Goal: Task Accomplishment & Management: Manage account settings

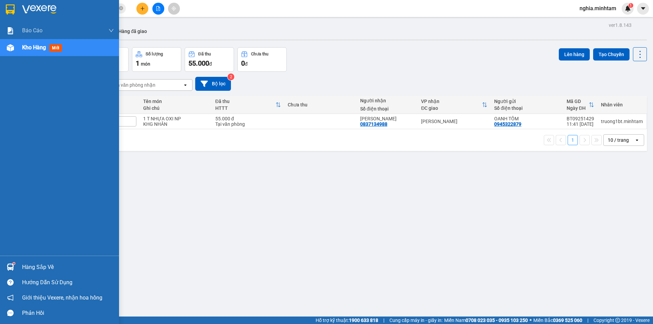
click at [32, 257] on div "Hàng sắp về Hướng dẫn sử dụng Giới thiệu Vexere, nhận hoa hồng Phản hồi" at bounding box center [59, 288] width 119 height 65
click at [29, 268] on div "Hàng sắp về" at bounding box center [68, 267] width 92 height 10
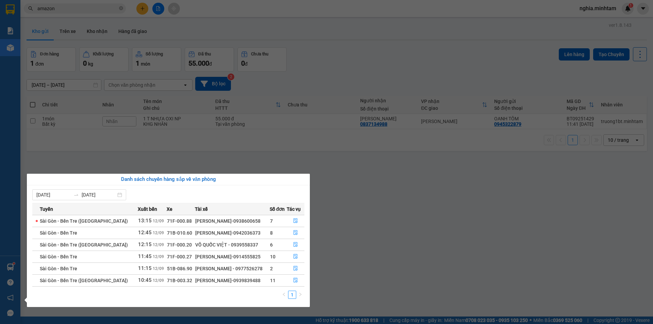
click at [617, 244] on section "Kết quả tìm kiếm ( 47 ) Bộ lọc Mã ĐH Trạng thái Món hàng Tổng cước Chưa cước Nh…" at bounding box center [326, 162] width 653 height 324
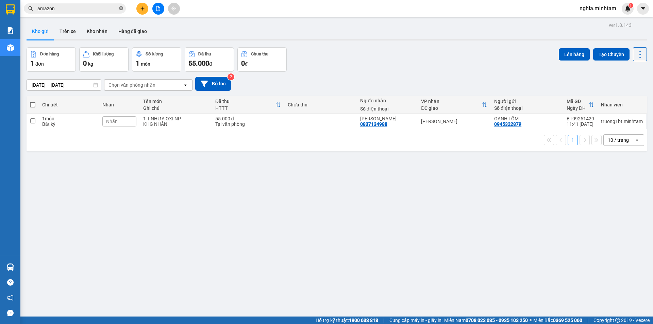
click at [121, 10] on icon "close-circle" at bounding box center [121, 8] width 4 height 4
click at [83, 8] on input "text" at bounding box center [77, 8] width 80 height 7
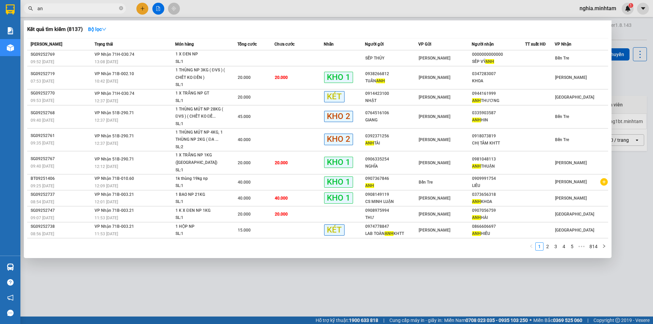
type input "a"
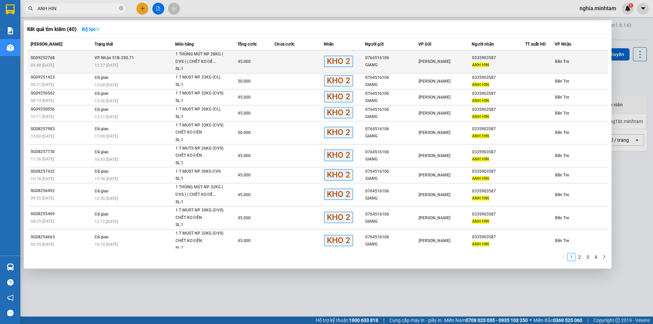
type input "ANH HIN"
click at [212, 64] on div "1 THÙNG MÚT NP 28KG ( ĐVS ) ( CHẾT KO ĐỀ..." at bounding box center [200, 58] width 51 height 15
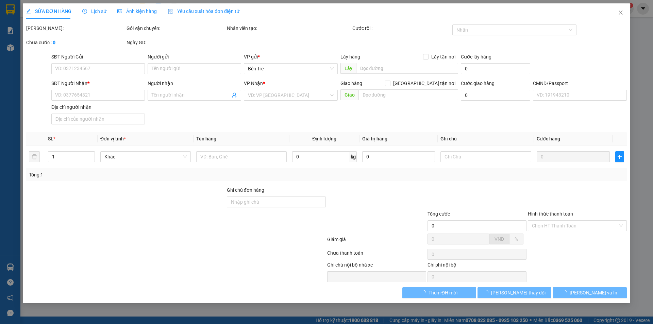
type input "0764516106"
type input "GIANG"
type input "0335903587"
type input "ANH HIN"
type input "45.000"
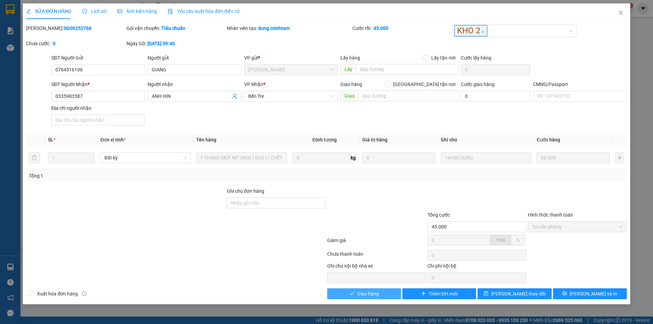
click at [378, 298] on button "Giao hàng" at bounding box center [364, 293] width 74 height 11
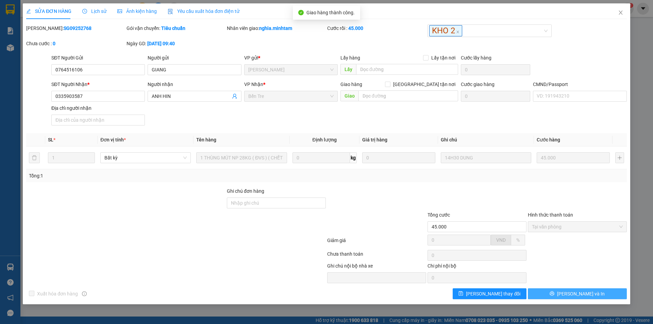
click at [554, 292] on icon "printer" at bounding box center [551, 293] width 5 height 5
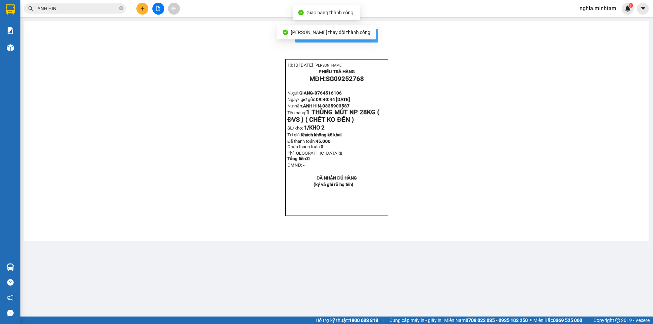
click at [376, 41] on button "In mẫu biên lai tự cấu hình" at bounding box center [336, 36] width 83 height 14
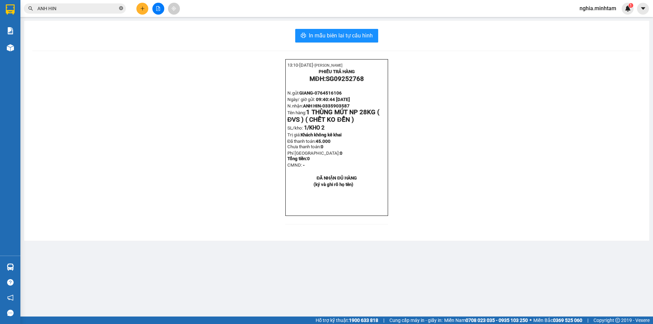
click at [121, 10] on icon "close-circle" at bounding box center [121, 8] width 4 height 4
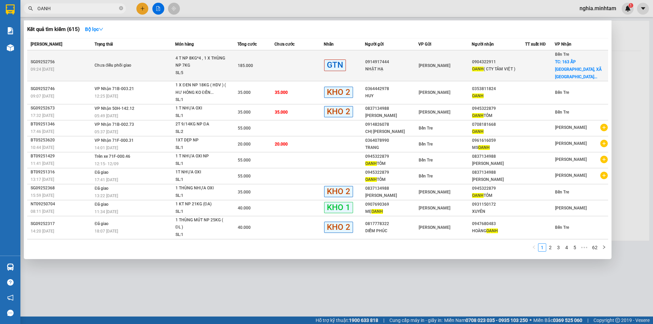
type input "OANH"
click at [199, 63] on div "4 T NP 8KG*4 , 1 X THÙNG NP 7KG" at bounding box center [200, 62] width 51 height 15
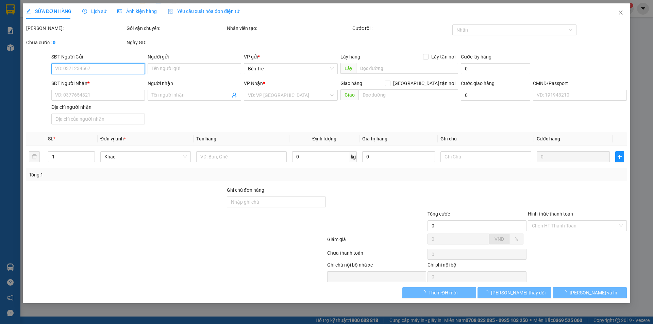
type input "0914917444"
type input "NHẬT HẠ"
type input "0904322911"
type input "OANH ( CTY TÂM VIỆT )"
checkbox input "true"
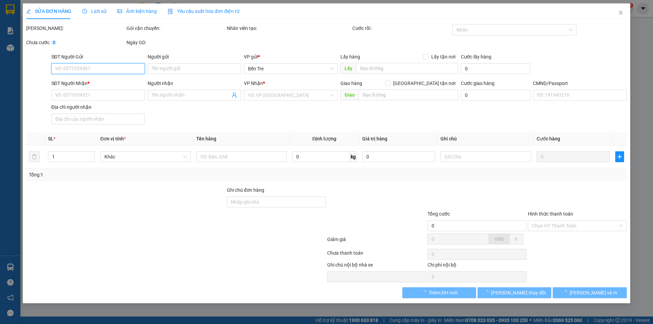
type input "163 ẤP HỮU THÀNH, XÃ HỮU ĐỊNH, CHÂU THÀNH"
type input "185.000"
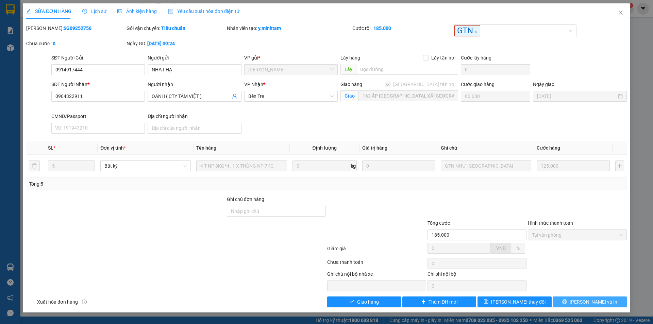
click at [589, 301] on span "[PERSON_NAME] và In" at bounding box center [593, 301] width 48 height 7
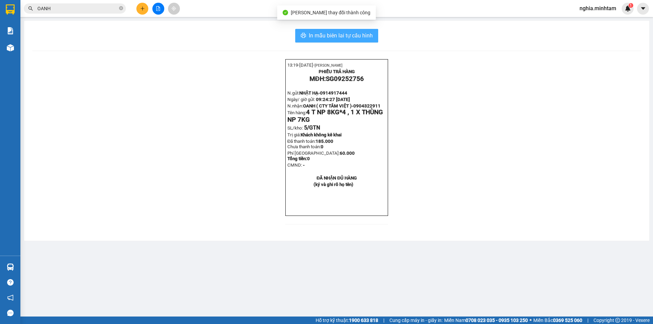
click at [354, 33] on span "In mẫu biên lai tự cấu hình" at bounding box center [341, 35] width 64 height 8
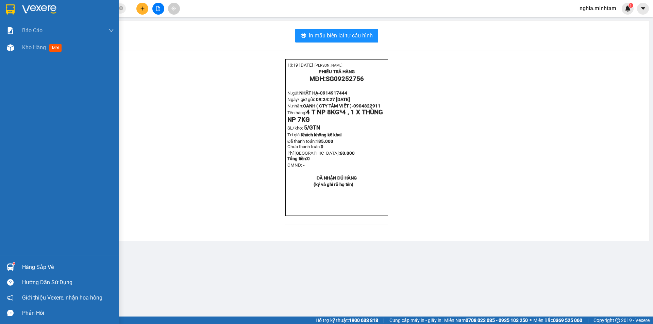
click at [9, 262] on div at bounding box center [10, 267] width 12 height 12
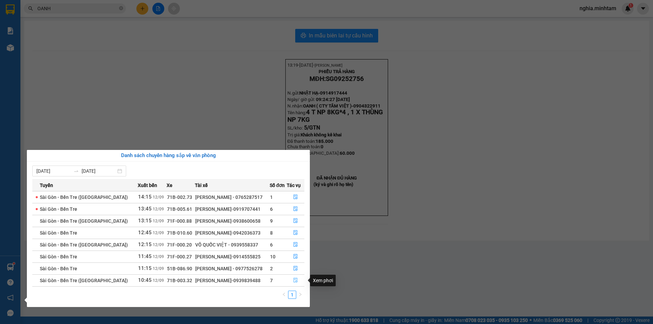
click at [297, 278] on button "button" at bounding box center [295, 280] width 17 height 11
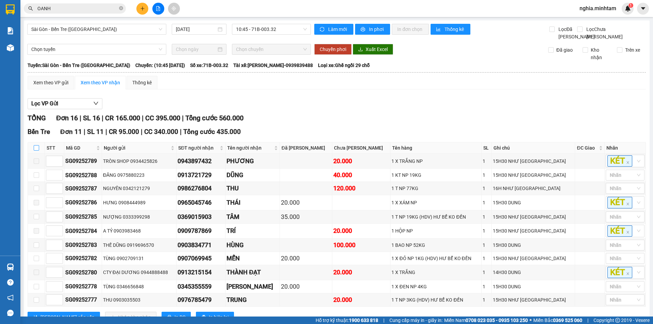
click at [37, 151] on input "checkbox" at bounding box center [36, 147] width 5 height 5
checkbox input "true"
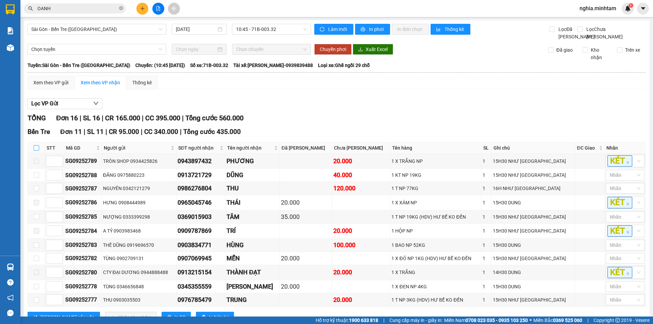
checkbox input "true"
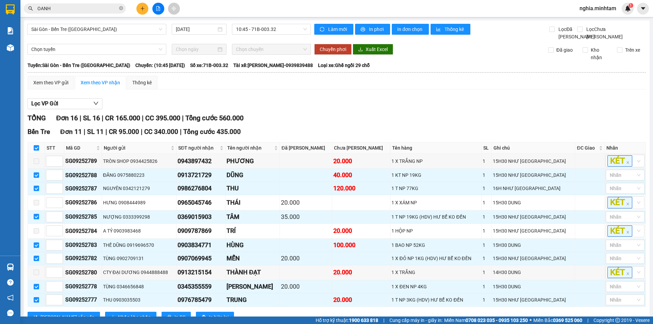
scroll to position [34, 0]
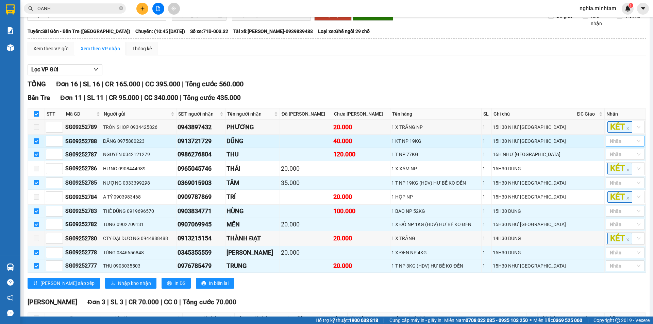
click at [619, 145] on div at bounding box center [621, 141] width 29 height 8
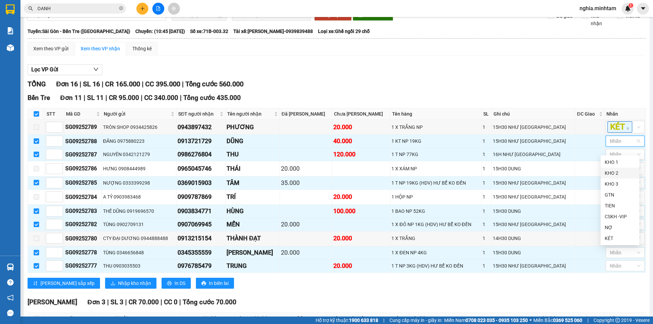
click at [617, 173] on div "KHO 2" at bounding box center [619, 172] width 31 height 7
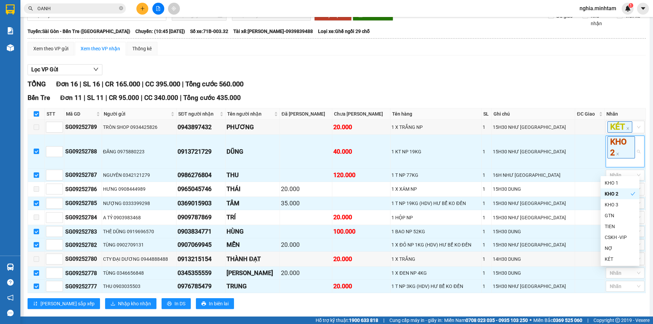
click at [547, 55] on div "Xem theo VP gửi Xem theo VP nhận Thống kê" at bounding box center [337, 49] width 618 height 14
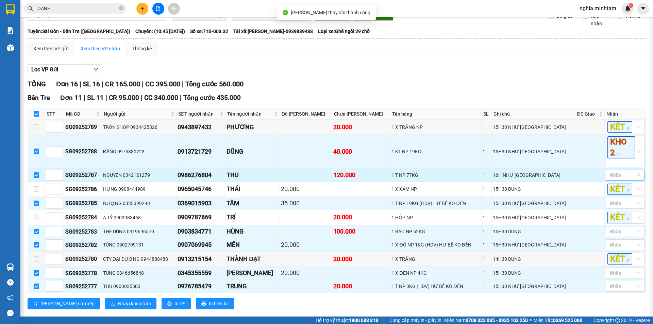
click at [615, 179] on div at bounding box center [621, 175] width 29 height 8
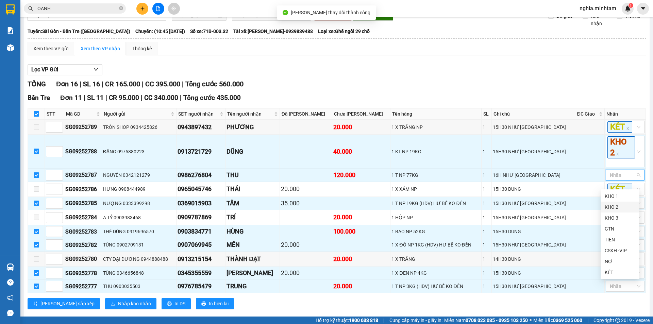
click at [612, 208] on div "KHO 2" at bounding box center [619, 206] width 31 height 7
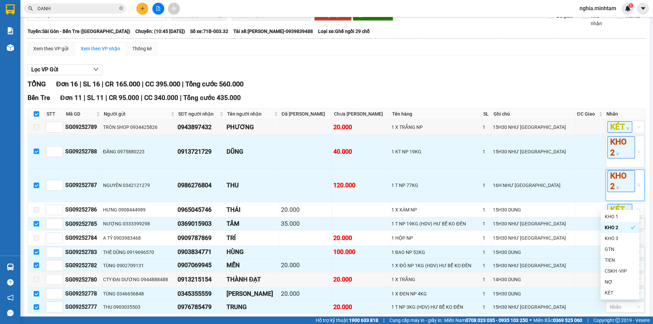
click at [562, 71] on div "Lọc VP Gửi TỔNG Đơn 16 | SL 16 | CR 165.000 | CC 395.000 | Tổng cước 560.000 B…" at bounding box center [337, 286] width 618 height 450
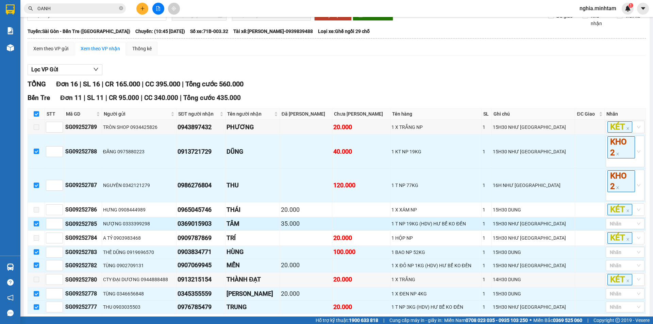
scroll to position [102, 0]
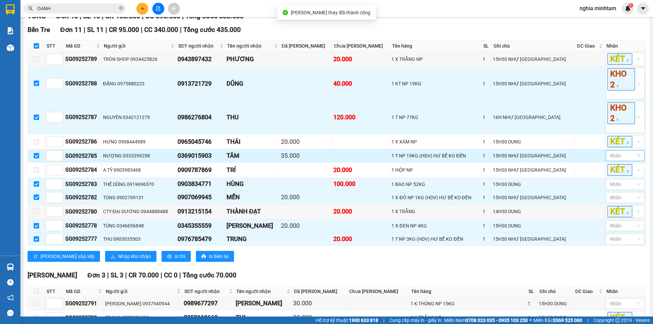
click at [616, 160] on div at bounding box center [621, 156] width 29 height 8
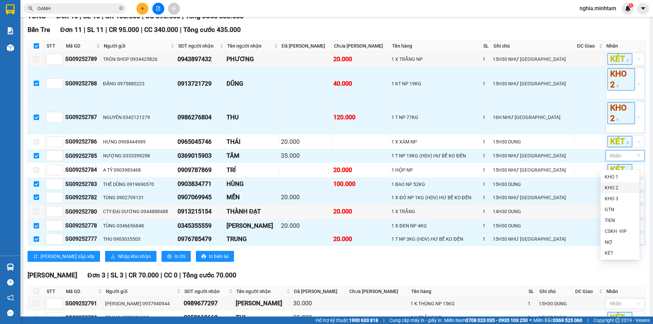
click at [615, 189] on div "KHO 2" at bounding box center [619, 187] width 31 height 7
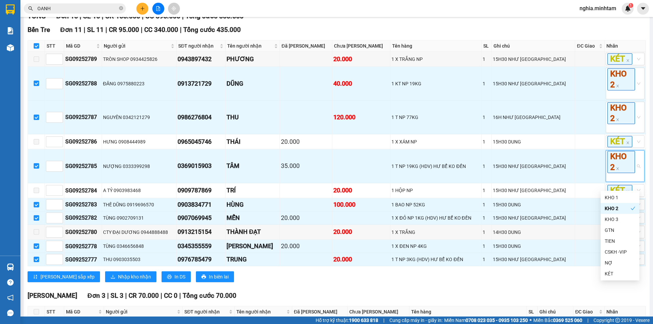
click at [585, 29] on div "TỔNG Đơn 16 | SL 16 | CR 165.000 | CC 395.000 | Tổng cước 560.000 Bến Tre Đơn …" at bounding box center [337, 237] width 618 height 452
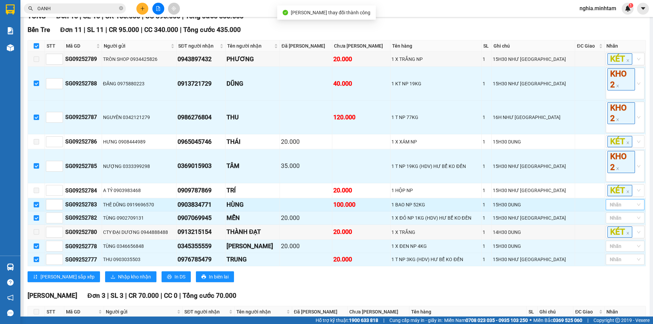
click at [620, 209] on div at bounding box center [621, 205] width 29 height 8
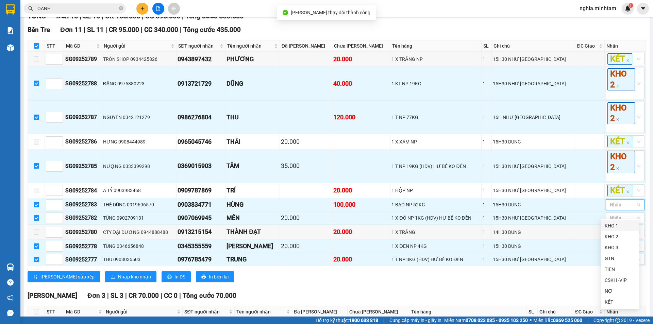
click at [623, 229] on div "KHO 1" at bounding box center [619, 225] width 39 height 11
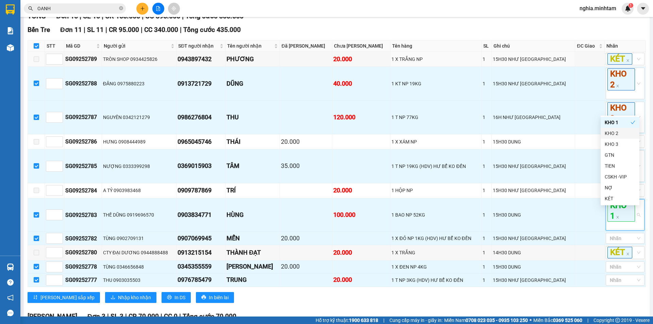
click at [592, 35] on div "Bến Tre Đơn 11 | SL 11 | CR 95.000 | CC 340.000 | Tổng cước 435.000" at bounding box center [337, 30] width 618 height 10
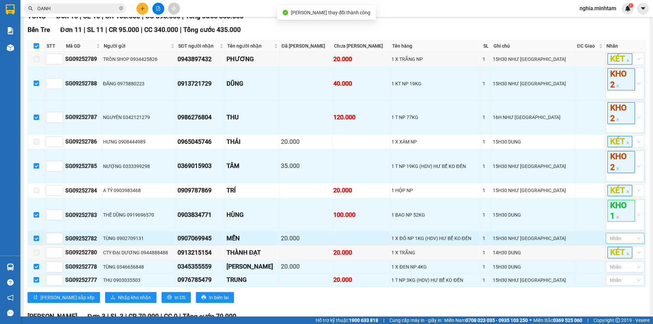
click at [611, 242] on div at bounding box center [621, 238] width 29 height 8
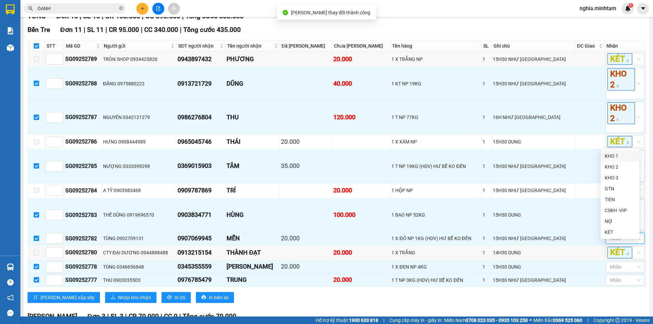
click at [619, 155] on div "KHO 1" at bounding box center [619, 155] width 31 height 7
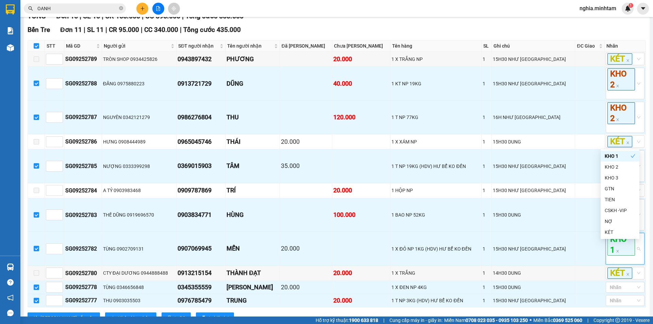
click at [611, 35] on div "Bến Tre Đơn 11 | SL 11 | CR 95.000 | CC 340.000 | Tổng cước 435.000" at bounding box center [337, 30] width 618 height 10
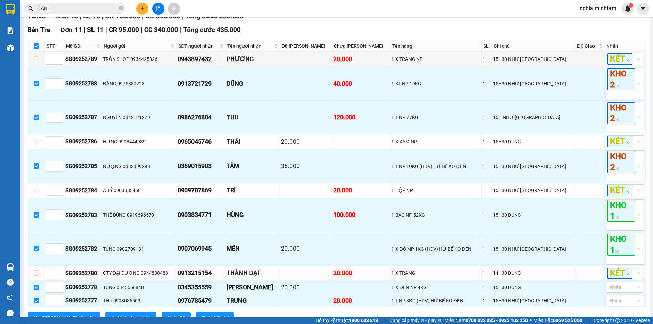
scroll to position [170, 0]
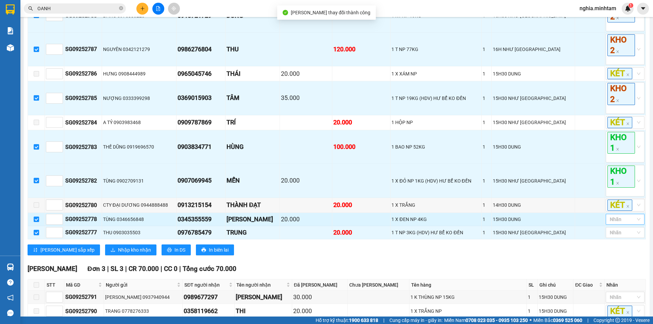
click at [624, 223] on div at bounding box center [621, 219] width 29 height 8
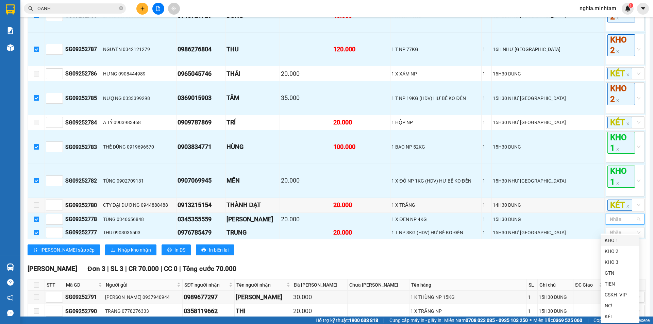
click at [623, 241] on div "KHO 1" at bounding box center [619, 240] width 31 height 7
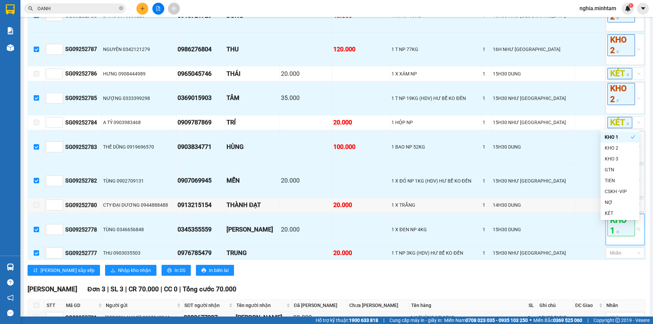
click at [536, 276] on div "[PERSON_NAME] sắp xếp Nhập kho nhận In DS In biên lai" at bounding box center [337, 270] width 618 height 11
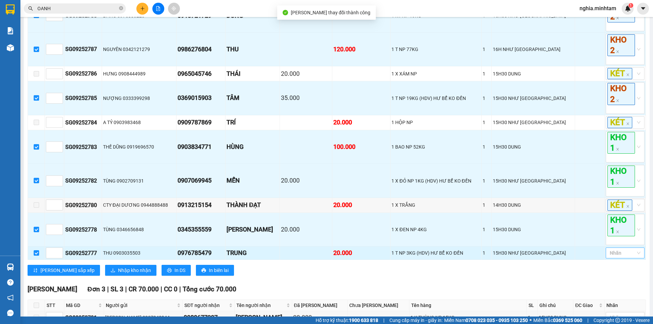
click at [612, 257] on div at bounding box center [621, 253] width 29 height 8
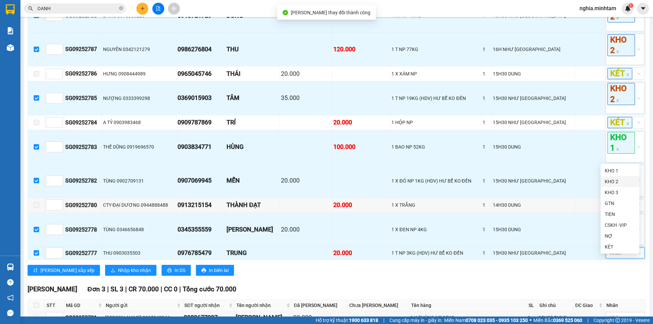
click at [610, 183] on div "KHO 2" at bounding box center [619, 181] width 31 height 7
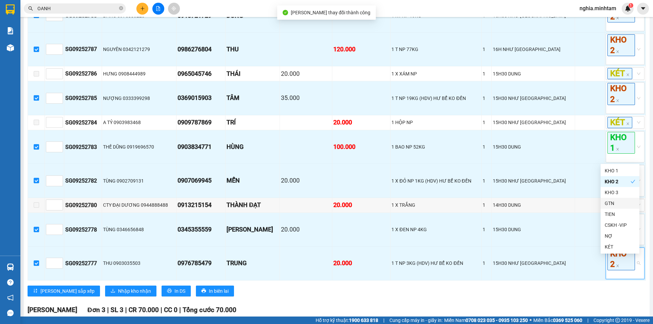
click at [552, 296] on div "[PERSON_NAME] sắp xếp Nhập kho nhận In DS In biên lai" at bounding box center [337, 291] width 618 height 11
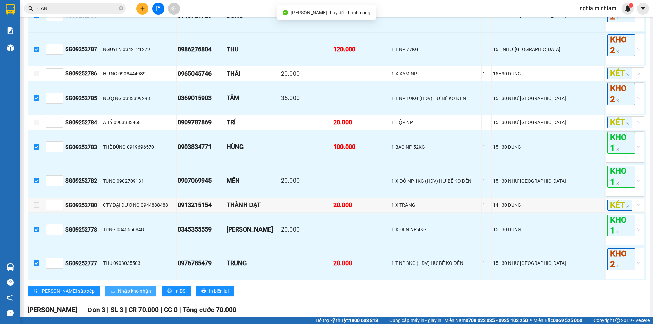
click at [118, 295] on span "Nhập kho nhận" at bounding box center [134, 290] width 33 height 7
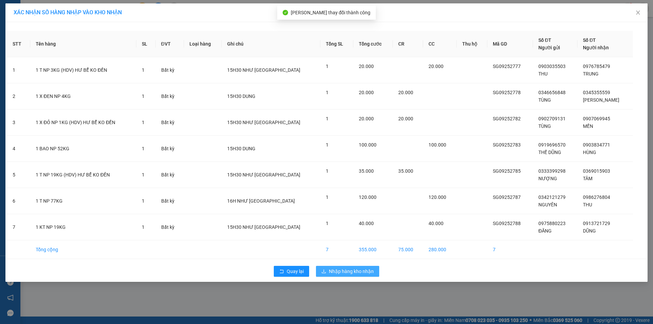
click at [362, 269] on span "Nhập hàng kho nhận" at bounding box center [351, 271] width 45 height 7
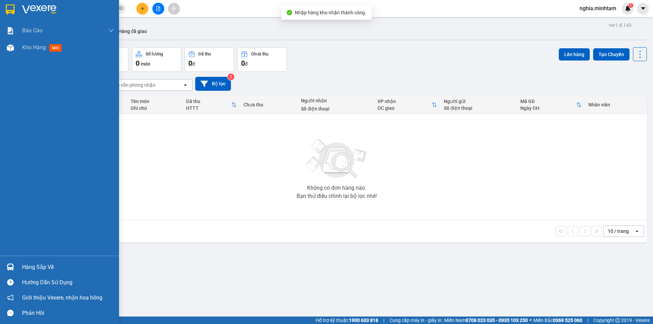
click at [24, 269] on div "Hàng sắp về" at bounding box center [68, 267] width 92 height 10
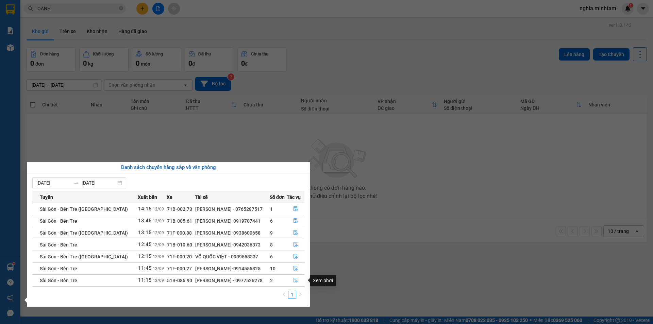
click at [294, 279] on icon "file-done" at bounding box center [295, 280] width 5 height 5
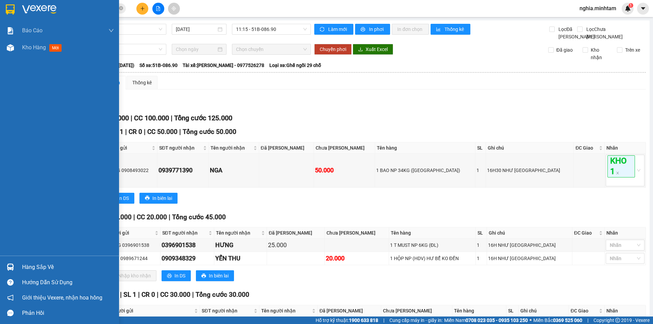
click at [13, 271] on div at bounding box center [10, 267] width 12 height 12
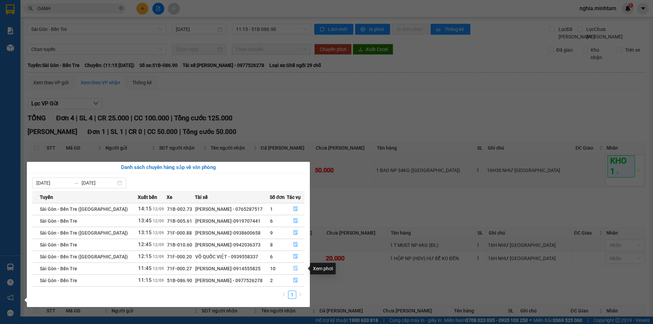
click at [294, 271] on span "file-done" at bounding box center [295, 268] width 5 height 5
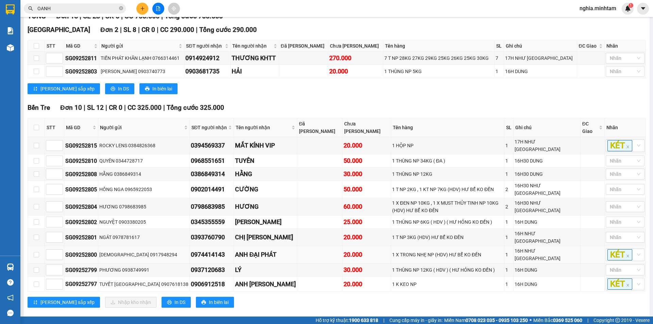
scroll to position [188, 0]
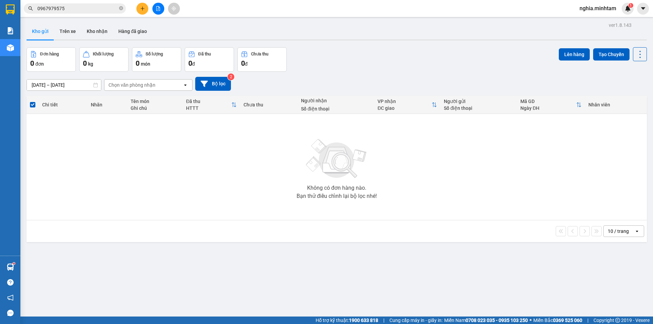
click at [119, 9] on icon "close-circle" at bounding box center [121, 8] width 4 height 4
click at [113, 9] on input "text" at bounding box center [77, 8] width 80 height 7
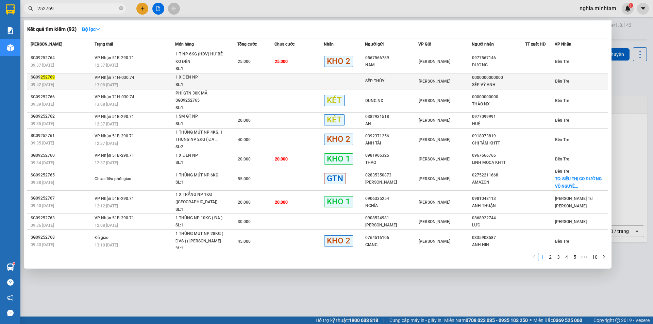
type input "252769"
click at [171, 82] on div "13:08 [DATE]" at bounding box center [135, 84] width 80 height 7
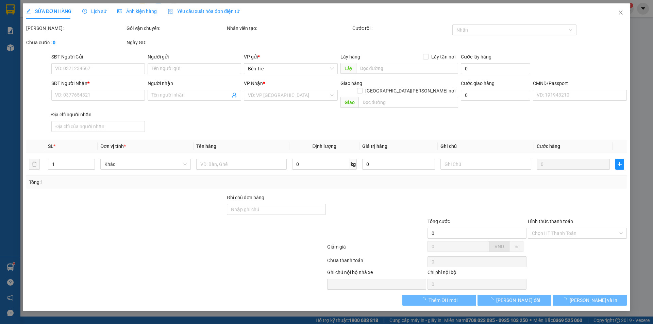
type input "SẾP THỦY"
type input "0000000000000"
type input "SẾP VỸ ANH"
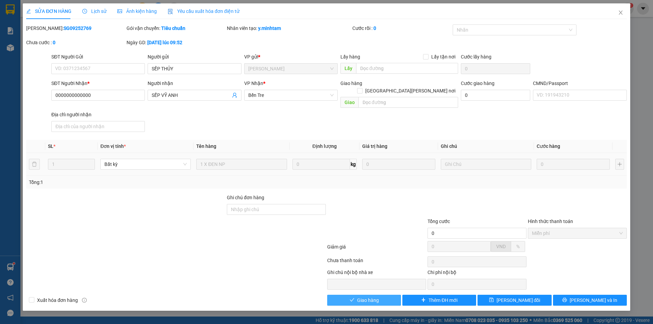
click at [382, 297] on button "Giao hàng" at bounding box center [364, 300] width 74 height 11
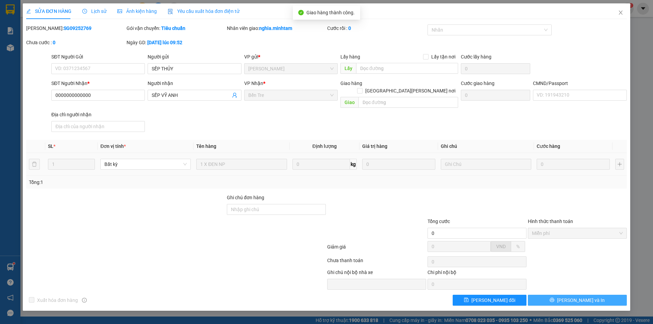
click at [590, 296] on span "Lưu và In" at bounding box center [581, 299] width 48 height 7
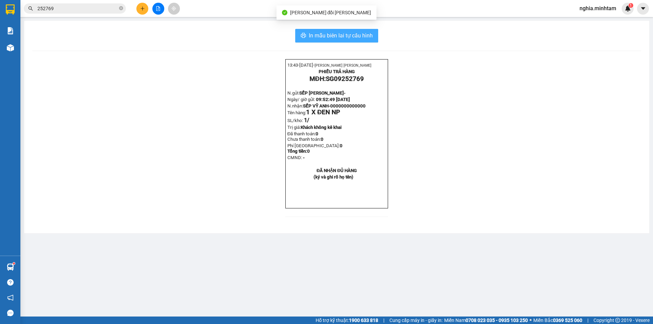
click at [365, 38] on span "In mẫu biên lai tự cấu hình" at bounding box center [341, 35] width 64 height 8
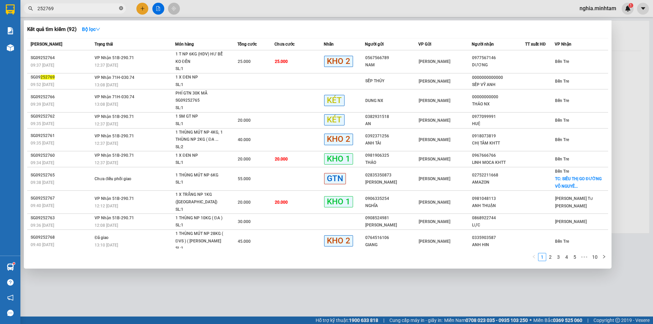
click at [121, 7] on icon "close-circle" at bounding box center [121, 8] width 4 height 4
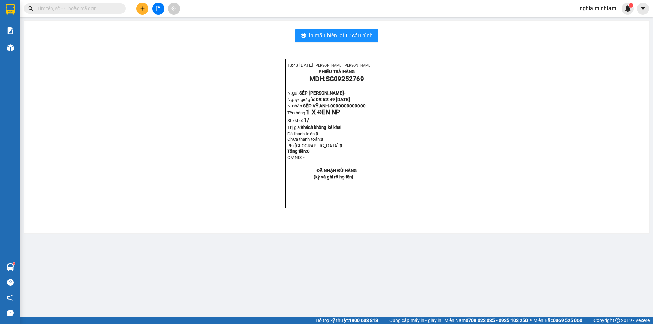
click at [73, 10] on input "text" at bounding box center [77, 8] width 80 height 7
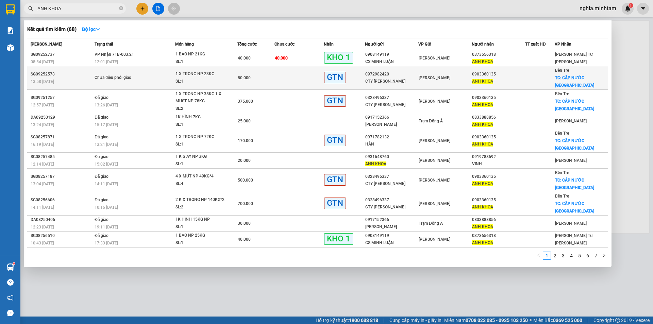
type input "ANH KHOA"
click at [460, 77] on div "Hồ Chí Minh" at bounding box center [445, 77] width 53 height 7
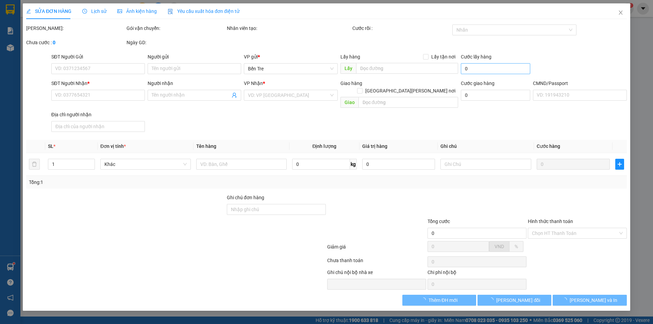
type input "0972982420"
type input "CTY SHIN YI"
type input "0903360135"
type input "ANH KHOA"
checkbox input "true"
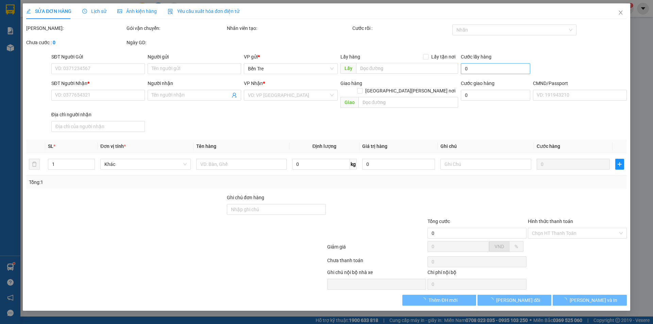
type input "CẤP NƯỚC SƠN ĐÔNG"
type input "80.000"
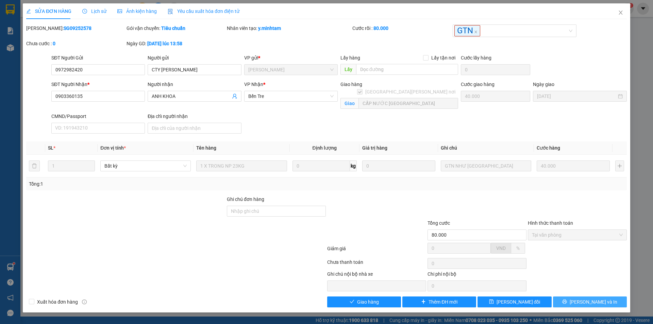
click at [587, 292] on div "Total Paid Fee 80.000 Total UnPaid Fee 0 Cash Collection Total Fee Mã ĐH: SG092…" at bounding box center [326, 165] width 600 height 283
drag, startPoint x: 573, startPoint y: 301, endPoint x: 583, endPoint y: 297, distance: 10.4
click at [573, 301] on button "Lưu và In" at bounding box center [590, 301] width 74 height 11
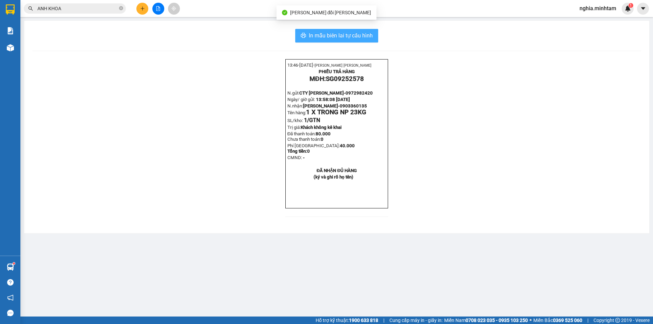
click at [356, 30] on button "In mẫu biên lai tự cấu hình" at bounding box center [336, 36] width 83 height 14
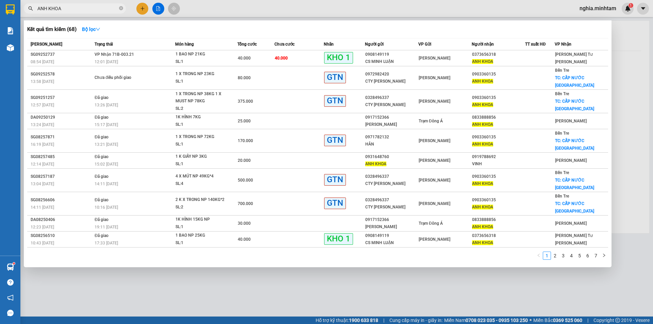
click at [74, 11] on input "ANH KHOA" at bounding box center [77, 8] width 80 height 7
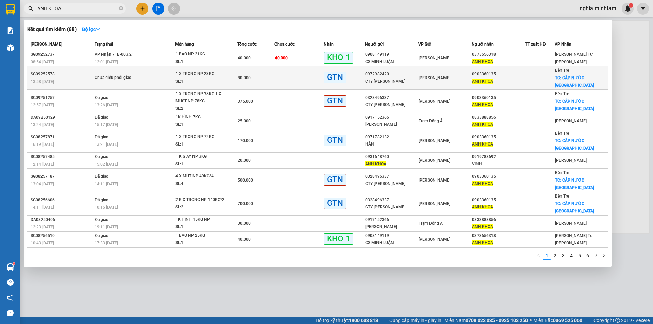
click at [135, 76] on div "Chưa điều phối giao" at bounding box center [120, 77] width 51 height 7
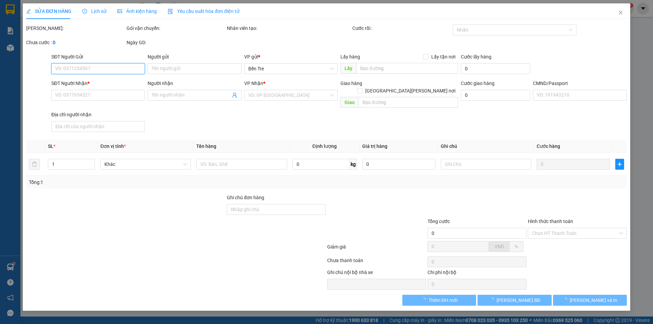
type input "0972982420"
type input "CTY SHIN YI"
type input "0903360135"
type input "ANH KHOA"
checkbox input "true"
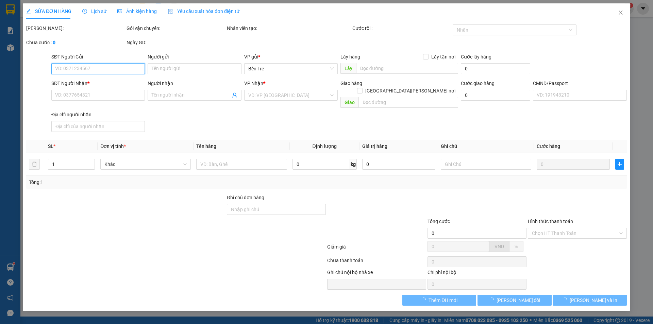
type input "CẤP NƯỚC SƠN ĐÔNG"
type input "80.000"
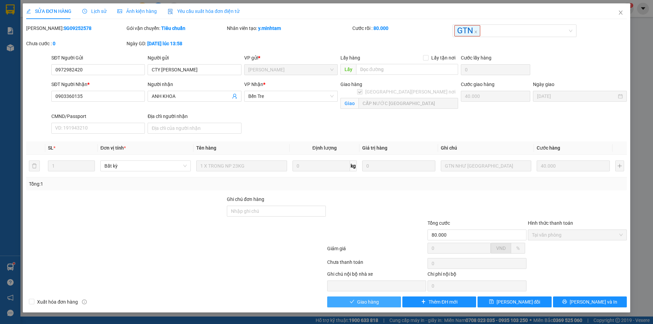
click at [370, 299] on span "Giao hàng" at bounding box center [368, 301] width 22 height 7
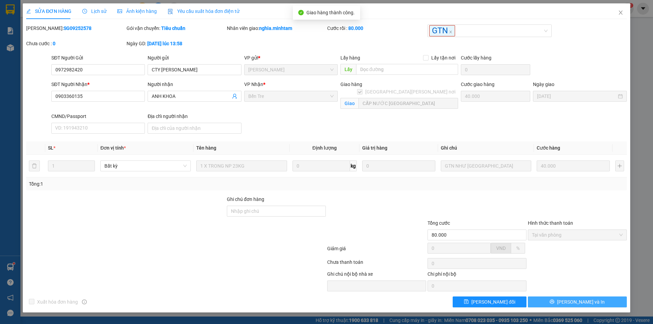
click at [611, 305] on button "[PERSON_NAME] và In" at bounding box center [577, 301] width 99 height 11
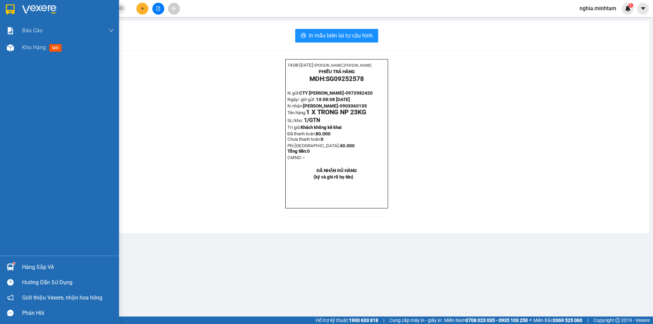
click at [32, 267] on div "Hàng sắp về" at bounding box center [68, 267] width 92 height 10
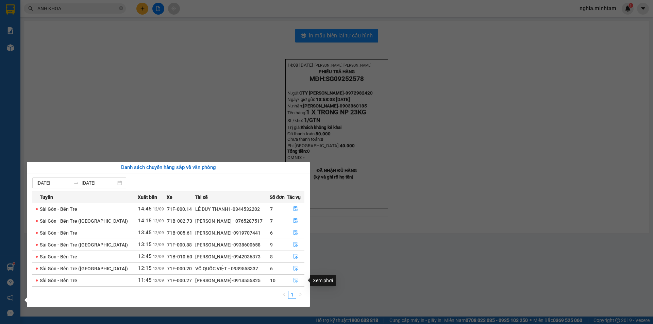
click at [295, 282] on icon "file-done" at bounding box center [295, 280] width 4 height 5
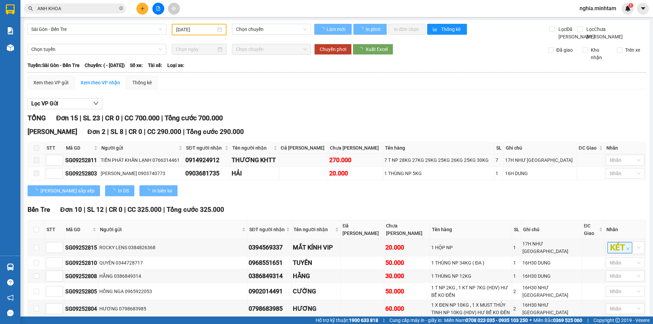
type input "[DATE]"
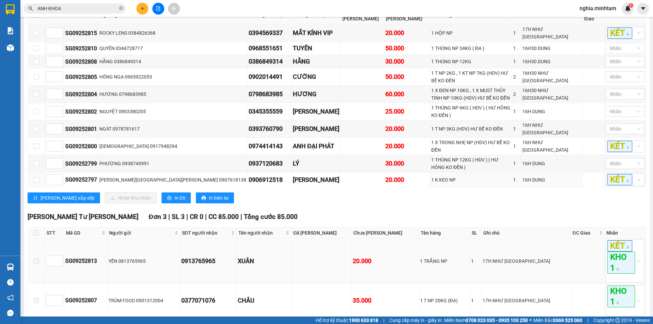
scroll to position [238, 0]
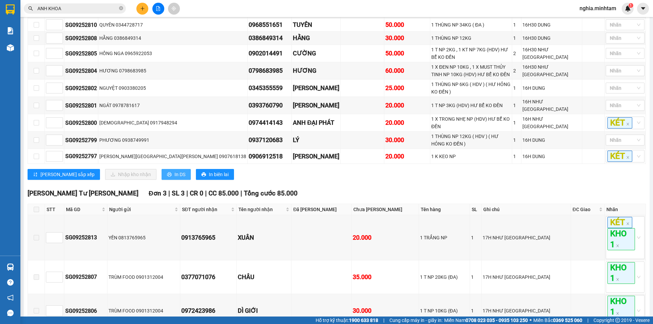
click at [174, 171] on span "In DS" at bounding box center [179, 174] width 11 height 7
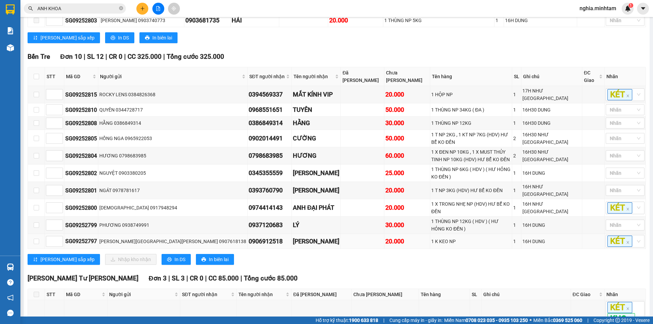
scroll to position [102, 0]
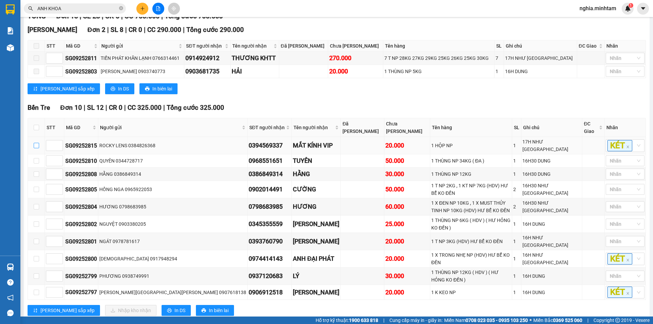
click at [36, 147] on label at bounding box center [36, 145] width 5 height 7
click at [36, 147] on input "checkbox" at bounding box center [36, 145] width 5 height 5
checkbox input "true"
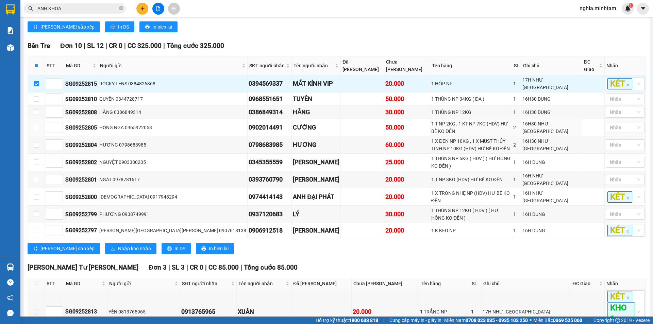
scroll to position [136, 0]
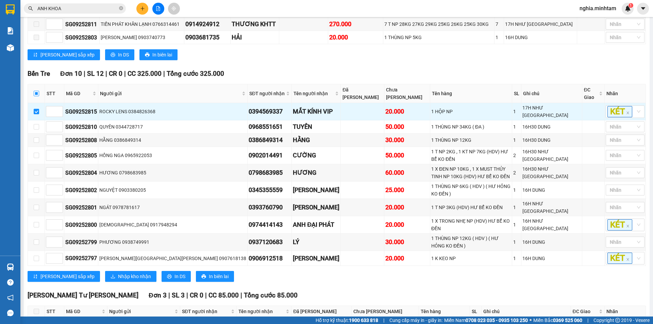
click at [35, 96] on input "checkbox" at bounding box center [36, 93] width 5 height 5
checkbox input "true"
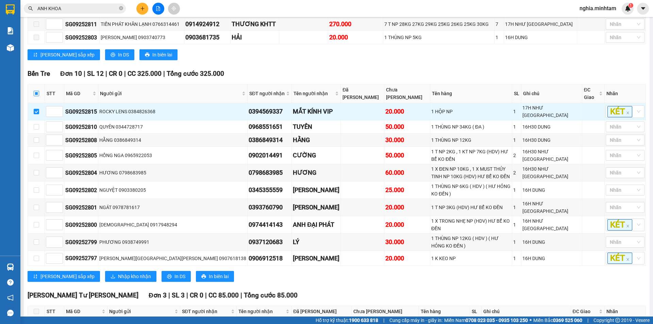
checkbox input "true"
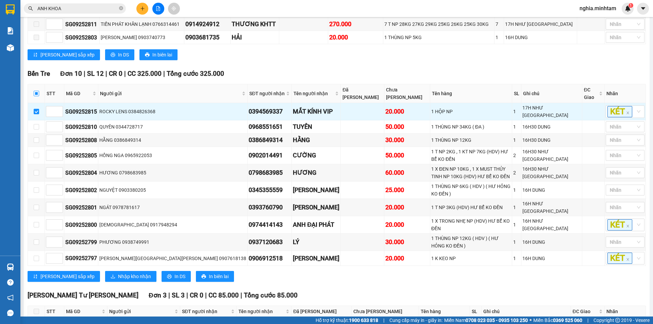
checkbox input "true"
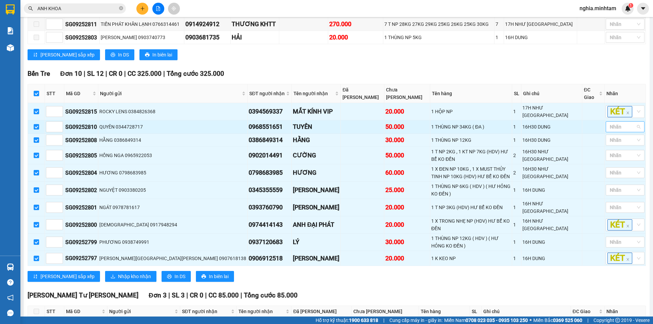
click at [613, 126] on div at bounding box center [621, 127] width 29 height 8
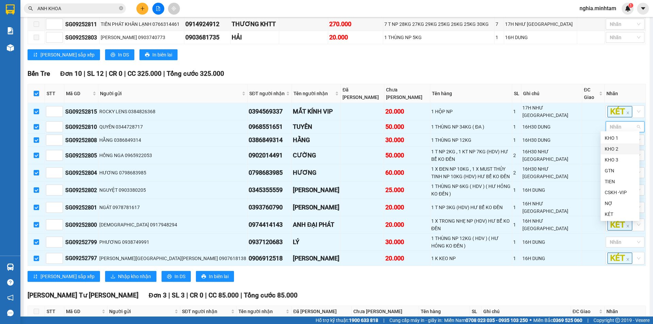
click at [618, 149] on div "KHO 2" at bounding box center [619, 148] width 31 height 7
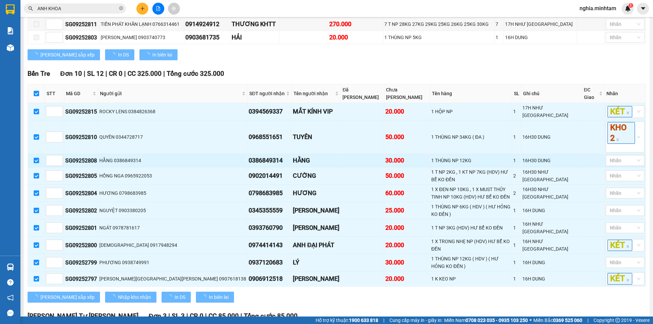
click at [582, 159] on td at bounding box center [593, 160] width 22 height 13
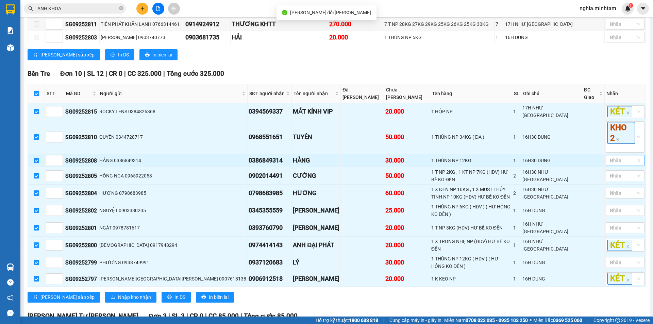
click at [620, 157] on div at bounding box center [621, 160] width 29 height 8
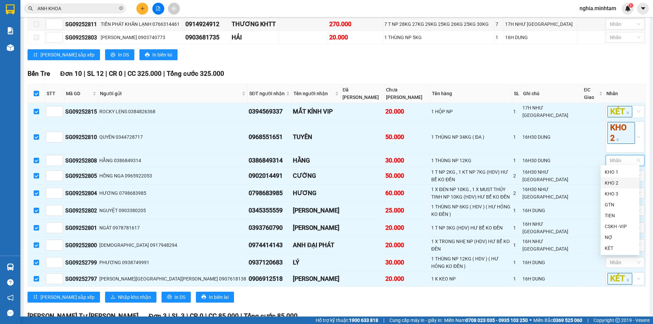
click at [624, 183] on div "KHO 2" at bounding box center [619, 182] width 31 height 7
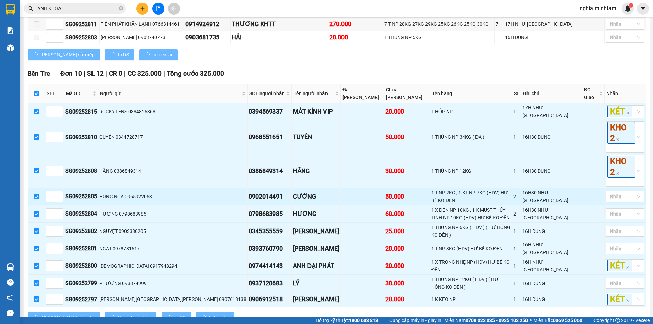
click at [582, 191] on td at bounding box center [593, 196] width 22 height 17
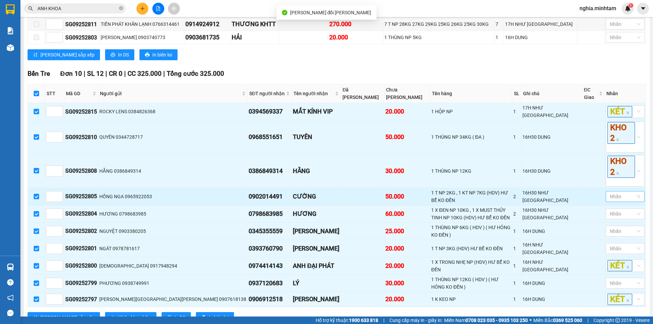
click at [624, 192] on div at bounding box center [621, 196] width 29 height 8
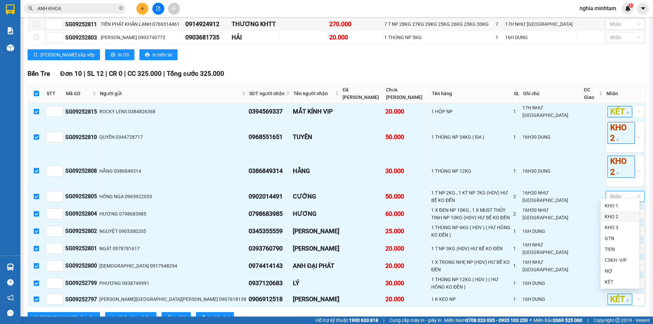
click at [618, 216] on div "KHO 2" at bounding box center [619, 216] width 31 height 7
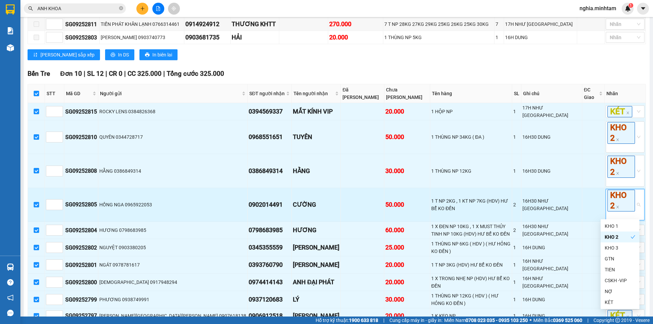
scroll to position [170, 0]
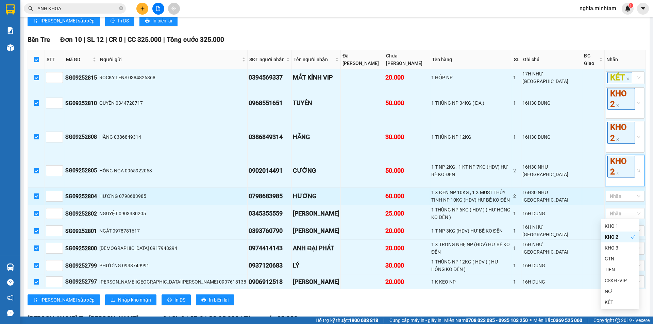
click at [558, 194] on div "16H30 NHƯ Ý" at bounding box center [551, 196] width 58 height 15
click at [620, 192] on div at bounding box center [621, 196] width 29 height 8
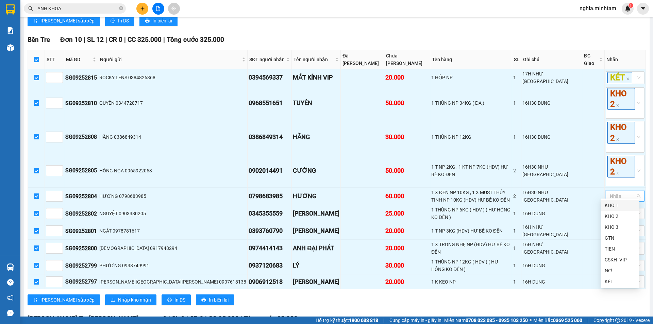
click at [617, 203] on div "KHO 1" at bounding box center [619, 205] width 31 height 7
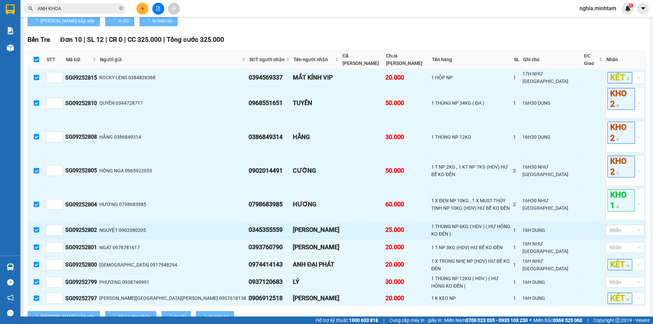
click at [567, 227] on div "16H DUNG" at bounding box center [551, 229] width 58 height 7
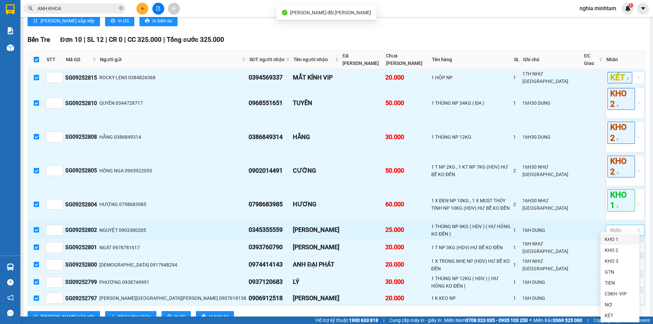
click at [617, 226] on div at bounding box center [621, 230] width 29 height 8
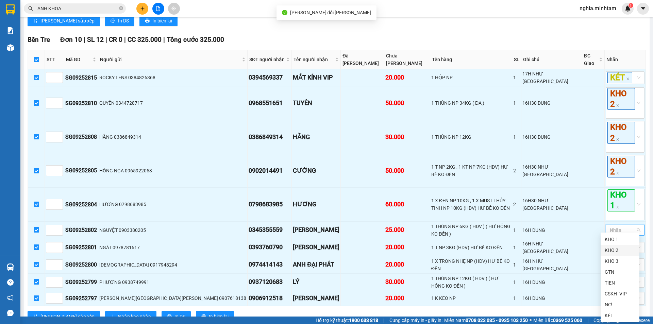
click at [616, 249] on div "KHO 2" at bounding box center [619, 249] width 31 height 7
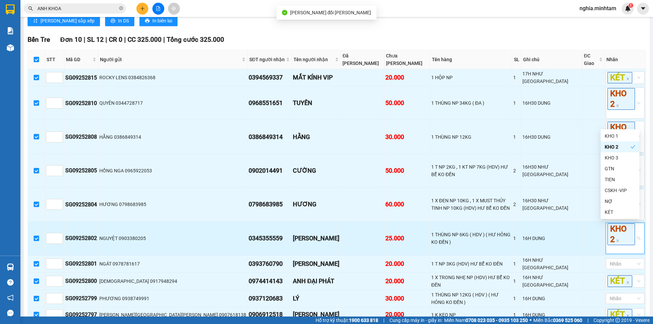
scroll to position [204, 0]
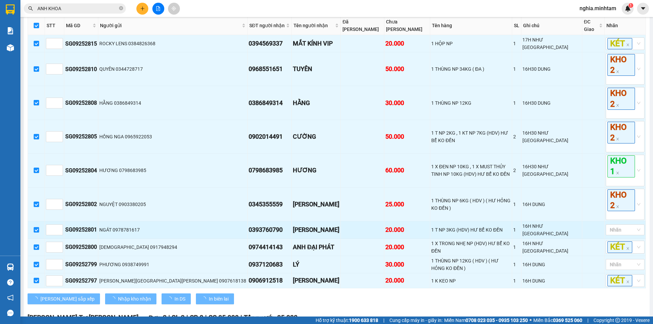
click at [556, 226] on div "16H NHƯ [GEOGRAPHIC_DATA]" at bounding box center [551, 229] width 58 height 15
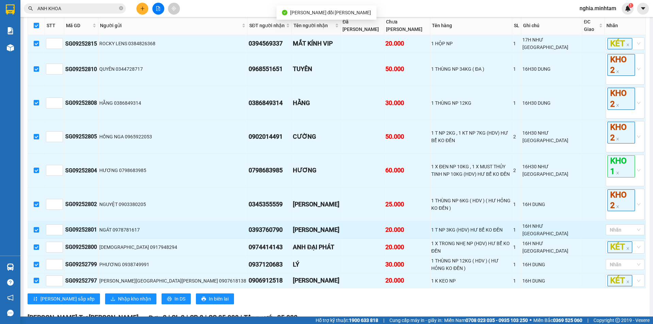
click at [591, 223] on td at bounding box center [593, 229] width 22 height 17
click at [591, 227] on td at bounding box center [593, 229] width 22 height 17
click at [511, 228] on div "1 T NP 3KG (HDV) HƯ BỂ KO ĐỀN" at bounding box center [471, 229] width 80 height 7
click at [614, 226] on div at bounding box center [621, 230] width 29 height 8
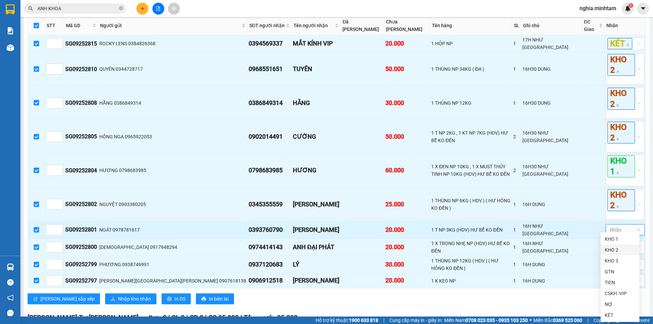
click at [616, 251] on div "KHO 2" at bounding box center [619, 249] width 31 height 7
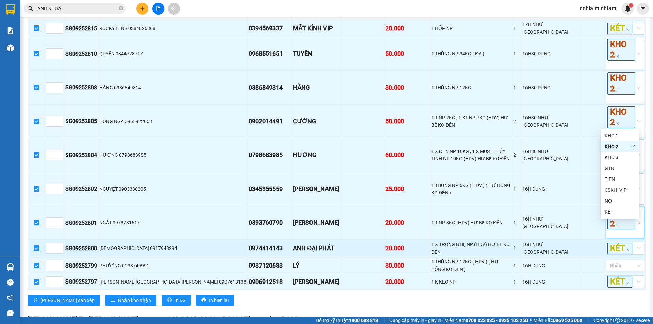
scroll to position [238, 0]
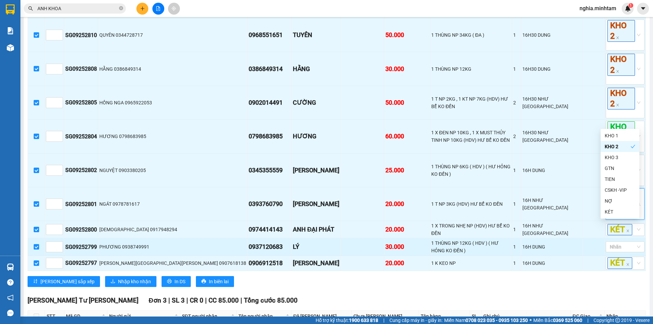
click at [567, 243] on div "16H DUNG" at bounding box center [551, 246] width 58 height 7
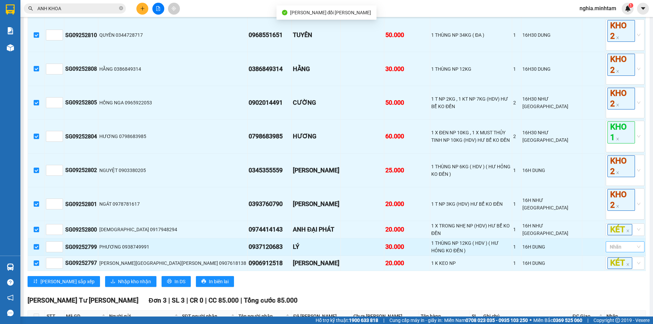
click at [623, 243] on div at bounding box center [621, 247] width 29 height 8
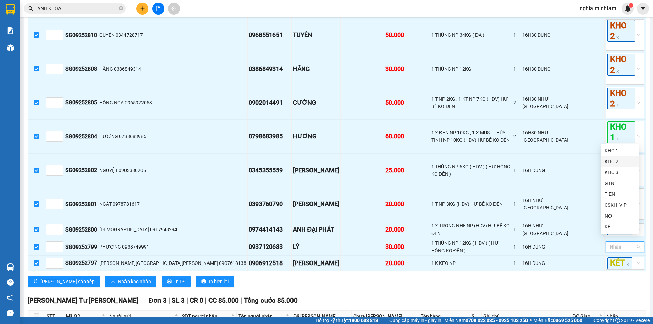
click at [612, 164] on div "KHO 2" at bounding box center [619, 161] width 31 height 7
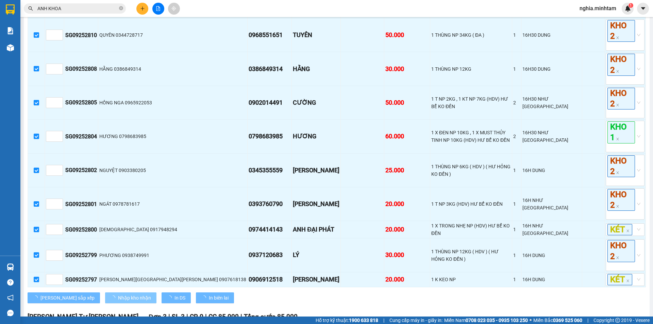
click at [118, 294] on span "Nhập kho nhận" at bounding box center [134, 297] width 33 height 7
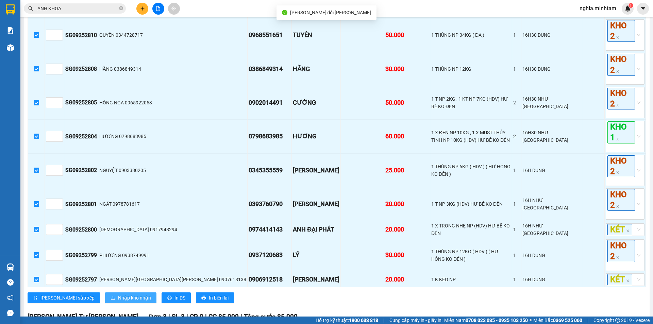
click at [118, 294] on span "Nhập kho nhận" at bounding box center [134, 297] width 33 height 7
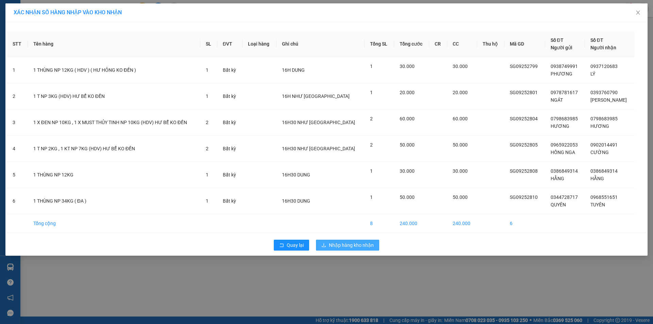
click at [348, 245] on span "Nhập hàng kho nhận" at bounding box center [351, 244] width 45 height 7
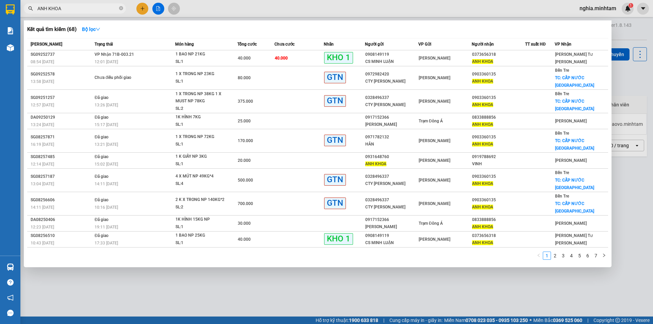
click at [88, 9] on input "ANH KHOA" at bounding box center [77, 8] width 80 height 7
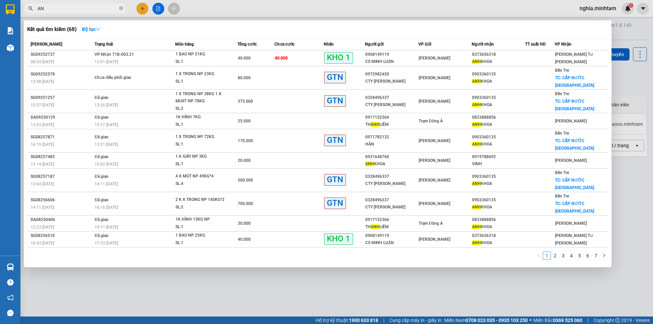
type input "A"
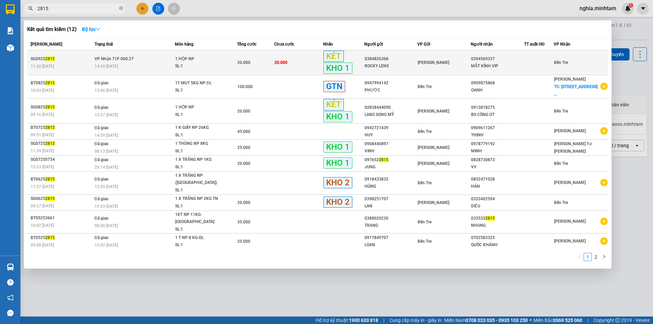
type input "2815"
click at [136, 63] on div "14:29 - 12/09" at bounding box center [135, 66] width 80 height 7
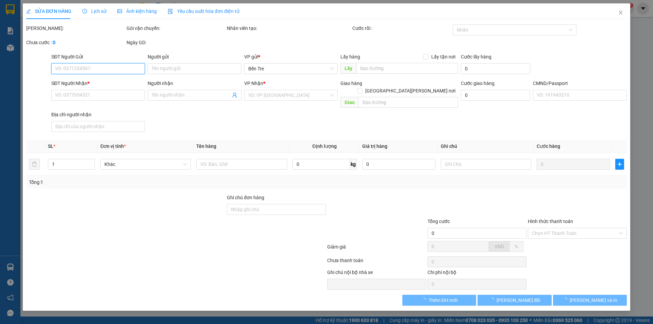
type input "0384826368"
type input "ROCKY LENS"
type input "0394569337"
type input "MẮT KÍNH VIP"
type input "20.000"
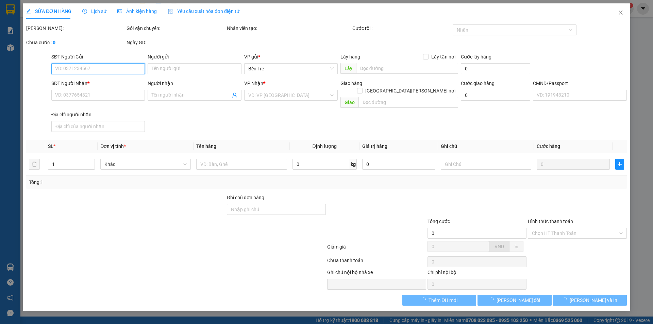
type input "20.000"
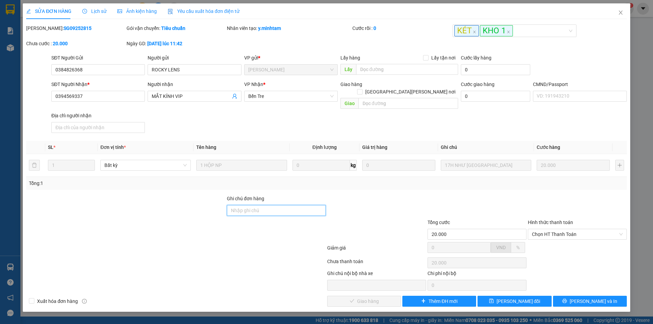
click at [249, 205] on input "Ghi chú đơn hàng" at bounding box center [276, 210] width 99 height 11
type input "ĐG"
click at [515, 297] on span "[PERSON_NAME] thay đổi" at bounding box center [518, 300] width 44 height 7
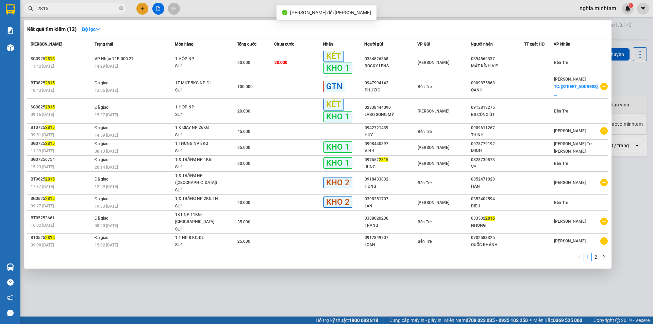
click at [56, 10] on input "2815" at bounding box center [77, 8] width 80 height 7
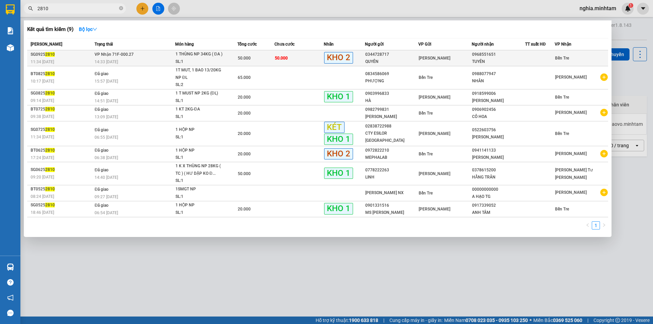
type input "2810"
click at [191, 57] on div "1 THÙNG NP 34KG ( ĐA )" at bounding box center [200, 54] width 51 height 7
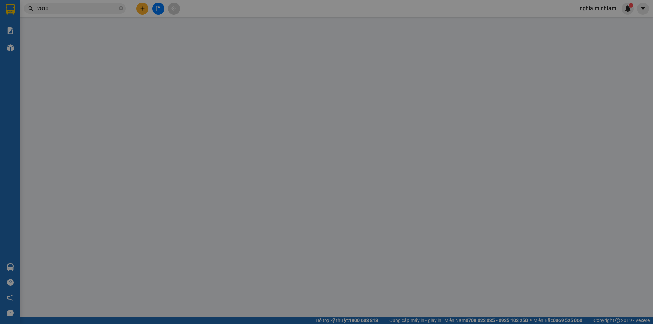
type input "0344728717"
type input "QUYÊN"
type input "0968551651"
type input "TUYÊN"
type input "50.000"
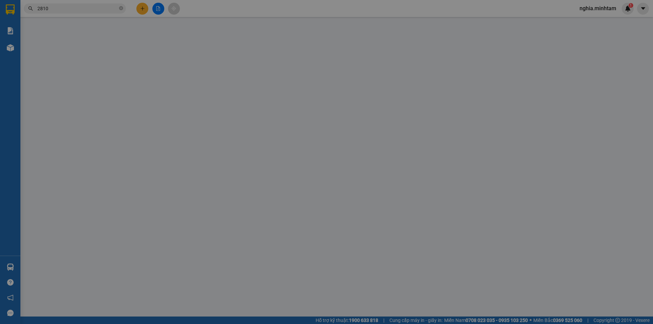
type input "50.000"
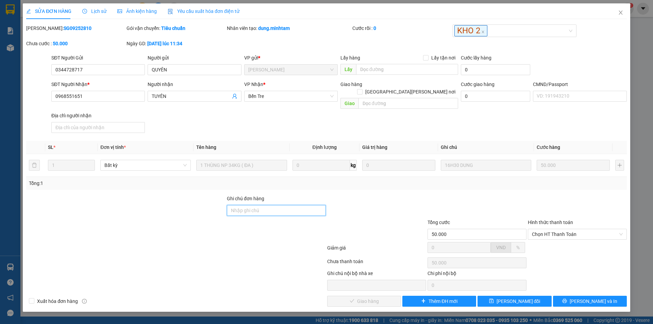
click at [267, 205] on input "Ghi chú đơn hàng" at bounding box center [276, 210] width 99 height 11
type input "ĐG"
click at [513, 297] on span "[PERSON_NAME] thay đổi" at bounding box center [518, 300] width 44 height 7
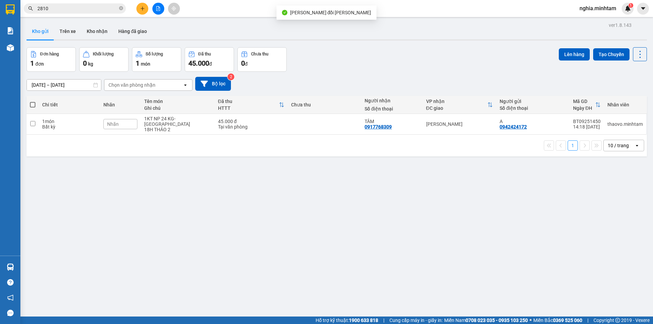
click at [90, 4] on span "2810" at bounding box center [75, 8] width 102 height 10
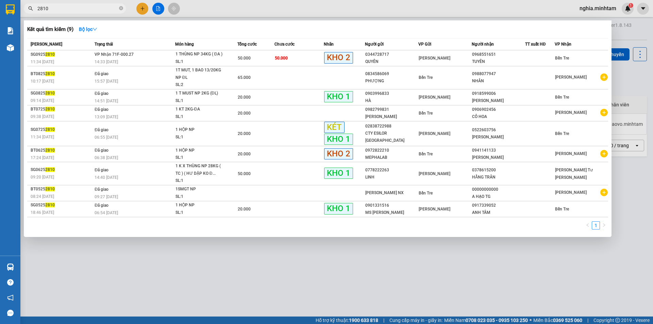
click at [90, 10] on input "2810" at bounding box center [77, 8] width 80 height 7
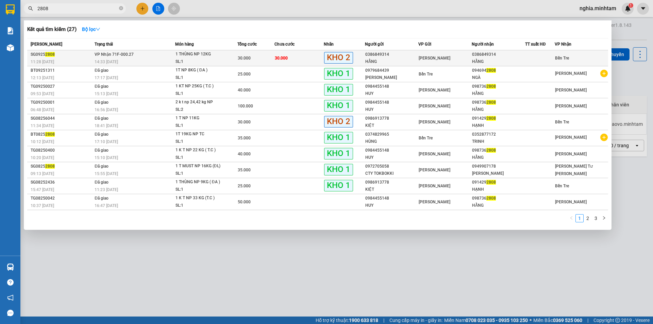
type input "2808"
click at [124, 57] on span "VP Nhận 71F-000.27" at bounding box center [114, 53] width 39 height 5
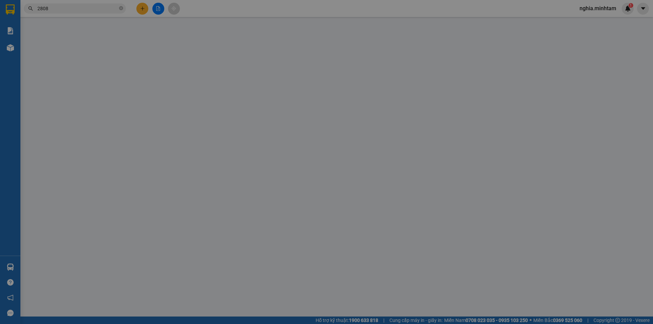
type input "0386849314"
type input "HẰNG"
type input "0386849314"
type input "HẰNG"
type input "30.000"
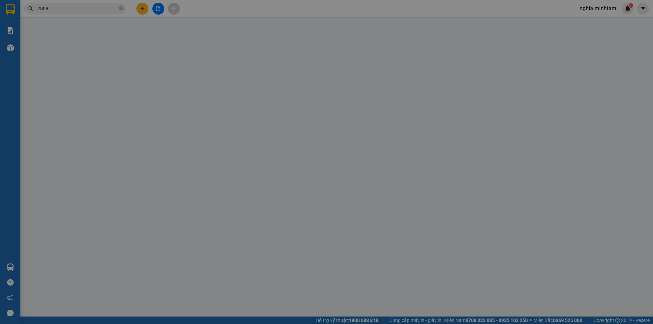
type input "30.000"
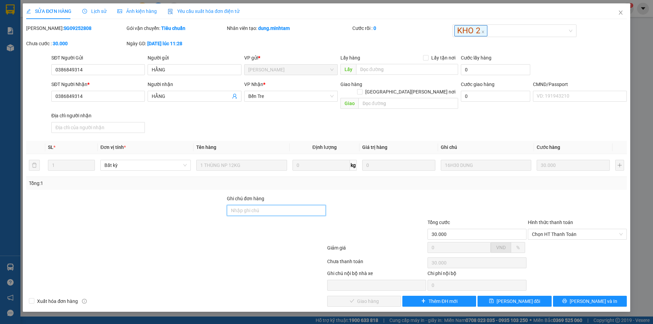
click at [267, 205] on input "Ghi chú đơn hàng" at bounding box center [276, 210] width 99 height 11
type input "ĐG"
click at [630, 10] on div "SỬA ĐƠN HÀNG Lịch sử Ảnh kiện hàng Yêu cầu xuất hóa đơn điện tử Total Paid Fee …" at bounding box center [326, 162] width 653 height 324
click at [620, 12] on icon "close" at bounding box center [620, 12] width 5 height 5
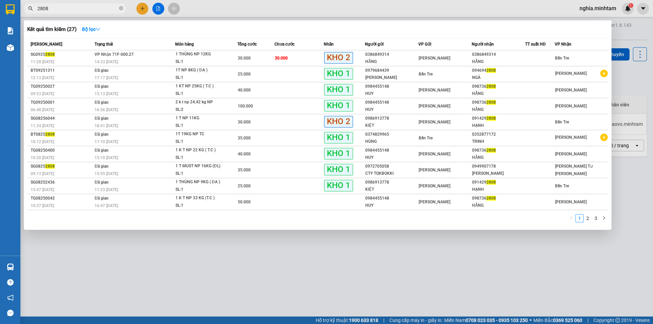
click at [108, 8] on input "2808" at bounding box center [77, 8] width 80 height 7
type input "2"
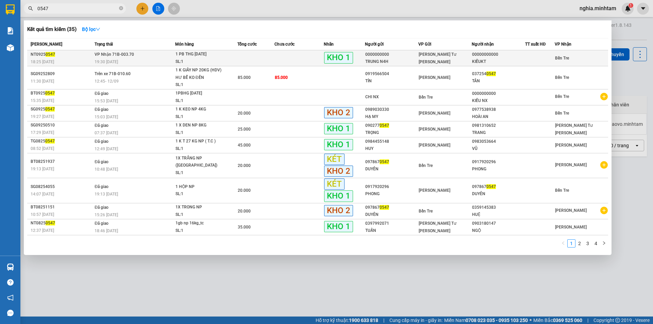
type input "0547"
click at [150, 58] on div "19:30 - 08/09" at bounding box center [135, 61] width 80 height 7
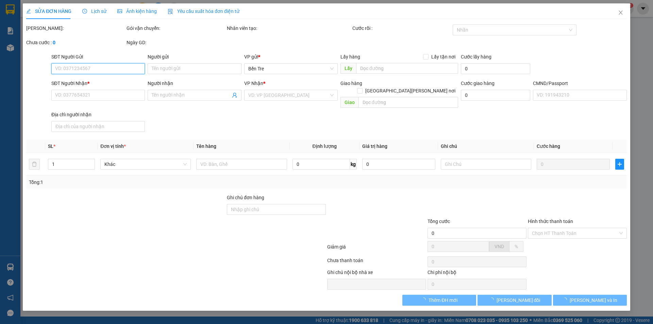
type input "0000000000"
type input "TRUNG N4H"
type input "00000000000"
type input "KIỀUKT"
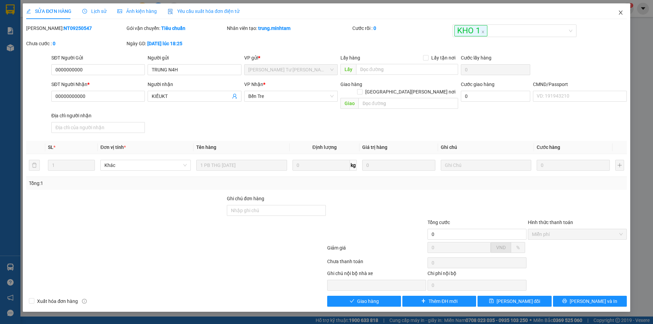
click at [621, 13] on icon "close" at bounding box center [620, 12] width 5 height 5
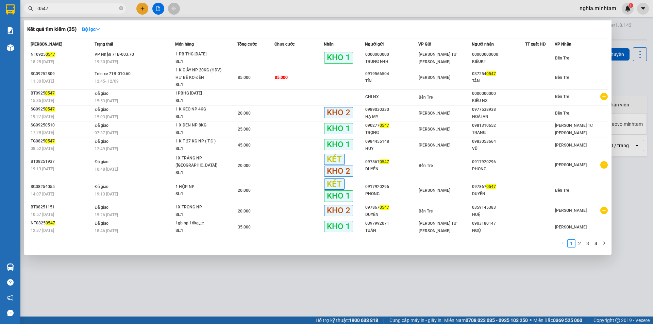
click at [86, 8] on input "0547" at bounding box center [77, 8] width 80 height 7
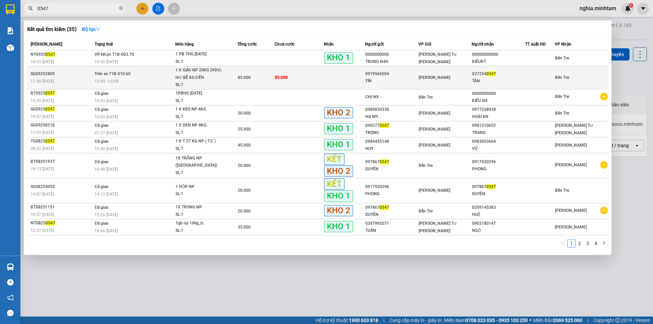
click at [146, 83] on div "12:45 - 12/09" at bounding box center [135, 81] width 80 height 7
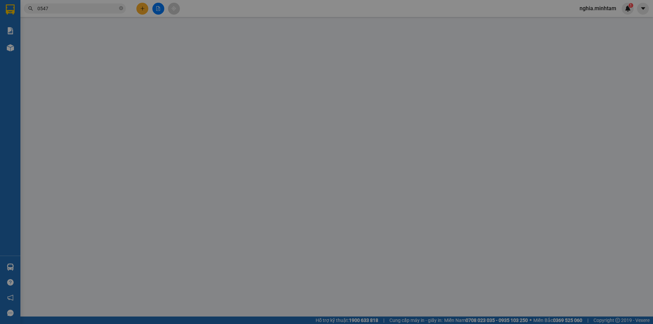
type input "0919566504"
type input "TÍN"
type input "0372540547"
type input "TÂN"
type input "HCK"
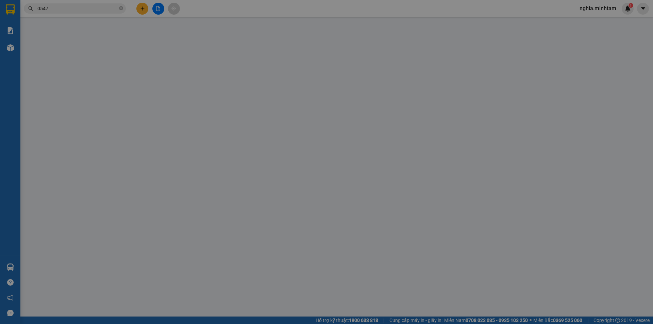
type input "85.000"
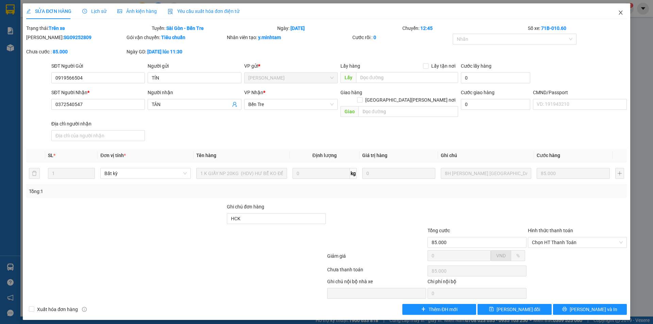
click at [618, 15] on icon "close" at bounding box center [620, 12] width 5 height 5
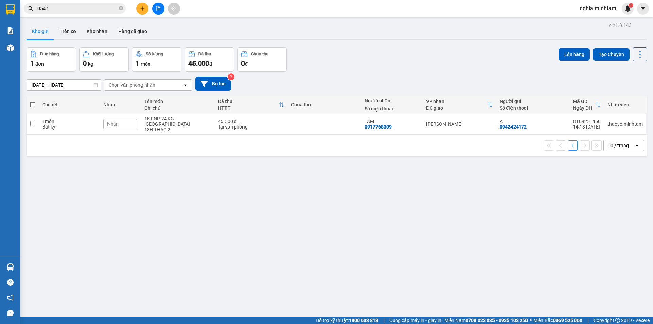
click at [71, 9] on input "0547" at bounding box center [77, 8] width 80 height 7
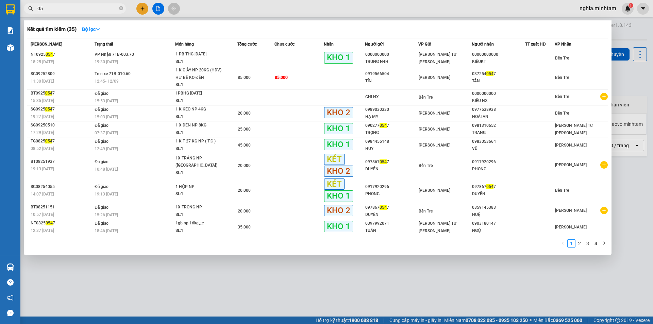
type input "0"
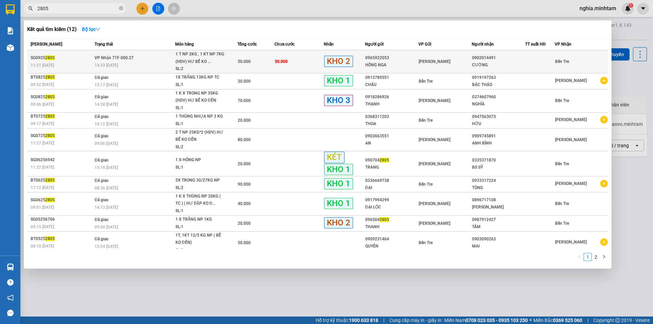
type input "2805"
click at [128, 64] on div "14:33 - 12/09" at bounding box center [135, 65] width 80 height 7
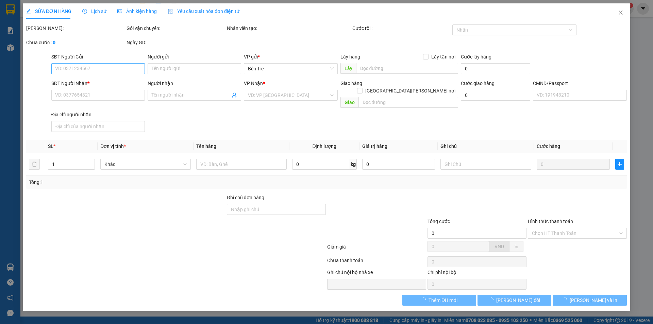
type input "0965922053"
type input "HỒNG NGA"
type input "0902014491"
type input "CƯỜNG"
type input "HCK"
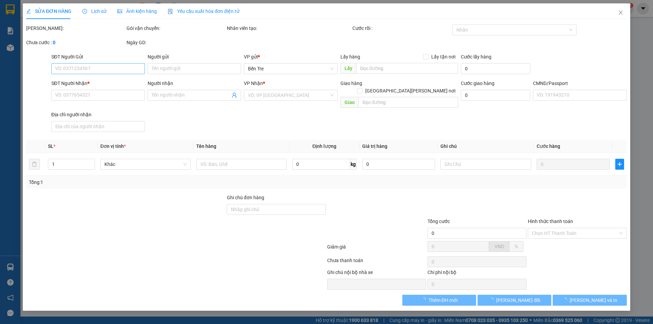
type input "50.000"
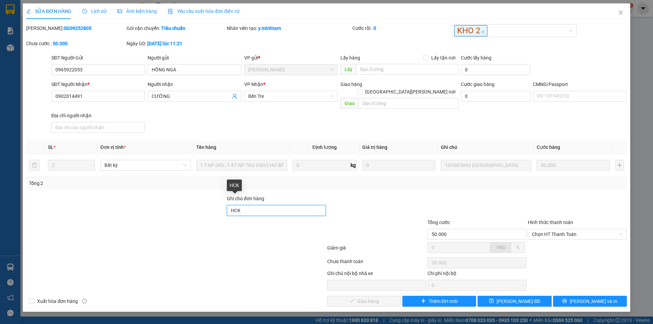
click at [259, 205] on input "HCK" at bounding box center [276, 210] width 99 height 11
type input "HCK , ĐG"
click at [522, 297] on span "[PERSON_NAME] thay đổi" at bounding box center [518, 300] width 44 height 7
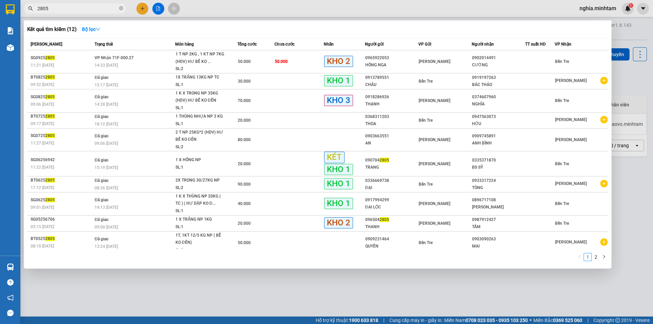
click at [95, 8] on input "2805" at bounding box center [77, 8] width 80 height 7
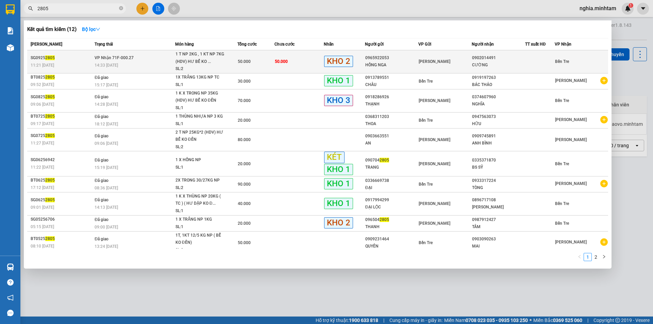
click at [151, 61] on td "VP Nhận 71F-000.27 14:33 - 12/09" at bounding box center [134, 61] width 82 height 23
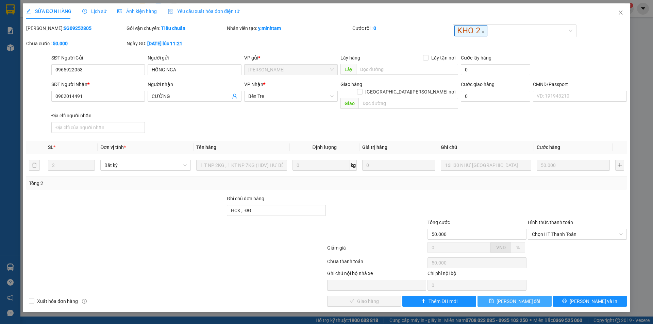
drag, startPoint x: 528, startPoint y: 298, endPoint x: 524, endPoint y: 294, distance: 5.6
click at [527, 297] on button "[PERSON_NAME] thay đổi" at bounding box center [514, 301] width 74 height 11
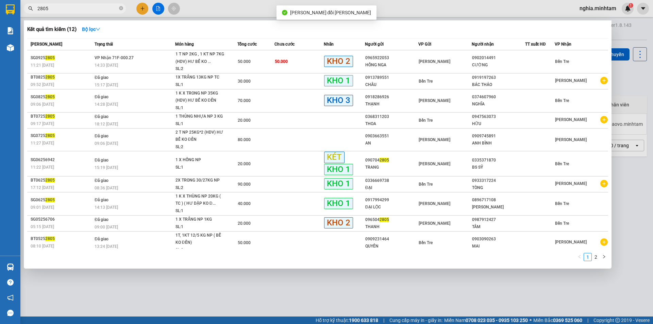
click at [78, 11] on input "2805" at bounding box center [77, 8] width 80 height 7
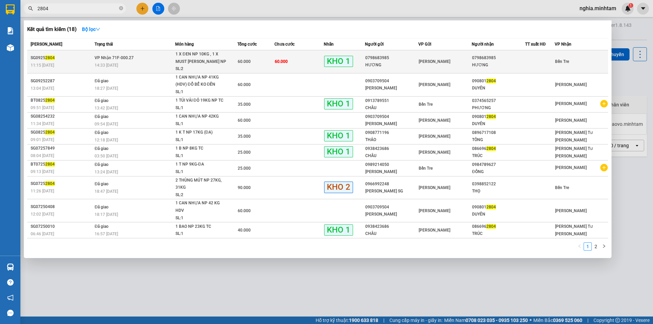
type input "2804"
click at [129, 63] on div "14:33 - 12/09" at bounding box center [135, 65] width 80 height 7
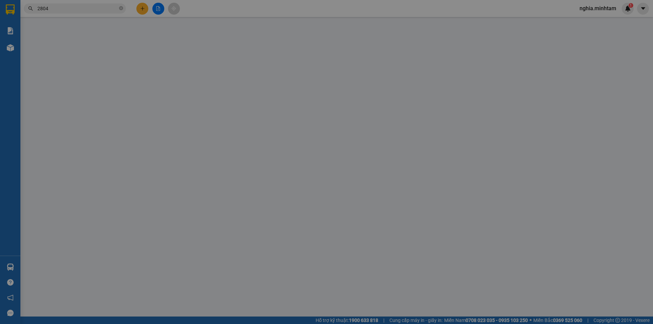
type input "0798683985"
type input "HƯƠNG"
type input "0798683985"
type input "HƯƠNG"
type input "60.000"
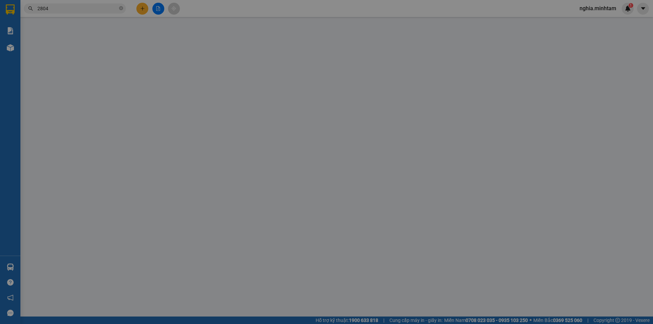
type input "60.000"
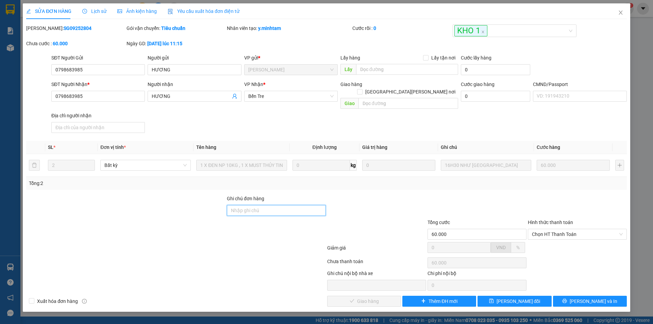
click at [278, 205] on input "Ghi chú đơn hàng" at bounding box center [276, 210] width 99 height 11
type input "ĐG"
click at [525, 297] on span "[PERSON_NAME] thay đổi" at bounding box center [518, 300] width 44 height 7
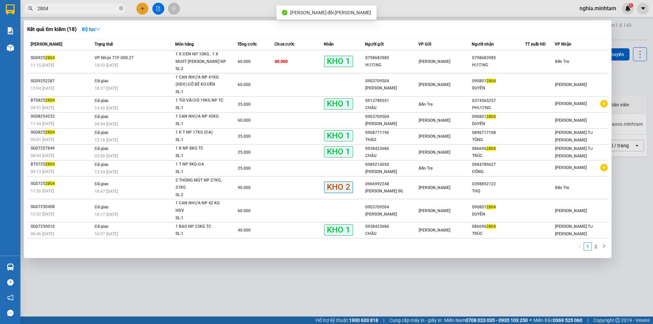
click at [66, 8] on input "2804" at bounding box center [77, 8] width 80 height 7
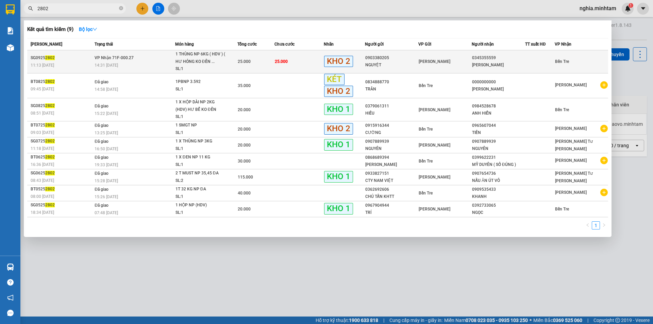
type input "2802"
click at [87, 64] on div "11:13 - 12/09" at bounding box center [62, 65] width 62 height 7
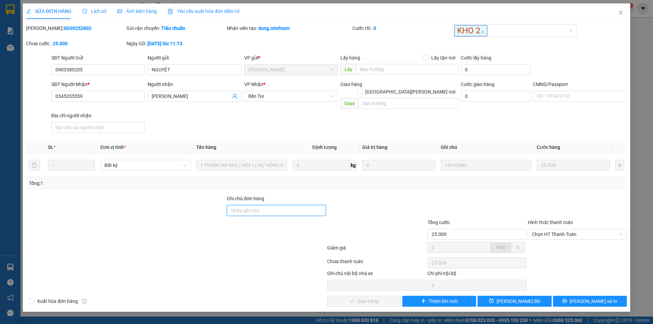
click at [255, 205] on input "Ghi chú đơn hàng" at bounding box center [276, 210] width 99 height 11
type input "ĐG"
click at [513, 297] on span "[PERSON_NAME] thay đổi" at bounding box center [518, 300] width 44 height 7
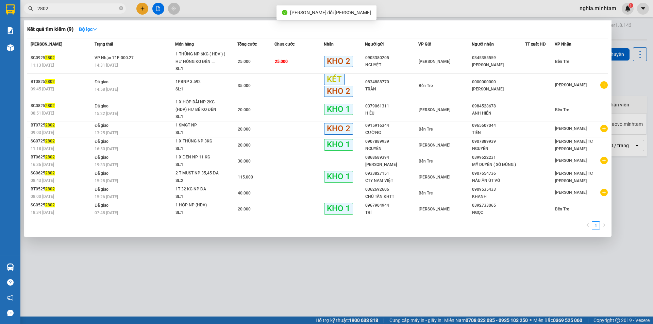
click at [81, 8] on input "2802" at bounding box center [77, 8] width 80 height 7
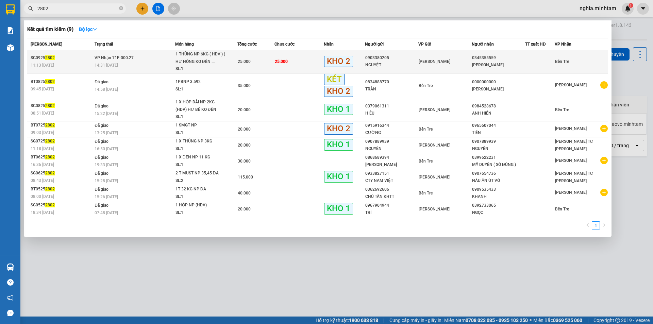
click at [214, 61] on div "1 THÙNG NP 6KG ( HDV ) ( HƯ HỎNG KO ĐỀN ..." at bounding box center [200, 58] width 51 height 15
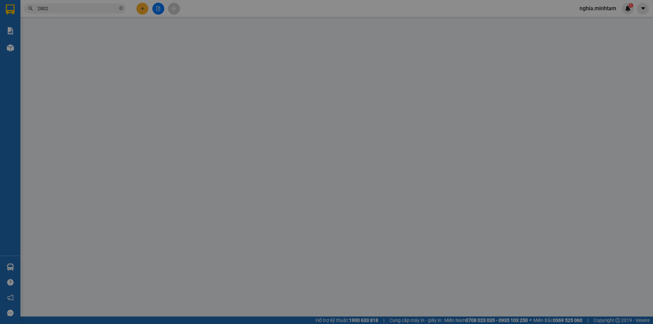
type input "0903380205"
type input "NGUYỆT"
type input "0345355559"
type input "HUỲNH NHƯ"
type input "ĐG"
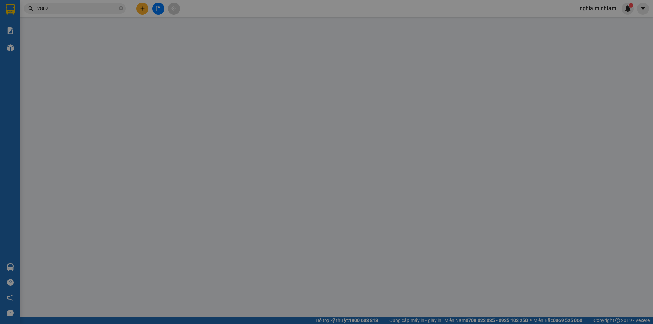
type input "25.000"
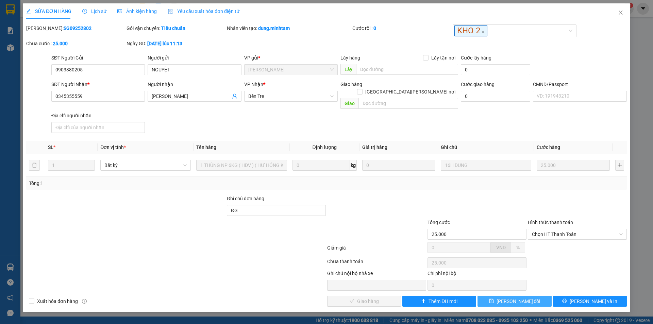
click at [509, 297] on span "[PERSON_NAME] thay đổi" at bounding box center [518, 300] width 44 height 7
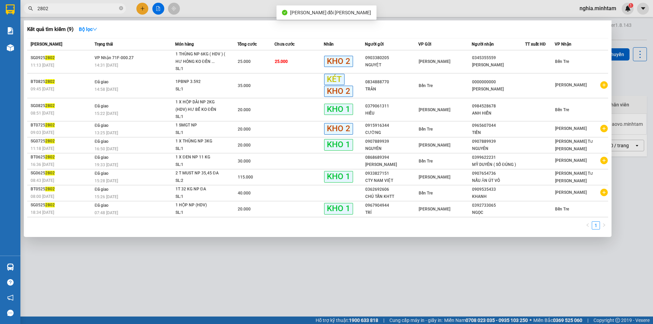
click at [92, 10] on input "2802" at bounding box center [77, 8] width 80 height 7
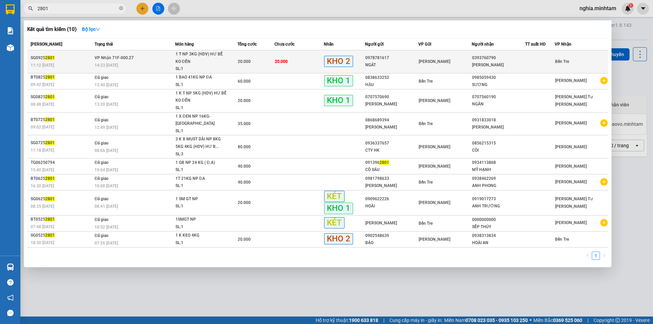
type input "2801"
click at [134, 68] on div "14:33 - 12/09" at bounding box center [135, 65] width 80 height 7
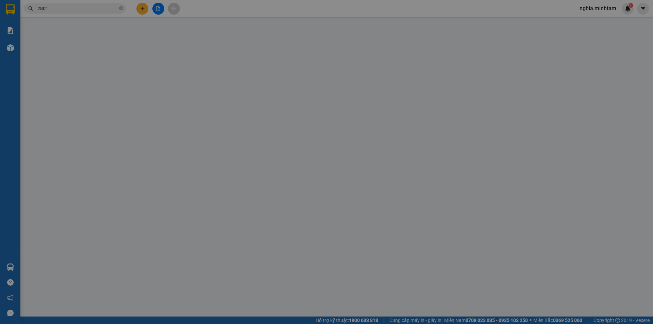
type input "0978781617"
type input "NGÁT"
type input "0393760790"
type input "CHỊ TRANG"
type input "20.000"
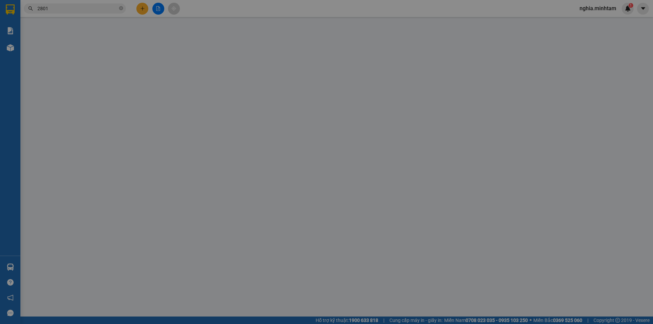
type input "20.000"
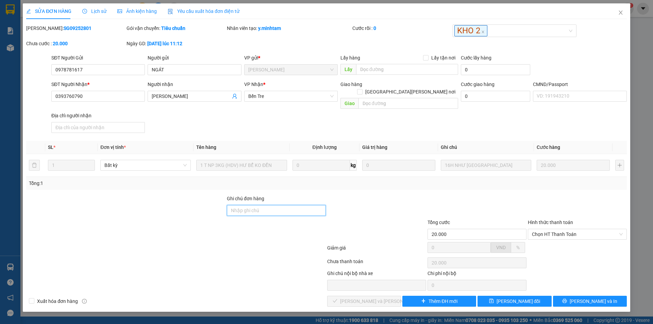
click at [266, 207] on input "Ghi chú đơn hàng" at bounding box center [276, 210] width 99 height 11
type input "ĐG"
click at [523, 297] on span "[PERSON_NAME] thay đổi" at bounding box center [518, 300] width 44 height 7
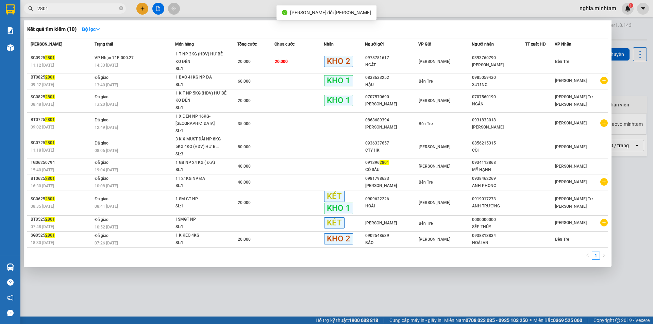
click at [68, 10] on input "2801" at bounding box center [77, 8] width 80 height 7
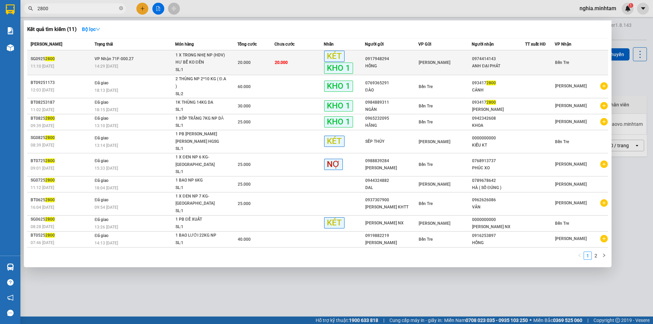
type input "2800"
click at [78, 63] on div "11:10 - 12/09" at bounding box center [62, 66] width 62 height 7
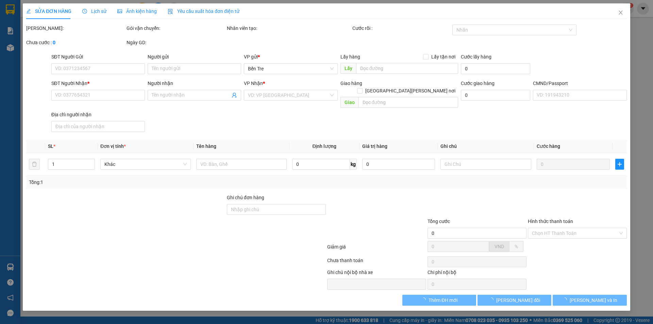
type input "0917948294"
type input "HỒNG"
type input "0974414143"
type input "ANH ĐẠI PHÁT"
type input "20.000"
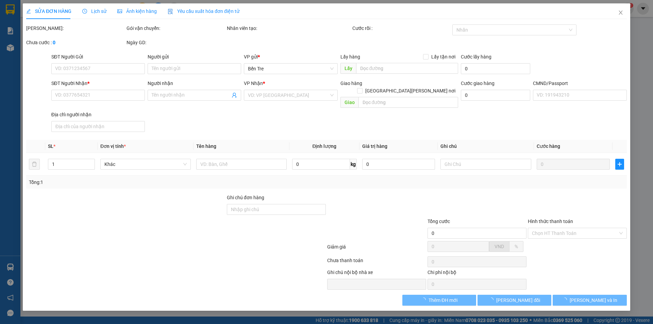
type input "20.000"
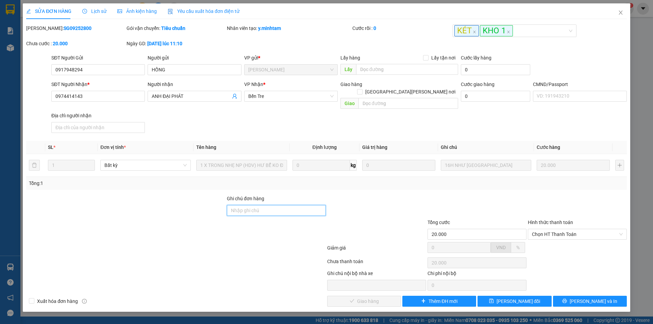
click at [272, 205] on input "Ghi chú đơn hàng" at bounding box center [276, 210] width 99 height 11
type input "ĐG"
click at [518, 297] on span "[PERSON_NAME] thay đổi" at bounding box center [518, 300] width 44 height 7
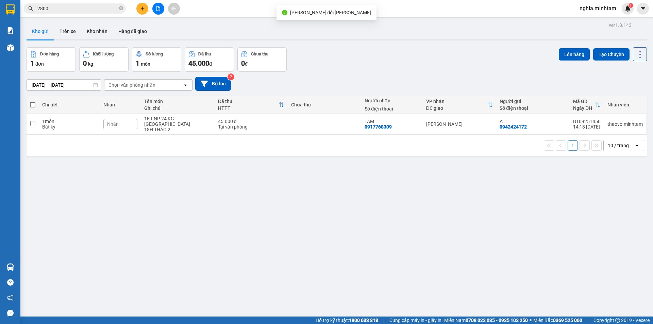
click at [76, 8] on input "2800" at bounding box center [77, 8] width 80 height 7
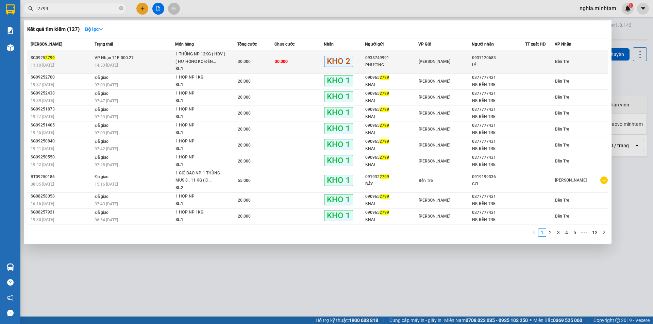
type input "2799"
click at [137, 63] on div "14:33 - 12/09" at bounding box center [135, 65] width 80 height 7
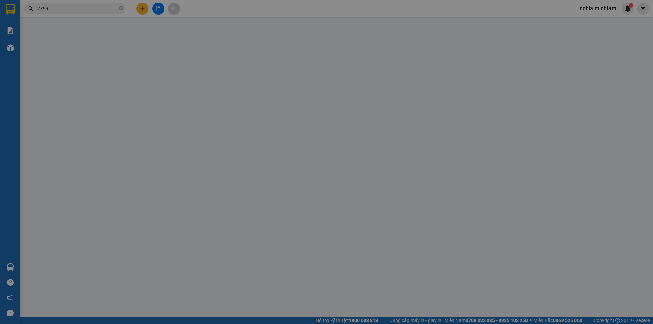
type input "0938749991"
type input "PHƯƠNG"
type input "0937120683"
type input "LÝ"
type input "30.000"
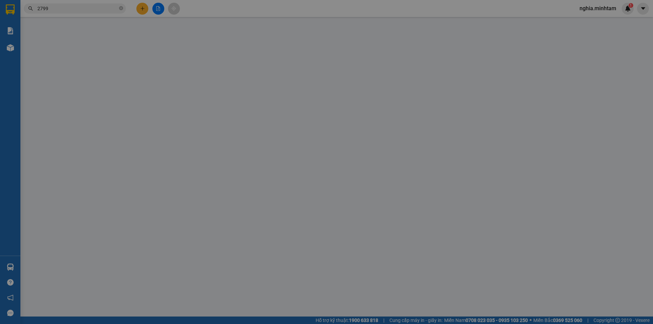
type input "30.000"
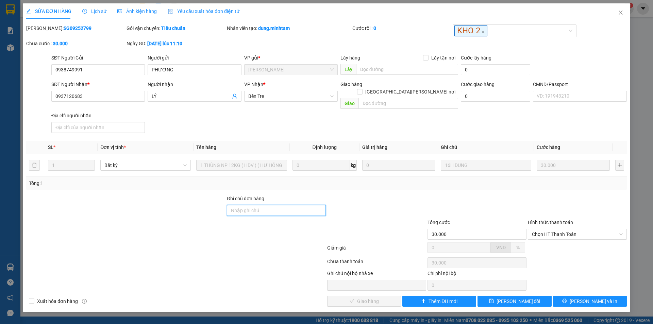
click at [302, 206] on input "Ghi chú đơn hàng" at bounding box center [276, 210] width 99 height 11
type input "ĐG"
click at [527, 297] on span "[PERSON_NAME] thay đổi" at bounding box center [518, 300] width 44 height 7
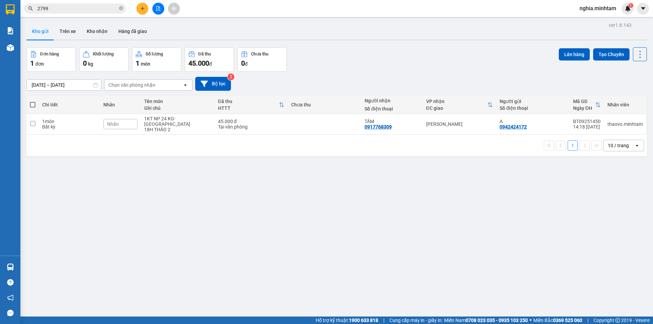
click at [79, 11] on input "2799" at bounding box center [77, 8] width 80 height 7
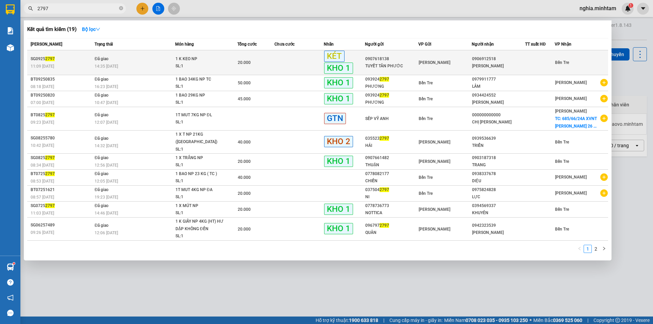
type input "2797"
click at [148, 66] on div "14:35 - 12/09" at bounding box center [135, 66] width 80 height 7
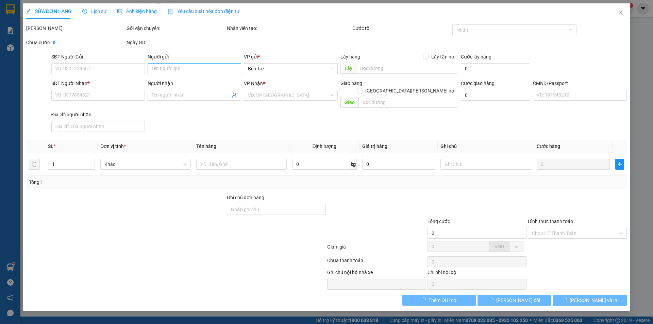
type input "0907618138"
type input "TUYẾT TÂN PHƯỚC"
type input "0906912518"
type input "ANH KIM SƠN"
type input "20.000"
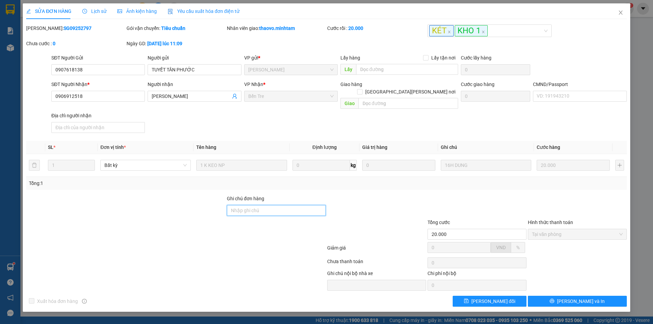
click at [255, 205] on input "Ghi chú đơn hàng" at bounding box center [276, 210] width 99 height 11
type input "ĐG"
click at [496, 297] on span "[PERSON_NAME] thay đổi" at bounding box center [493, 300] width 44 height 7
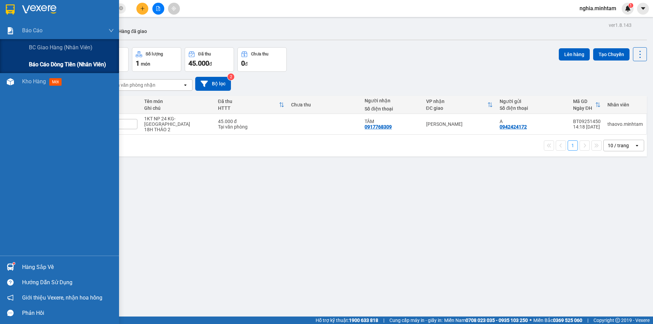
click at [49, 65] on span "Báo cáo dòng tiền (nhân viên)" at bounding box center [67, 64] width 77 height 8
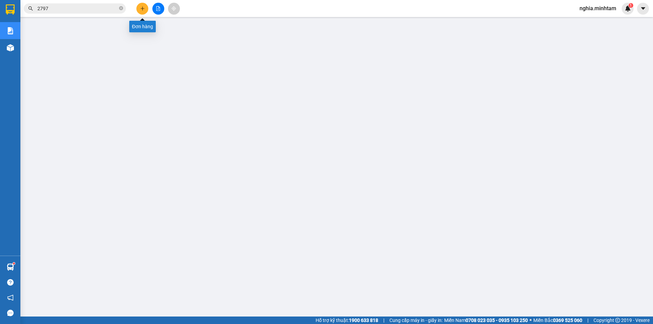
click at [141, 10] on icon "plus" at bounding box center [142, 8] width 5 height 5
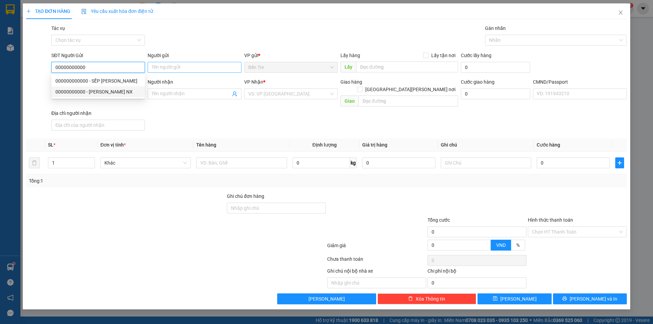
type input "00000000000"
click at [187, 67] on input "Người gửi" at bounding box center [194, 67] width 93 height 11
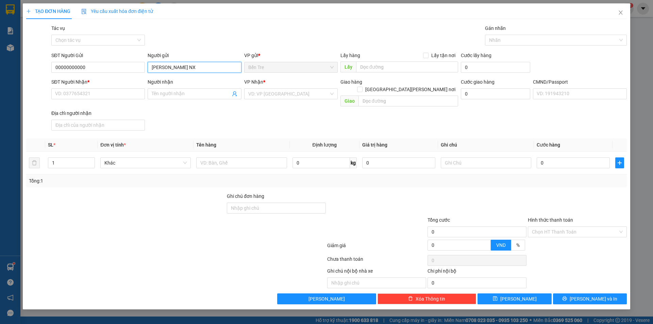
type input "NGHĨA NX"
click at [71, 86] on div "SĐT Người Nhận *" at bounding box center [97, 83] width 93 height 10
click at [115, 94] on input "SĐT Người Nhận *" at bounding box center [97, 93] width 93 height 11
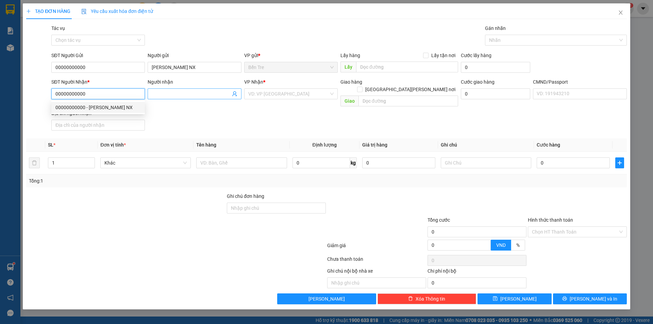
type input "00000000000"
click at [161, 95] on input "Người nhận" at bounding box center [191, 93] width 79 height 7
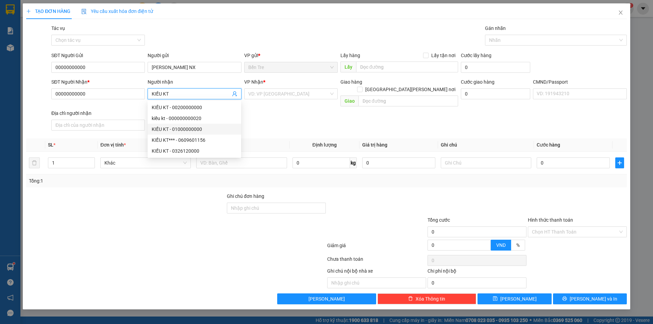
type input "KIỀU KT"
click at [106, 216] on div at bounding box center [125, 228] width 201 height 24
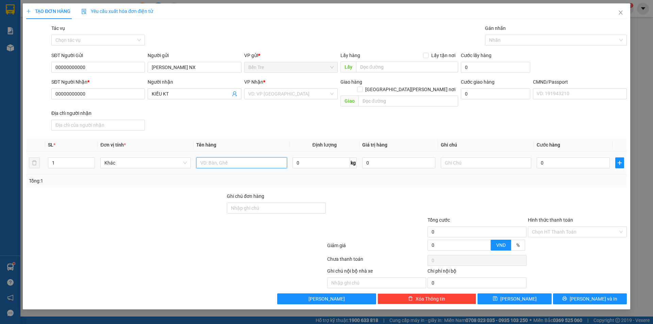
click at [235, 157] on input "text" at bounding box center [241, 162] width 90 height 11
type input "1PB THG NGÀY 12/09/2025"
click at [563, 227] on input "Hình thức thanh toán" at bounding box center [575, 232] width 86 height 10
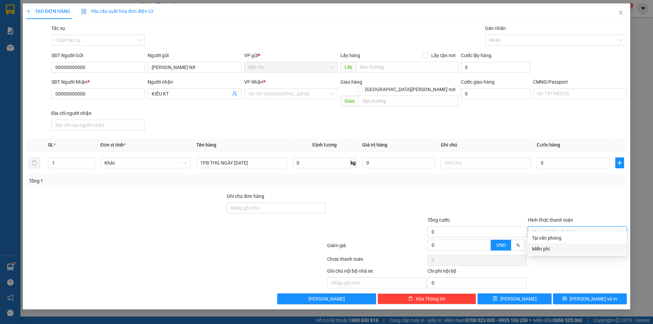
click at [559, 250] on div "Miễn phí" at bounding box center [577, 248] width 91 height 7
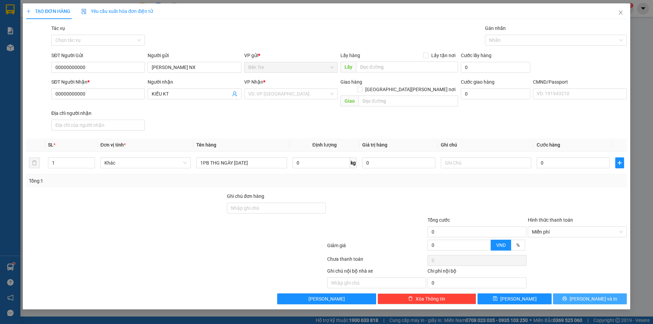
click at [580, 294] on button "Lưu và In" at bounding box center [590, 298] width 74 height 11
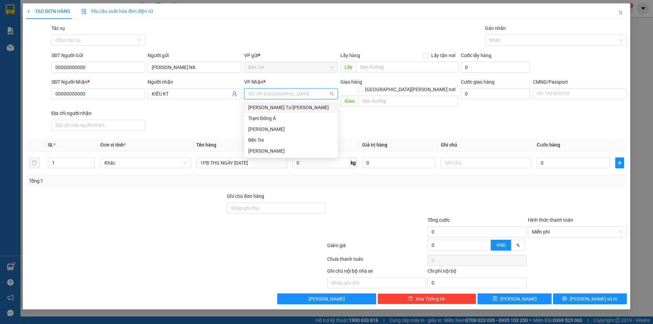
click at [271, 96] on input "search" at bounding box center [288, 94] width 81 height 10
click at [269, 139] on div "Bến Tre" at bounding box center [290, 139] width 85 height 7
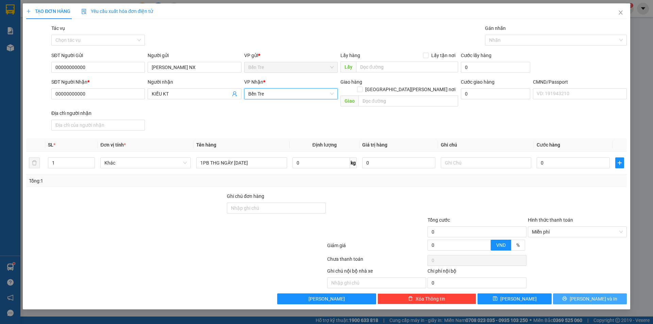
drag, startPoint x: 591, startPoint y: 295, endPoint x: 579, endPoint y: 284, distance: 15.6
click at [589, 295] on span "Lưu và In" at bounding box center [593, 298] width 48 height 7
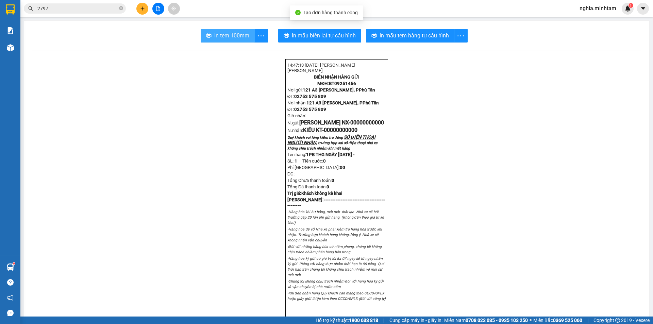
click at [225, 32] on span "In tem 100mm" at bounding box center [231, 35] width 35 height 8
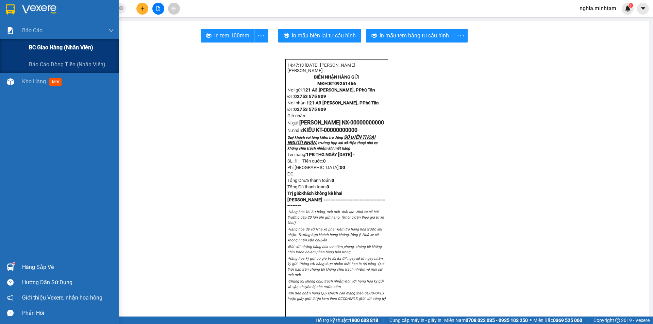
click at [56, 49] on span "BC giao hàng (nhân viên)" at bounding box center [61, 47] width 64 height 8
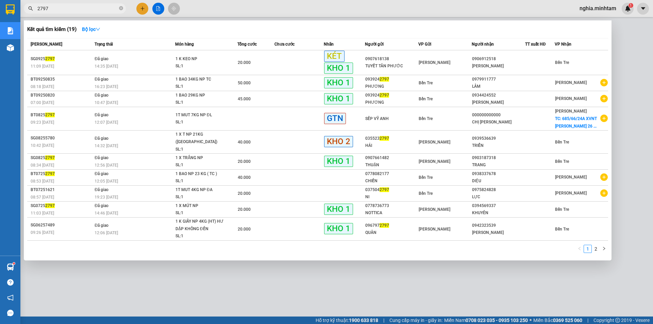
click at [95, 9] on input "2797" at bounding box center [77, 8] width 80 height 7
type input "2"
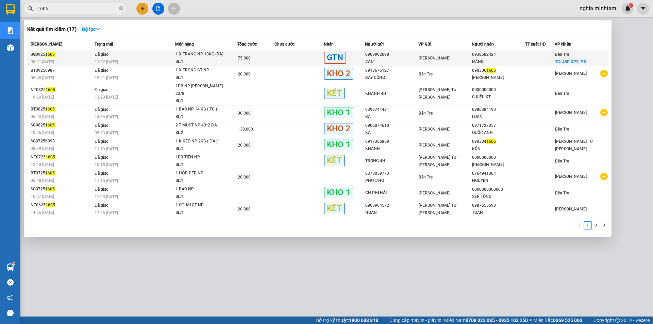
type input "1605"
click at [116, 57] on td "Đã giao 11:02 - 12/09" at bounding box center [134, 58] width 82 height 16
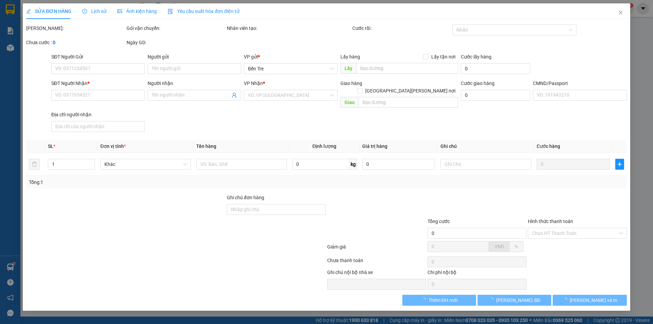
type input "0908902098"
type input "VÂN"
type input "0938682424"
type input "ĐẰNG"
checkbox input "true"
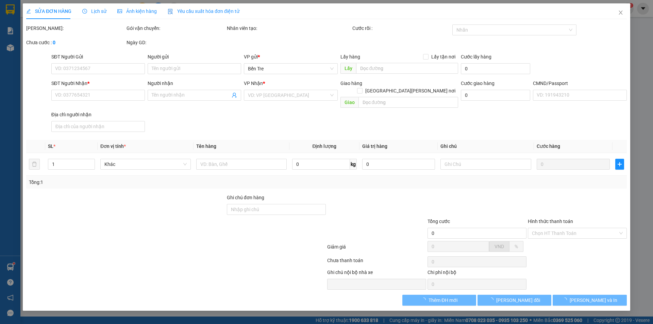
type input "45D KP3, P.8"
type input "40.000"
type input "75.000"
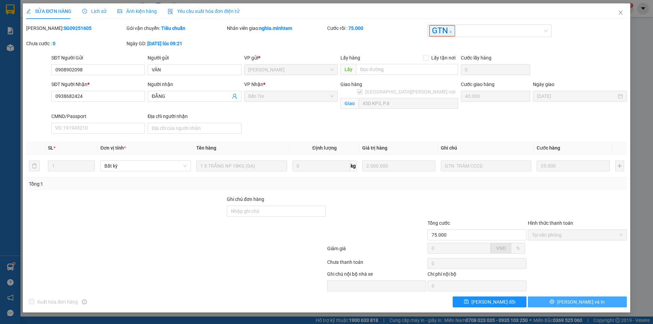
drag, startPoint x: 575, startPoint y: 301, endPoint x: 572, endPoint y: 299, distance: 3.8
click at [575, 301] on span "Lưu và In" at bounding box center [581, 301] width 48 height 7
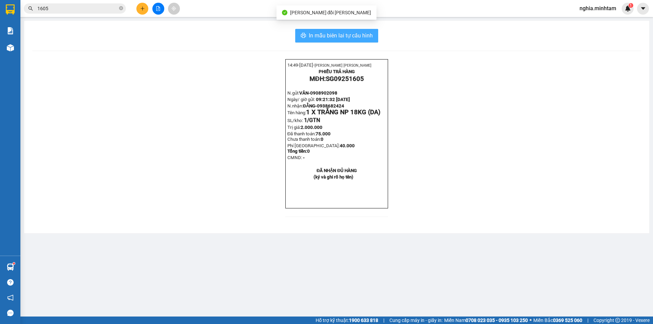
click at [325, 35] on span "In mẫu biên lai tự cấu hình" at bounding box center [341, 35] width 64 height 8
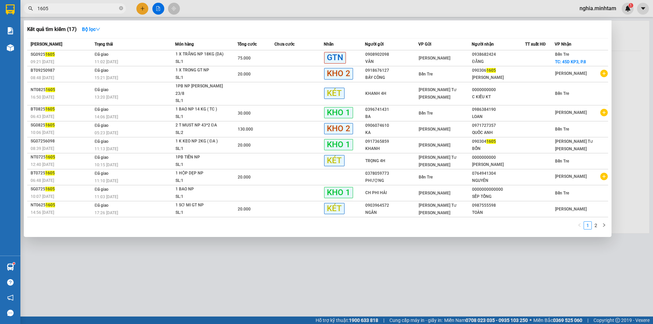
click at [96, 10] on input "1605" at bounding box center [77, 8] width 80 height 7
type input "1"
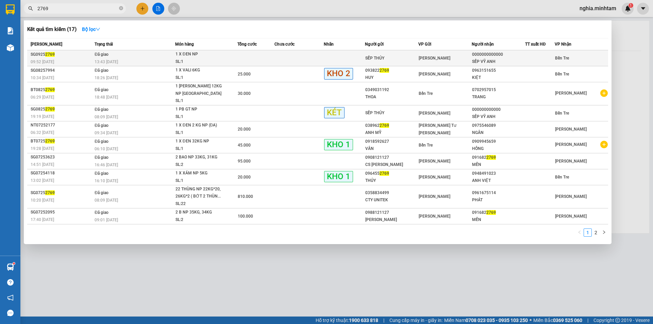
type input "2769"
click at [120, 62] on div "13:43 - 12/09" at bounding box center [135, 61] width 80 height 7
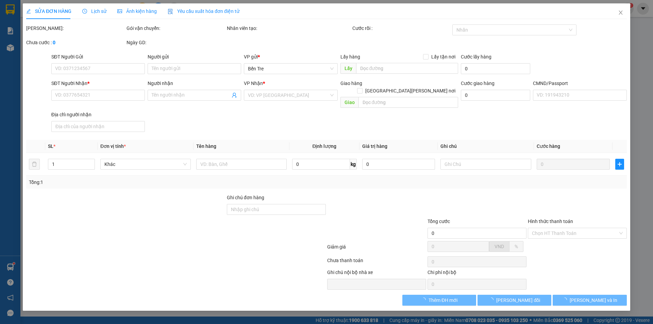
type input "SẾP THỦY"
type input "0000000000000"
type input "SẾP VỸ ANH"
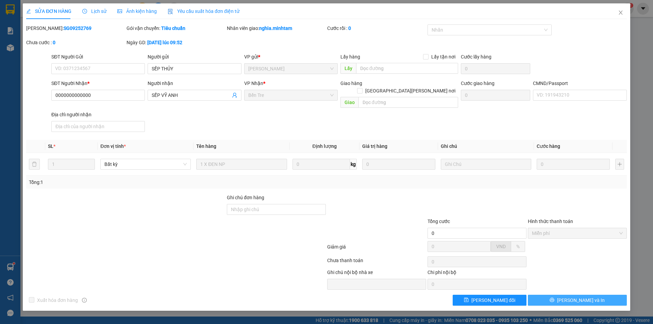
click at [577, 296] on span "Lưu và In" at bounding box center [581, 299] width 48 height 7
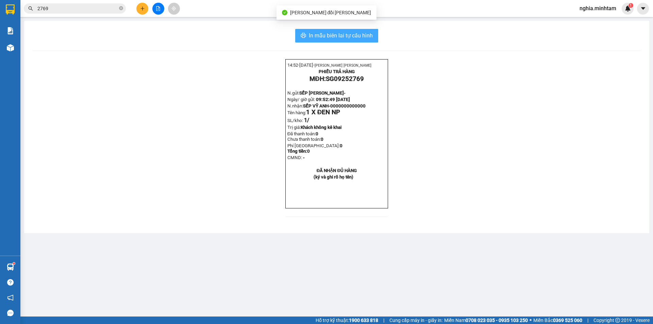
click at [335, 35] on span "In mẫu biên lai tự cấu hình" at bounding box center [341, 35] width 64 height 8
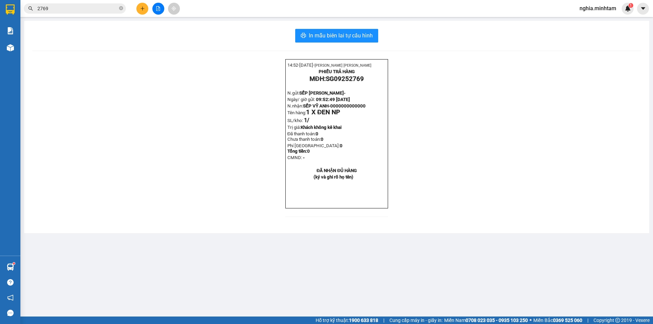
drag, startPoint x: 618, startPoint y: 6, endPoint x: 613, endPoint y: 9, distance: 5.0
click at [615, 8] on span "nghia.minhtam" at bounding box center [598, 8] width 48 height 8
click at [594, 20] on span "Đăng xuất" at bounding box center [600, 20] width 33 height 7
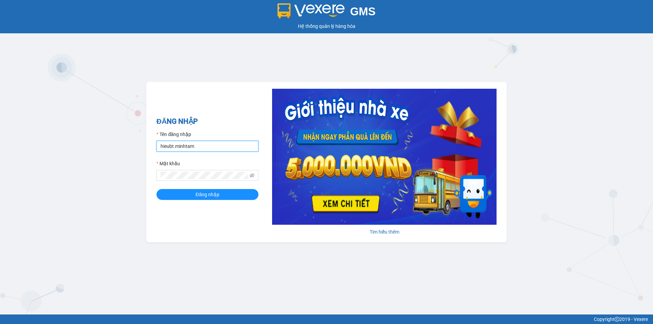
click at [185, 143] on input "hieubt.minhtam" at bounding box center [207, 146] width 102 height 11
click at [198, 142] on input "hieubt.minhtam" at bounding box center [207, 146] width 102 height 11
type input "h"
type input "nhuanbt.minhtam"
click at [194, 170] on span at bounding box center [207, 175] width 102 height 11
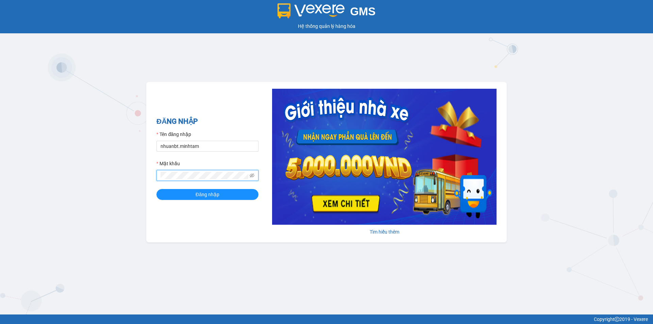
click at [156, 189] on button "Đăng nhập" at bounding box center [207, 194] width 102 height 11
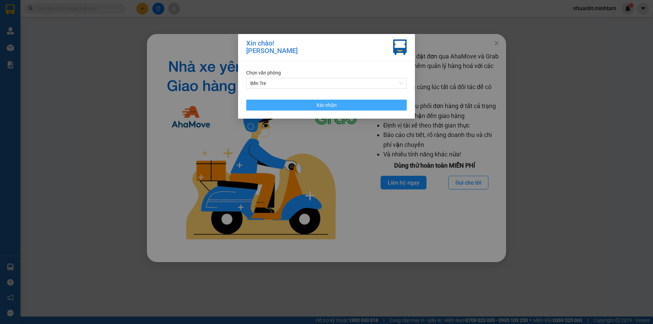
drag, startPoint x: 341, startPoint y: 109, endPoint x: 348, endPoint y: 103, distance: 9.6
click at [341, 109] on button "Xác nhận" at bounding box center [326, 105] width 160 height 11
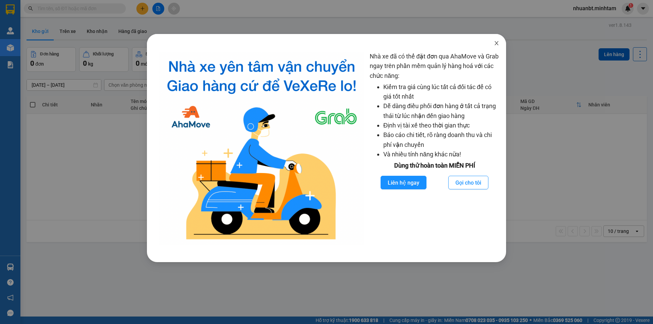
click at [497, 40] on span "Close" at bounding box center [496, 43] width 19 height 19
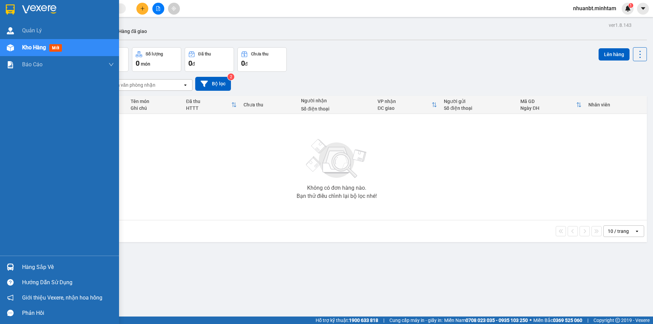
click at [6, 8] on img at bounding box center [10, 9] width 9 height 10
click at [27, 270] on div "Hàng sắp về" at bounding box center [68, 267] width 92 height 10
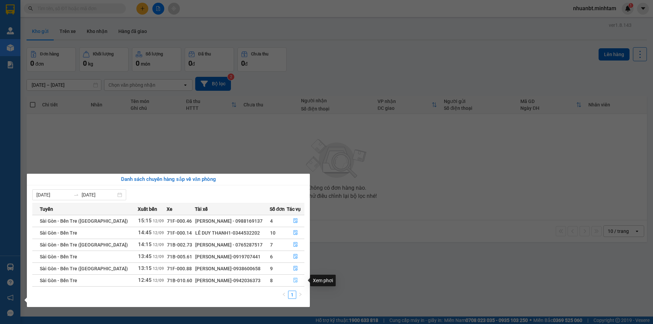
click at [298, 281] on button "button" at bounding box center [295, 280] width 17 height 11
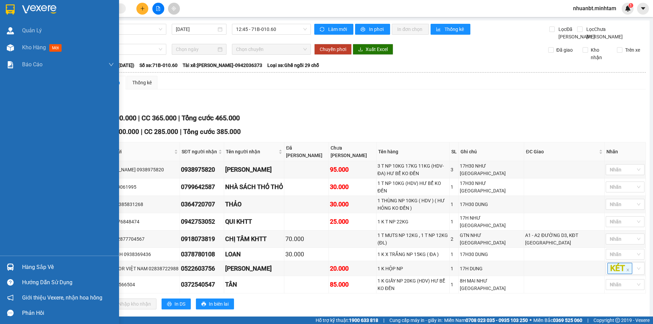
click at [4, 7] on div at bounding box center [10, 9] width 12 height 12
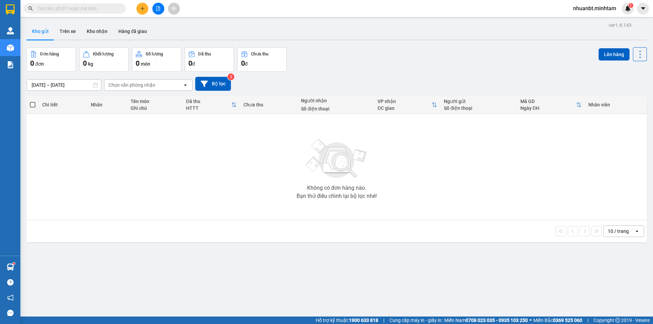
click at [90, 7] on input "text" at bounding box center [77, 8] width 80 height 7
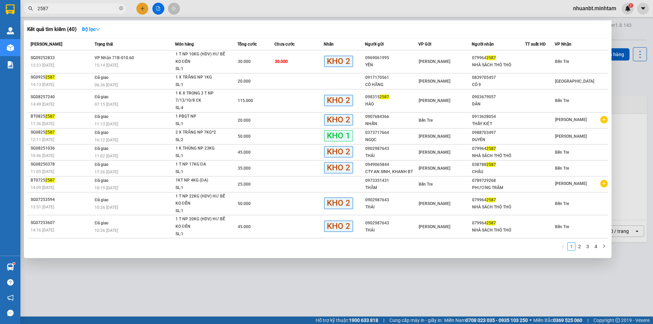
type input "2587"
drag, startPoint x: 138, startPoint y: 276, endPoint x: 87, endPoint y: 271, distance: 50.9
click at [136, 276] on div at bounding box center [326, 162] width 653 height 324
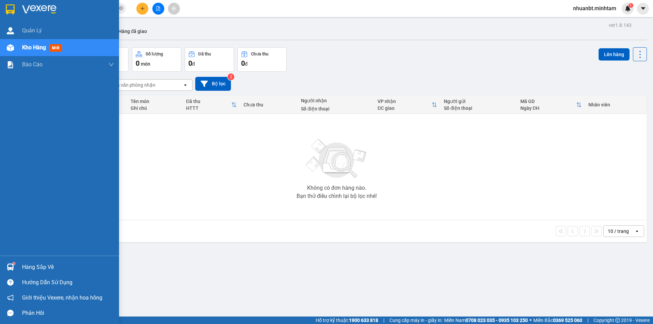
click at [20, 263] on div "Hàng sắp về" at bounding box center [59, 266] width 119 height 15
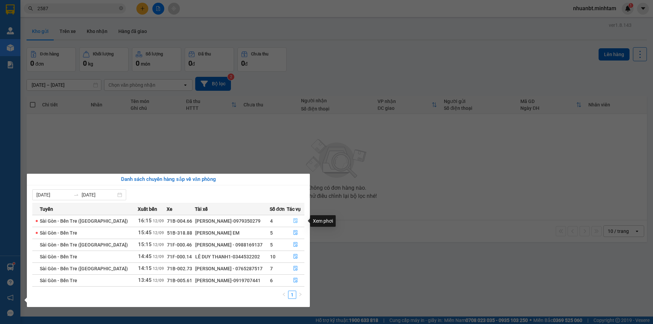
click at [295, 220] on icon "file-done" at bounding box center [295, 220] width 5 height 5
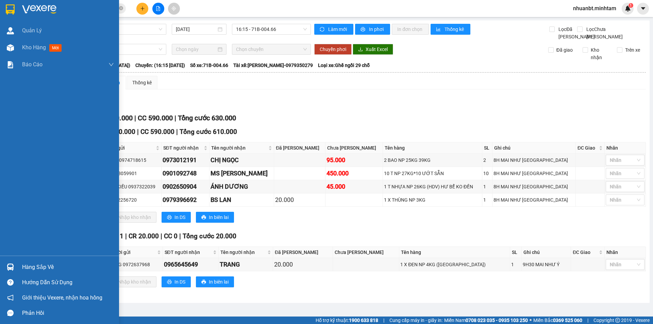
click at [27, 269] on div "Hàng sắp về" at bounding box center [68, 267] width 92 height 10
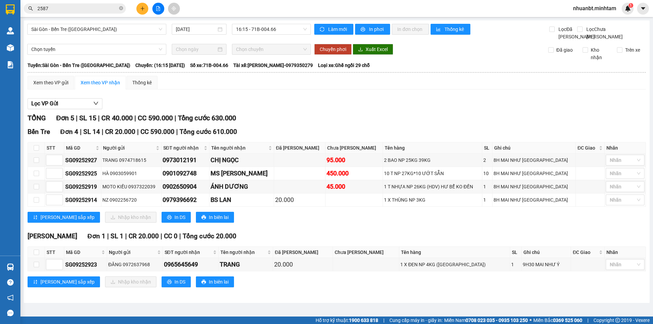
click at [358, 238] on section "Kết quả tìm kiếm ( 40 ) Bộ lọc Mã ĐH Trạng thái Món hàng Tổng cước Chưa cước Nh…" at bounding box center [326, 162] width 653 height 324
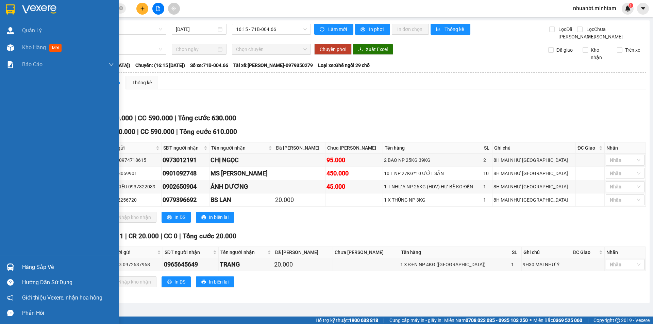
click at [41, 265] on div "Hàng sắp về" at bounding box center [68, 267] width 92 height 10
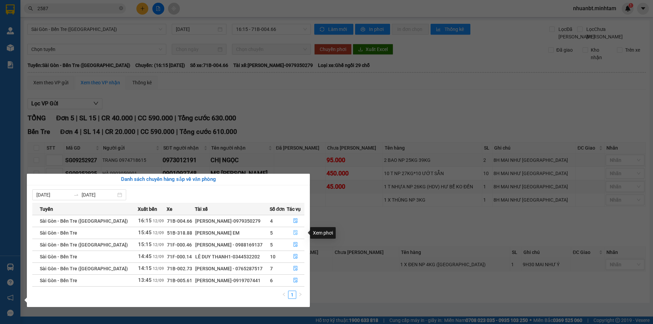
click at [292, 233] on button "button" at bounding box center [295, 232] width 17 height 11
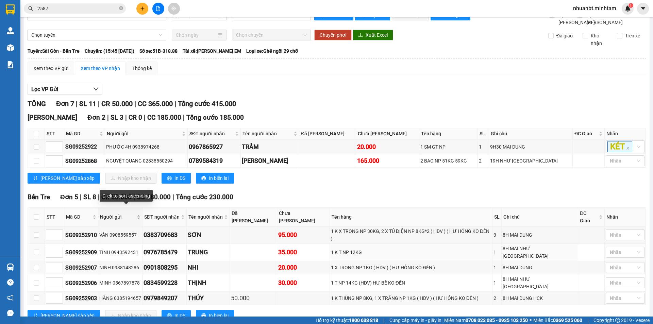
scroll to position [25, 0]
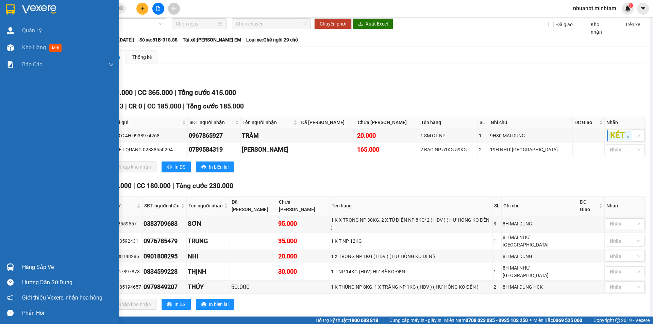
click at [43, 264] on div "Hàng sắp về" at bounding box center [68, 267] width 92 height 10
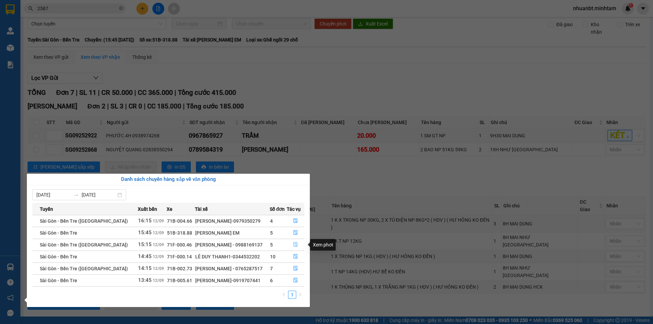
click at [298, 245] on button "button" at bounding box center [295, 244] width 17 height 11
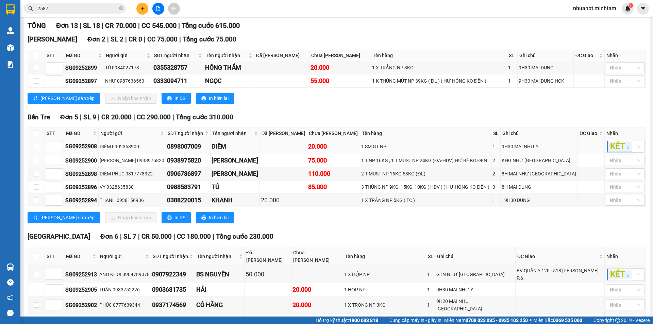
scroll to position [93, 0]
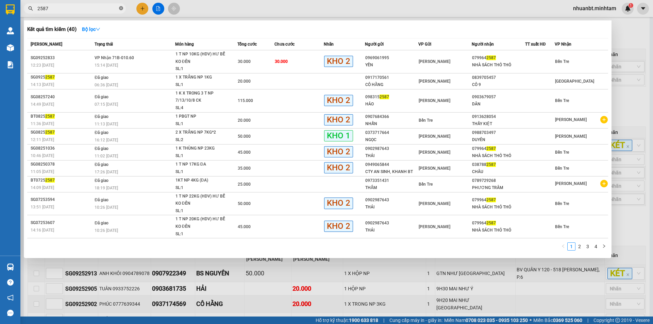
click at [121, 7] on icon "close-circle" at bounding box center [121, 8] width 4 height 4
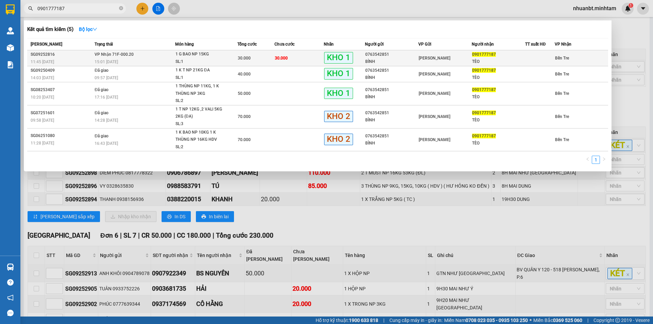
type input "0901777187"
click at [205, 52] on div "1 G BAO NP 15KG" at bounding box center [200, 54] width 51 height 7
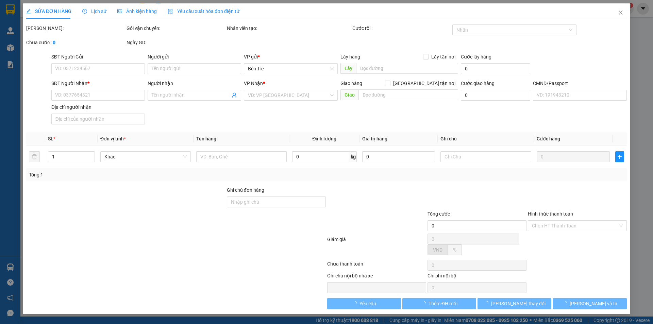
type input "0763542851"
type input "BÌNH"
type input "0901777187"
type input "TÈO"
type input "30.000"
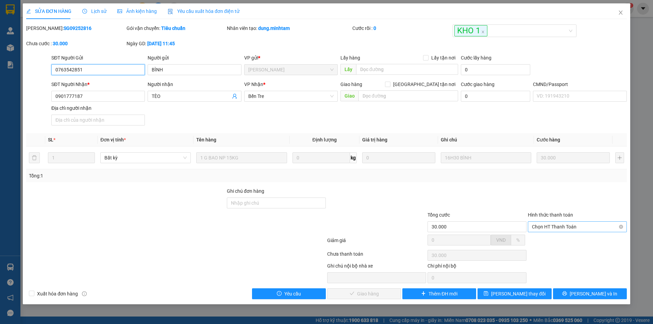
click at [563, 227] on span "Chọn HT Thanh Toán" at bounding box center [577, 227] width 91 height 10
drag, startPoint x: 562, startPoint y: 228, endPoint x: 533, endPoint y: 253, distance: 37.8
click at [555, 243] on div "Tại văn phòng" at bounding box center [577, 240] width 91 height 7
type input "0"
click at [381, 296] on span "[PERSON_NAME] và Giao hàng" at bounding box center [372, 293] width 65 height 7
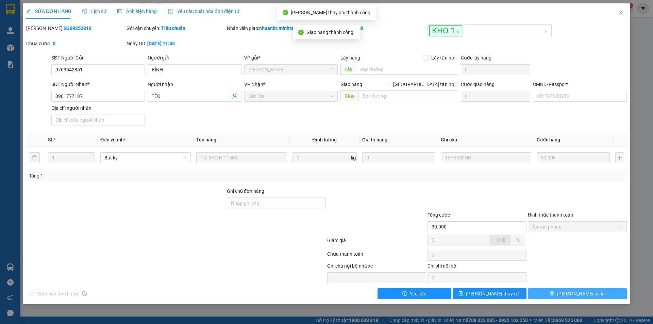
click at [591, 293] on button "[PERSON_NAME] và In" at bounding box center [577, 293] width 99 height 11
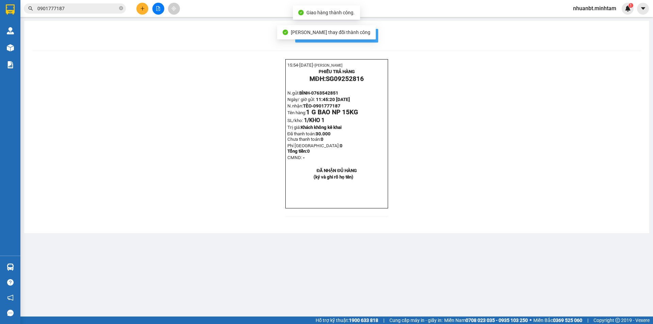
click at [371, 33] on span "In mẫu biên lai tự cấu hình" at bounding box center [341, 35] width 64 height 8
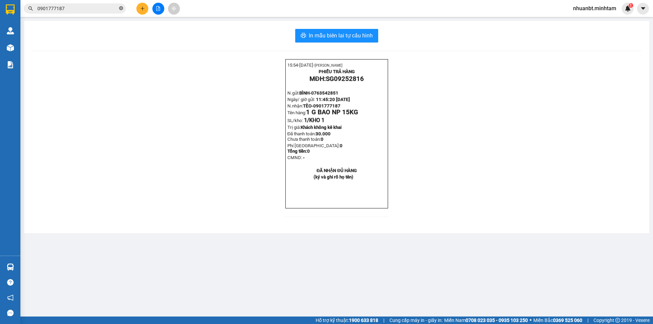
click at [121, 8] on icon "close-circle" at bounding box center [121, 8] width 4 height 4
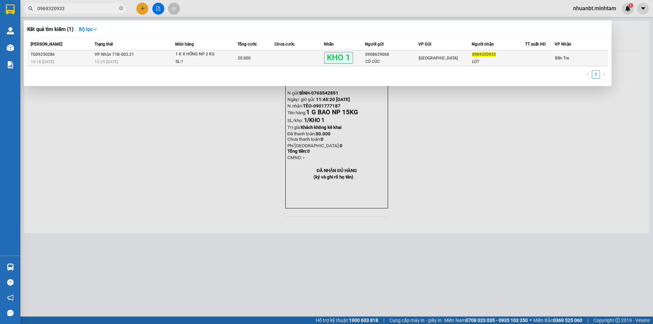
type input "0969320933"
click at [203, 62] on div "SL: 1" at bounding box center [200, 61] width 51 height 7
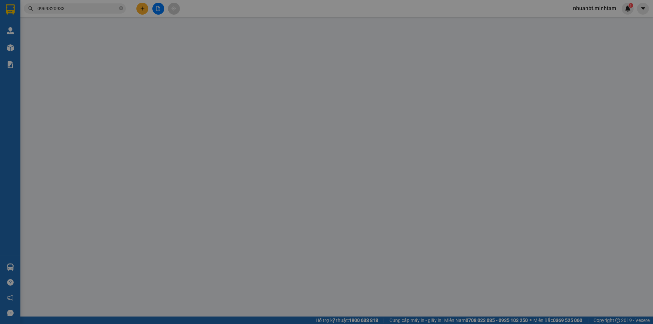
type input "0908629068"
type input "CÔ CÚC"
type input "0969320933"
type input "LỌT"
type input "20.000"
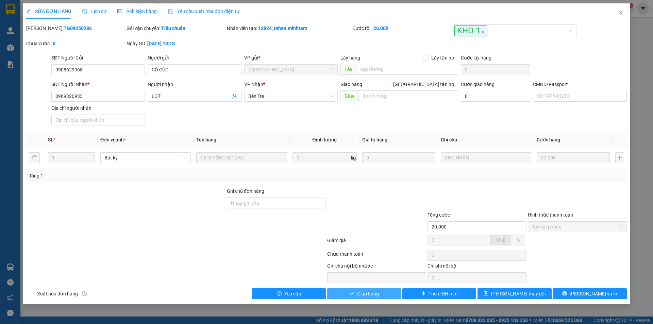
click at [369, 289] on button "Giao hàng" at bounding box center [364, 293] width 74 height 11
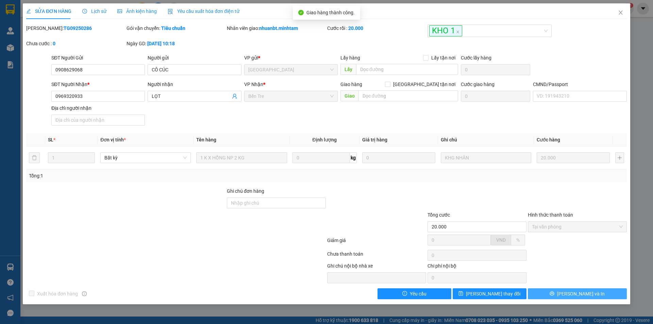
drag, startPoint x: 567, startPoint y: 298, endPoint x: 538, endPoint y: 233, distance: 71.5
click at [567, 294] on button "[PERSON_NAME] và In" at bounding box center [577, 293] width 99 height 11
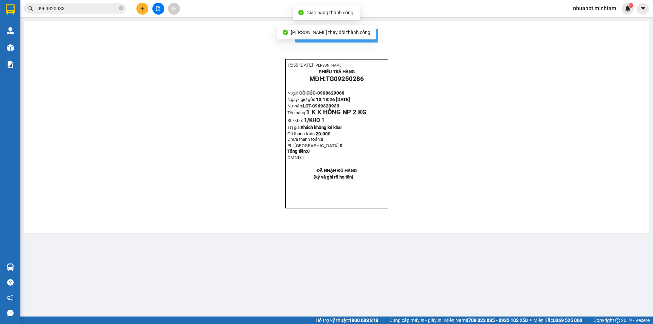
click at [365, 34] on span "In mẫu biên lai tự cấu hình" at bounding box center [341, 35] width 64 height 8
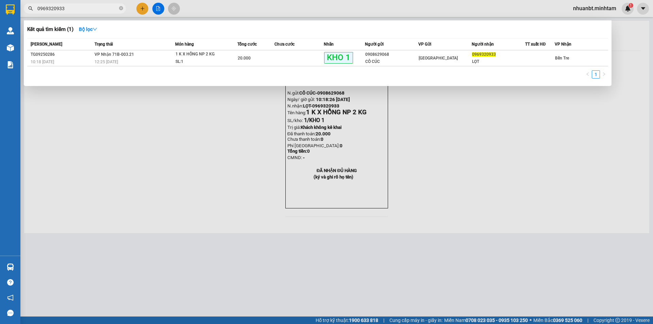
click at [75, 6] on input "0969320933" at bounding box center [77, 8] width 80 height 7
type input "0"
type input "0907205128"
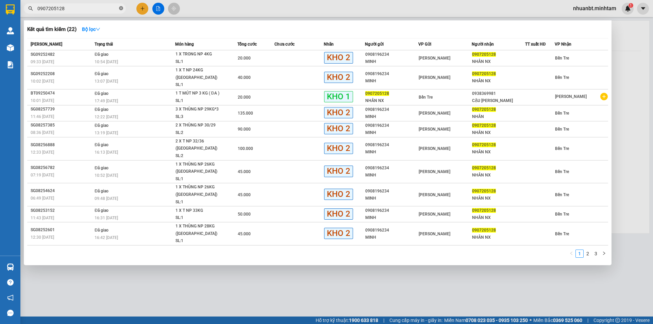
click at [122, 7] on icon "close-circle" at bounding box center [121, 8] width 4 height 4
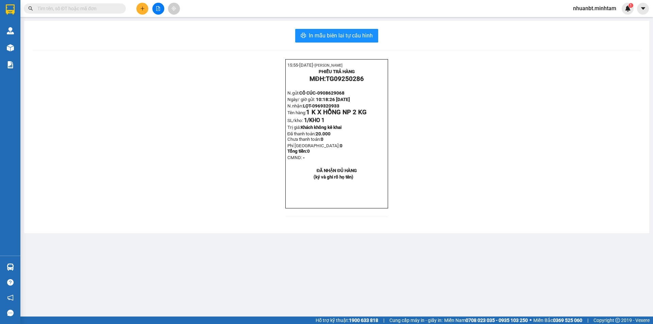
click at [98, 8] on input "text" at bounding box center [77, 8] width 80 height 7
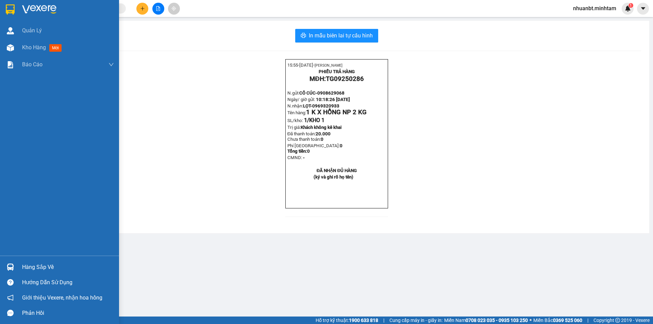
click at [12, 8] on img at bounding box center [10, 9] width 9 height 10
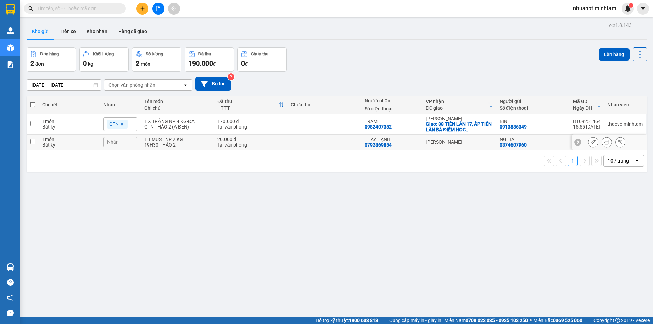
click at [182, 142] on div "1 T MUST NP 2 KG" at bounding box center [177, 139] width 66 height 5
checkbox input "true"
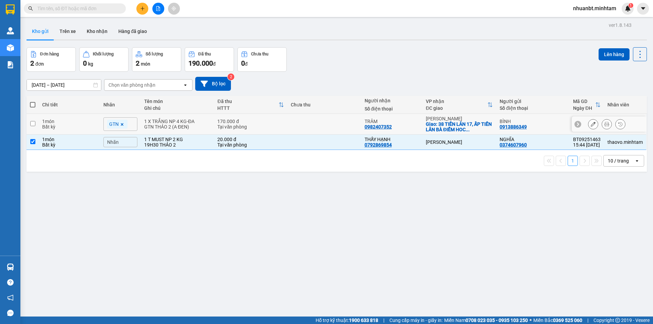
click at [169, 120] on div "1 X TRẮNG NP 4 KG-ĐA" at bounding box center [177, 121] width 66 height 5
checkbox input "true"
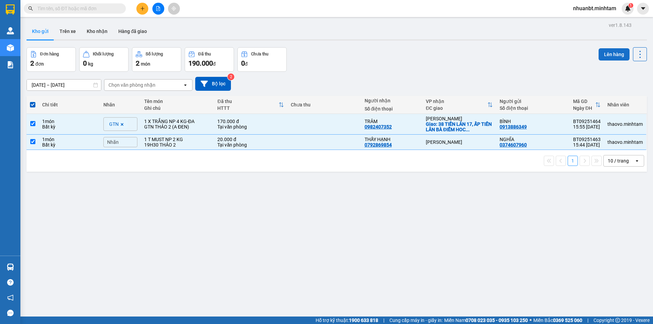
click at [607, 52] on button "Lên hàng" at bounding box center [613, 54] width 31 height 12
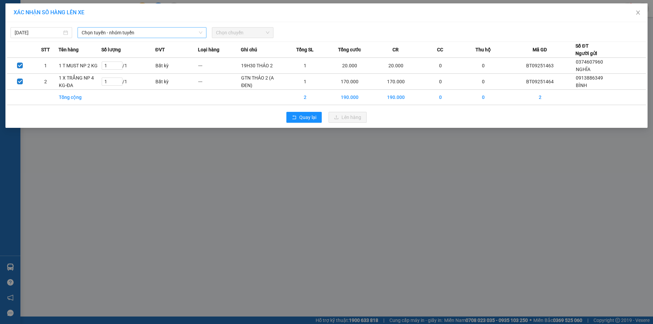
click at [106, 34] on span "Chọn tuyến - nhóm tuyến" at bounding box center [142, 33] width 121 height 10
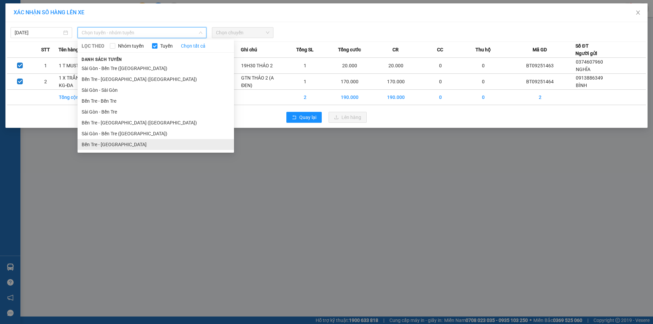
click at [102, 143] on li "Bến Tre - [GEOGRAPHIC_DATA]" at bounding box center [156, 144] width 156 height 11
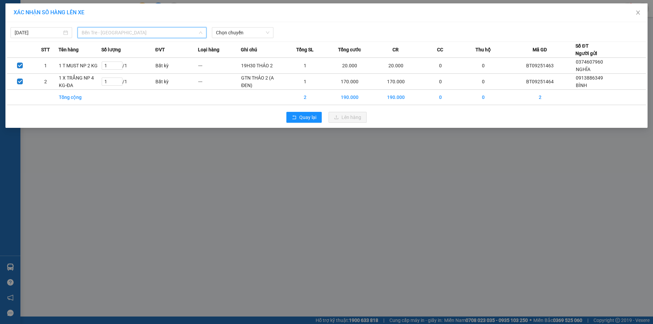
click at [104, 29] on span "Bến Tre - [GEOGRAPHIC_DATA]" at bounding box center [142, 33] width 121 height 10
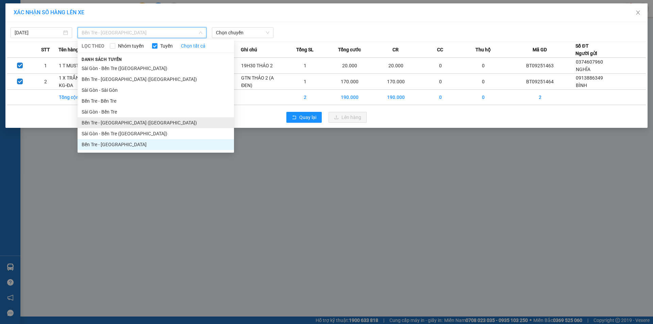
click at [102, 124] on li "Bến Tre - Sài Gòn (CT)" at bounding box center [156, 122] width 156 height 11
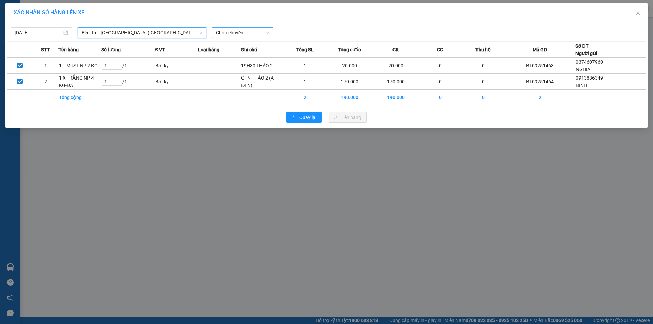
click at [245, 29] on span "Chọn chuyến" at bounding box center [242, 33] width 53 height 10
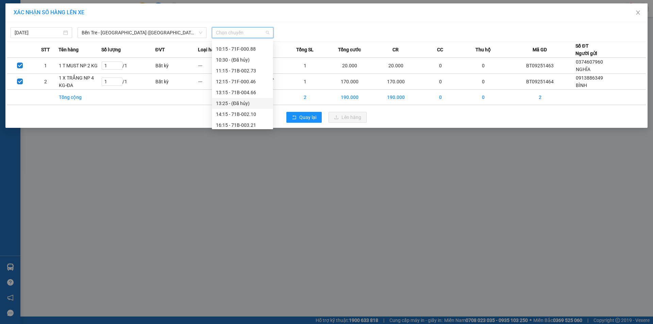
scroll to position [109, 0]
click at [240, 123] on div "16:15 - 71B-003.21" at bounding box center [242, 122] width 53 height 7
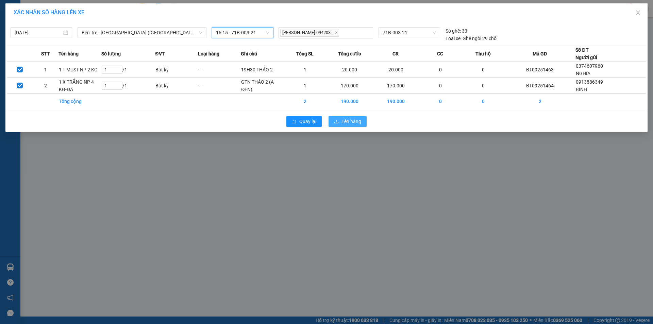
click at [341, 124] on button "Lên hàng" at bounding box center [347, 121] width 38 height 11
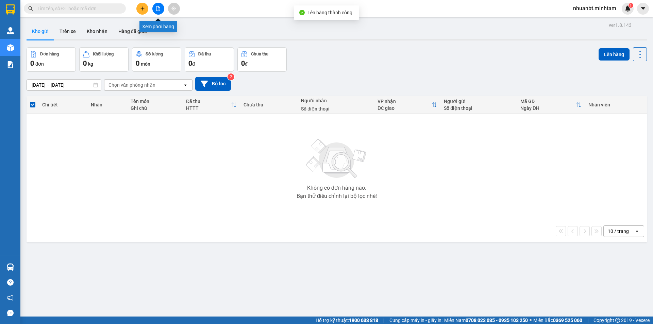
click at [157, 3] on button at bounding box center [158, 9] width 12 height 12
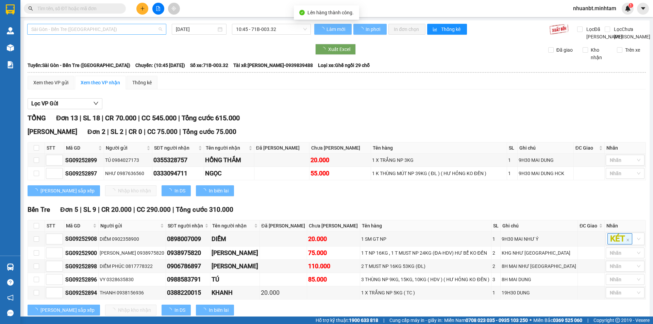
click at [83, 28] on span "Sài Gòn - Bến Tre (CN)" at bounding box center [96, 29] width 131 height 10
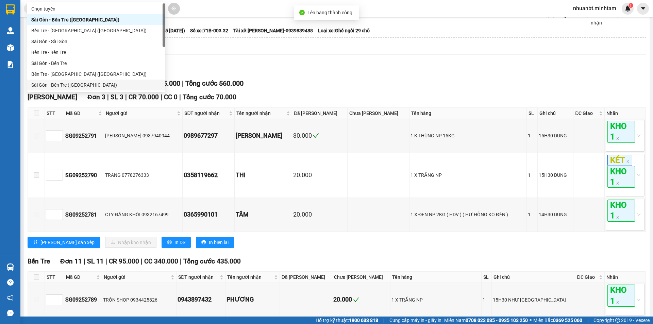
scroll to position [136, 0]
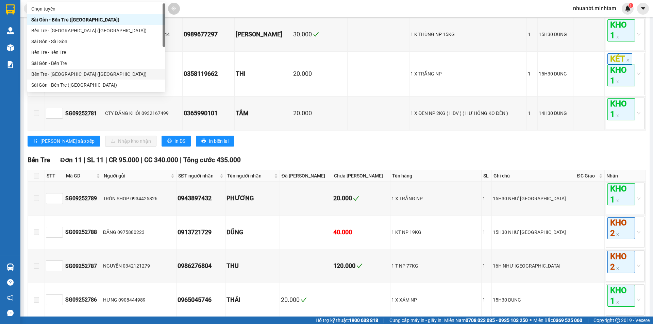
click at [51, 74] on div "Bến Tre - Sài Gòn (CT)" at bounding box center [96, 73] width 130 height 7
type input "[DATE]"
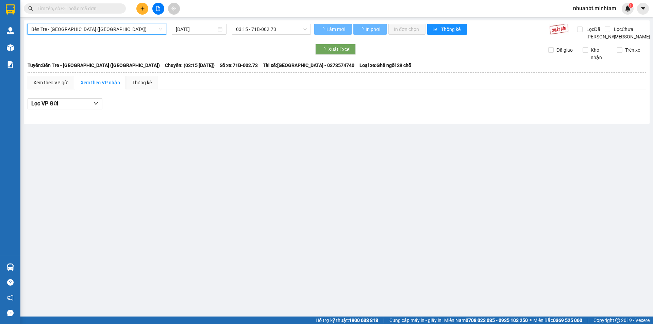
scroll to position [0, 0]
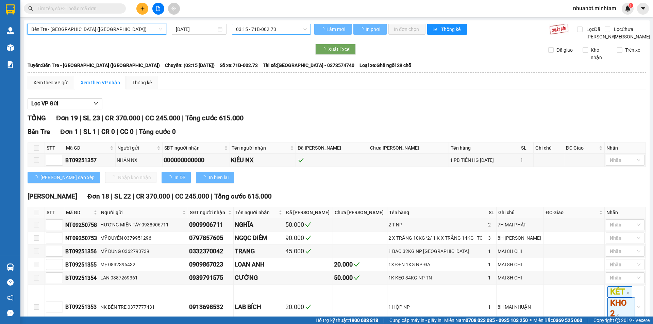
click at [262, 31] on span "03:15 - 71B-002.73" at bounding box center [271, 29] width 71 height 10
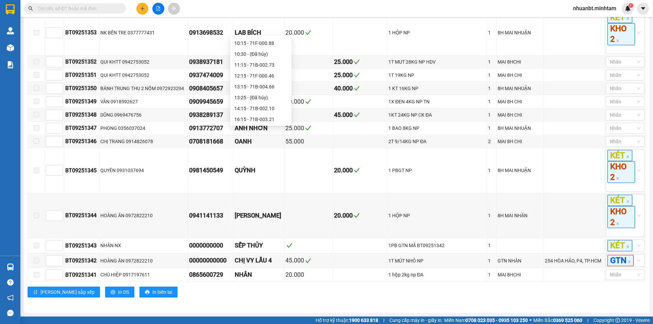
scroll to position [109, 0]
click at [255, 117] on div "16:15 - 71B-003.21" at bounding box center [260, 118] width 53 height 7
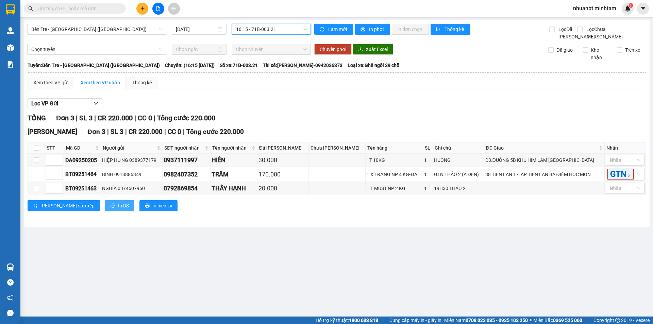
click at [118, 209] on span "In DS" at bounding box center [123, 205] width 11 height 7
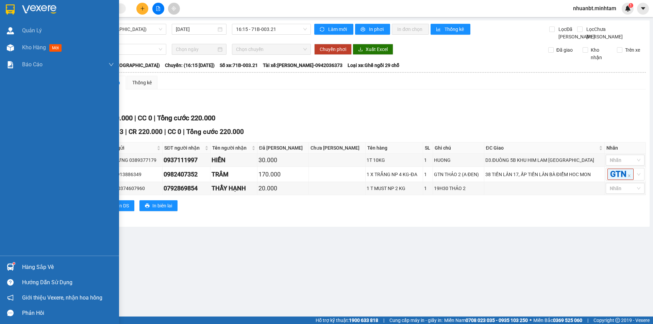
click at [41, 267] on div "Hàng sắp về" at bounding box center [68, 267] width 92 height 10
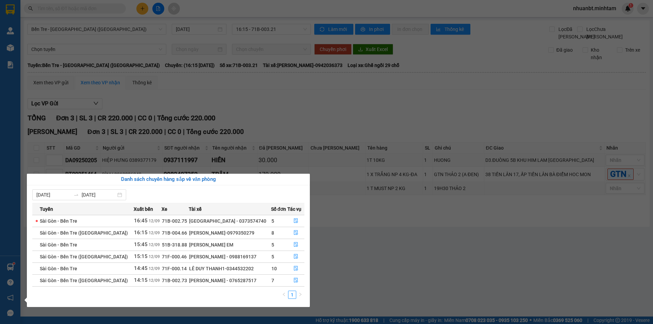
drag, startPoint x: 179, startPoint y: 96, endPoint x: 53, endPoint y: 44, distance: 136.8
click at [177, 95] on section "Kết quả tìm kiếm ( 22 ) Bộ lọc Mã ĐH Trạng thái Món hàng Tổng cước Chưa cước Nh…" at bounding box center [326, 162] width 653 height 324
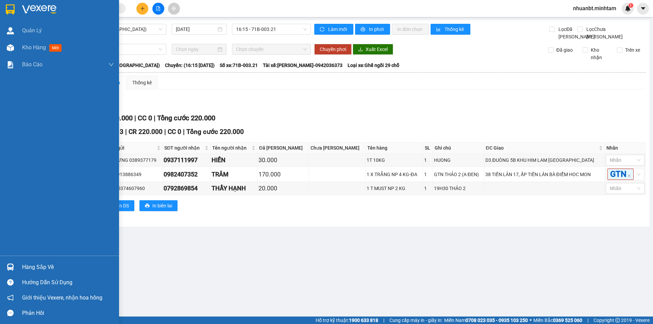
click at [2, 8] on div at bounding box center [59, 11] width 119 height 22
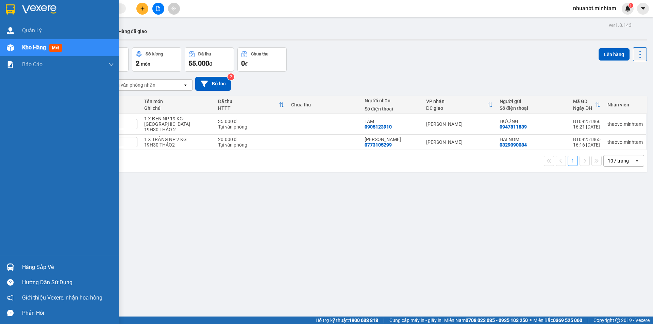
click at [15, 270] on div at bounding box center [10, 267] width 12 height 12
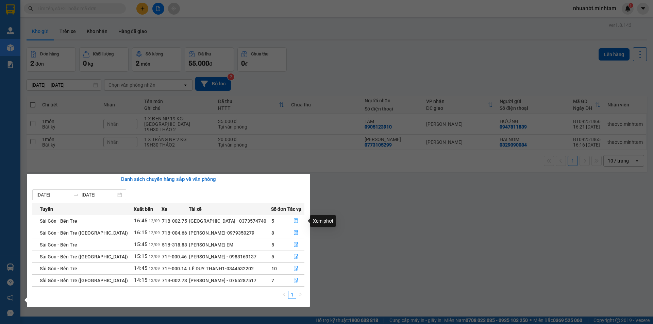
click at [290, 218] on button "button" at bounding box center [296, 221] width 17 height 11
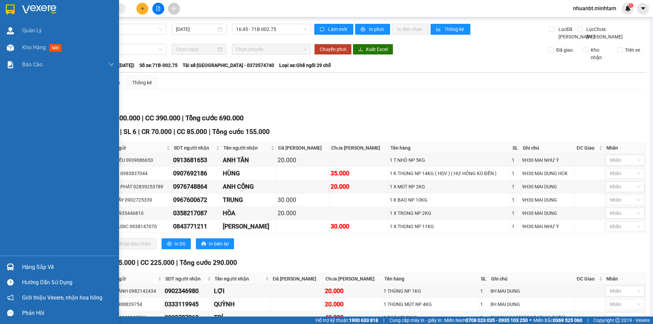
click at [23, 266] on div "Hàng sắp về" at bounding box center [68, 267] width 92 height 10
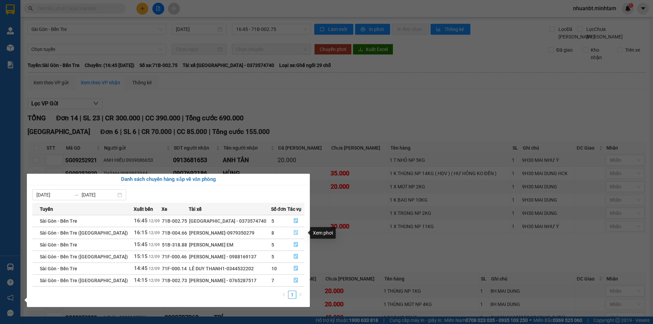
click at [299, 232] on button "button" at bounding box center [296, 232] width 17 height 11
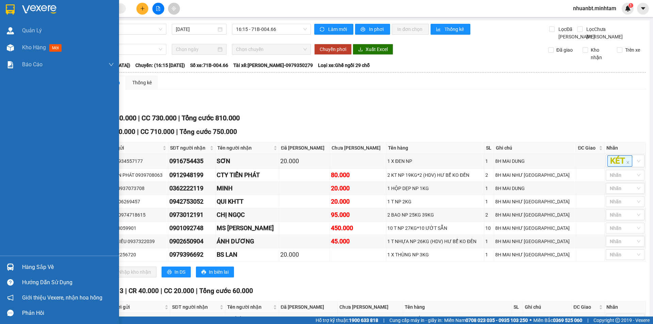
click at [19, 265] on div "Hàng sắp về" at bounding box center [59, 266] width 119 height 15
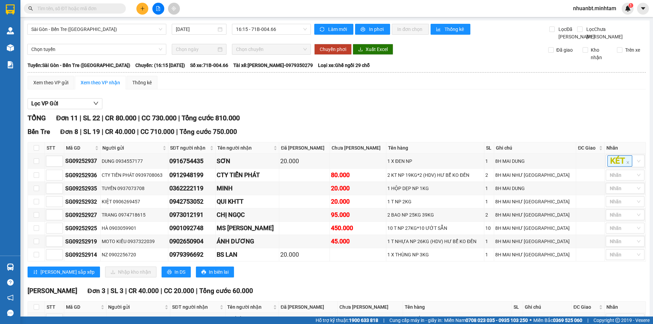
click at [119, 108] on section "Kết quả tìm kiếm ( 22 ) Bộ lọc Mã ĐH Trạng thái Món hàng Tổng cước Chưa cước Nh…" at bounding box center [326, 162] width 653 height 324
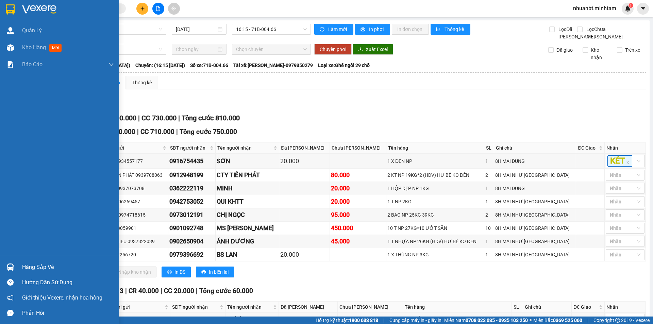
click at [34, 264] on div "Hàng sắp về" at bounding box center [68, 267] width 92 height 10
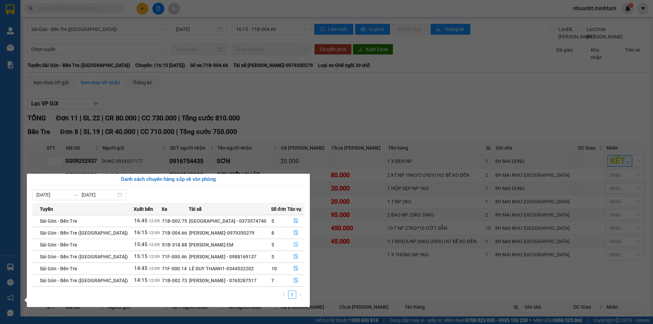
click at [293, 243] on icon "file-done" at bounding box center [295, 244] width 5 height 5
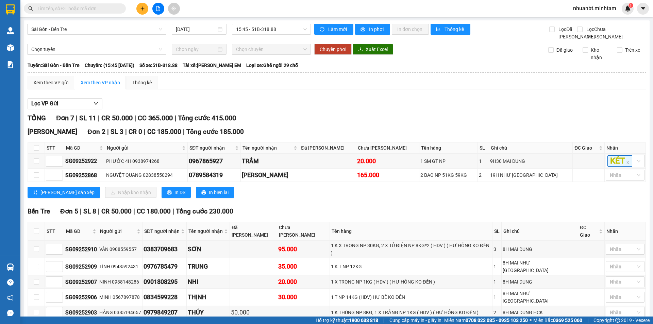
scroll to position [25, 0]
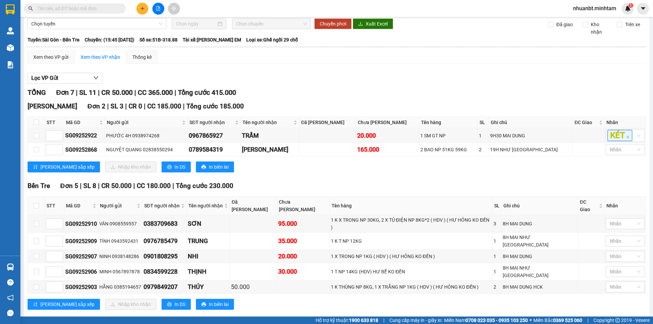
click at [68, 4] on span at bounding box center [75, 8] width 102 height 10
click at [70, 7] on input "text" at bounding box center [77, 8] width 80 height 7
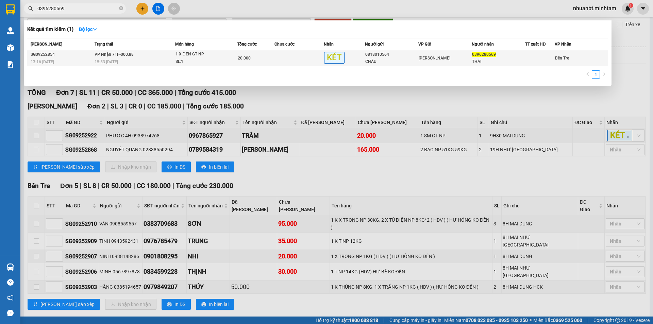
type input "0396280569"
click at [175, 57] on div "1 X ĐEN GT NP" at bounding box center [200, 54] width 51 height 7
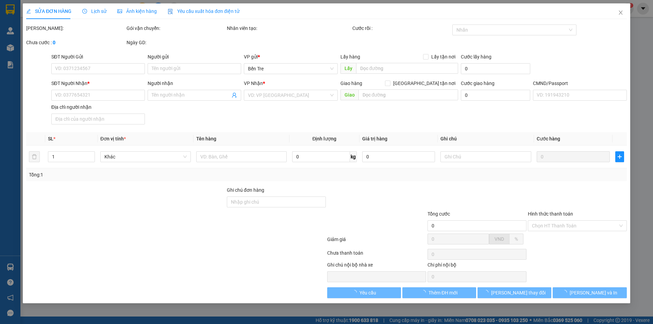
type input "0818010564"
type input "CHÂU"
type input "0396280569"
type input "THÁI"
type input "20.000"
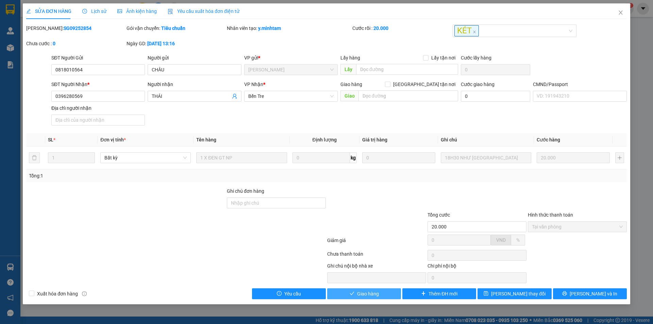
click at [372, 294] on span "Giao hàng" at bounding box center [368, 293] width 22 height 7
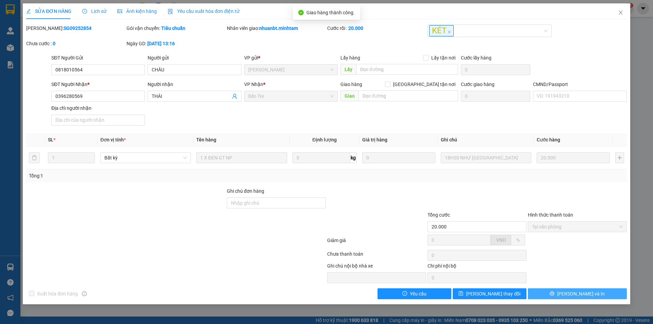
click at [584, 292] on span "[PERSON_NAME] và In" at bounding box center [581, 293] width 48 height 7
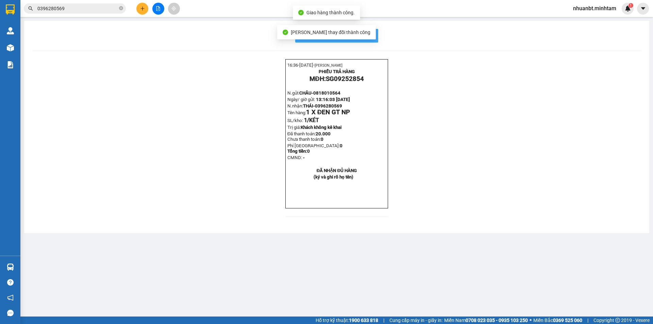
drag, startPoint x: 374, startPoint y: 42, endPoint x: 372, endPoint y: 36, distance: 6.5
click at [374, 40] on button "In mẫu biên lai tự cấu hình" at bounding box center [336, 36] width 83 height 14
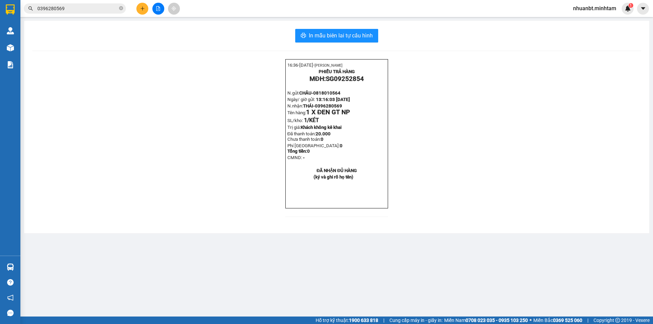
click at [84, 10] on input "0396280569" at bounding box center [77, 8] width 80 height 7
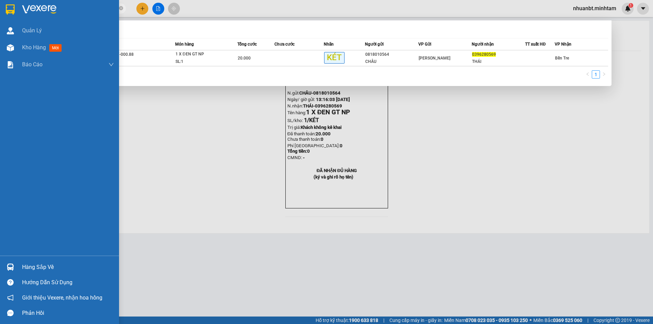
click at [8, 8] on img at bounding box center [10, 9] width 9 height 10
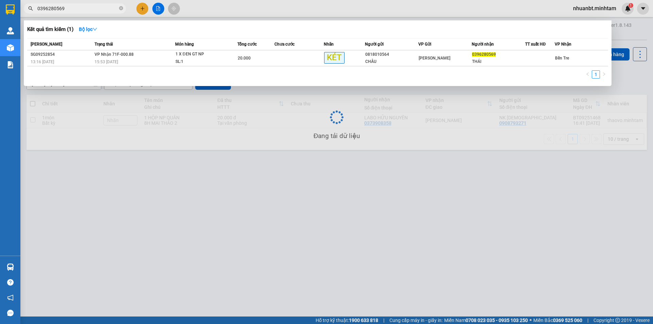
click at [209, 213] on div at bounding box center [326, 162] width 653 height 324
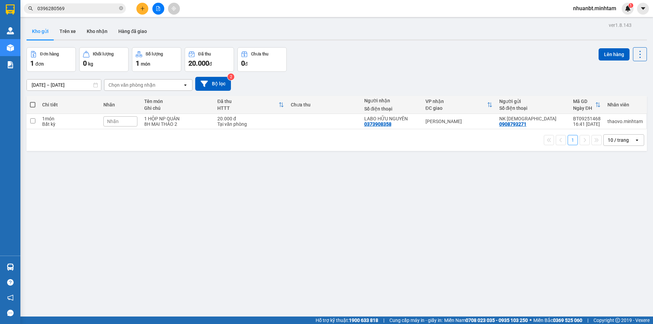
click at [126, 115] on div "Nhãn" at bounding box center [120, 121] width 34 height 15
click at [123, 125] on div "Nhãn" at bounding box center [120, 121] width 34 height 10
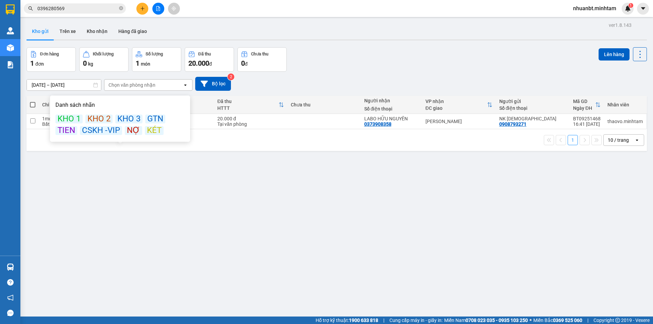
click at [151, 132] on div "KÉT" at bounding box center [154, 130] width 19 height 9
click at [152, 130] on div "KÉT" at bounding box center [154, 130] width 19 height 9
drag, startPoint x: 207, startPoint y: 186, endPoint x: 203, endPoint y: 166, distance: 20.5
click at [204, 186] on div "ver 1.8.143 Kho gửi Trên xe Kho nhận Hàng đã giao Đơn hàng 1 đơn Khối lượng 0 k…" at bounding box center [337, 182] width 626 height 324
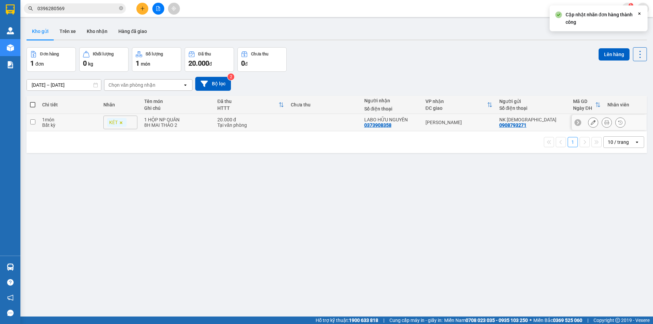
click at [214, 128] on tr "1 món Bất kỳ KÉT 1 HỘP NP QUÂN 8H MAI THẢO 2 20.000 đ Tại văn phòng LABO HỮU NG…" at bounding box center [337, 122] width 620 height 17
checkbox input "true"
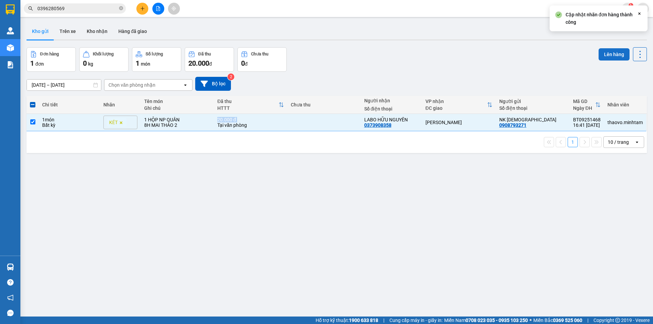
click at [607, 56] on button "Lên hàng" at bounding box center [613, 54] width 31 height 12
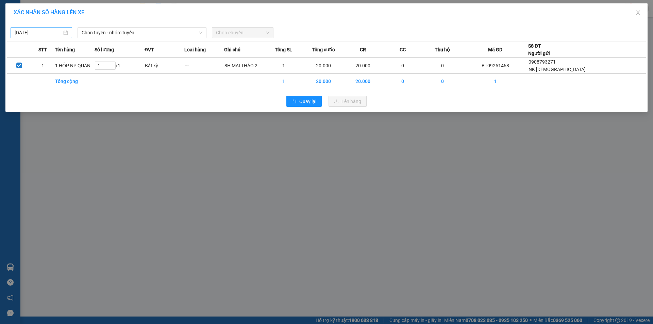
click at [38, 34] on input "[DATE]" at bounding box center [38, 32] width 47 height 7
type input "[DATE]"
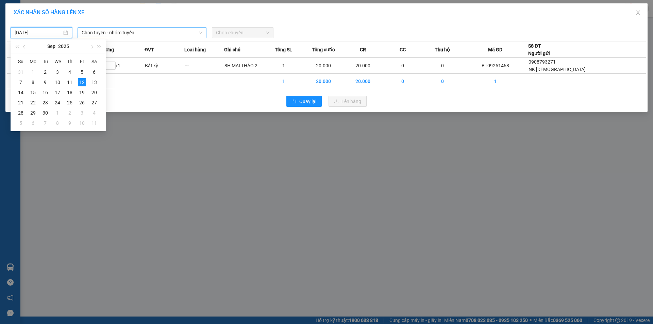
click at [105, 34] on span "Chọn tuyến - nhóm tuyến" at bounding box center [142, 33] width 121 height 10
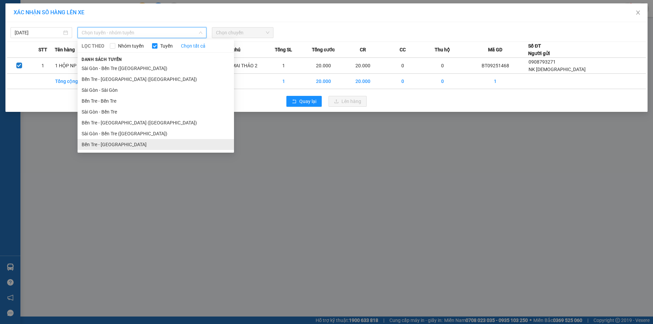
click at [125, 143] on li "Bến Tre - [GEOGRAPHIC_DATA]" at bounding box center [156, 144] width 156 height 11
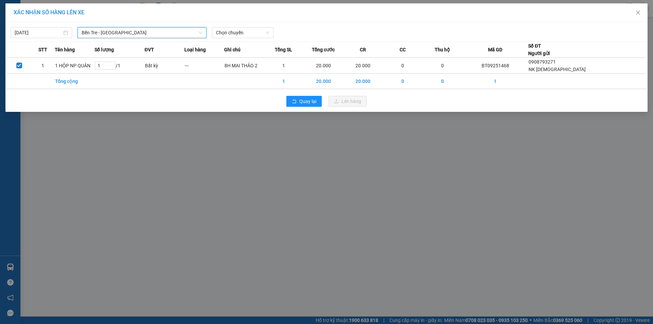
drag, startPoint x: 255, startPoint y: 33, endPoint x: 252, endPoint y: 38, distance: 6.2
click at [254, 33] on span "Chọn chuyến" at bounding box center [242, 33] width 53 height 10
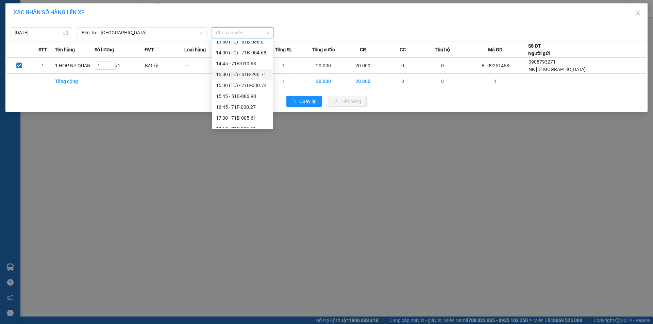
scroll to position [136, 0]
click at [251, 105] on div "16:45 - 71F-000.27" at bounding box center [242, 105] width 53 height 7
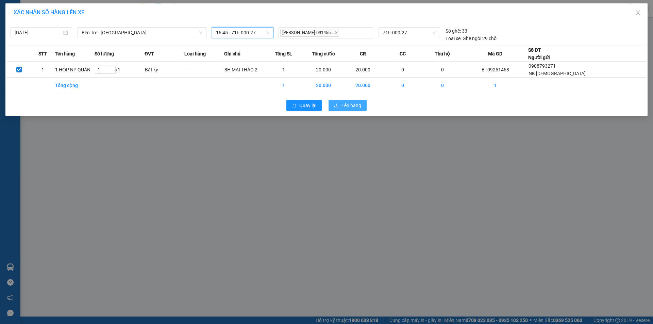
click at [334, 104] on icon "upload" at bounding box center [336, 105] width 5 height 5
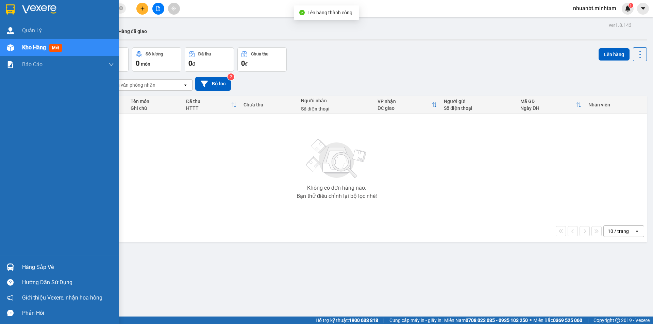
click at [3, 4] on div at bounding box center [59, 11] width 119 height 22
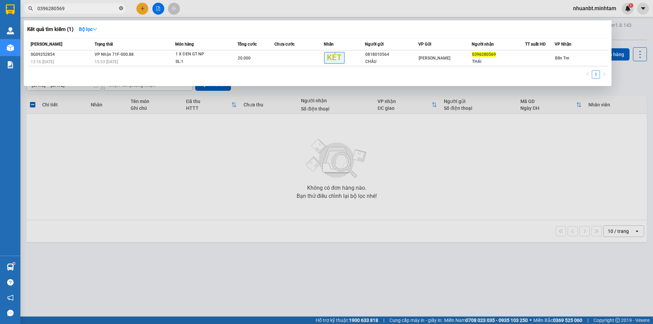
click at [123, 7] on icon "close-circle" at bounding box center [121, 8] width 4 height 4
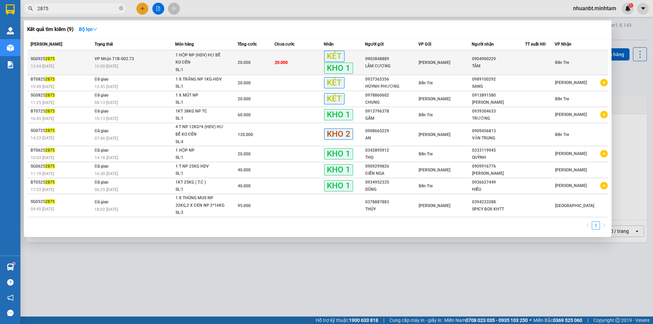
type input "2875"
click at [242, 56] on td "20.000" at bounding box center [255, 62] width 37 height 25
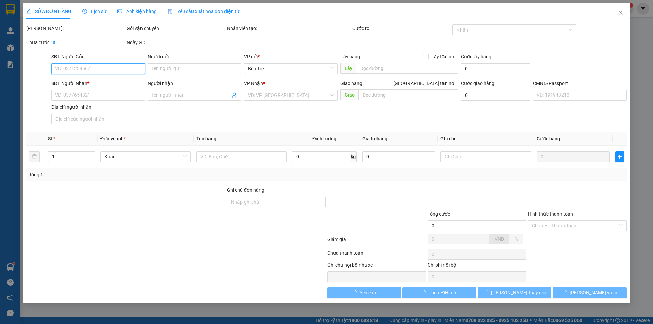
type input "0903848889"
type input "LÂM CƯƠNG"
type input "0904900229"
type input "TÂM"
type input "20.000"
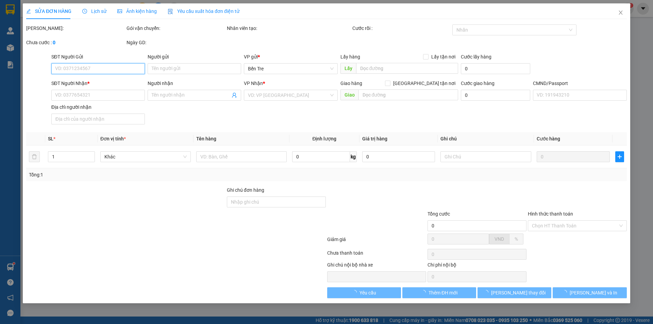
type input "20.000"
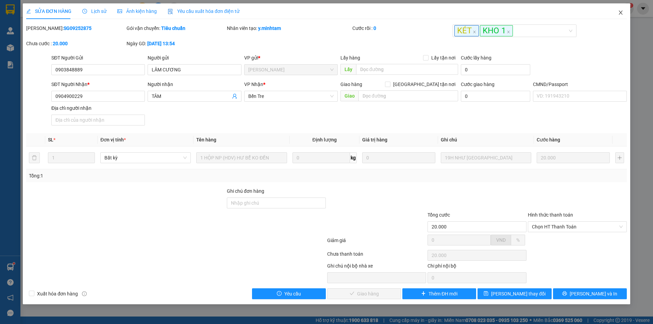
click at [627, 19] on span "Close" at bounding box center [620, 12] width 19 height 19
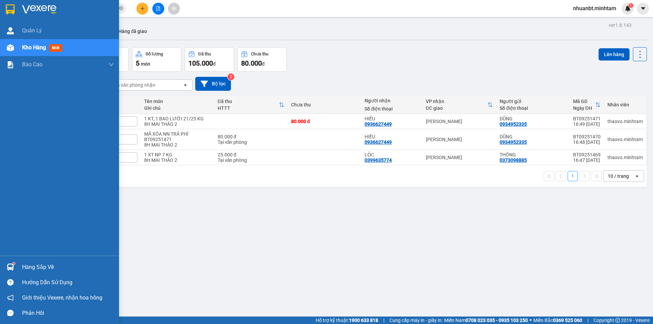
drag, startPoint x: 10, startPoint y: 268, endPoint x: 8, endPoint y: 263, distance: 4.9
click at [10, 268] on img at bounding box center [10, 266] width 7 height 7
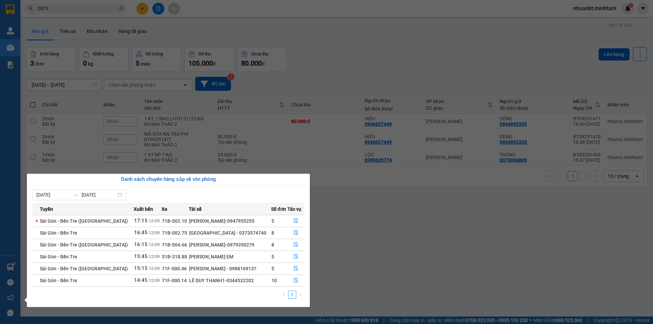
click at [356, 181] on section "Kết quả tìm kiếm ( 9 ) Bộ lọc Mã ĐH Trạng thái Món hàng Tổng cước Chưa cước Nhã…" at bounding box center [326, 162] width 653 height 324
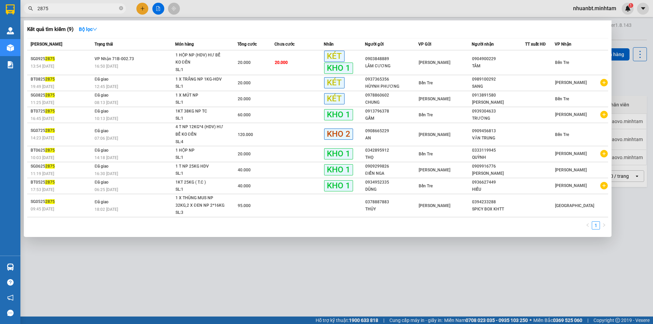
click at [62, 8] on input "2875" at bounding box center [77, 8] width 80 height 7
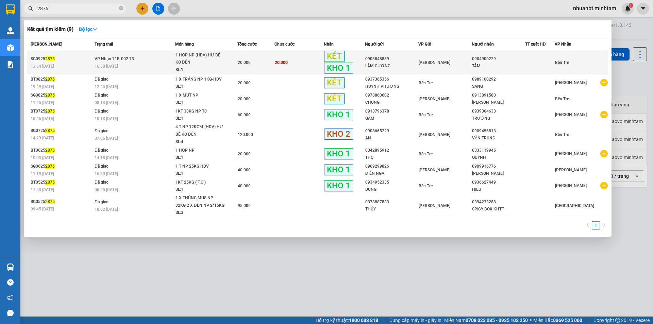
click at [141, 64] on div "16:50 [DATE]" at bounding box center [135, 66] width 80 height 7
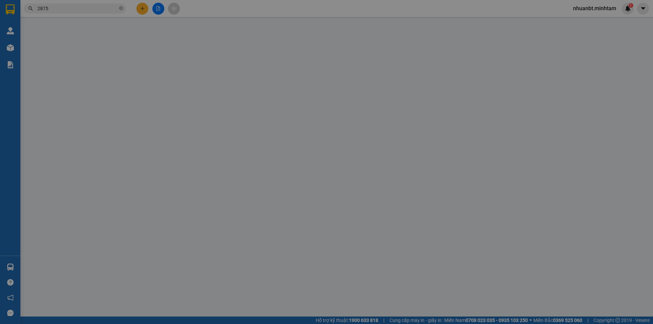
type input "0903848889"
type input "LÂM CƯƠNG"
type input "0904900229"
type input "TÂM"
type input "20.000"
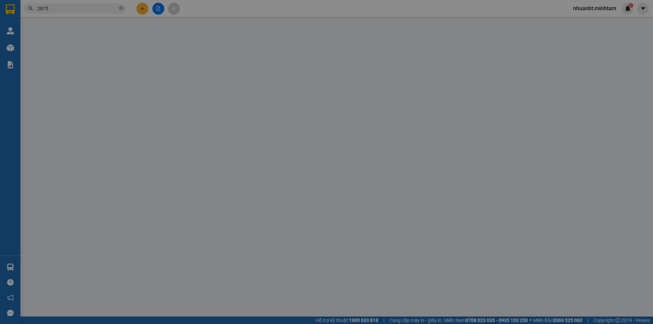
type input "20.000"
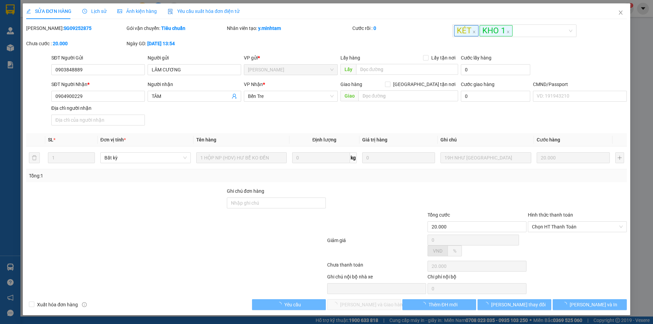
click at [88, 9] on span "Lịch sử" at bounding box center [94, 10] width 24 height 5
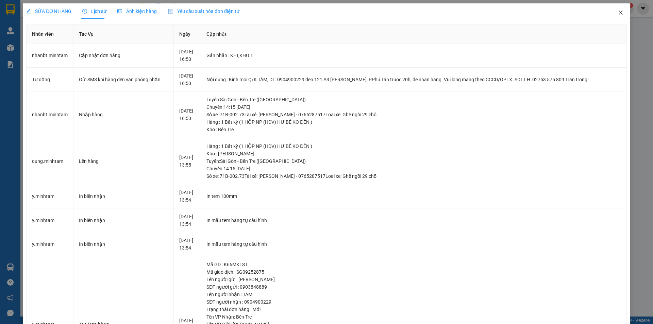
click at [611, 11] on span "Close" at bounding box center [620, 12] width 19 height 19
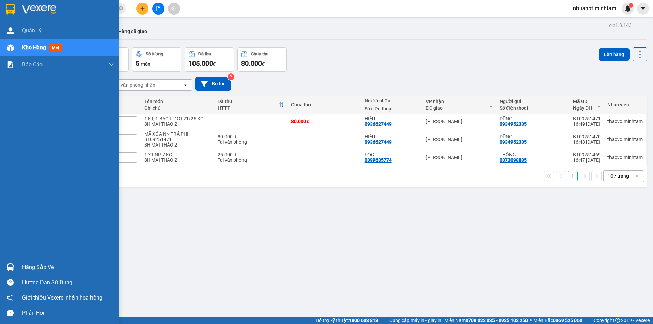
click at [21, 261] on div "Hàng sắp về" at bounding box center [59, 266] width 119 height 15
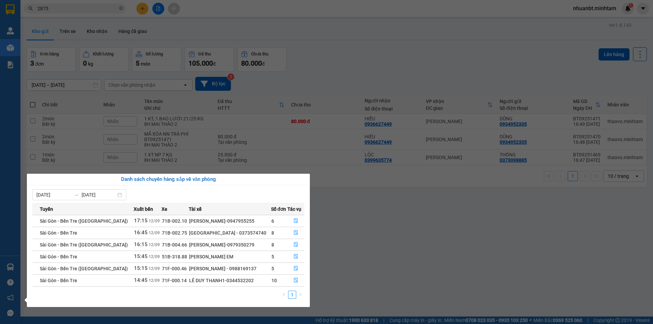
click at [382, 219] on section "Kết quả tìm kiếm ( 9 ) Bộ lọc Mã ĐH Trạng thái Món hàng Tổng cước Chưa cước Nhã…" at bounding box center [326, 162] width 653 height 324
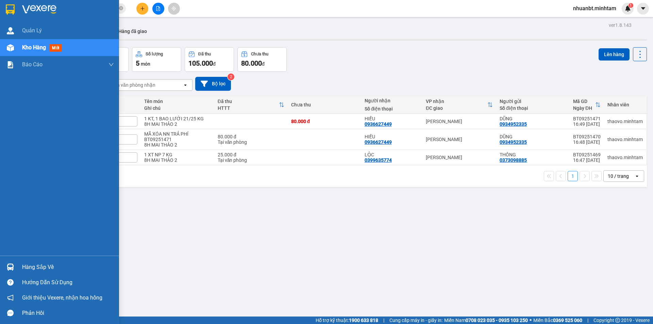
click at [33, 265] on div "Hàng sắp về" at bounding box center [68, 267] width 92 height 10
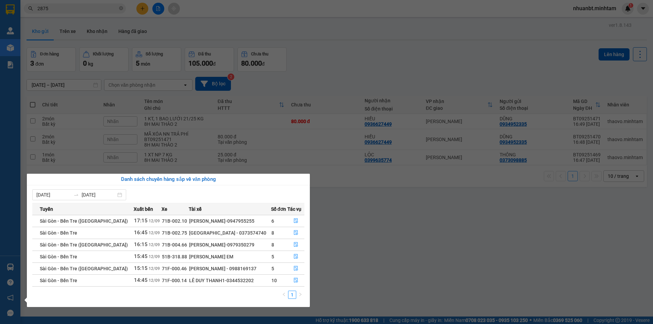
click at [341, 38] on section "Kết quả tìm kiếm ( 9 ) Bộ lọc Mã ĐH Trạng thái Món hàng Tổng cước Chưa cước Nhã…" at bounding box center [326, 162] width 653 height 324
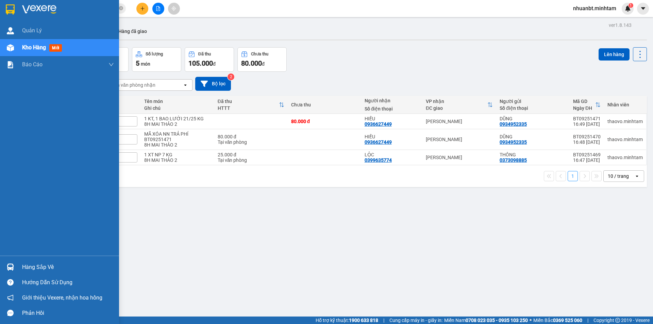
drag, startPoint x: 13, startPoint y: 261, endPoint x: 17, endPoint y: 257, distance: 5.8
click at [13, 261] on div "Hàng sắp về" at bounding box center [59, 266] width 119 height 15
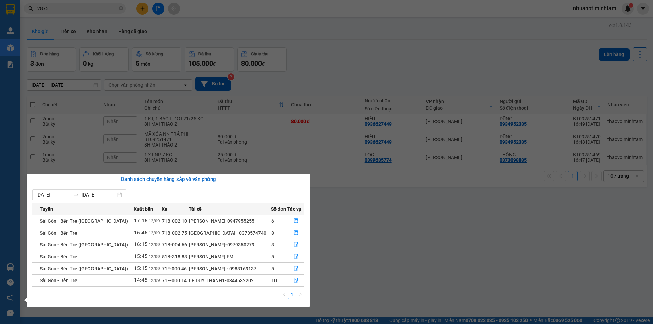
click at [344, 239] on section "Kết quả tìm kiếm ( 9 ) Bộ lọc Mã ĐH Trạng thái Món hàng Tổng cước Chưa cước Nhã…" at bounding box center [326, 162] width 653 height 324
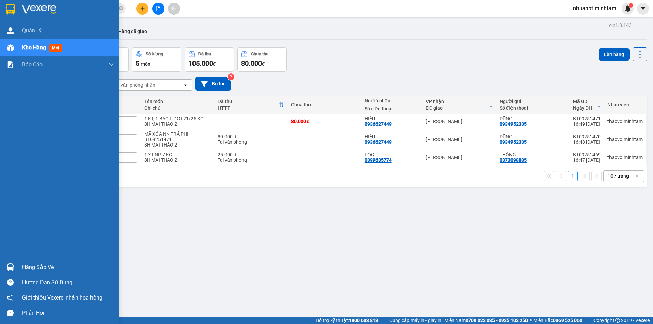
click at [8, 261] on div at bounding box center [10, 267] width 12 height 12
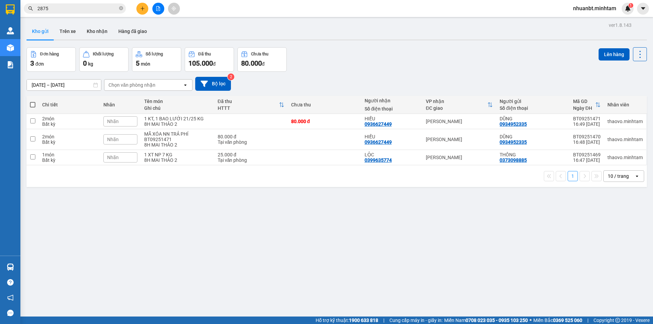
click at [83, 4] on section "Kết quả tìm kiếm ( 9 ) Bộ lọc Mã ĐH Trạng thái Món hàng Tổng cước Chưa cước Nhã…" at bounding box center [326, 162] width 653 height 324
click at [83, 4] on span "2875" at bounding box center [75, 8] width 102 height 10
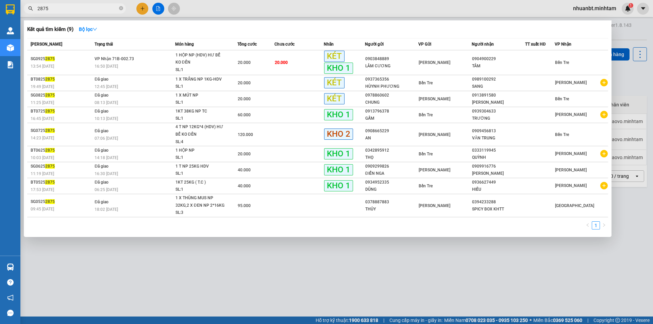
click at [83, 6] on input "2875" at bounding box center [77, 8] width 80 height 7
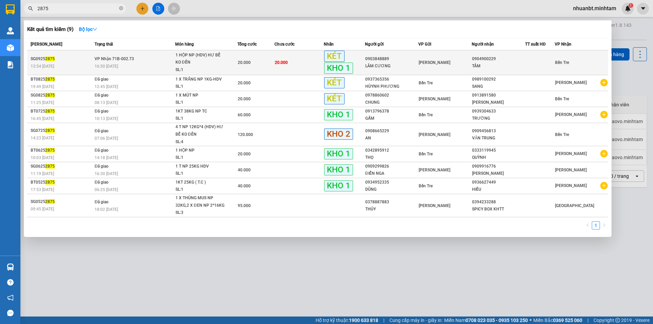
click at [128, 62] on td "VP Nhận 71B-002.73 16:50 - 12/09" at bounding box center [134, 62] width 82 height 25
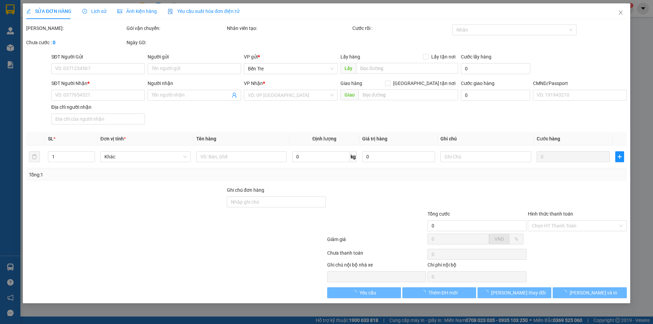
type input "0903848889"
type input "LÂM CƯƠNG"
type input "0904900229"
type input "TÂM"
type input "20.000"
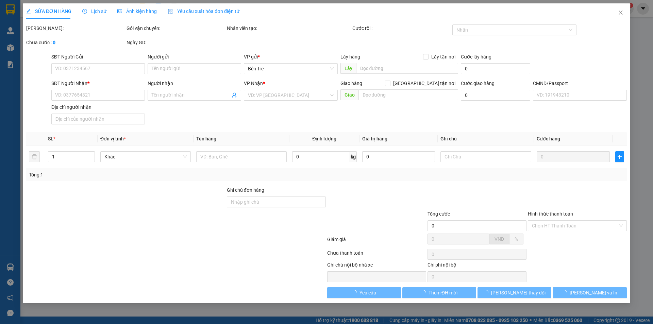
type input "20.000"
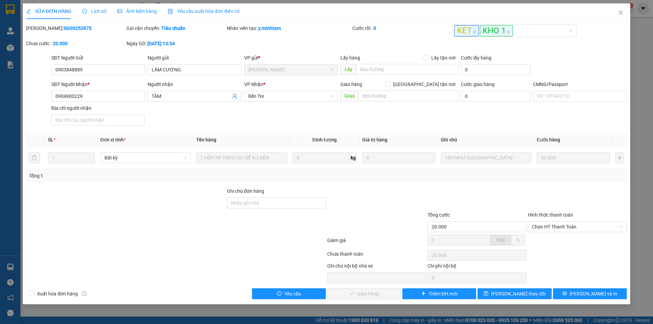
click at [96, 14] on span "Lịch sử" at bounding box center [94, 10] width 24 height 5
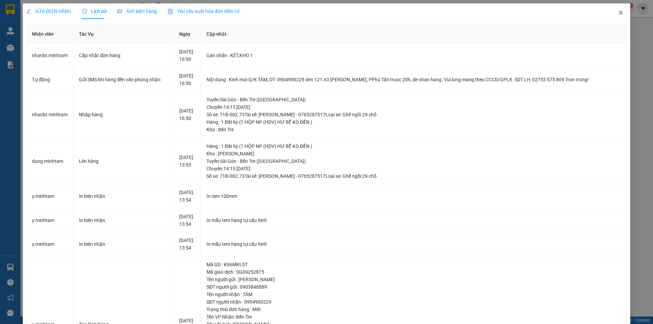
click at [618, 12] on icon "close" at bounding box center [620, 12] width 5 height 5
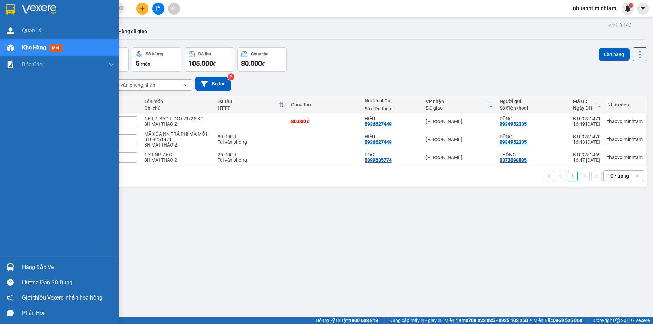
click at [17, 266] on div "Hàng sắp về" at bounding box center [59, 266] width 119 height 15
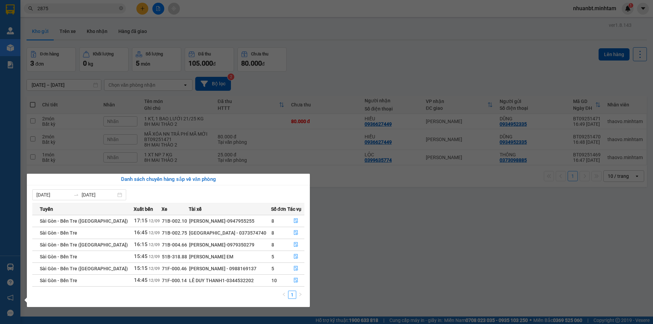
click at [537, 235] on section "Kết quả tìm kiếm ( 9 ) Bộ lọc Mã ĐH Trạng thái Món hàng Tổng cước Chưa cước Nhã…" at bounding box center [326, 162] width 653 height 324
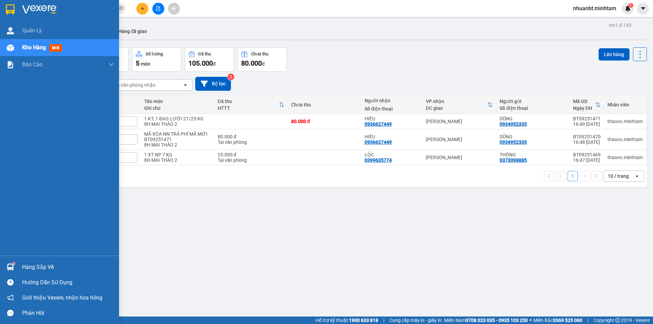
drag, startPoint x: 13, startPoint y: 265, endPoint x: 22, endPoint y: 260, distance: 10.0
click at [13, 265] on img at bounding box center [10, 266] width 7 height 7
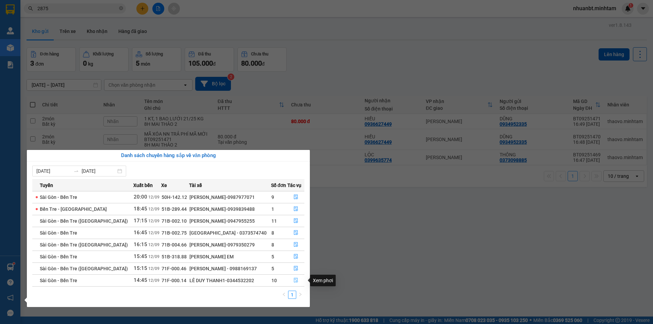
click at [294, 282] on icon "file-done" at bounding box center [295, 280] width 5 height 5
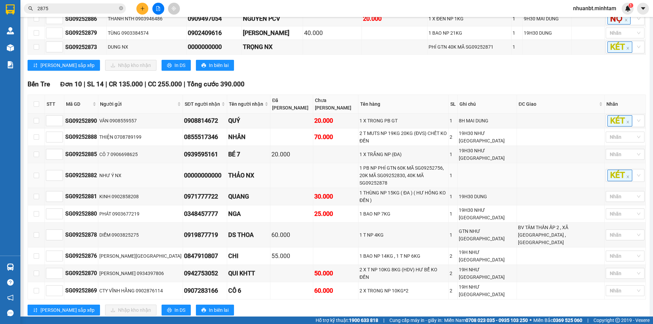
scroll to position [173, 0]
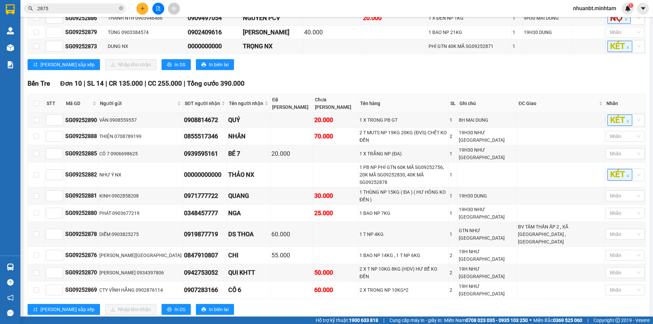
click at [100, 1] on div "Kết quả tìm kiếm ( 9 ) Bộ lọc Mã ĐH Trạng thái Món hàng Tổng cước Chưa cước Nhã…" at bounding box center [326, 8] width 653 height 17
drag, startPoint x: 100, startPoint y: 1, endPoint x: 93, endPoint y: 11, distance: 12.3
click at [99, 3] on div "Kết quả tìm kiếm ( 9 ) Bộ lọc Mã ĐH Trạng thái Món hàng Tổng cước Chưa cước Nhã…" at bounding box center [326, 8] width 653 height 17
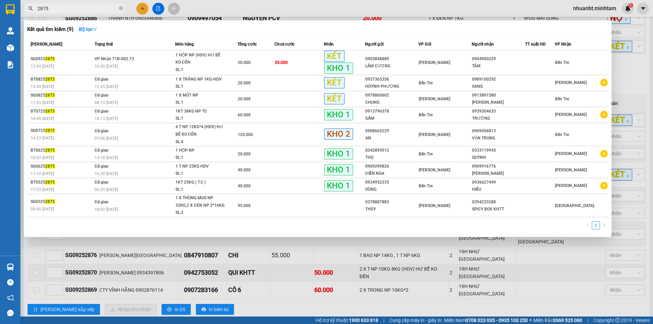
click at [93, 11] on input "2875" at bounding box center [77, 8] width 80 height 7
type input "1"
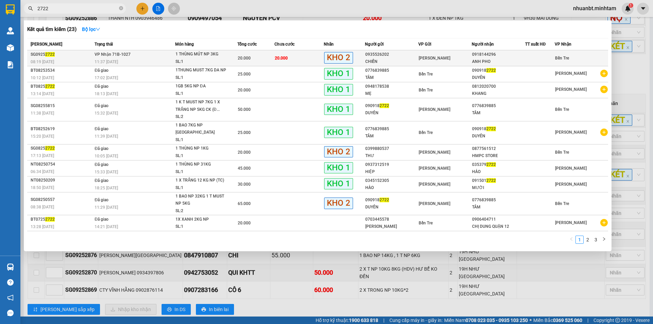
type input "2722"
click at [203, 52] on div "1 THÙNG MÚT NP 3KG" at bounding box center [200, 54] width 51 height 7
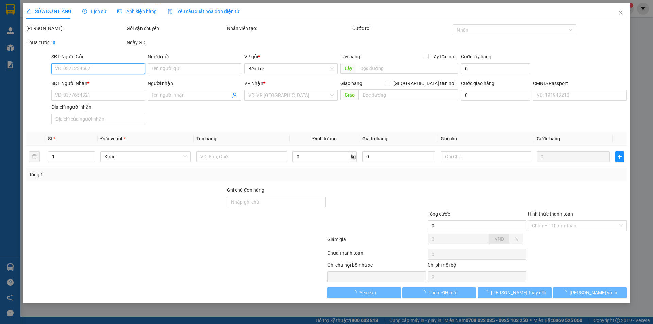
type input "0935526202"
type input "CHIẾN"
type input "0918144296"
type input "ANH PHO"
type input "ĐG"
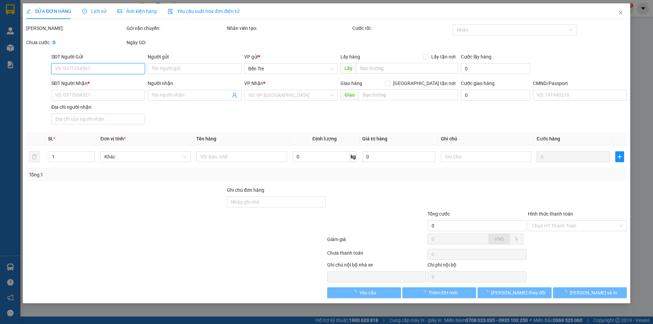
type input "20.000"
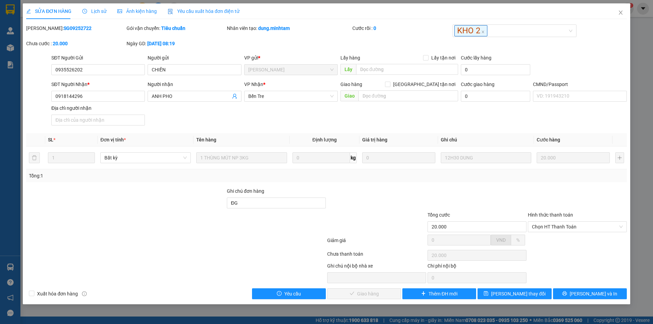
click at [88, 10] on span "Lịch sử" at bounding box center [94, 10] width 24 height 5
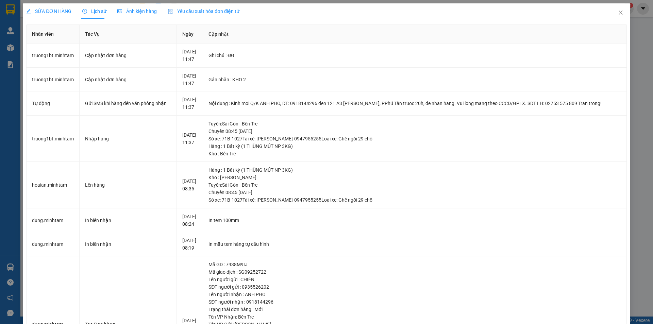
click at [37, 9] on span "SỬA ĐƠN HÀNG" at bounding box center [48, 10] width 45 height 5
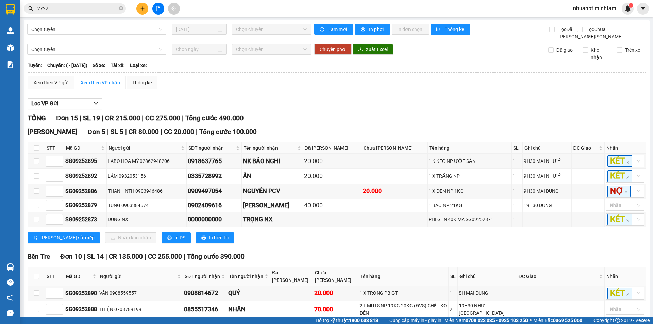
click at [78, 8] on input "2722" at bounding box center [77, 8] width 80 height 7
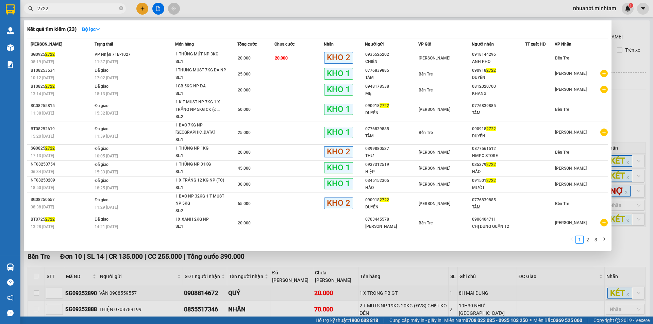
click at [78, 8] on input "2722" at bounding box center [77, 8] width 80 height 7
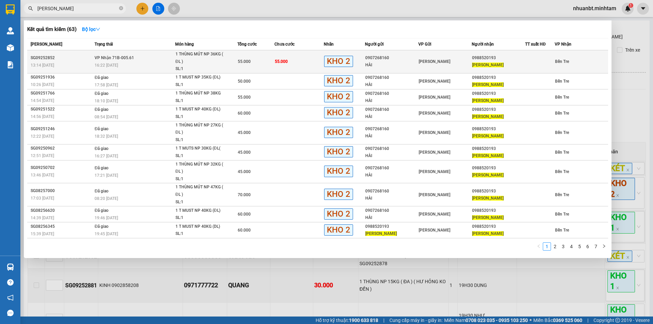
type input "bé vân"
click at [155, 73] on td "VP Nhận 71B-005.61 16:22 - 12/09" at bounding box center [134, 61] width 82 height 23
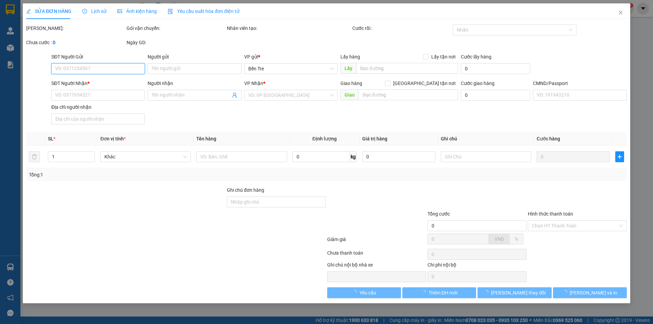
type input "0907268160"
type input "HÀI"
type input "0988520193"
type input "BÉ VÂN"
type input "ĐG"
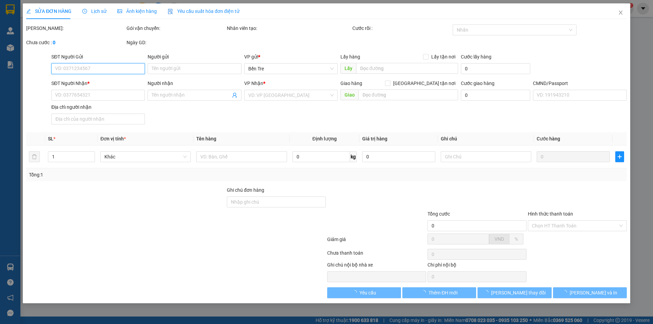
type input "55.000"
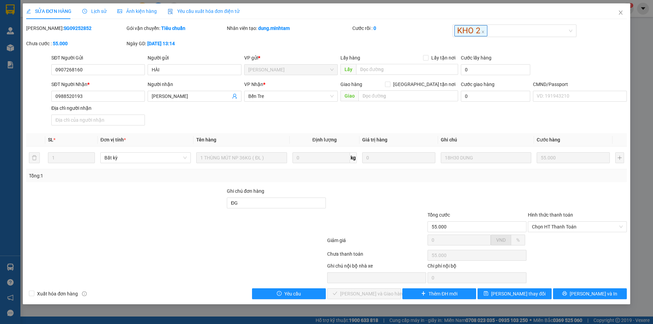
click at [96, 8] on span "Lịch sử" at bounding box center [94, 10] width 24 height 5
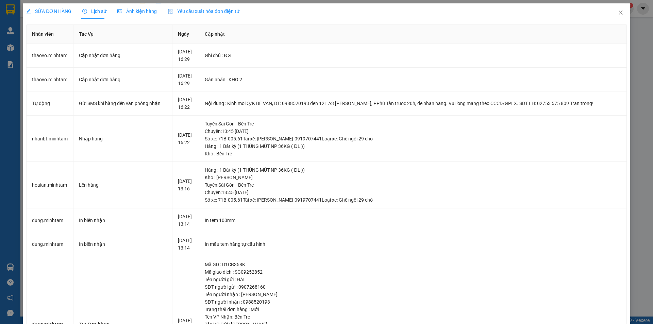
click at [61, 8] on span "SỬA ĐƠN HÀNG" at bounding box center [48, 10] width 45 height 5
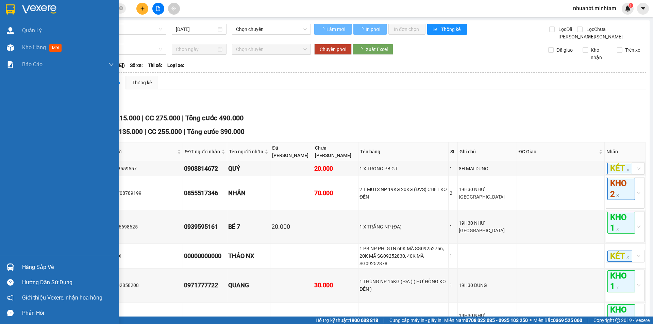
click at [16, 9] on div at bounding box center [10, 9] width 12 height 12
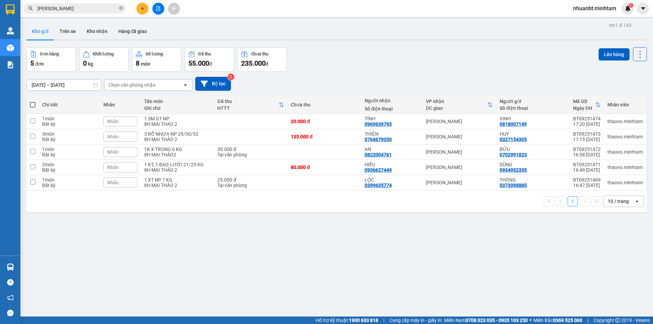
click at [117, 121] on span "Nhãn" at bounding box center [113, 121] width 12 height 5
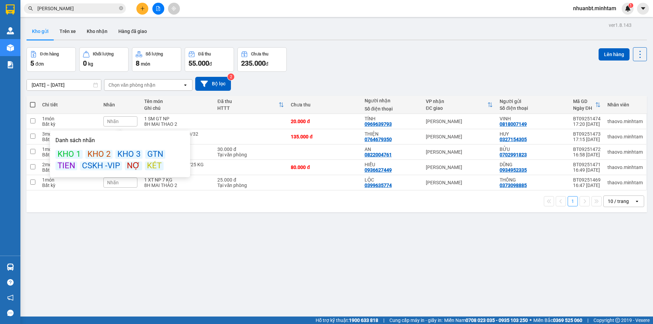
click at [151, 166] on div "KÉT" at bounding box center [154, 165] width 19 height 9
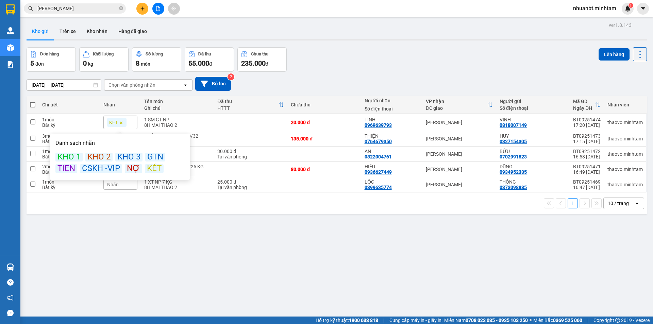
click at [336, 61] on div "Đơn hàng 5 đơn Khối lượng 0 kg Số lượng 8 món Đã thu 55.000 đ Chưa thu 235.000 …" at bounding box center [337, 59] width 620 height 24
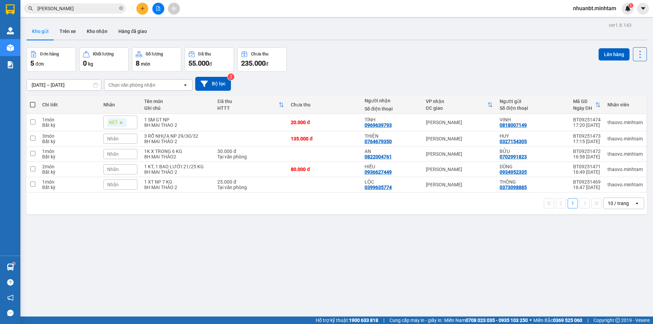
click at [66, 8] on input "bé vân" at bounding box center [77, 8] width 80 height 7
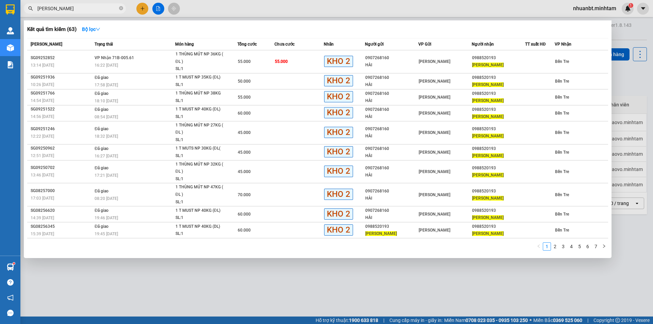
click at [66, 8] on input "bé vân" at bounding box center [77, 8] width 80 height 7
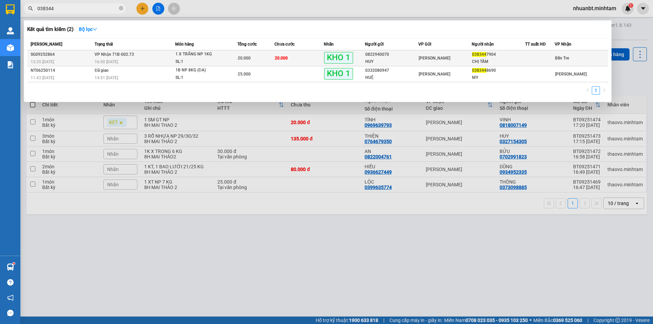
type input "038344"
click at [265, 55] on div "20.000" at bounding box center [256, 57] width 36 height 7
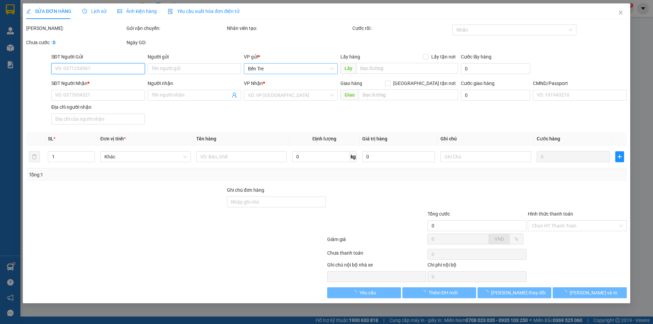
type input "0822940070"
type input "HUY"
type input "0383447904"
type input "CHỊ TÂM"
type input "20.000"
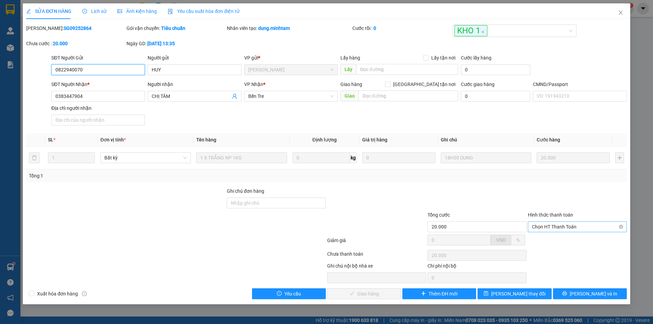
click at [581, 224] on span "Chọn HT Thanh Toán" at bounding box center [577, 227] width 91 height 10
click at [575, 238] on div "Tại văn phòng" at bounding box center [577, 240] width 91 height 7
type input "0"
click at [354, 296] on span "Lưu và Giao hàng" at bounding box center [372, 293] width 65 height 7
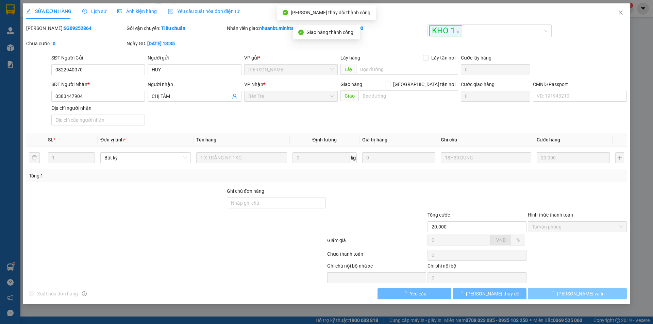
click at [601, 293] on button "Lưu và In" at bounding box center [577, 293] width 99 height 11
click at [599, 296] on button "Lưu và In" at bounding box center [577, 293] width 99 height 11
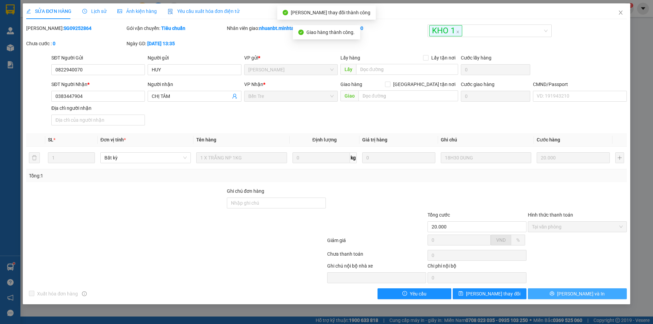
click at [599, 296] on button "Lưu và In" at bounding box center [577, 293] width 99 height 11
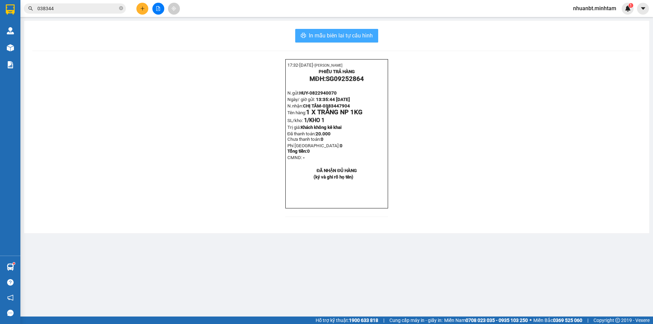
click at [338, 33] on span "In mẫu biên lai tự cấu hình" at bounding box center [341, 35] width 64 height 8
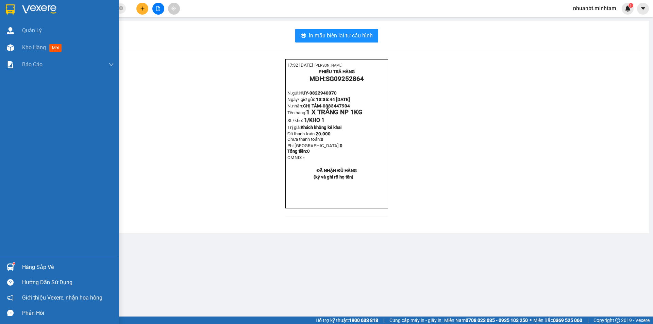
click at [6, 7] on img at bounding box center [10, 9] width 9 height 10
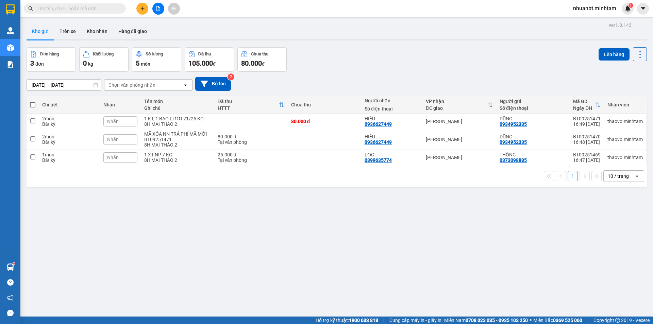
click at [81, 10] on input "text" at bounding box center [77, 8] width 80 height 7
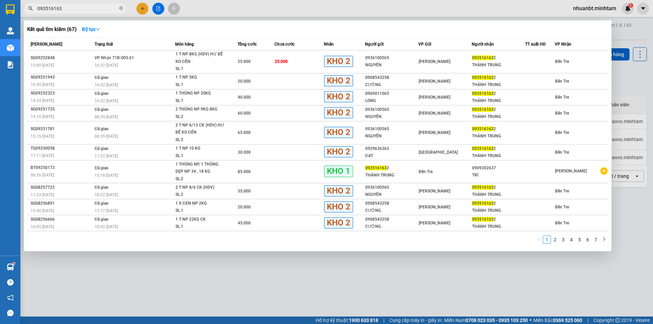
click at [98, 10] on input "093516163" at bounding box center [77, 8] width 80 height 7
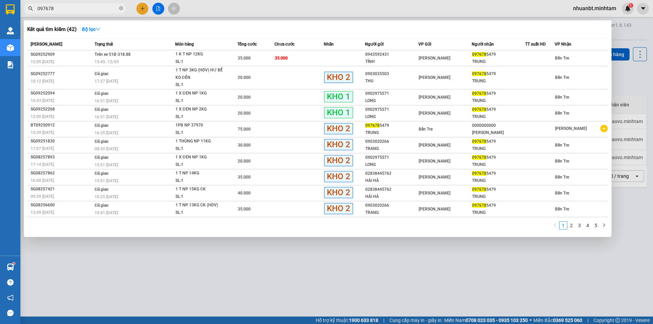
type input "097678"
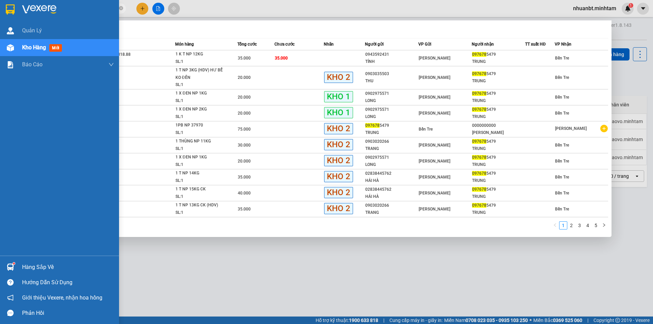
click at [15, 3] on div at bounding box center [10, 9] width 12 height 12
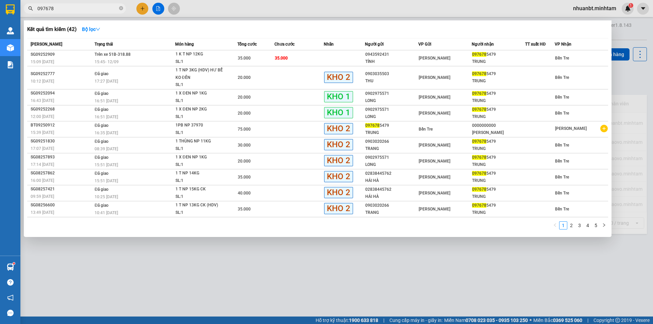
click at [161, 259] on div at bounding box center [326, 162] width 653 height 324
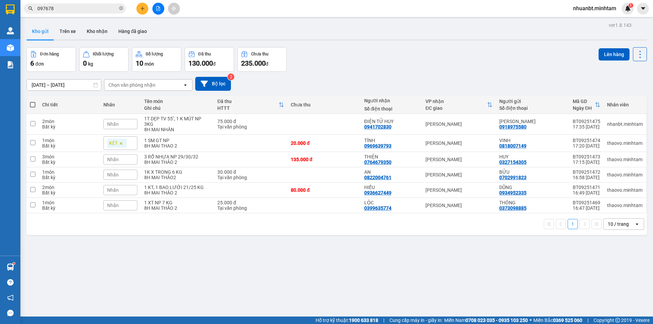
click at [18, 265] on div "Hàng sắp về" at bounding box center [10, 266] width 20 height 15
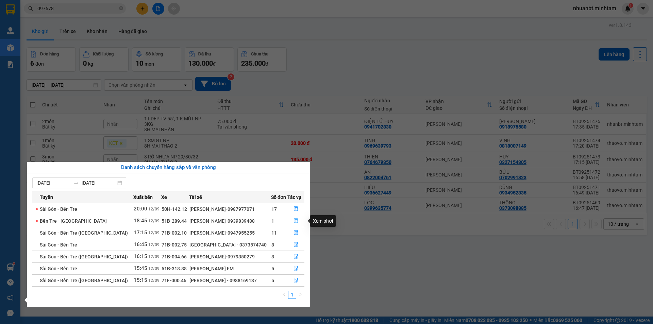
click at [293, 219] on icon "file-done" at bounding box center [295, 220] width 5 height 5
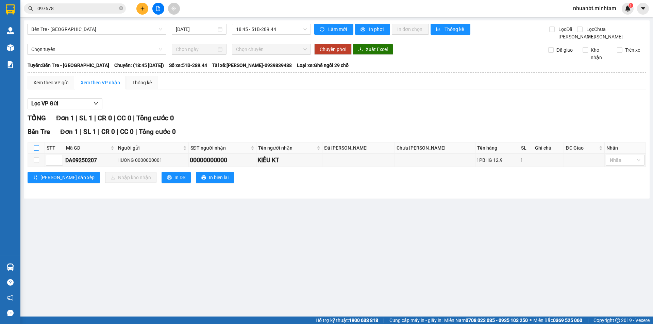
drag, startPoint x: 36, startPoint y: 154, endPoint x: 80, endPoint y: 172, distance: 47.5
click at [37, 151] on input "checkbox" at bounding box center [36, 147] width 5 height 5
checkbox input "true"
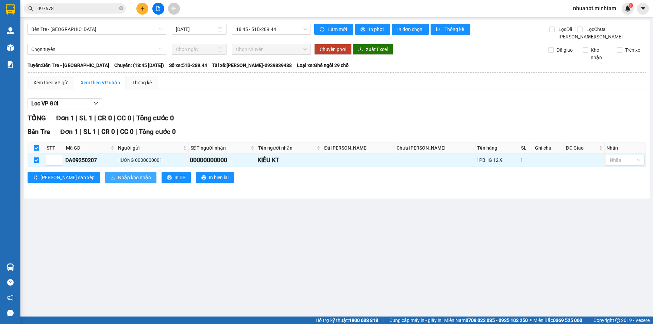
drag, startPoint x: 97, startPoint y: 186, endPoint x: 94, endPoint y: 182, distance: 5.1
click at [118, 181] on span "Nhập kho nhận" at bounding box center [134, 177] width 33 height 7
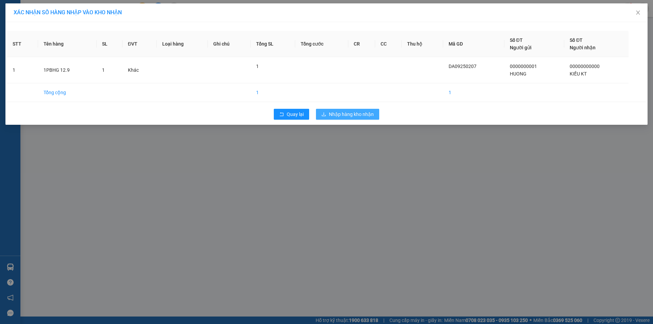
click at [337, 110] on button "Nhập hàng kho nhận" at bounding box center [347, 114] width 63 height 11
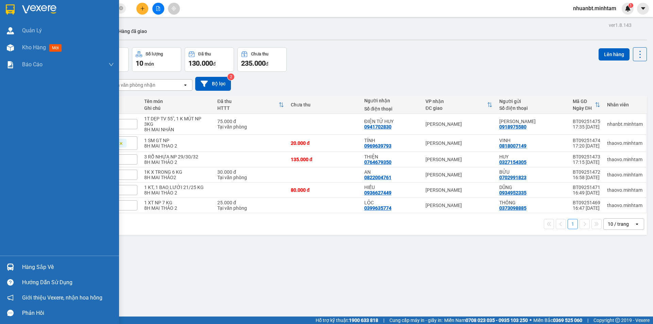
drag, startPoint x: 14, startPoint y: 261, endPoint x: 24, endPoint y: 251, distance: 14.9
click at [14, 261] on div at bounding box center [10, 267] width 12 height 12
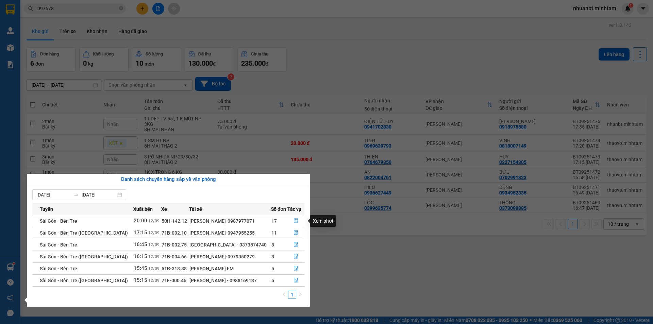
click at [298, 219] on button "button" at bounding box center [296, 221] width 17 height 11
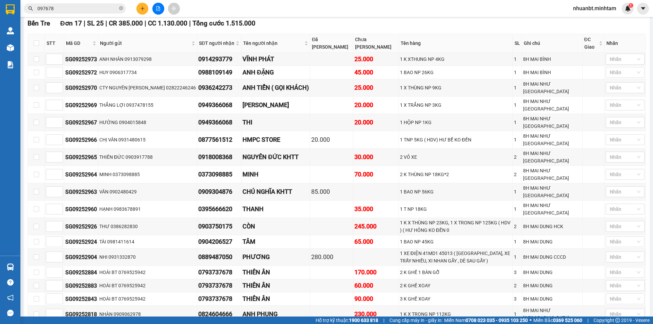
scroll to position [238, 0]
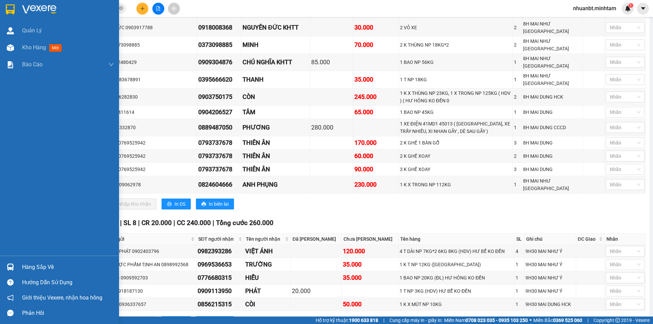
click at [26, 268] on div "Hàng sắp về" at bounding box center [68, 267] width 92 height 10
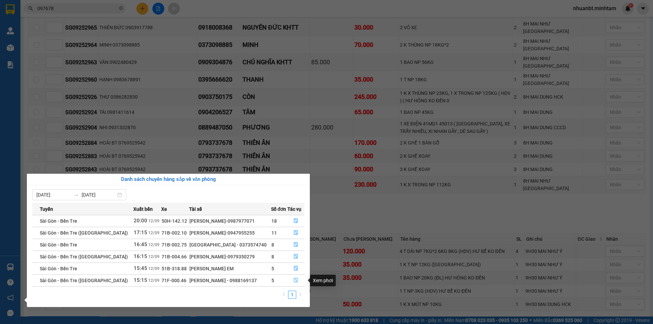
click at [296, 281] on icon "file-done" at bounding box center [295, 280] width 5 height 5
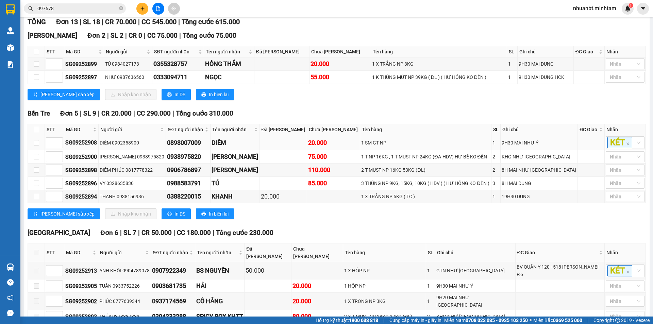
scroll to position [90, 0]
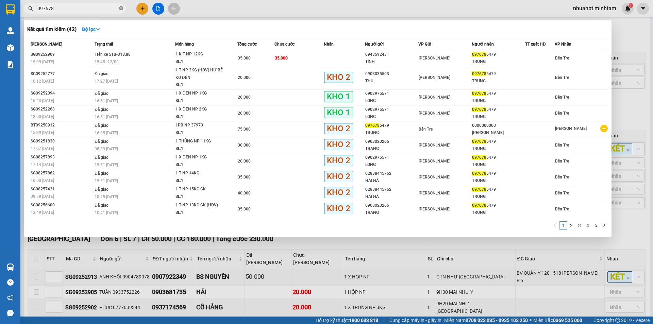
click at [123, 6] on span at bounding box center [121, 8] width 4 height 6
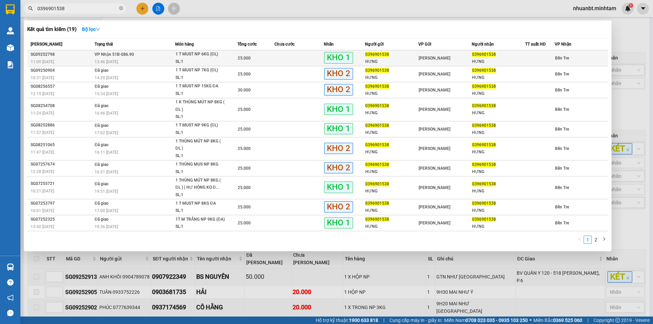
type input "0396901538"
click at [201, 55] on div "1 T MUST NP 6KG (ĐL)" at bounding box center [200, 54] width 51 height 7
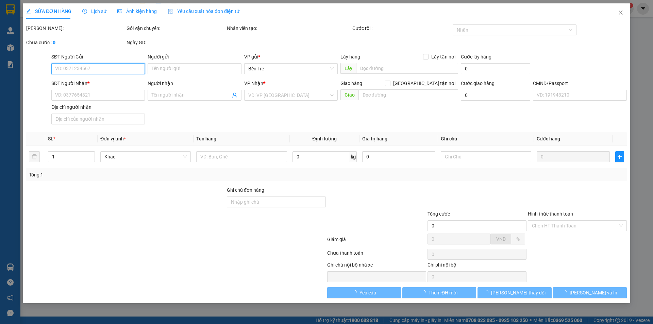
type input "0396901538"
type input "HƯNG"
type input "0396901538"
type input "HƯNG"
type input "ĐG"
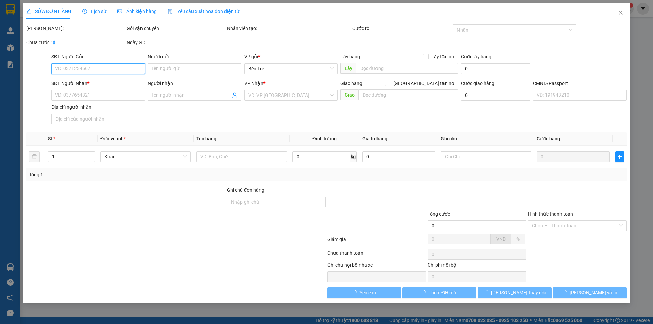
type input "25.000"
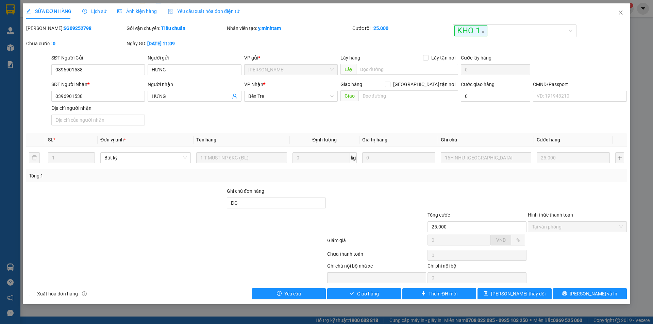
click at [371, 287] on div "Total Paid Fee 25.000 Total UnPaid Fee 0 Cash Collection Total Fee Mã ĐH: SG092…" at bounding box center [326, 161] width 600 height 275
click at [371, 289] on button "Giao hàng" at bounding box center [364, 293] width 74 height 11
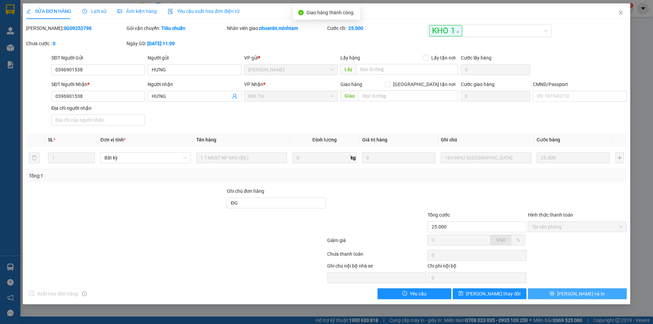
click at [594, 293] on button "[PERSON_NAME] và In" at bounding box center [577, 293] width 99 height 11
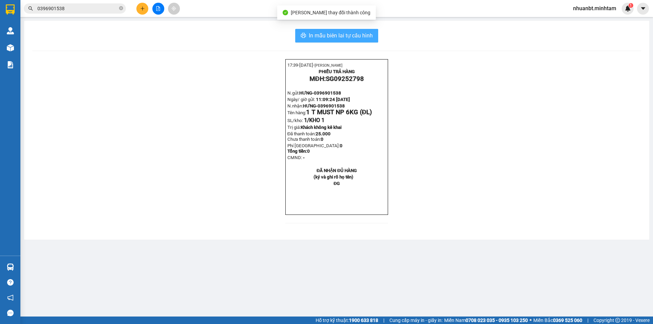
click at [363, 36] on span "In mẫu biên lai tự cấu hình" at bounding box center [341, 35] width 64 height 8
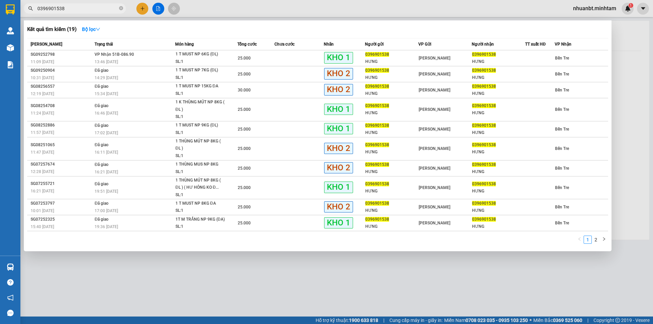
click at [118, 11] on span "0396901538" at bounding box center [75, 8] width 102 height 10
click at [119, 9] on icon "close-circle" at bounding box center [121, 8] width 4 height 4
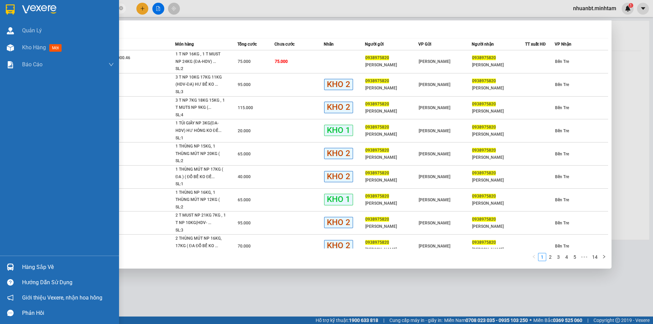
click at [15, 260] on div "Hàng sắp về" at bounding box center [59, 266] width 119 height 15
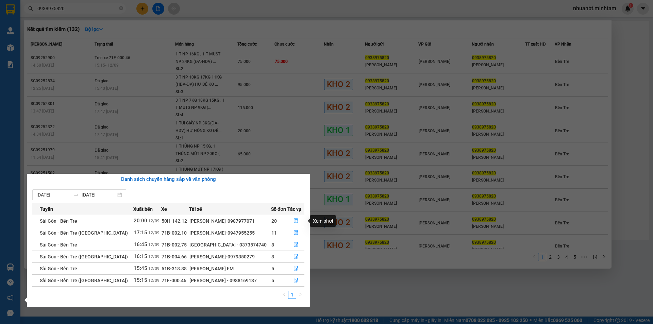
click at [293, 220] on icon "file-done" at bounding box center [295, 220] width 5 height 5
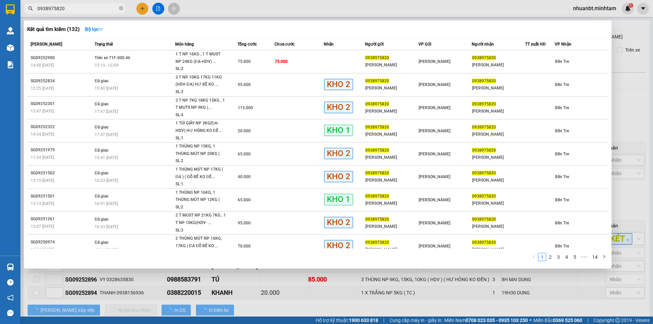
click at [278, 278] on div at bounding box center [326, 162] width 653 height 324
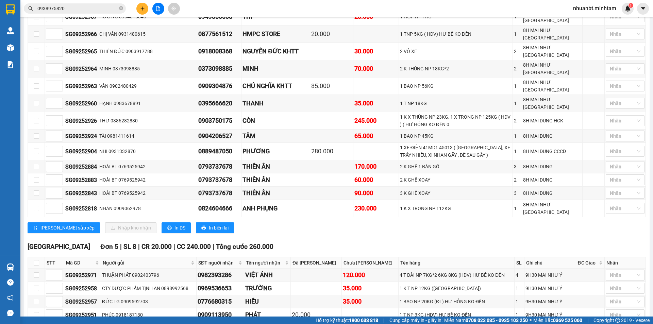
scroll to position [241, 0]
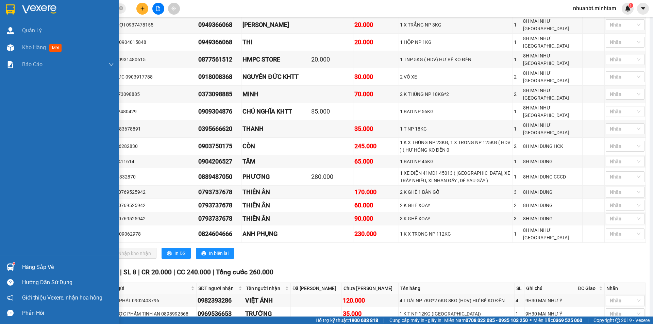
click at [10, 267] on img at bounding box center [10, 266] width 7 height 7
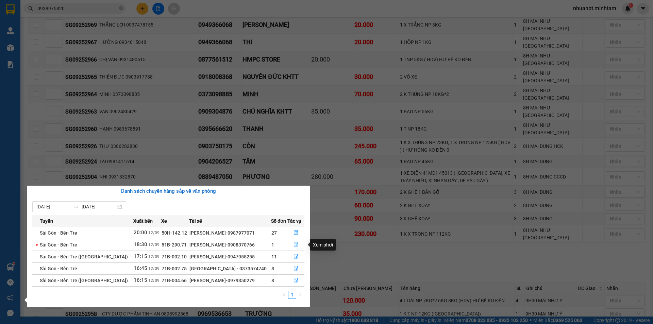
click at [293, 243] on icon "file-done" at bounding box center [295, 244] width 5 height 5
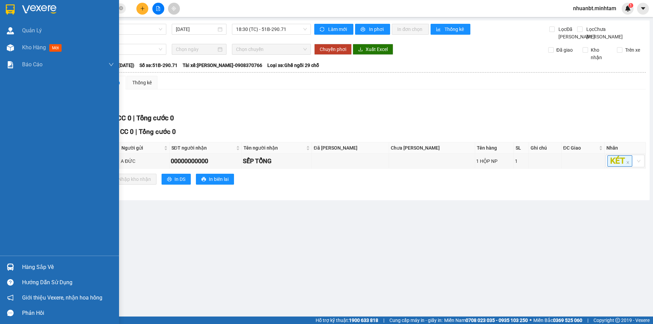
click at [29, 270] on div "Hàng sắp về" at bounding box center [68, 267] width 92 height 10
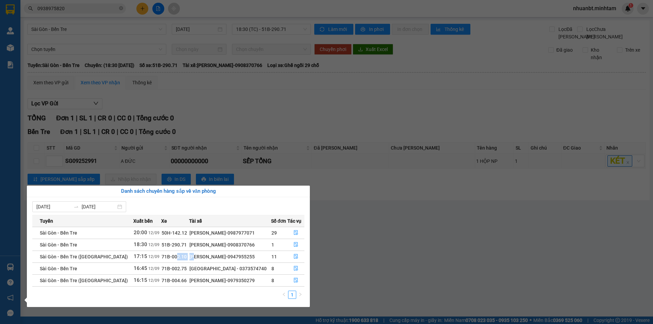
drag, startPoint x: 146, startPoint y: 255, endPoint x: 165, endPoint y: 255, distance: 19.7
click at [165, 255] on tr "Sài Gòn - Bến Tre ([GEOGRAPHIC_DATA]) 17:15 [DATE] 71B-002.10 [PERSON_NAME]-094…" at bounding box center [168, 257] width 272 height 12
click at [263, 255] on div "[PERSON_NAME]-0947955255" at bounding box center [229, 256] width 81 height 7
click at [295, 255] on icon "file-done" at bounding box center [295, 256] width 5 height 5
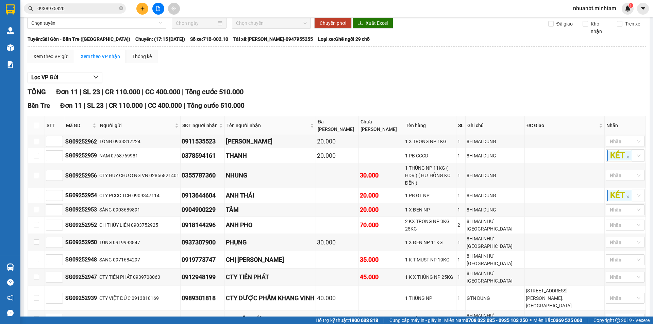
scroll to position [10, 0]
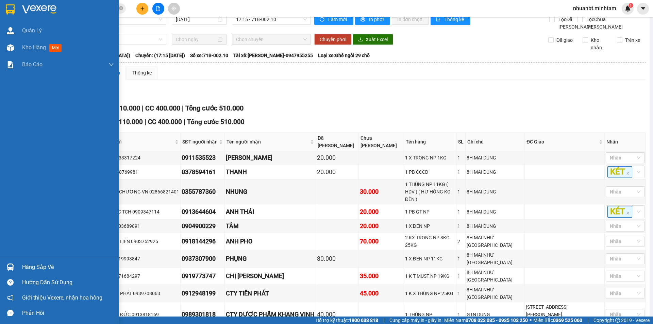
click at [2, 261] on div "Hàng sắp về" at bounding box center [59, 266] width 119 height 15
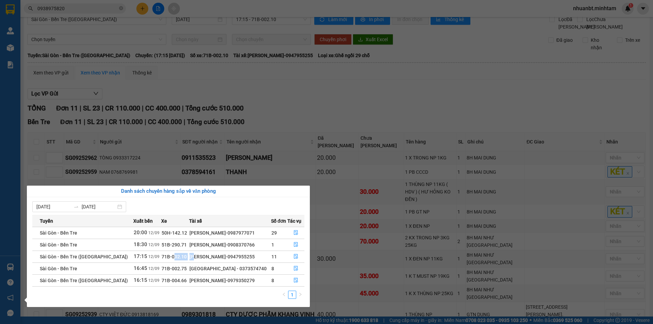
drag, startPoint x: 143, startPoint y: 254, endPoint x: 173, endPoint y: 257, distance: 30.1
click at [171, 257] on tr "Sài Gòn - Bến Tre ([GEOGRAPHIC_DATA]) 17:15 [DATE] 71B-002.10 [PERSON_NAME]-094…" at bounding box center [168, 257] width 272 height 12
click at [294, 245] on icon "file-done" at bounding box center [296, 244] width 4 height 5
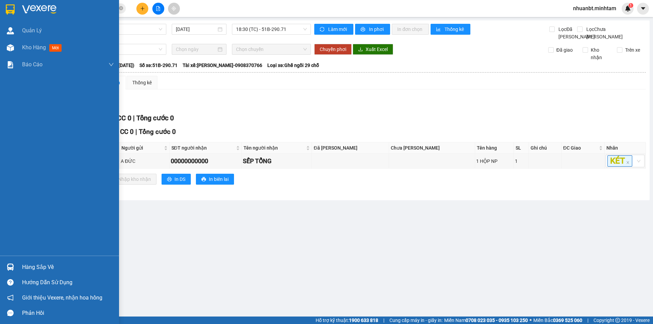
click at [4, 8] on div at bounding box center [10, 9] width 12 height 12
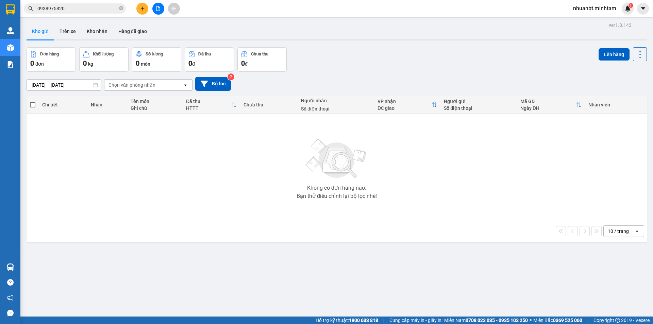
click at [22, 7] on div "0938975820" at bounding box center [66, 8] width 133 height 10
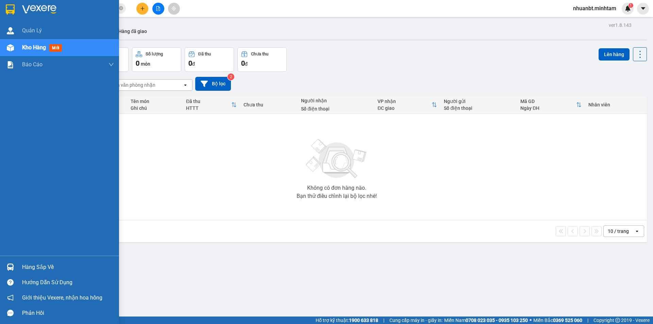
click at [17, 6] on div at bounding box center [59, 11] width 119 height 22
click at [12, 11] on img at bounding box center [10, 9] width 9 height 10
click at [26, 269] on div "Hàng sắp về" at bounding box center [68, 267] width 92 height 10
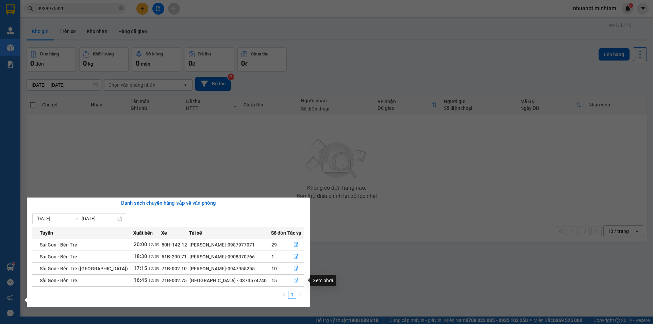
click at [291, 280] on button "button" at bounding box center [296, 280] width 17 height 11
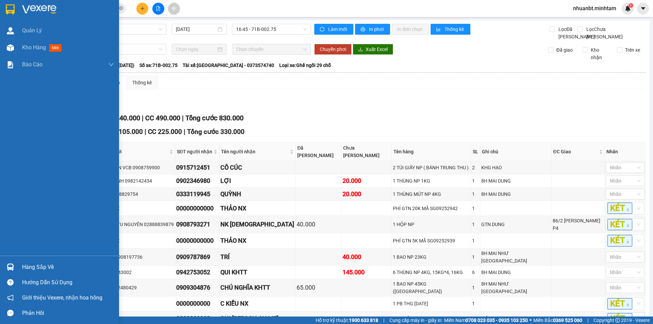
click at [38, 266] on div "Hàng sắp về" at bounding box center [68, 267] width 92 height 10
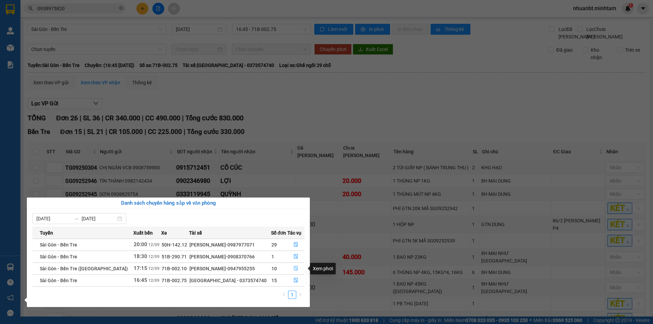
click at [290, 268] on button "button" at bounding box center [296, 268] width 17 height 11
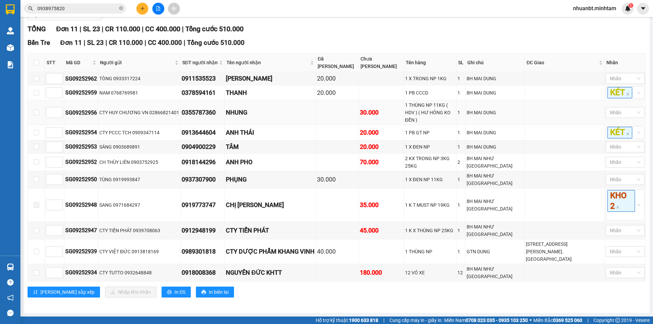
scroll to position [95, 0]
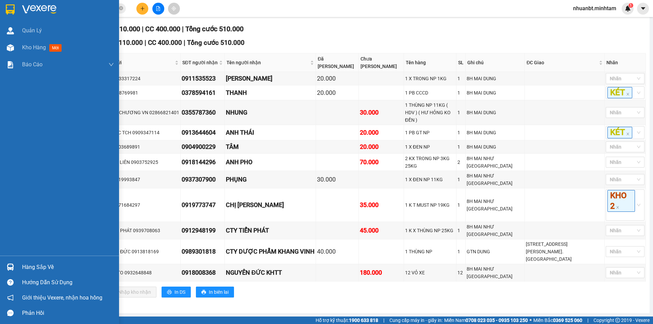
click at [22, 264] on div "Hàng sắp về" at bounding box center [59, 266] width 119 height 15
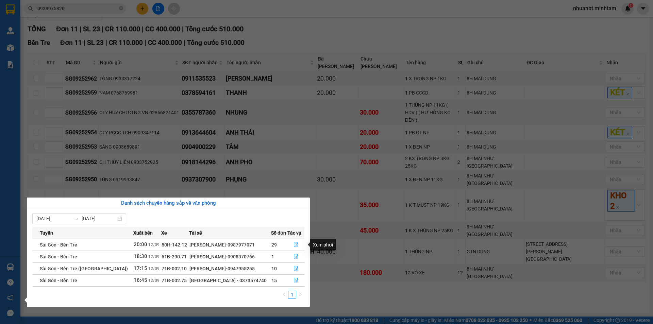
click at [295, 242] on icon "file-done" at bounding box center [296, 244] width 4 height 5
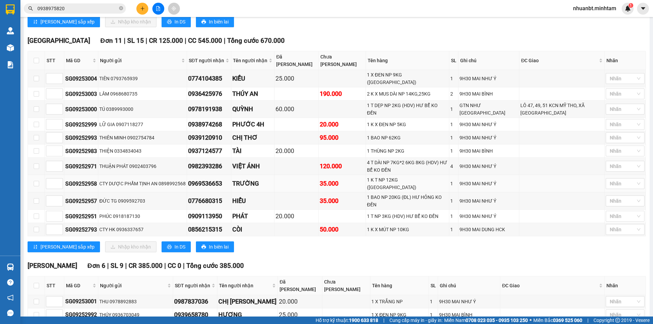
scroll to position [628, 0]
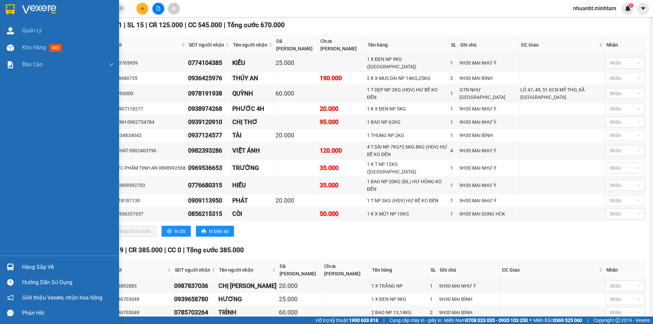
click at [10, 14] on img at bounding box center [10, 9] width 9 height 10
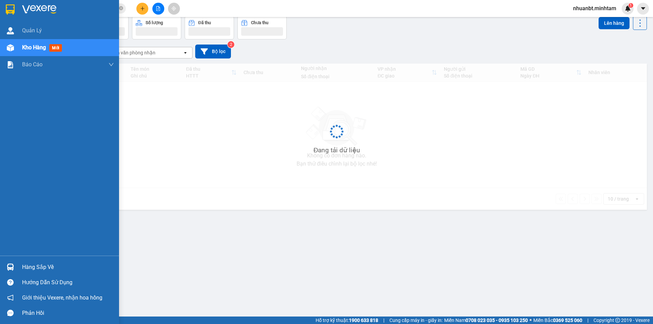
scroll to position [31, 0]
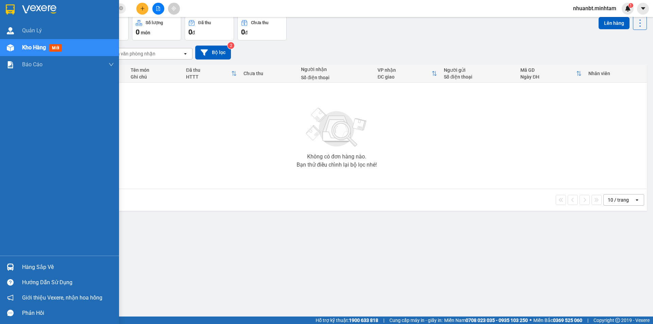
click at [15, 262] on div at bounding box center [10, 267] width 12 height 12
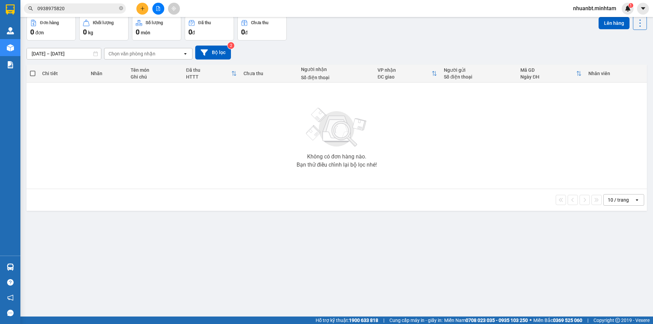
click at [276, 140] on section "Kết quả tìm kiếm ( 132 ) Bộ lọc Mã ĐH Trạng thái Món hàng Tổng cước Chưa cước N…" at bounding box center [326, 162] width 653 height 324
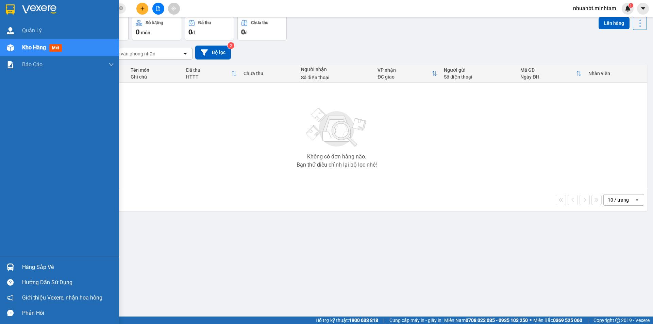
click at [17, 267] on div "Hàng sắp về" at bounding box center [59, 266] width 119 height 15
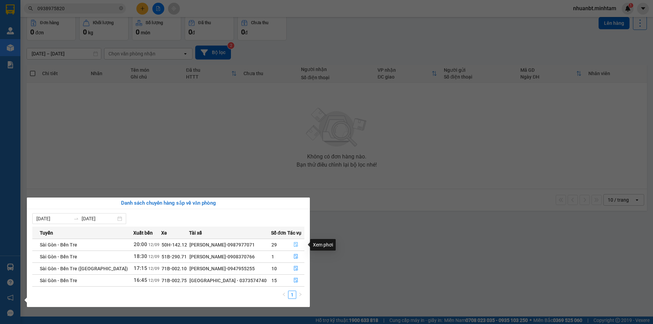
click at [293, 245] on icon "file-done" at bounding box center [295, 244] width 5 height 5
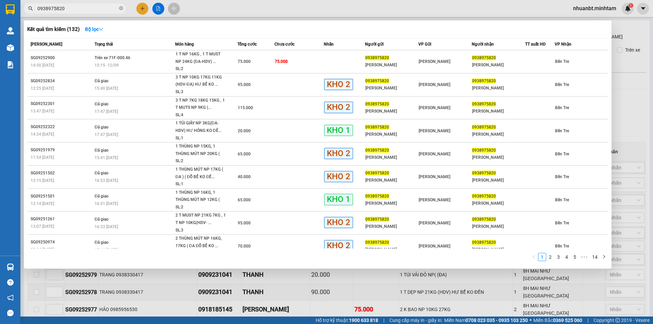
click at [75, 4] on span "0938975820" at bounding box center [75, 8] width 102 height 10
click at [78, 8] on input "0938975820" at bounding box center [77, 8] width 80 height 7
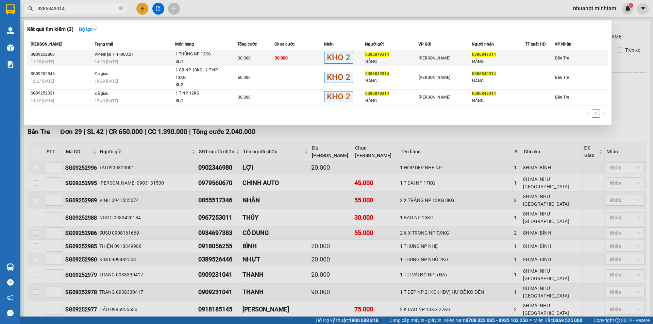
type input "0386849314"
click at [167, 58] on div "14:33 [DATE]" at bounding box center [135, 61] width 80 height 7
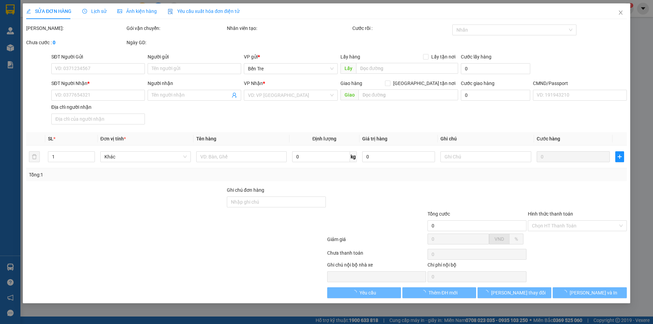
type input "0386849314"
type input "HẰNG"
type input "0386849314"
type input "HẰNG"
type input "30.000"
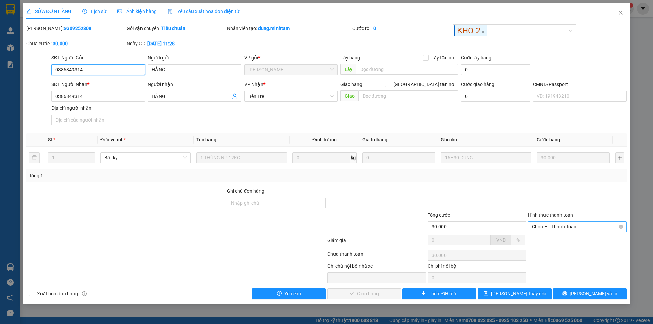
drag, startPoint x: 552, startPoint y: 221, endPoint x: 554, endPoint y: 233, distance: 12.1
click at [552, 222] on span "Chọn HT Thanh Toán" at bounding box center [577, 227] width 91 height 10
click at [553, 242] on div "Tại văn phòng" at bounding box center [577, 240] width 91 height 7
type input "0"
click at [378, 294] on span "[PERSON_NAME] và Giao hàng" at bounding box center [372, 293] width 65 height 7
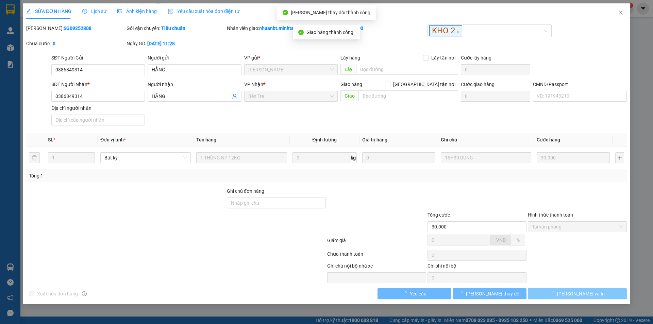
click at [590, 293] on span "[PERSON_NAME] và In" at bounding box center [581, 293] width 48 height 7
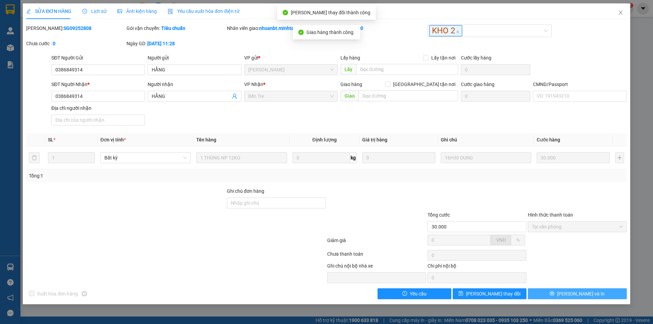
click at [590, 293] on span "[PERSON_NAME] và In" at bounding box center [581, 293] width 48 height 7
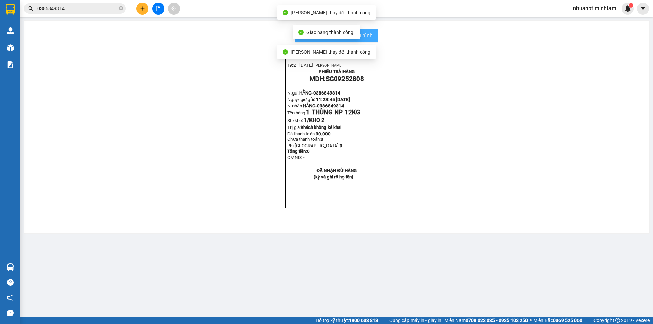
click at [368, 35] on span "In mẫu biên lai tự cấu hình" at bounding box center [341, 35] width 64 height 8
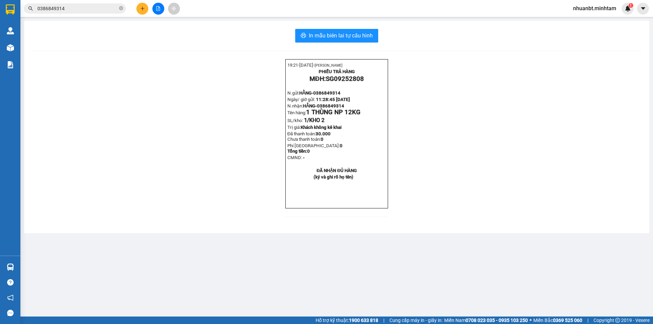
click at [82, 8] on input "0386849314" at bounding box center [77, 8] width 80 height 7
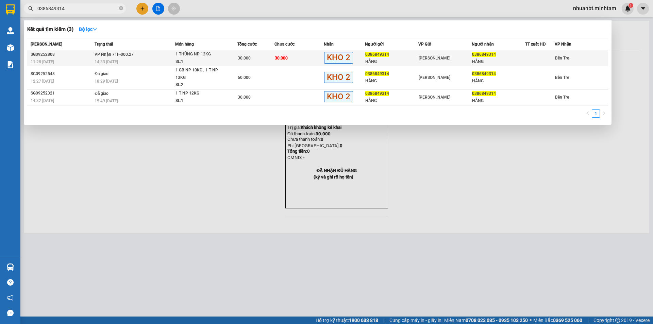
click at [201, 61] on div "SL: 1" at bounding box center [200, 61] width 51 height 7
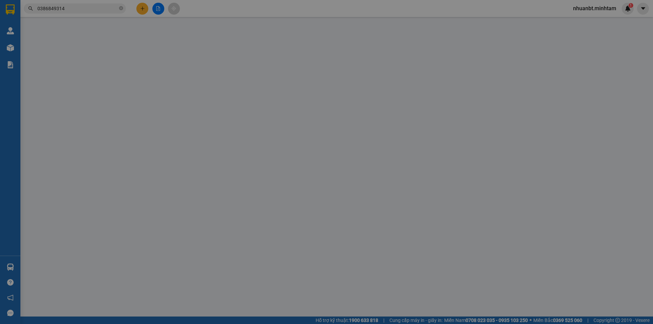
type input "0386849314"
type input "HẰNG"
type input "0386849314"
type input "HẰNG"
type input "30.000"
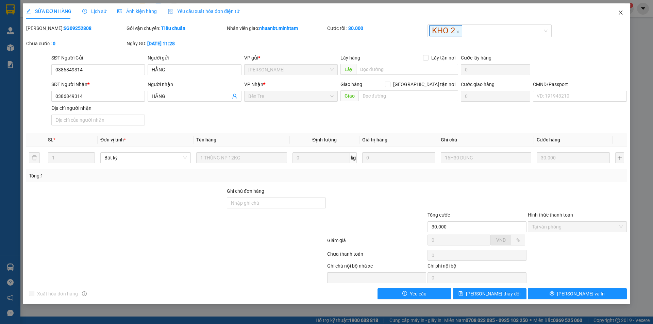
click at [623, 15] on icon "close" at bounding box center [620, 12] width 5 height 5
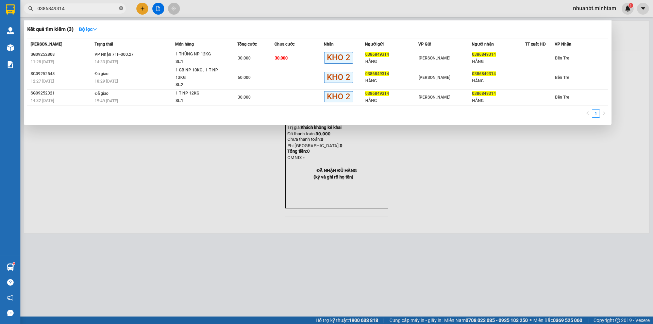
click at [120, 9] on icon "close-circle" at bounding box center [121, 8] width 4 height 4
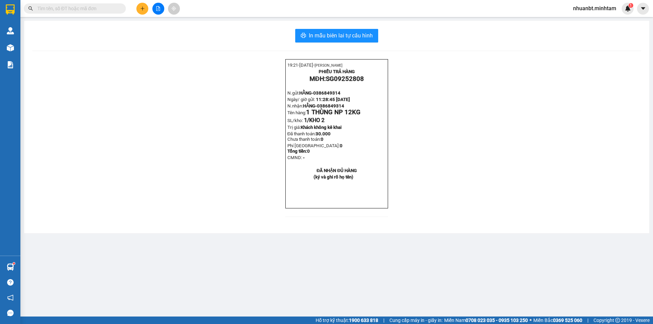
click at [107, 8] on input "text" at bounding box center [77, 8] width 80 height 7
paste input "0824604666"
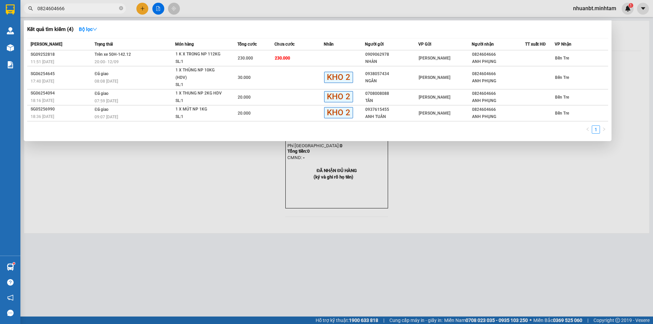
drag, startPoint x: 46, startPoint y: 10, endPoint x: 50, endPoint y: 5, distance: 6.1
click at [46, 9] on input "0824604666" at bounding box center [77, 8] width 80 height 7
type input "0824604666"
click at [602, 6] on div at bounding box center [326, 162] width 653 height 324
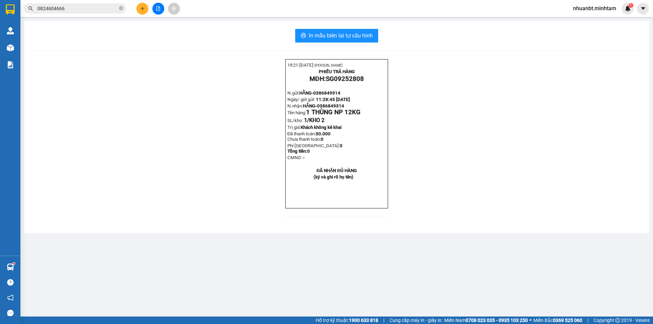
click at [601, 6] on span "nhuanbt.minhtam" at bounding box center [594, 8] width 54 height 8
click at [596, 19] on span "Đăng xuất" at bounding box center [597, 20] width 40 height 7
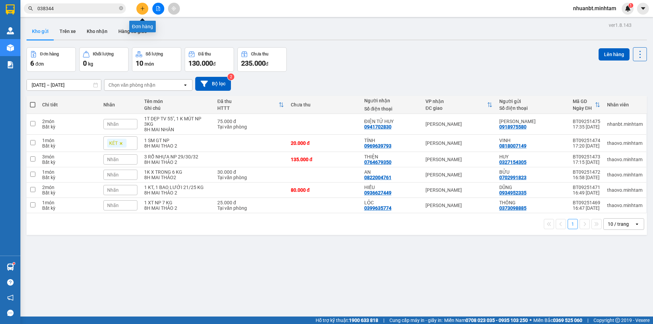
click at [142, 7] on icon "plus" at bounding box center [142, 8] width 5 height 5
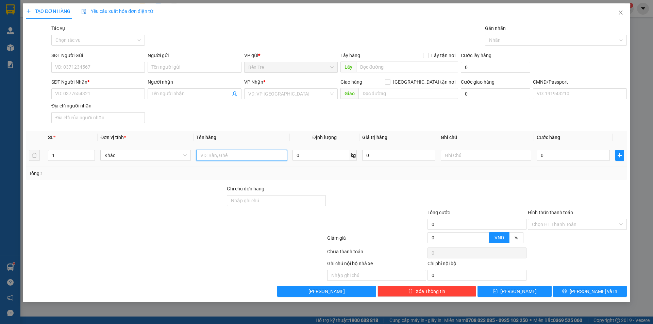
click at [218, 152] on input "text" at bounding box center [241, 155] width 90 height 11
type input "1 X TRẮNG NP"
click at [120, 70] on input "SĐT Người Gửi" at bounding box center [97, 67] width 93 height 11
click at [82, 68] on input "SĐT Người Gửi" at bounding box center [97, 67] width 93 height 11
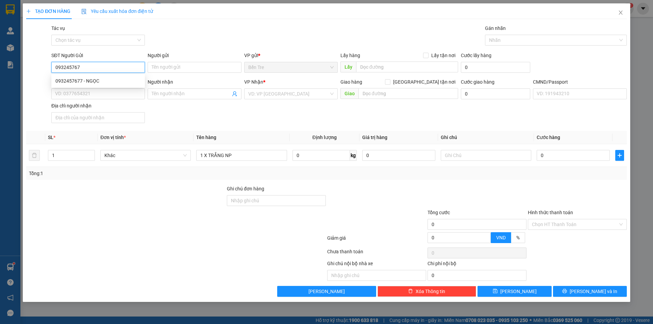
type input "0932457677"
click at [89, 76] on div "0932457677 - NGỌC" at bounding box center [97, 80] width 93 height 11
type input "NGỌC"
type input "0908488130"
type input "VY"
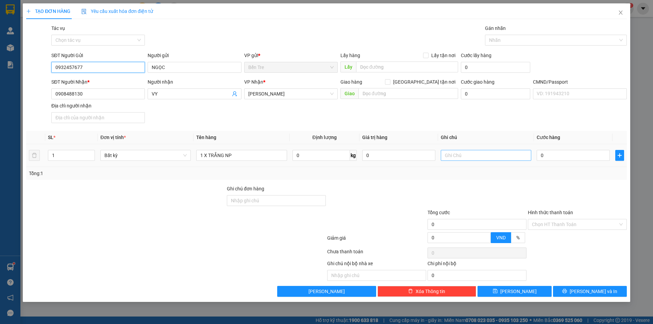
type input "0932457677"
click at [468, 154] on input "text" at bounding box center [486, 155] width 90 height 11
type input "8H MAI NHUẬN"
click at [374, 155] on input "0" at bounding box center [398, 155] width 73 height 11
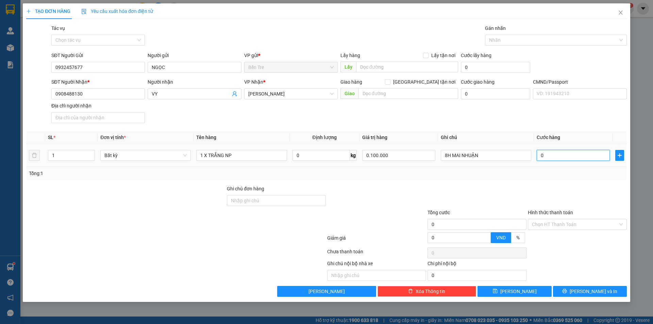
type input "100.000"
click at [545, 158] on input "0" at bounding box center [572, 155] width 73 height 11
type input "2"
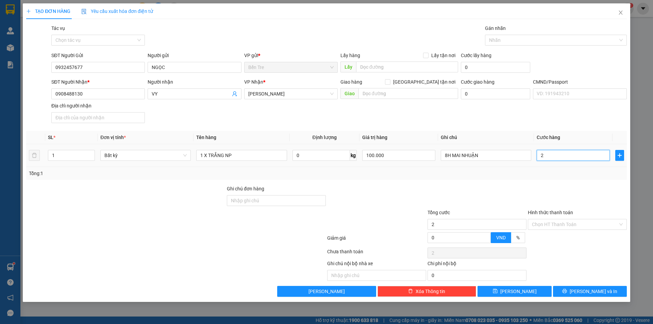
type input "20"
type input "20.000"
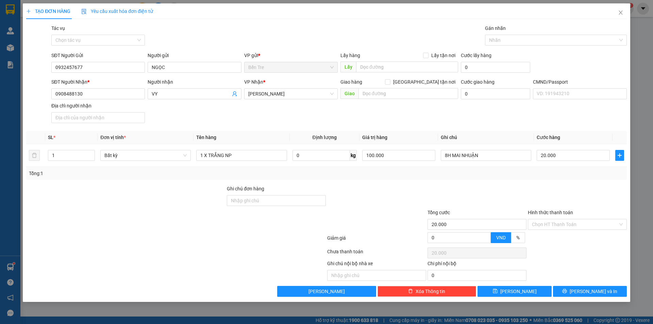
click at [528, 193] on div at bounding box center [577, 197] width 100 height 24
drag, startPoint x: 560, startPoint y: 223, endPoint x: 554, endPoint y: 229, distance: 8.4
click at [560, 222] on input "Hình thức thanh toán" at bounding box center [575, 224] width 86 height 10
click at [552, 236] on div "Tại văn phòng" at bounding box center [577, 237] width 91 height 7
type input "0"
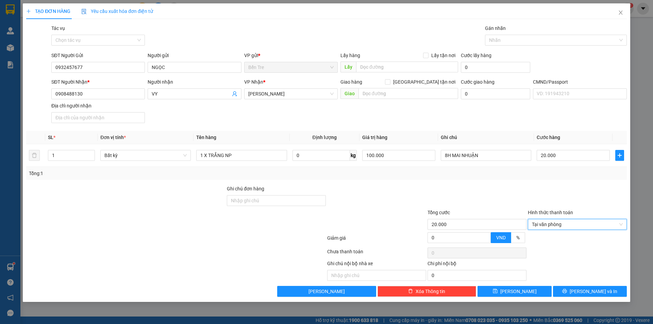
click at [576, 284] on div "Transit Pickup Surcharge Ids Transit Deliver Surcharge Ids Transit Deliver Surc…" at bounding box center [326, 160] width 600 height 272
click at [579, 287] on button "[PERSON_NAME] và In" at bounding box center [590, 291] width 74 height 11
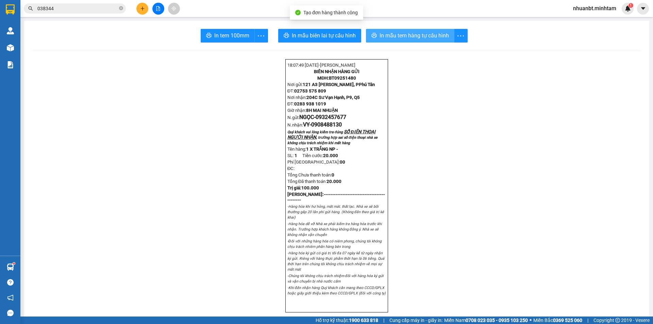
click at [403, 33] on span "In mẫu tem hàng tự cấu hình" at bounding box center [413, 35] width 69 height 8
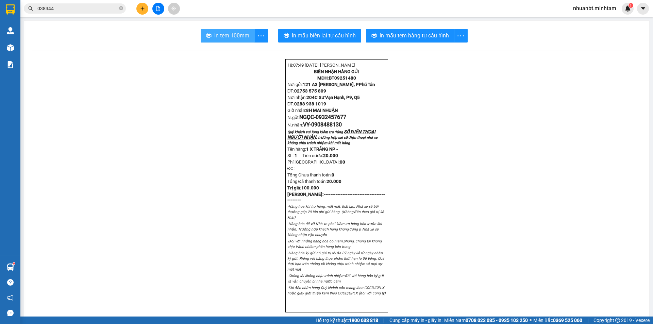
click at [228, 37] on span "In tem 100mm" at bounding box center [231, 35] width 35 height 8
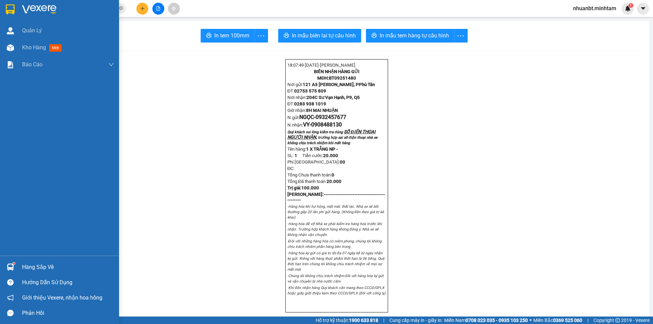
click at [23, 264] on div "Hàng sắp về" at bounding box center [68, 267] width 92 height 10
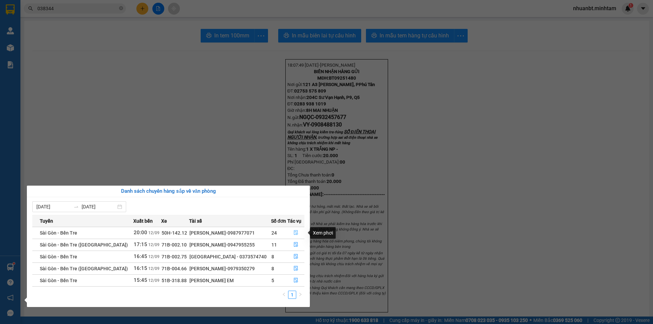
click at [295, 232] on icon "file-done" at bounding box center [295, 232] width 5 height 5
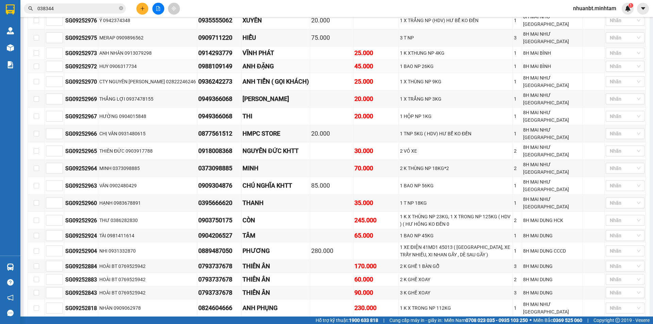
scroll to position [238, 0]
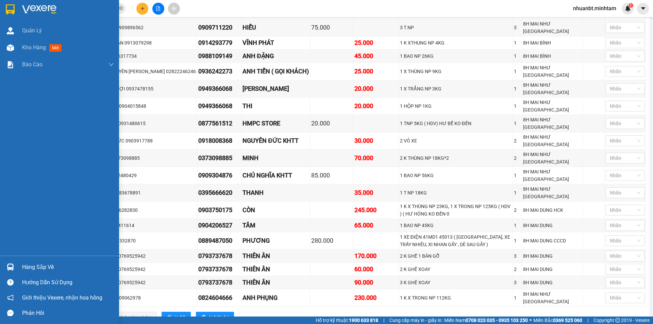
click at [8, 6] on img at bounding box center [10, 9] width 9 height 10
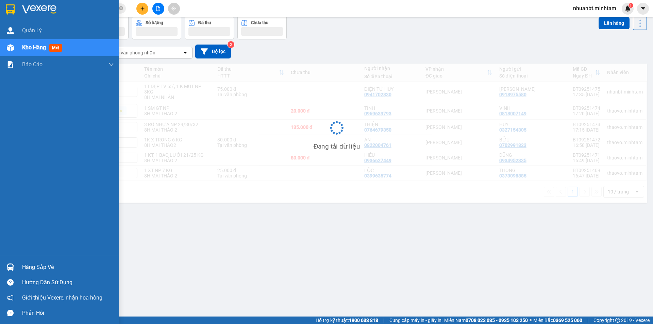
scroll to position [31, 0]
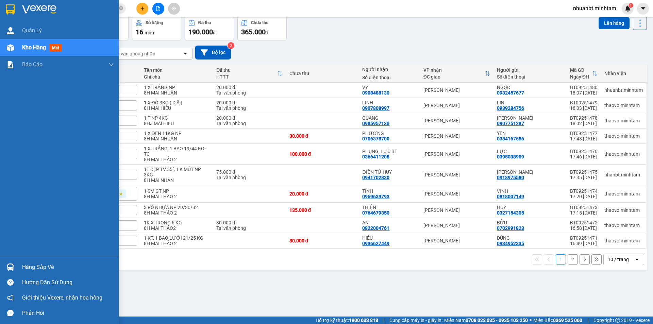
click at [28, 265] on div "Hàng sắp về" at bounding box center [68, 267] width 92 height 10
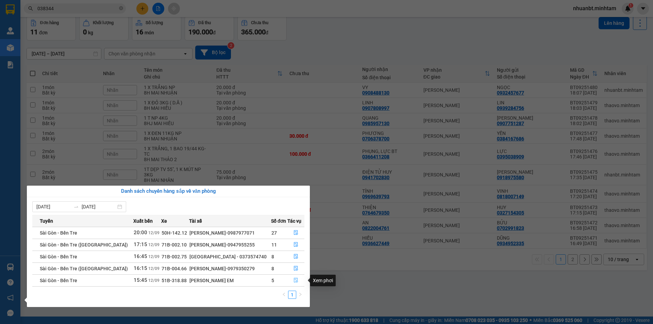
click at [294, 282] on icon "file-done" at bounding box center [295, 280] width 5 height 5
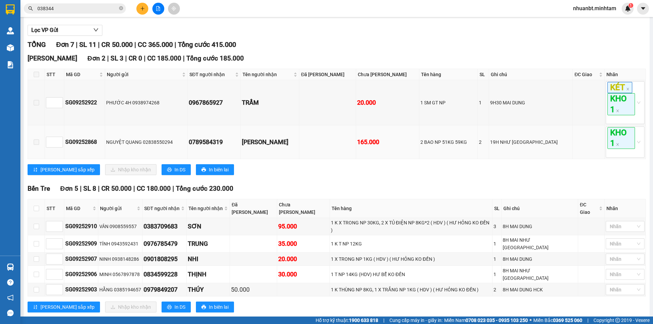
scroll to position [76, 0]
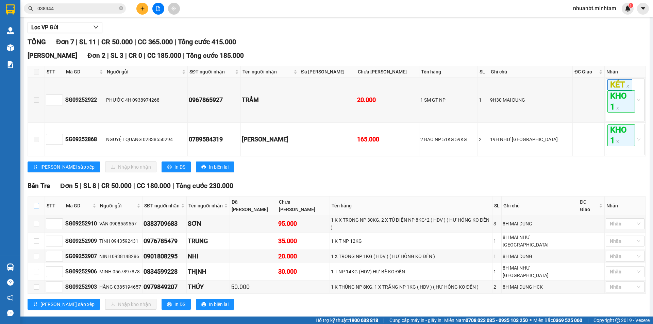
click at [34, 208] on input "checkbox" at bounding box center [36, 205] width 5 height 5
checkbox input "true"
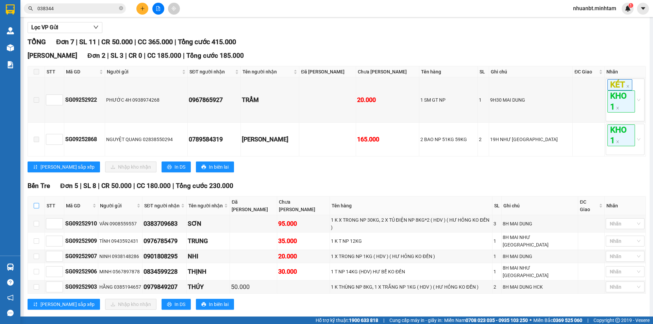
checkbox input "true"
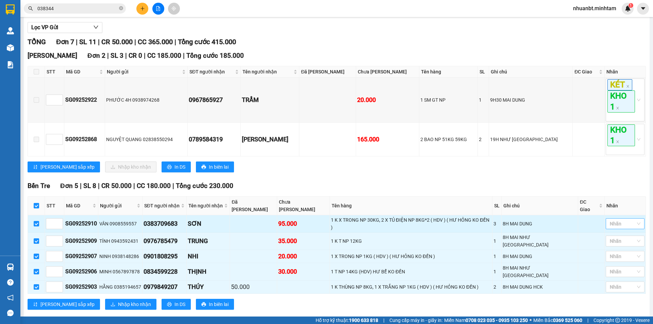
click at [620, 220] on div at bounding box center [621, 224] width 29 height 8
drag, startPoint x: 607, startPoint y: 246, endPoint x: 586, endPoint y: 220, distance: 32.9
click at [607, 246] on div "KHO 2" at bounding box center [619, 245] width 31 height 7
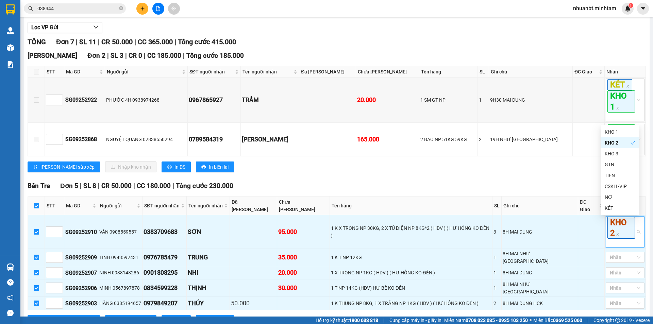
click at [494, 177] on div "Ngã [PERSON_NAME] Đơn 2 | SL 3 | CR 0 | CC 185.000 | Tổng cước 185.000 STT Mã …" at bounding box center [337, 114] width 618 height 127
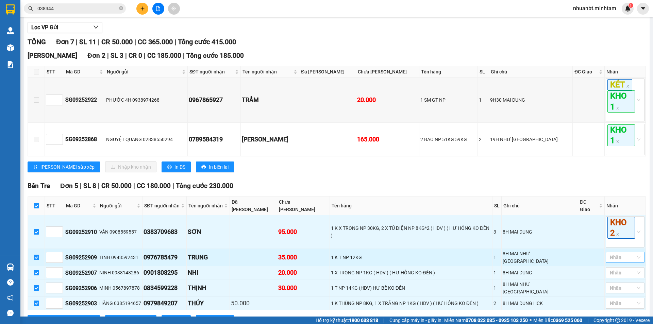
click at [621, 256] on div at bounding box center [621, 257] width 29 height 8
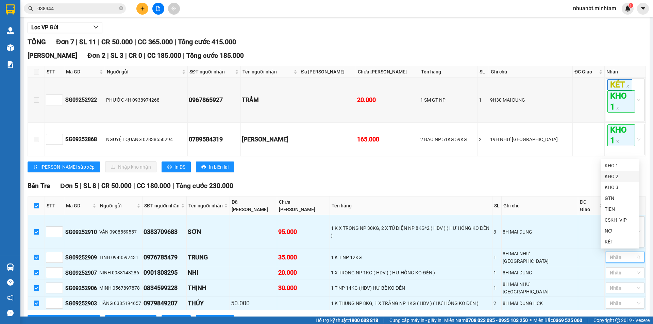
click at [611, 175] on div "KHO 2" at bounding box center [619, 176] width 31 height 7
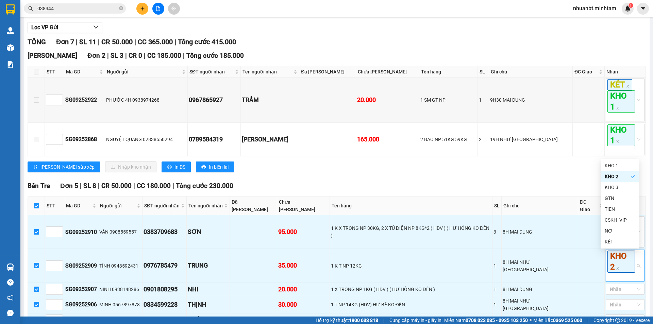
click at [456, 172] on div "[PERSON_NAME] sắp xếp Nhập kho nhận In DS In biên lai" at bounding box center [337, 166] width 618 height 11
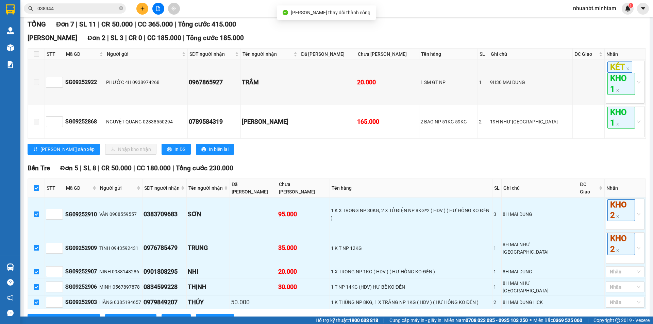
scroll to position [117, 0]
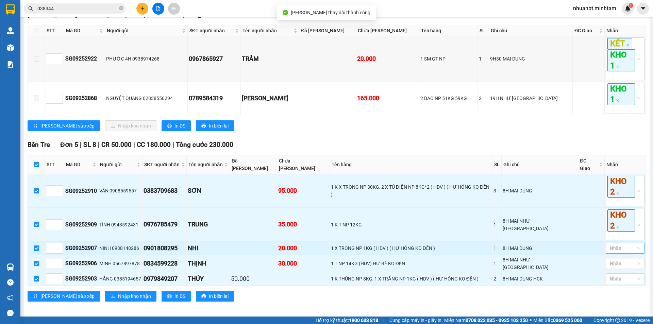
click at [627, 252] on div at bounding box center [621, 248] width 29 height 8
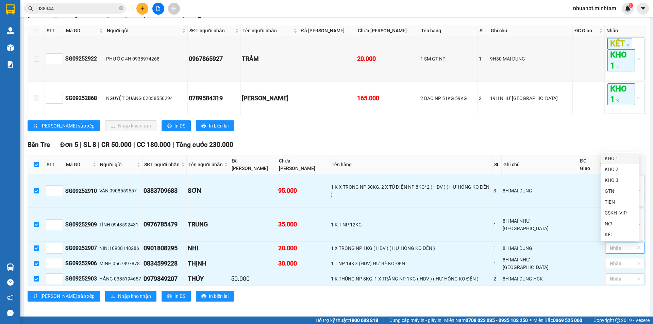
click at [609, 159] on div "KHO 1" at bounding box center [619, 158] width 31 height 7
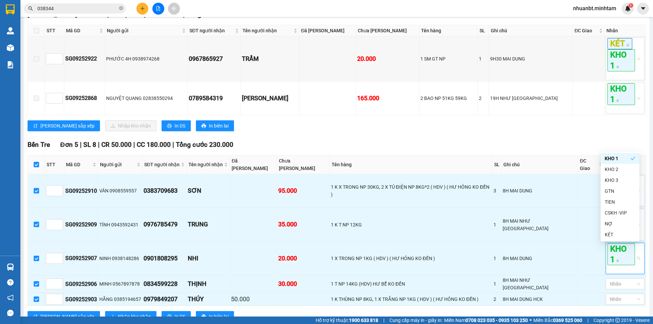
click at [514, 131] on div "[PERSON_NAME] sắp xếp Nhập kho nhận In DS In biên lai" at bounding box center [337, 125] width 618 height 11
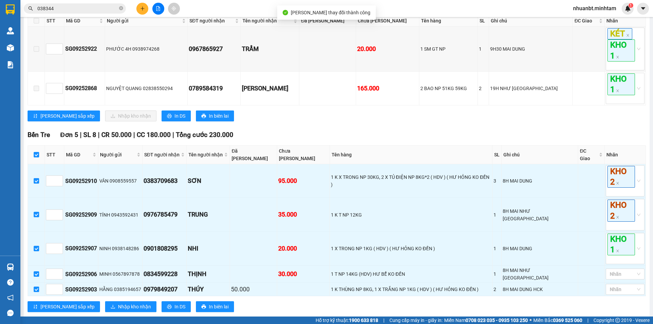
scroll to position [138, 0]
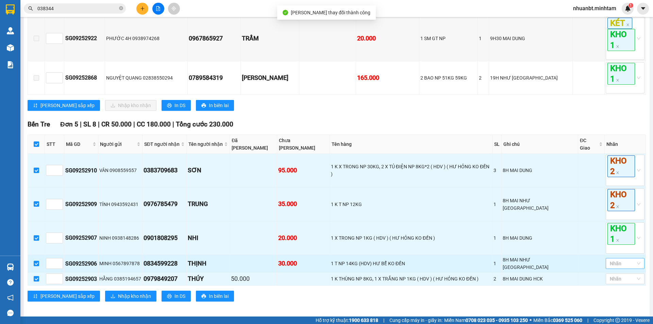
click at [628, 263] on div at bounding box center [621, 263] width 29 height 8
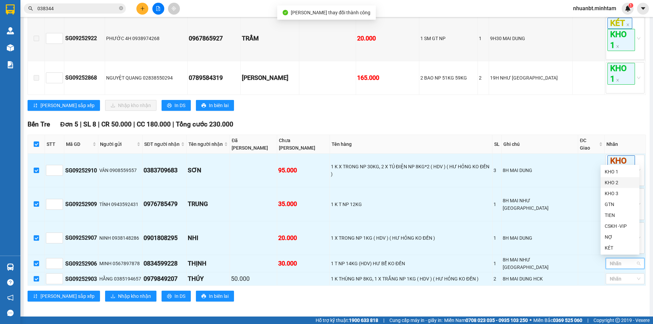
click at [613, 184] on div "KHO 2" at bounding box center [619, 182] width 31 height 7
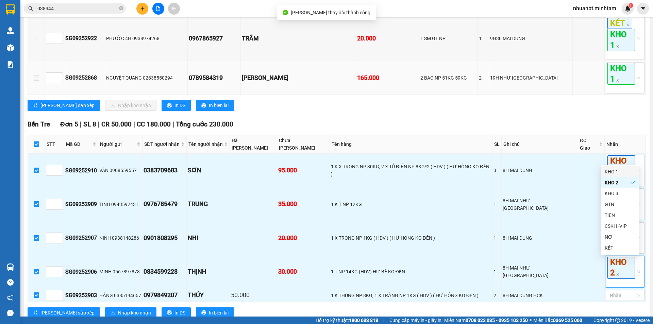
click at [478, 95] on td "2 BAO NP 51KG 59KG" at bounding box center [448, 78] width 59 height 34
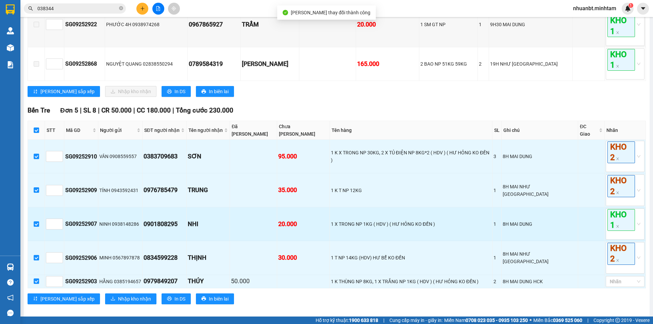
scroll to position [158, 0]
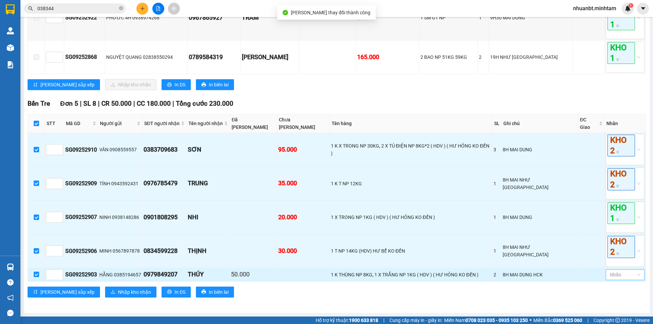
click at [609, 275] on div at bounding box center [621, 275] width 29 height 8
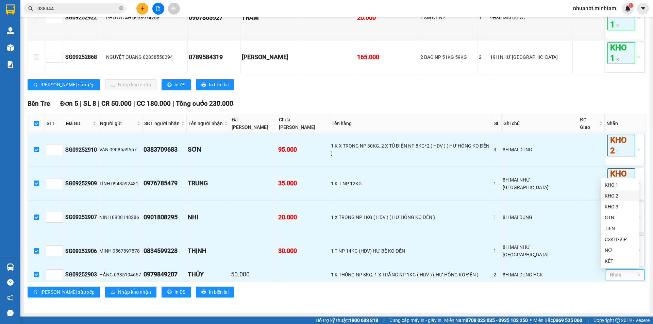
click at [614, 192] on div "KHO 2" at bounding box center [619, 195] width 39 height 11
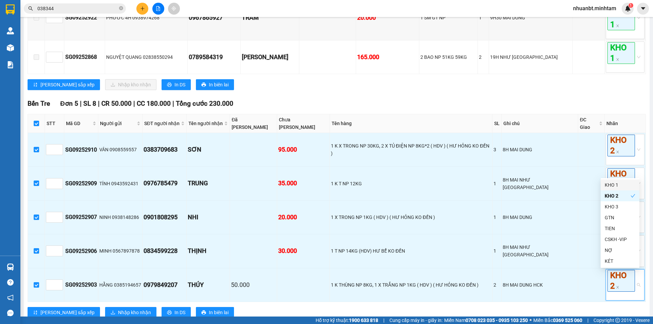
click at [427, 108] on div "Bến Tre Đơn 5 | SL 8 | CR 50.000 | CC 180.000 | Tổng cước 230.000" at bounding box center [337, 104] width 618 height 10
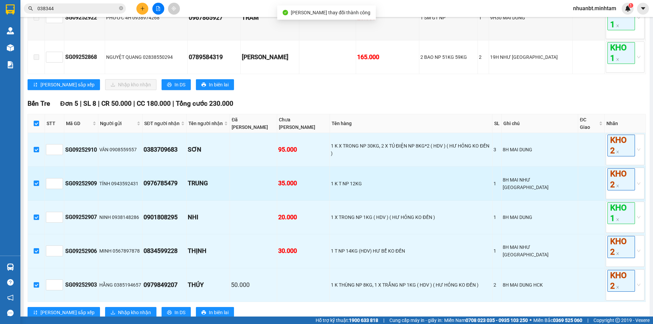
scroll to position [179, 0]
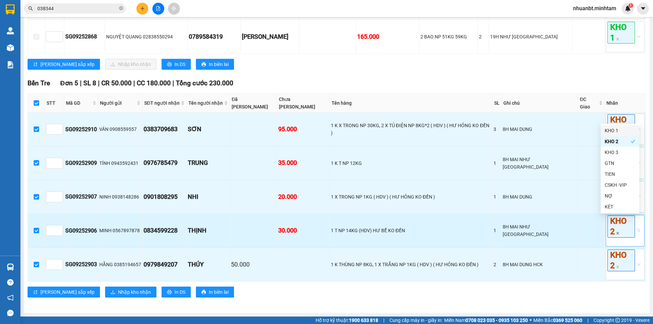
click at [616, 234] on icon "close" at bounding box center [617, 233] width 2 height 2
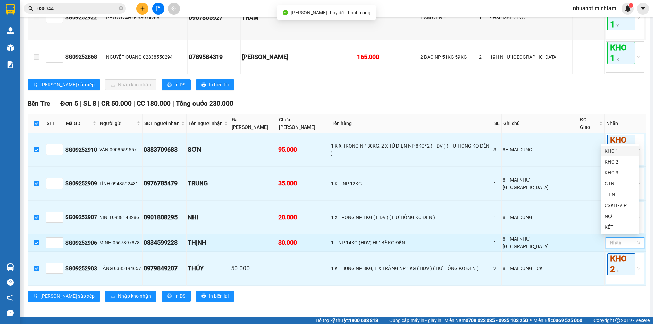
drag, startPoint x: 621, startPoint y: 149, endPoint x: 607, endPoint y: 149, distance: 13.6
click at [620, 149] on div "KHO 1" at bounding box center [619, 150] width 31 height 7
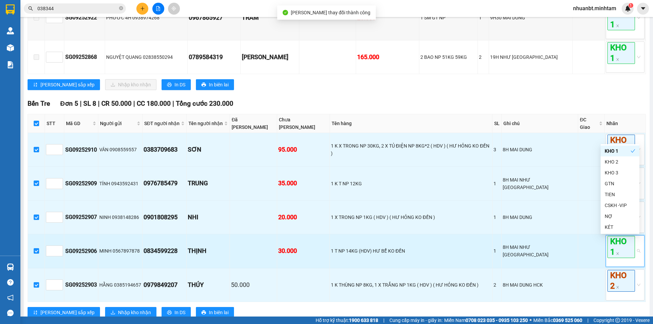
click at [505, 105] on div "TỔNG Đơn 7 | SL 11 | CR 50.000 | CC 365.000 | Tổng cước 415.000 Ngã Tư Huyện …" at bounding box center [337, 140] width 618 height 372
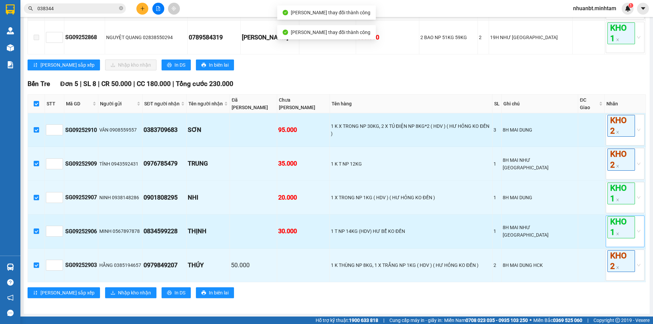
scroll to position [179, 0]
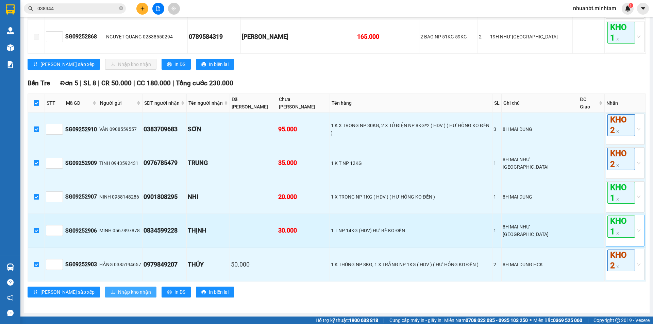
click at [118, 293] on span "Nhập kho nhận" at bounding box center [134, 291] width 33 height 7
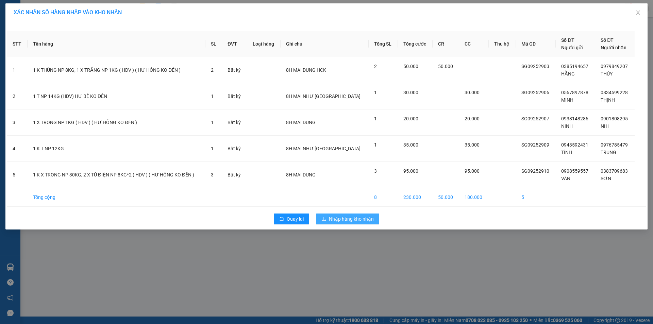
click at [345, 222] on span "Nhập hàng kho nhận" at bounding box center [351, 218] width 45 height 7
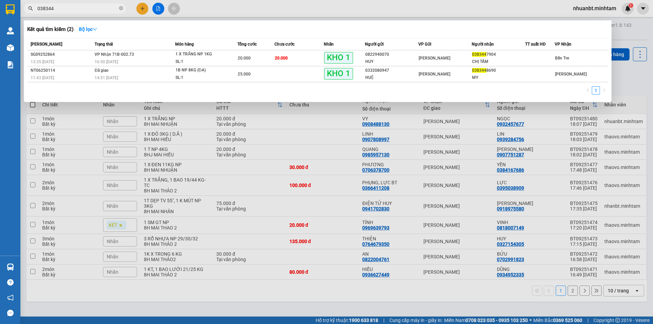
drag, startPoint x: 119, startPoint y: 6, endPoint x: 119, endPoint y: 0, distance: 6.1
click at [119, 3] on div "Kết quả tìm kiếm ( 2 ) Bộ lọc Mã ĐH Trạng thái Món hàng Tổng cước Chưa cước Nhã…" at bounding box center [66, 9] width 133 height 12
type input "038344"
click at [121, 10] on icon "close-circle" at bounding box center [121, 8] width 4 height 4
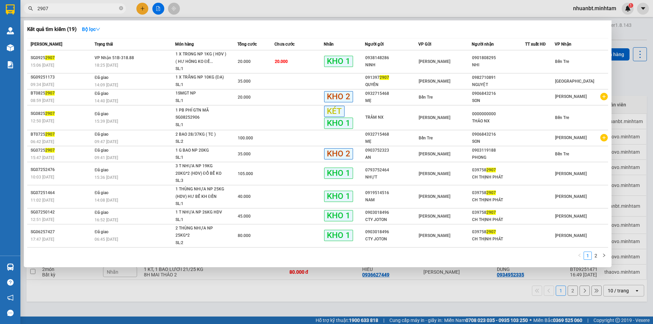
type input "2907"
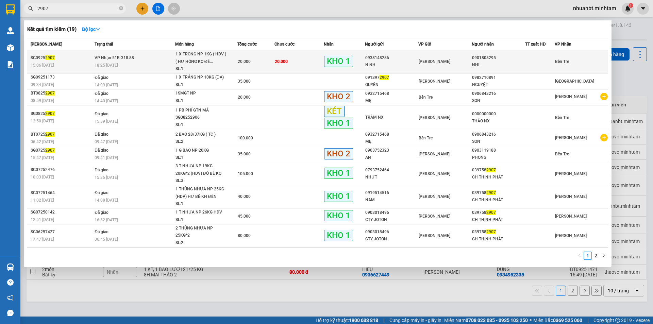
click at [269, 63] on div "20.000" at bounding box center [256, 61] width 36 height 7
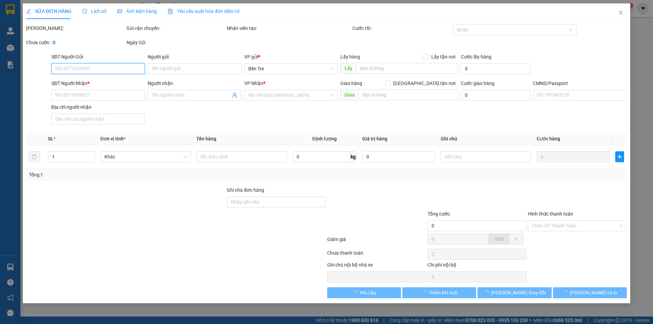
type input "0938148286"
type input "NINH"
type input "0901808295"
type input "NHI"
type input "20.000"
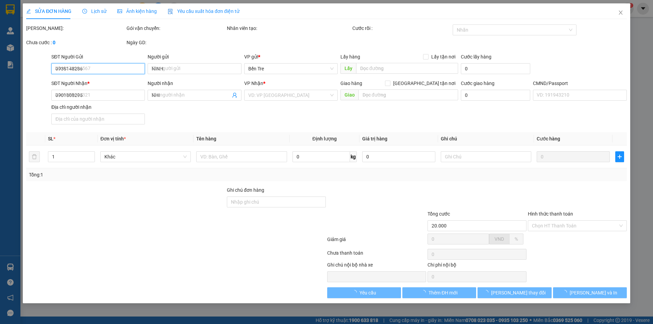
type input "20.000"
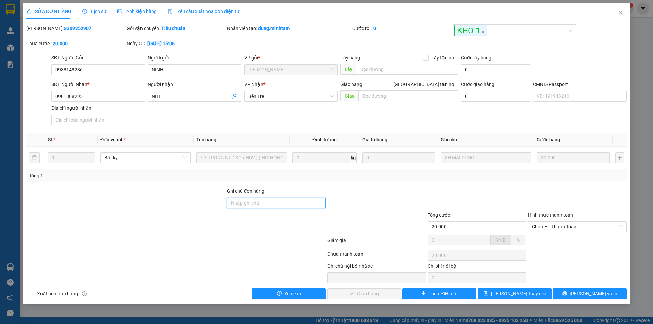
click at [240, 208] on input "Ghi chú đơn hàng" at bounding box center [276, 203] width 99 height 11
type input "ĐG"
click at [507, 297] on span "[PERSON_NAME] thay đổi" at bounding box center [518, 293] width 54 height 7
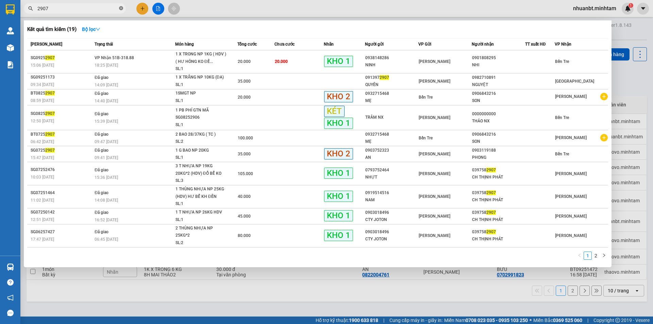
click at [122, 7] on icon "close-circle" at bounding box center [121, 8] width 4 height 4
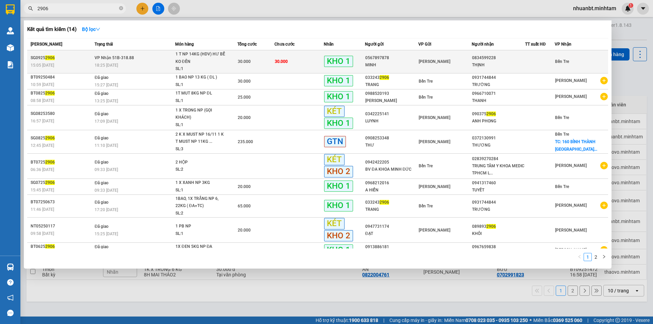
type input "2906"
click at [210, 65] on div "1 T NP 14KG (HDV) HƯ BỂ KO ĐỀN" at bounding box center [200, 58] width 51 height 15
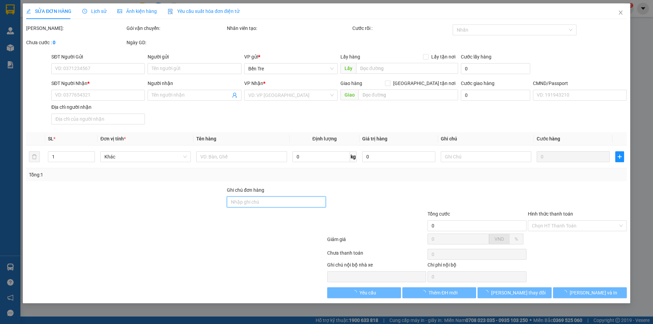
click at [246, 201] on input "Ghi chú đơn hàng" at bounding box center [276, 202] width 99 height 11
type input "0567897878"
type input "MINH"
type input "0834599228"
type input "THỊNH"
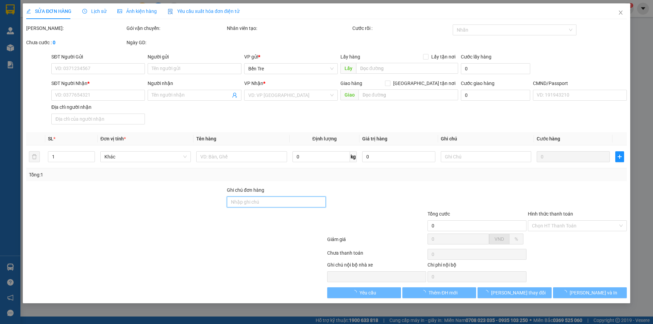
type input "BIA"
type input "30.000"
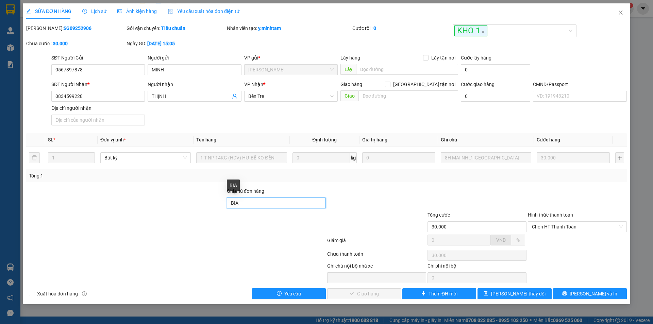
click at [245, 200] on input "BIA" at bounding box center [276, 203] width 99 height 11
type input "BIA ĐG"
drag, startPoint x: 512, startPoint y: 294, endPoint x: 506, endPoint y: 277, distance: 18.0
click at [512, 294] on span "[PERSON_NAME] thay đổi" at bounding box center [518, 293] width 54 height 7
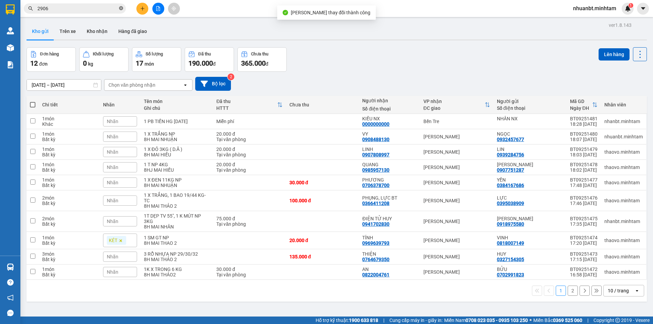
click at [120, 8] on icon "close-circle" at bounding box center [121, 8] width 4 height 4
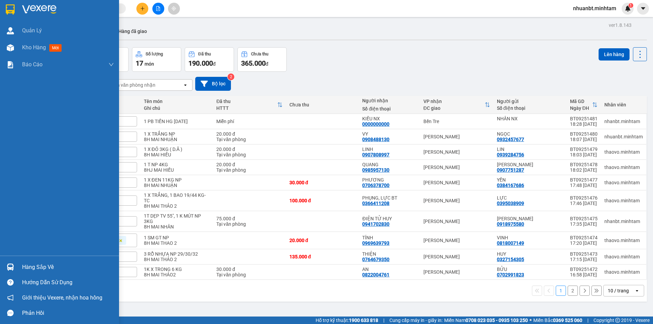
click at [12, 266] on img at bounding box center [10, 266] width 7 height 7
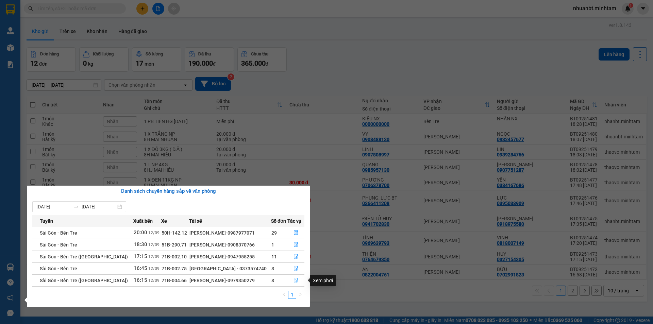
click at [293, 279] on icon "file-done" at bounding box center [295, 280] width 5 height 5
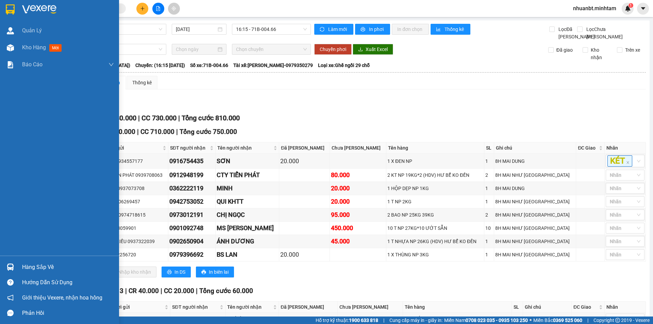
click at [29, 263] on div "Hàng sắp về" at bounding box center [68, 267] width 92 height 10
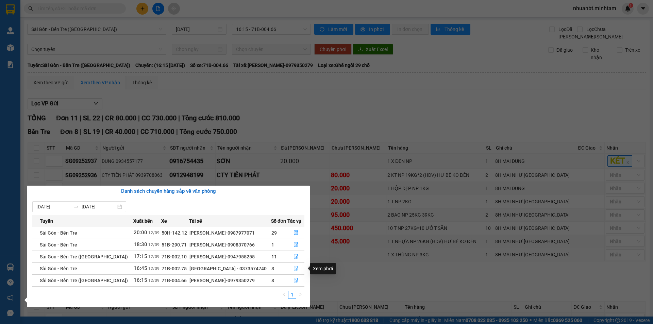
click at [301, 269] on button "button" at bounding box center [296, 268] width 17 height 11
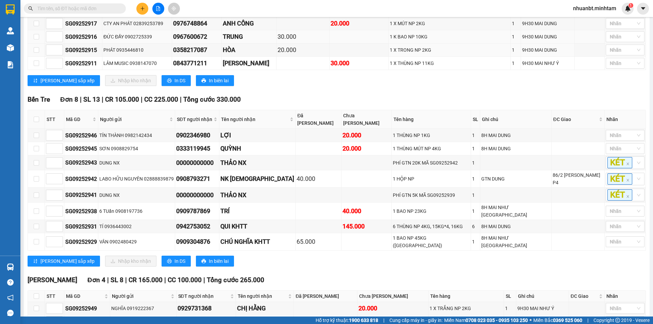
scroll to position [170, 0]
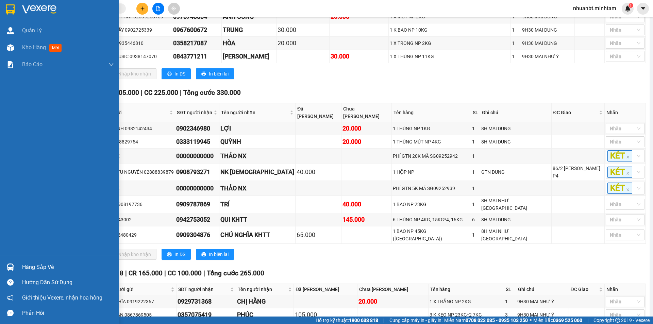
click at [21, 265] on div "Hàng sắp về" at bounding box center [59, 266] width 119 height 15
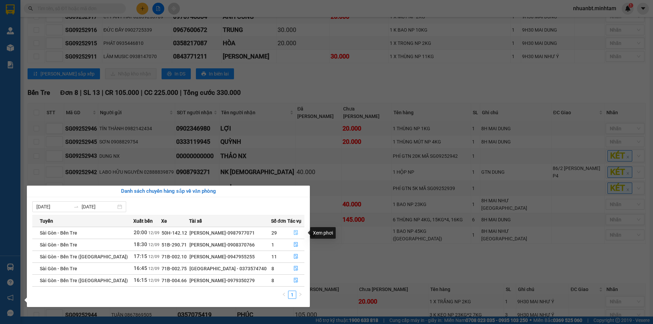
click at [296, 229] on button "button" at bounding box center [296, 232] width 17 height 11
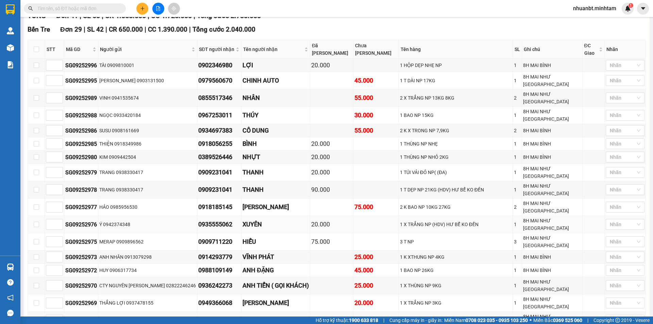
scroll to position [102, 0]
click at [71, 8] on input "text" at bounding box center [77, 8] width 80 height 7
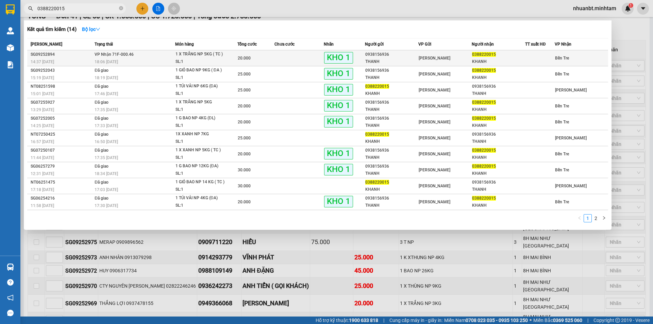
type input "0388220015"
click at [243, 59] on span "20.000" at bounding box center [244, 58] width 13 height 5
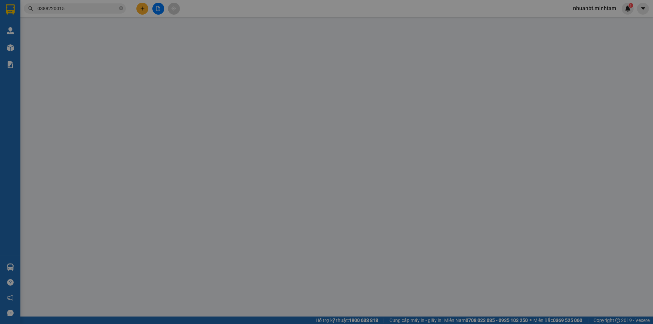
type input "0938156936"
type input "THANH"
type input "0388220015"
type input "KHANH"
type input "RÁCH SẴN, DG NG"
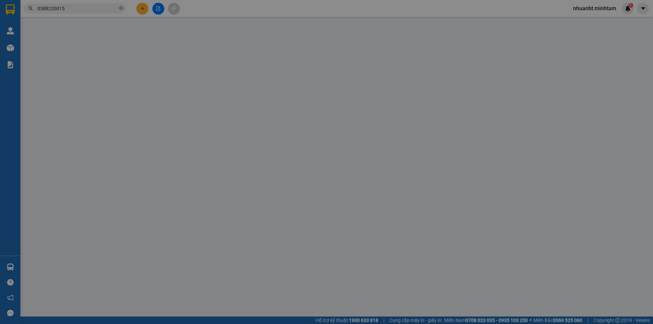
type input "20.000"
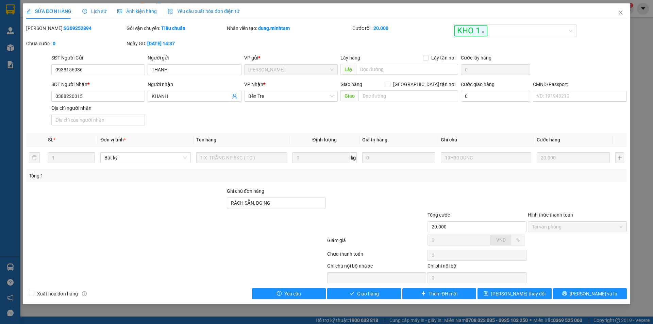
click at [351, 304] on div "SỬA ĐƠN HÀNG Lịch sử Ảnh kiện hàng Yêu cầu xuất hóa đơn điện tử Total Paid Fee …" at bounding box center [326, 162] width 653 height 324
click at [349, 291] on button "Giao hàng" at bounding box center [364, 293] width 74 height 11
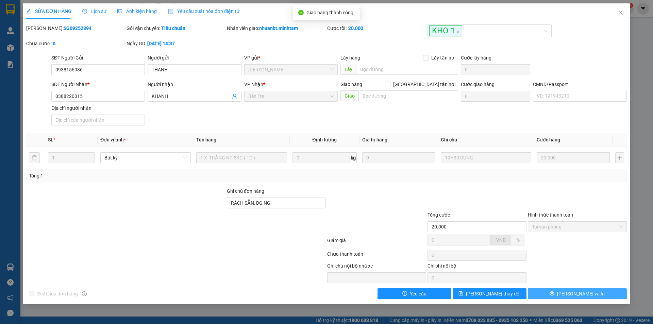
click at [594, 291] on button "[PERSON_NAME] và In" at bounding box center [577, 293] width 99 height 11
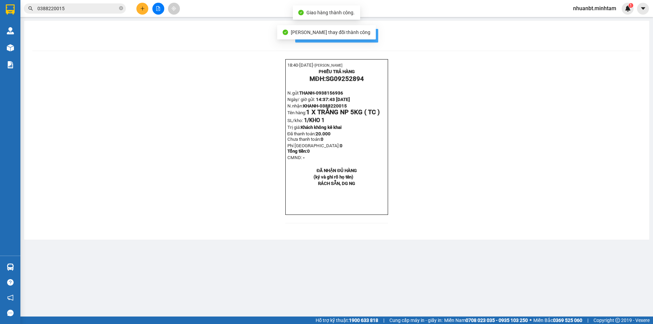
click at [377, 34] on button "In mẫu biên lai tự cấu hình" at bounding box center [336, 36] width 83 height 14
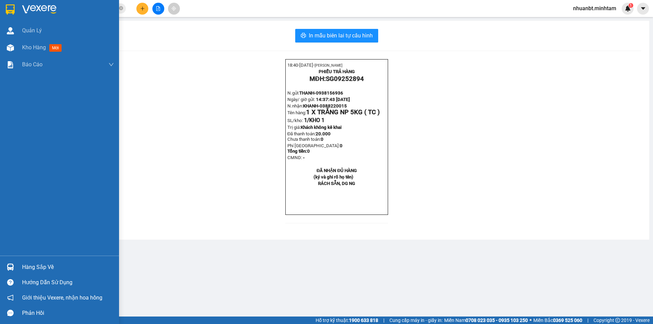
click at [14, 9] on img at bounding box center [10, 9] width 9 height 10
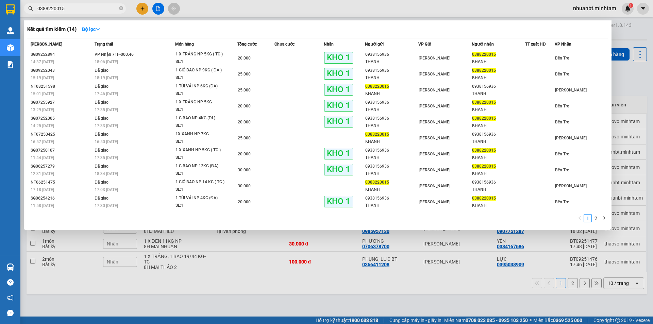
click at [89, 11] on input "0388220015" at bounding box center [77, 8] width 80 height 7
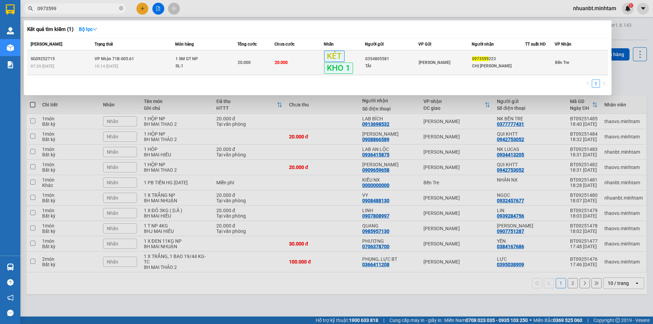
type input "0973599"
click at [295, 67] on td "20.000" at bounding box center [298, 62] width 49 height 25
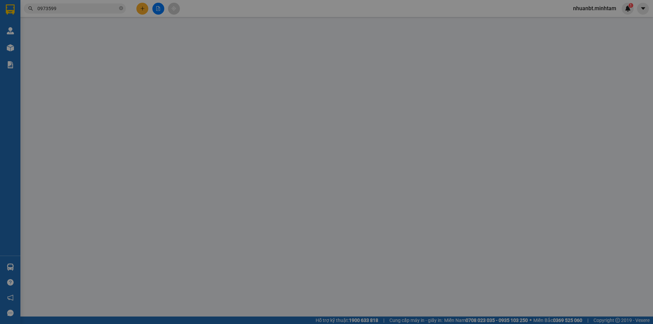
type input "0354805581"
type input "TÀI"
type input "0973599223"
type input "CHỊ [PERSON_NAME]"
type input "ĐG"
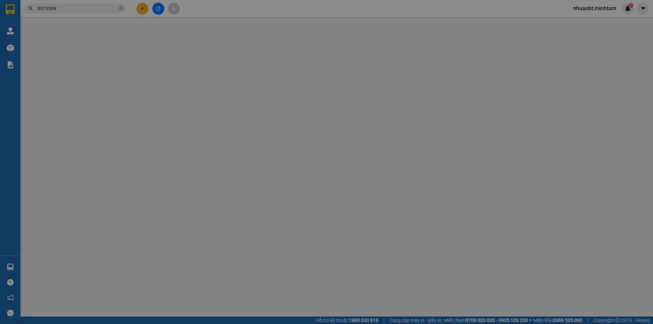
type input "20.000"
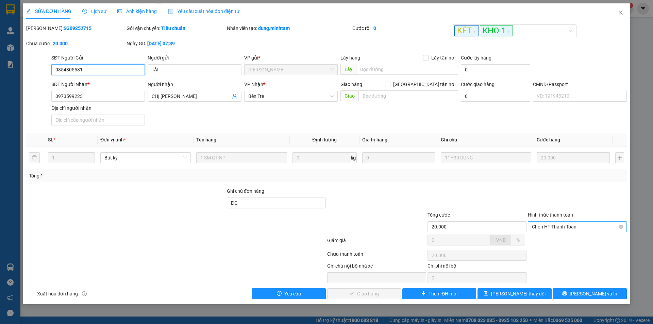
click at [564, 229] on span "Chọn HT Thanh Toán" at bounding box center [577, 227] width 91 height 10
click at [562, 241] on div "Tại văn phòng" at bounding box center [577, 240] width 91 height 7
type input "0"
click at [349, 294] on span "[PERSON_NAME] và Giao hàng" at bounding box center [372, 293] width 65 height 7
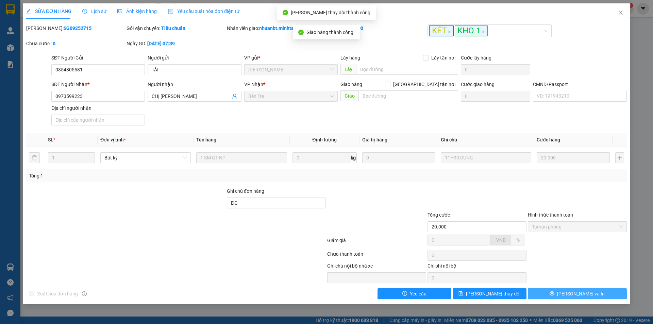
drag, startPoint x: 581, startPoint y: 295, endPoint x: 570, endPoint y: 288, distance: 13.0
click at [581, 295] on span "[PERSON_NAME] và In" at bounding box center [581, 293] width 48 height 7
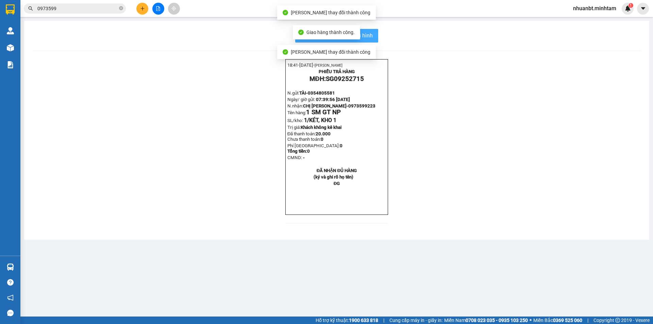
click at [374, 36] on button "In mẫu biên lai tự cấu hình" at bounding box center [336, 36] width 83 height 14
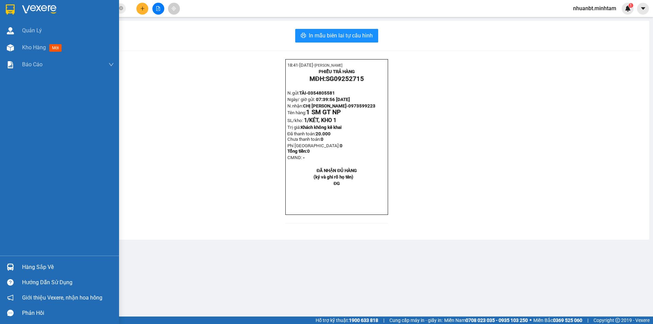
click at [16, 4] on div at bounding box center [10, 9] width 12 height 12
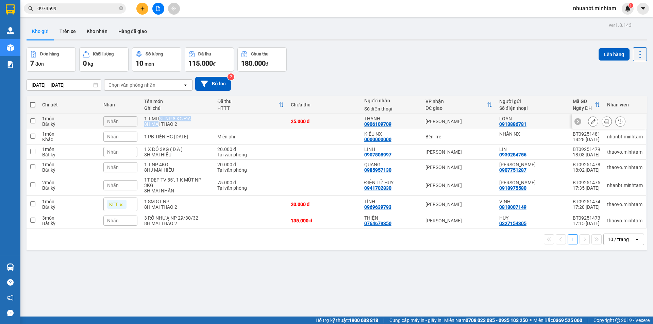
click at [159, 120] on td "1 T MUST NP 8 KG-ĐA 8H MAI THẢO 2" at bounding box center [177, 121] width 73 height 15
checkbox input "true"
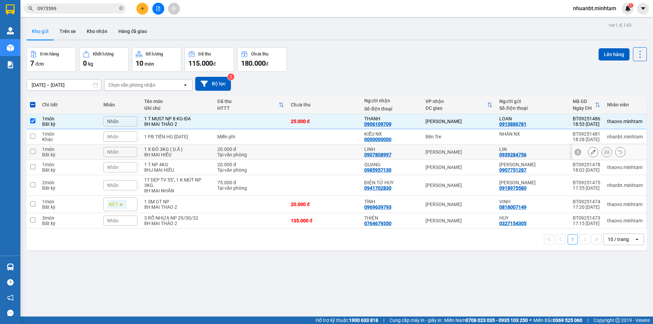
click at [186, 151] on div "1 X ĐỎ 3KG ( D.Ă )" at bounding box center [177, 149] width 66 height 5
checkbox input "true"
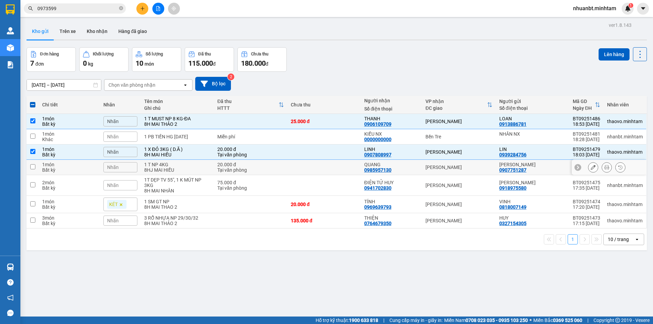
click at [188, 165] on div "1 T NP 4KG" at bounding box center [177, 164] width 66 height 5
checkbox input "true"
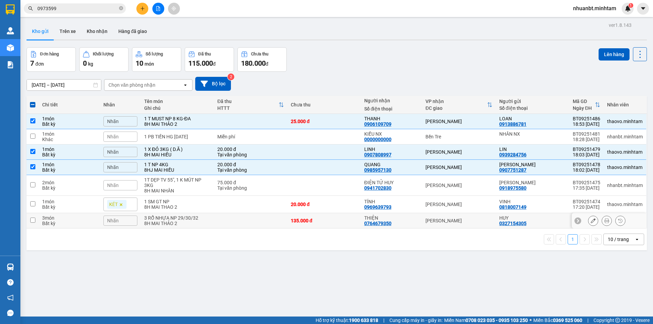
click at [215, 224] on td at bounding box center [250, 220] width 73 height 15
checkbox input "true"
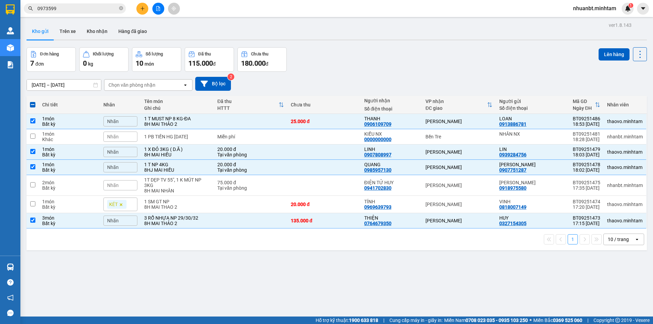
click at [613, 61] on div "Lên hàng" at bounding box center [622, 54] width 48 height 14
click at [610, 55] on button "Lên hàng" at bounding box center [613, 54] width 31 height 12
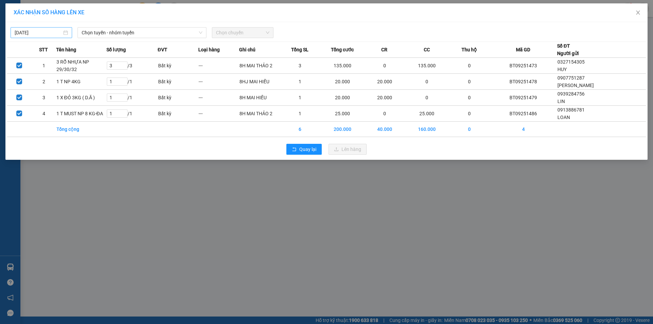
click at [39, 28] on div "[DATE]" at bounding box center [42, 32] width 62 height 11
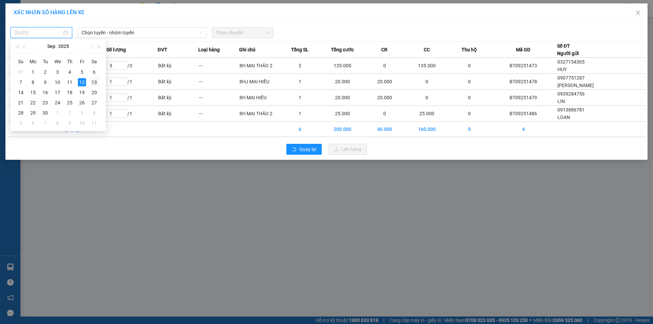
drag, startPoint x: 98, startPoint y: 82, endPoint x: 111, endPoint y: 38, distance: 45.5
click at [98, 81] on div "13" at bounding box center [94, 82] width 8 height 8
type input "13/09/2025"
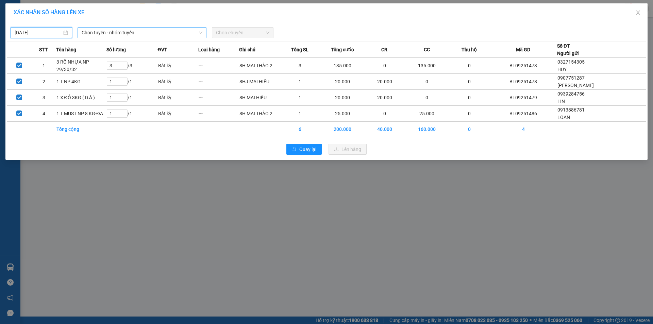
click at [134, 32] on span "Chọn tuyến - nhóm tuyến" at bounding box center [142, 33] width 121 height 10
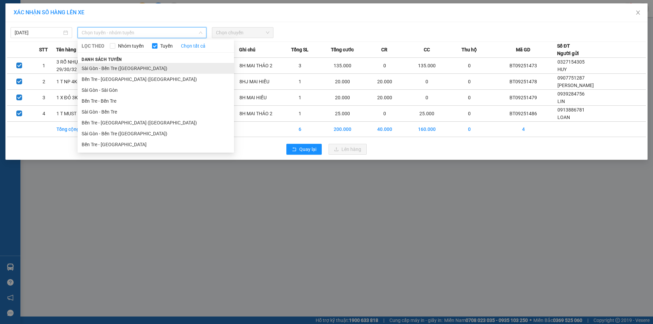
click at [135, 69] on li "Sài Gòn - Bến Tre (CN)" at bounding box center [156, 68] width 156 height 11
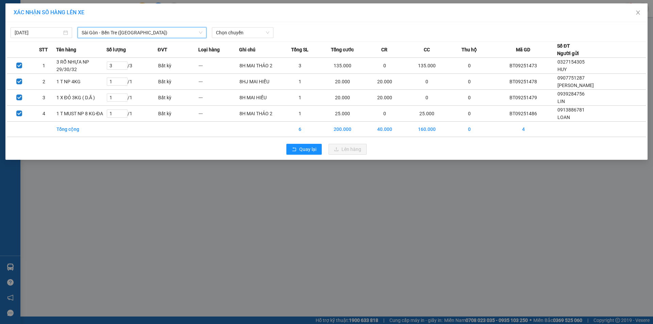
drag, startPoint x: 127, startPoint y: 31, endPoint x: 117, endPoint y: 66, distance: 36.3
click at [126, 31] on span "Sài Gòn - Bến Tre (CN)" at bounding box center [142, 33] width 121 height 10
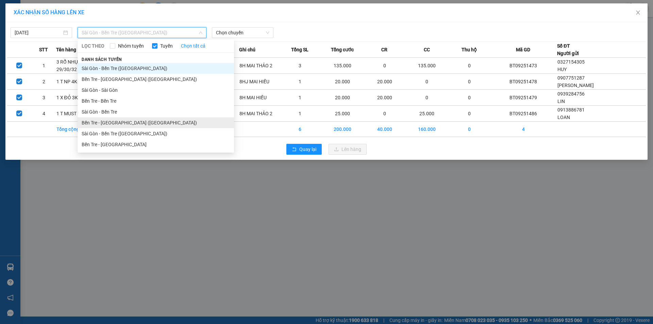
click at [116, 123] on li "Bến Tre - [GEOGRAPHIC_DATA] ([GEOGRAPHIC_DATA])" at bounding box center [156, 122] width 156 height 11
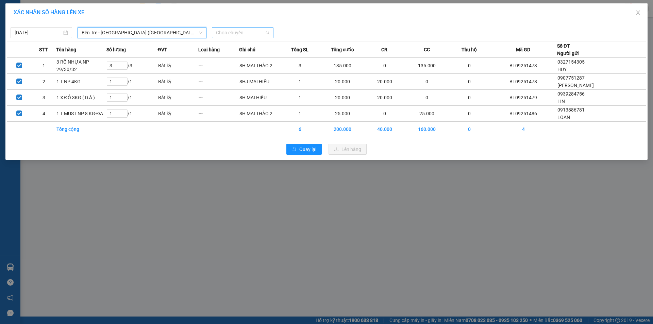
click at [243, 33] on span "Chọn chuyến" at bounding box center [242, 33] width 53 height 10
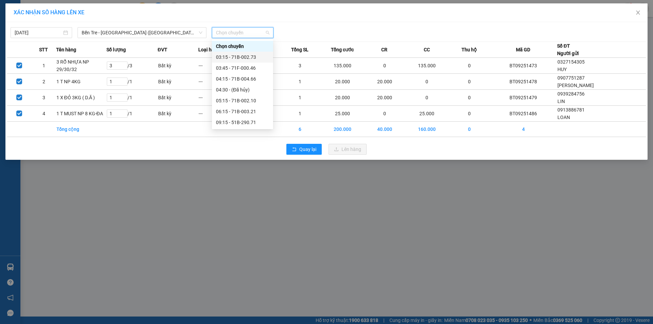
click at [241, 57] on div "03:15 - 71B-002.73" at bounding box center [242, 56] width 53 height 7
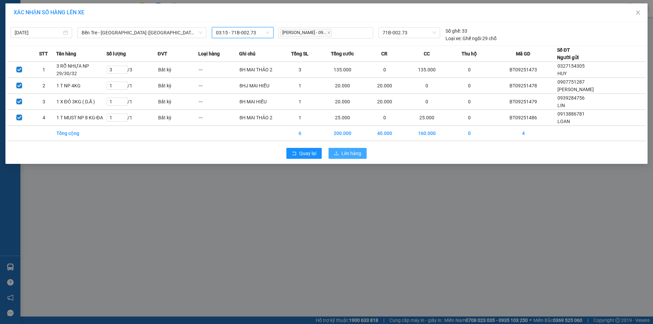
click at [351, 151] on span "Lên hàng" at bounding box center [351, 153] width 20 height 7
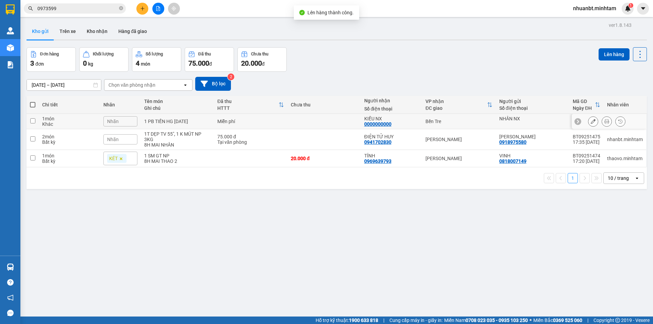
drag, startPoint x: 173, startPoint y: 122, endPoint x: 309, endPoint y: 87, distance: 140.8
click at [173, 121] on div "1 PB TIỀN HG 12/9/2025" at bounding box center [177, 121] width 66 height 5
checkbox input "true"
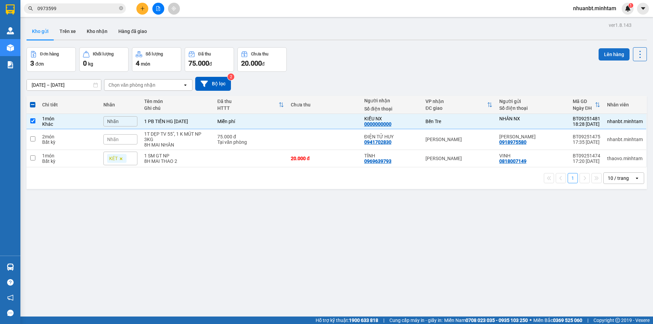
click at [614, 51] on button "Lên hàng" at bounding box center [613, 54] width 31 height 12
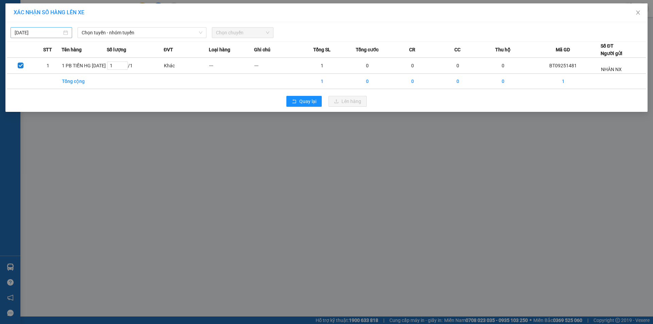
type input "[DATE]"
click at [60, 31] on input "[DATE]" at bounding box center [38, 32] width 47 height 7
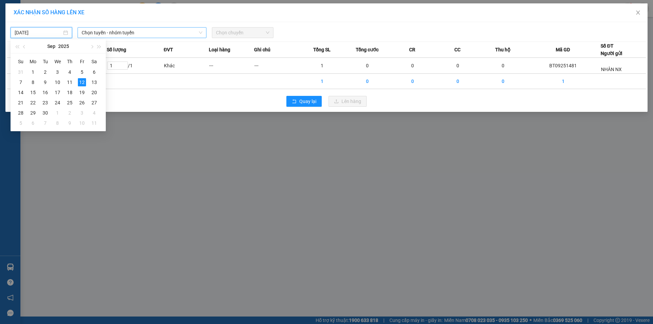
click at [121, 38] on div "Chọn tuyến - nhóm tuyến" at bounding box center [142, 32] width 129 height 11
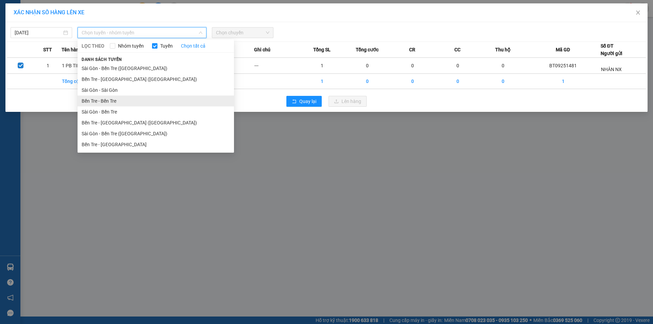
click at [125, 98] on li "Bến Tre - Bến Tre" at bounding box center [156, 101] width 156 height 11
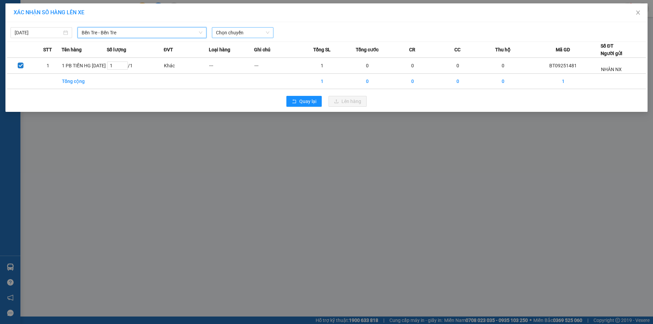
click at [239, 40] on body "Kết quả tìm kiếm ( 1 ) Bộ lọc Mã ĐH Trạng thái Món hàng Tổng cước Chưa cước Nhã…" at bounding box center [326, 162] width 653 height 324
click at [241, 56] on div "01:11" at bounding box center [242, 56] width 53 height 7
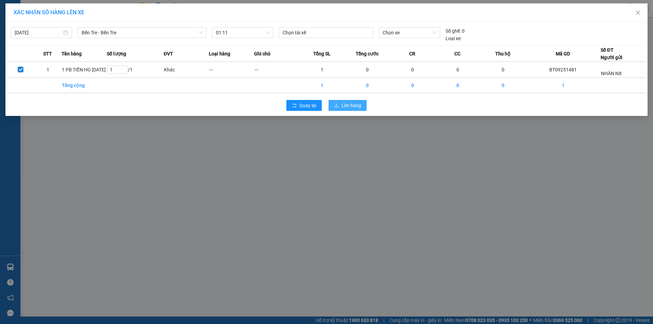
click at [348, 106] on span "Lên hàng" at bounding box center [351, 105] width 20 height 7
click at [157, 234] on div "XÁC NHẬN SỐ HÀNG LÊN XE 12/09/2025 Bến Tre - Bến Tre LỌC THEO Nhóm tuyến Tuyến …" at bounding box center [326, 162] width 653 height 324
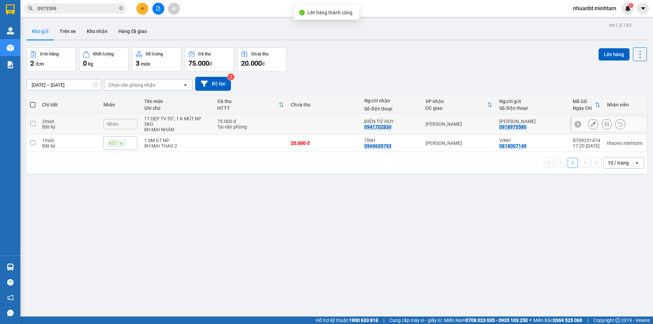
click at [156, 123] on div "1T DẸP TV 55", 1 K MÚT NP 3KG" at bounding box center [177, 121] width 66 height 11
checkbox input "true"
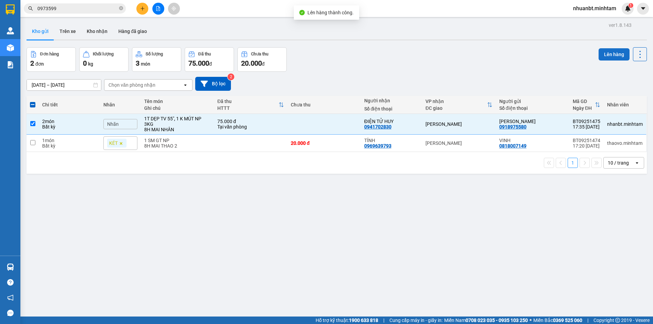
click at [609, 54] on button "Lên hàng" at bounding box center [613, 54] width 31 height 12
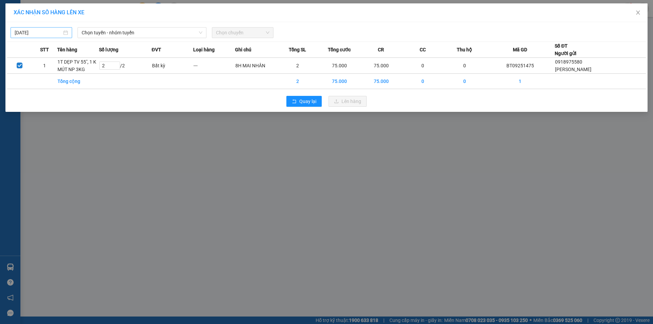
click at [41, 29] on input "[DATE]" at bounding box center [38, 32] width 47 height 7
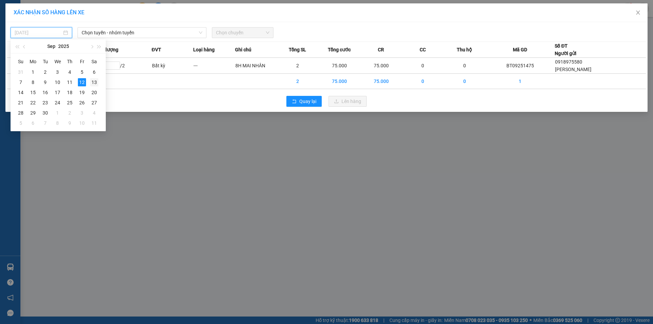
drag, startPoint x: 91, startPoint y: 80, endPoint x: 118, endPoint y: 62, distance: 32.9
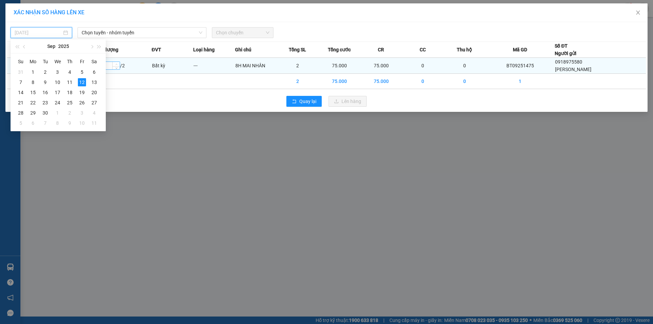
click at [91, 80] on div "13" at bounding box center [94, 82] width 8 height 8
type input "13/09/2025"
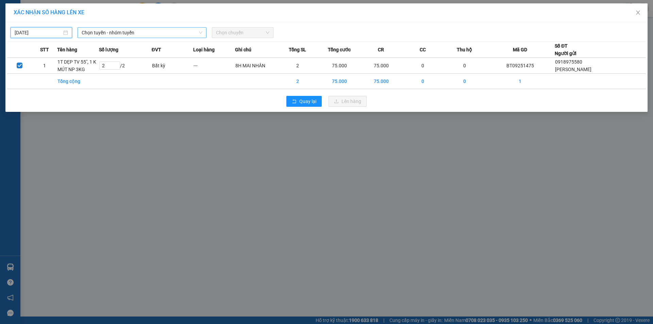
click at [127, 35] on span "Chọn tuyến - nhóm tuyến" at bounding box center [142, 33] width 121 height 10
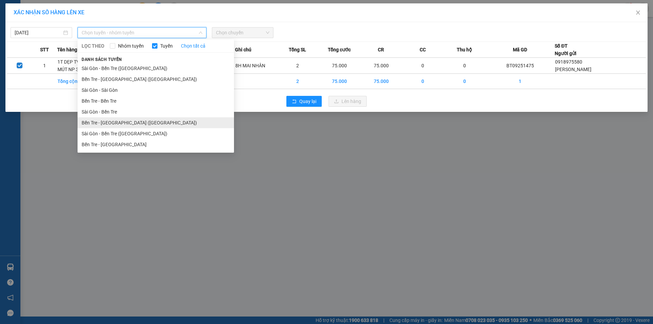
click at [145, 125] on li "Bến Tre - Sài Gòn (CT)" at bounding box center [156, 122] width 156 height 11
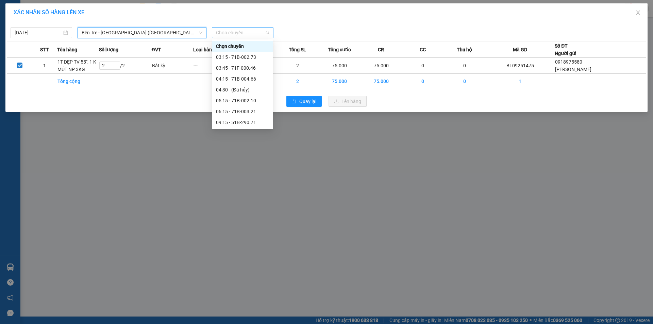
click at [238, 35] on span "Chọn chuyến" at bounding box center [242, 33] width 53 height 10
click at [242, 67] on div "03:45 - 71F-000.46" at bounding box center [242, 67] width 53 height 7
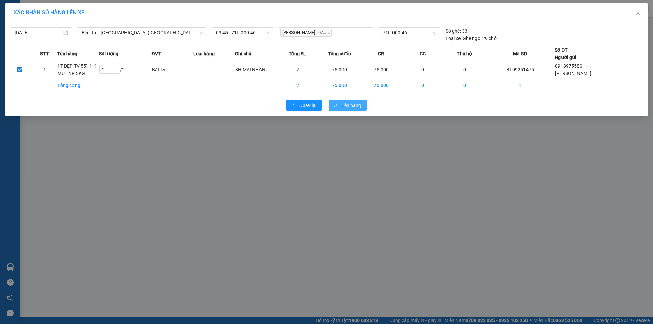
click at [338, 109] on button "Lên hàng" at bounding box center [347, 105] width 38 height 11
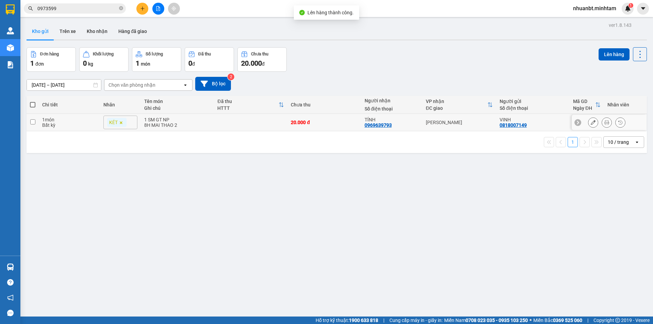
drag, startPoint x: 73, startPoint y: 119, endPoint x: 80, endPoint y: 119, distance: 7.5
click at [73, 119] on div "1 món" at bounding box center [69, 119] width 54 height 5
checkbox input "true"
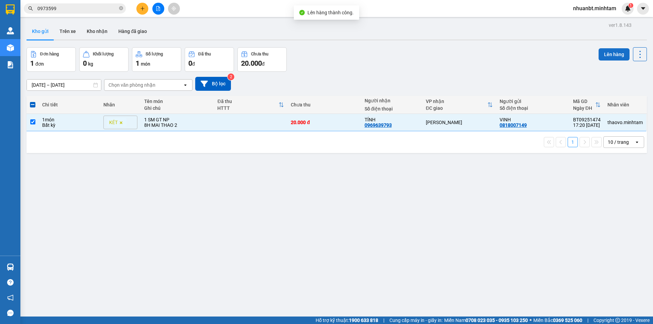
click at [615, 52] on button "Lên hàng" at bounding box center [613, 54] width 31 height 12
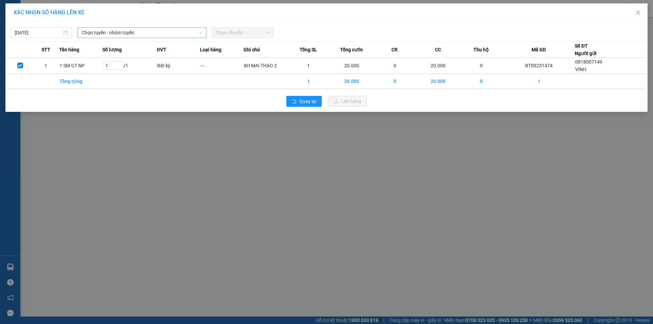
click at [118, 31] on span "Chọn tuyến - nhóm tuyến" at bounding box center [142, 33] width 121 height 10
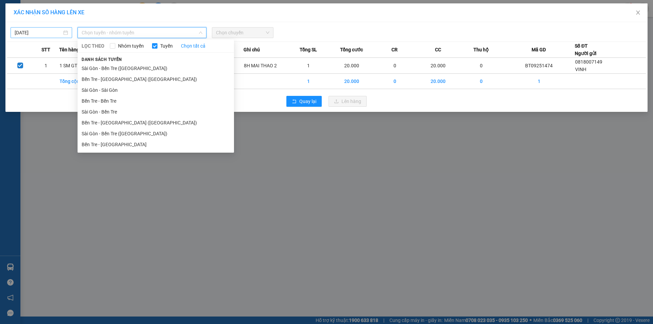
click at [55, 35] on body "Kết quả tìm kiếm ( 1 ) Bộ lọc Mã ĐH Trạng thái Món hàng Tổng cước Chưa cước Nhã…" at bounding box center [326, 162] width 653 height 324
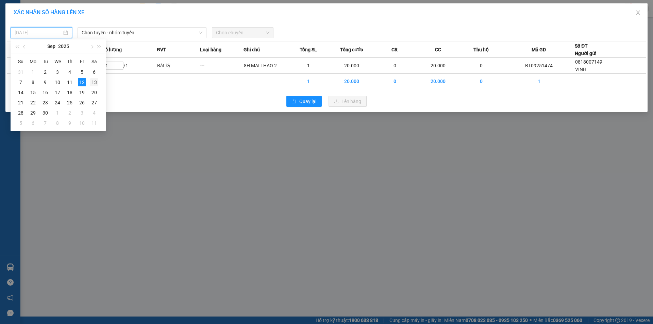
drag, startPoint x: 94, startPoint y: 82, endPoint x: 105, endPoint y: 39, distance: 44.3
click at [94, 81] on div "13" at bounding box center [94, 82] width 8 height 8
type input "13/09/2025"
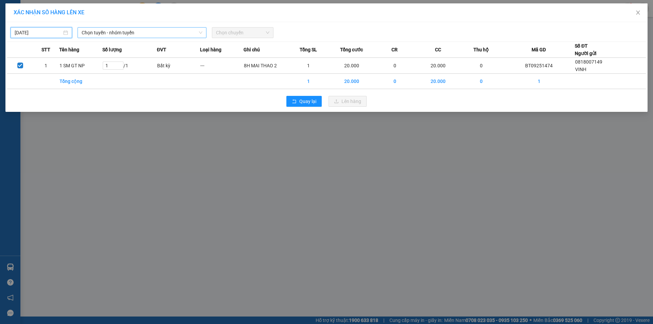
click at [110, 31] on span "Chọn tuyến - nhóm tuyến" at bounding box center [142, 33] width 121 height 10
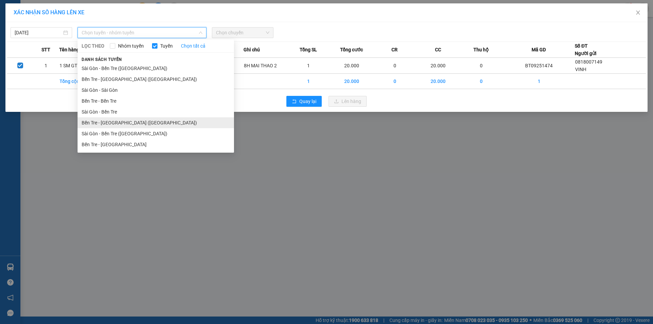
click at [131, 120] on li "Bến Tre - Sài Gòn (CT)" at bounding box center [156, 122] width 156 height 11
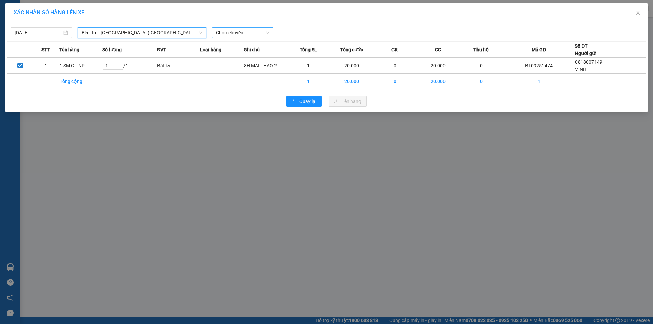
click at [223, 37] on span "Chọn chuyến" at bounding box center [242, 33] width 53 height 10
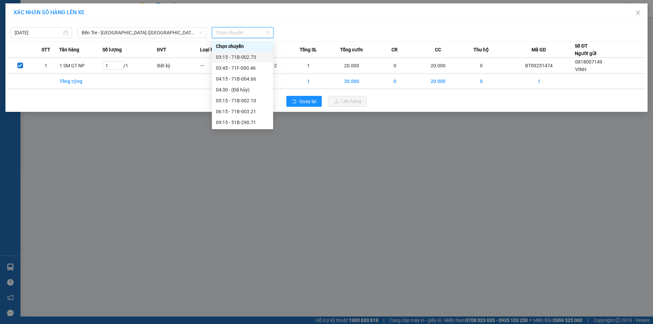
click at [232, 57] on div "03:15 - 71B-002.73" at bounding box center [242, 56] width 53 height 7
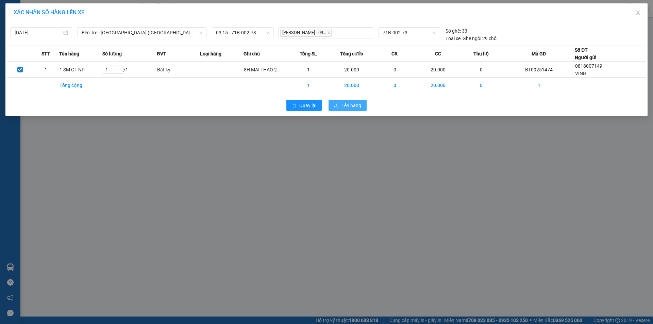
click at [341, 104] on span "Lên hàng" at bounding box center [351, 105] width 20 height 7
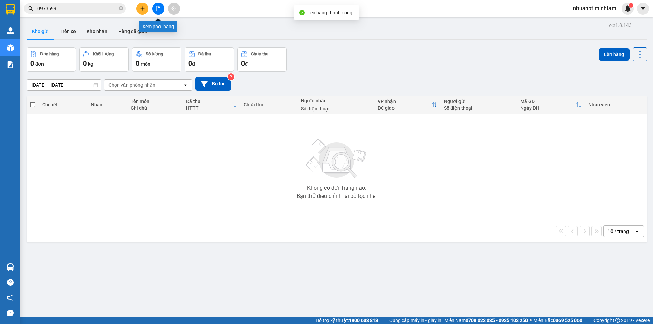
click at [158, 7] on icon "file-add" at bounding box center [158, 8] width 5 height 5
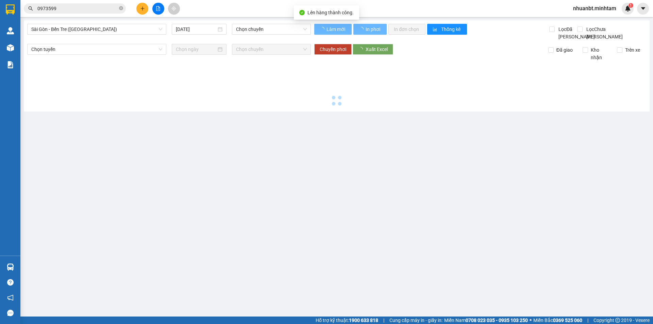
click at [85, 35] on div "Sài Gòn - Bến Tre (CN) 12/09/2025 Chọn chuyến" at bounding box center [169, 32] width 284 height 17
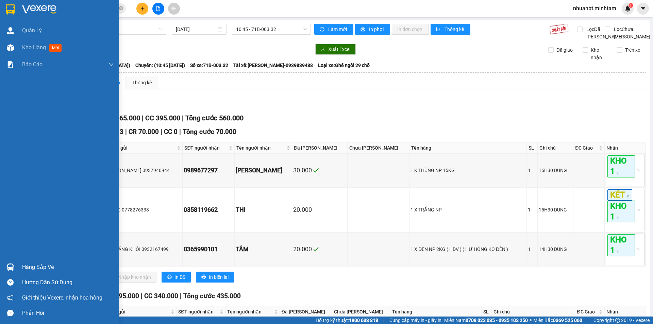
click at [39, 270] on div "Hàng sắp về" at bounding box center [68, 267] width 92 height 10
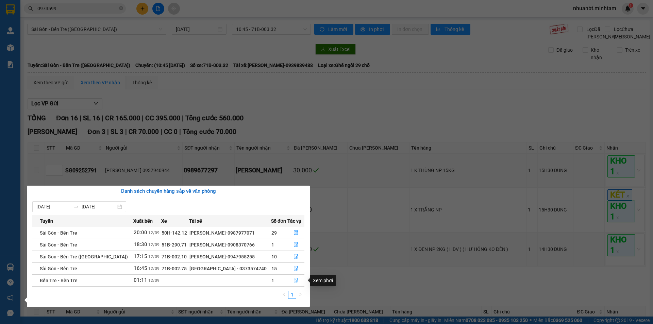
click at [293, 278] on icon "file-done" at bounding box center [295, 280] width 5 height 5
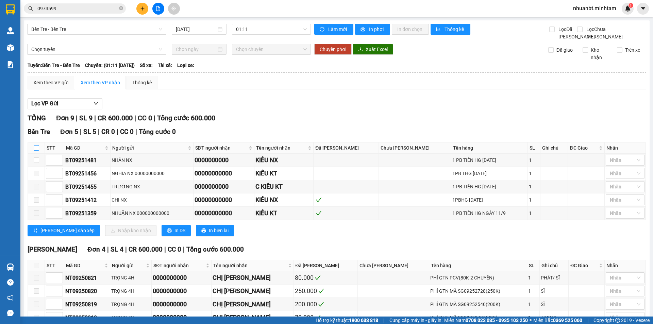
click at [38, 151] on input "checkbox" at bounding box center [36, 147] width 5 height 5
checkbox input "true"
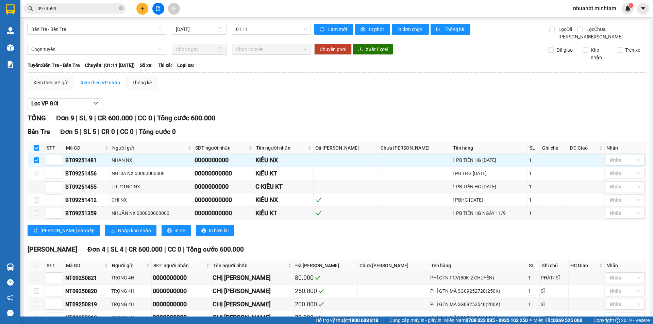
checkbox input "true"
click at [106, 236] on button "Nhập kho nhận" at bounding box center [130, 230] width 51 height 11
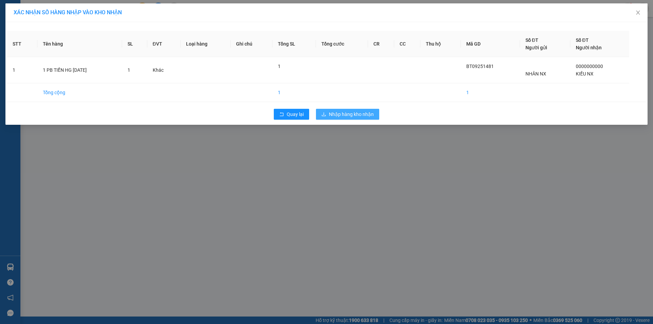
click at [325, 119] on button "Nhập hàng kho nhận" at bounding box center [347, 114] width 63 height 11
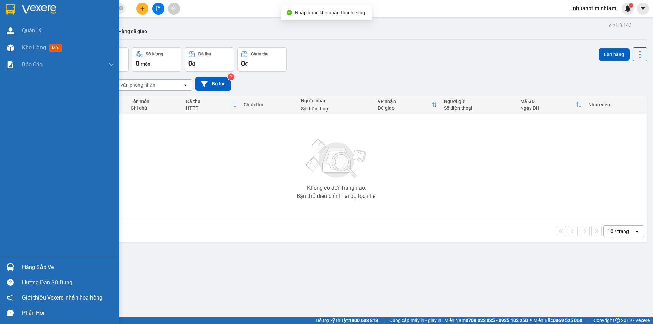
click at [22, 264] on div "Hàng sắp về" at bounding box center [59, 266] width 119 height 15
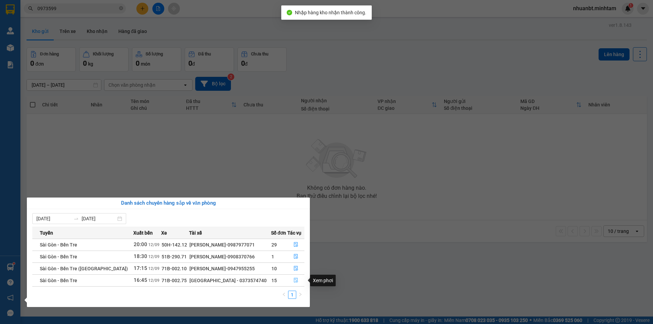
click at [294, 276] on button "button" at bounding box center [296, 280] width 17 height 11
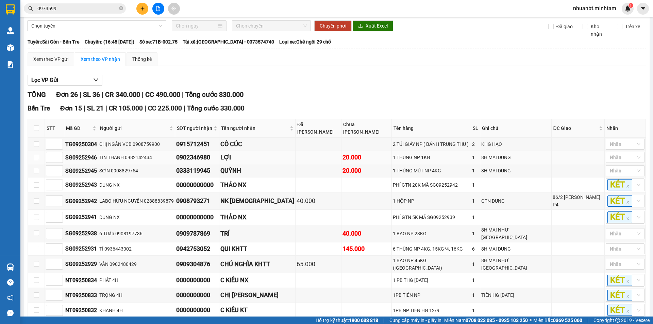
scroll to position [102, 0]
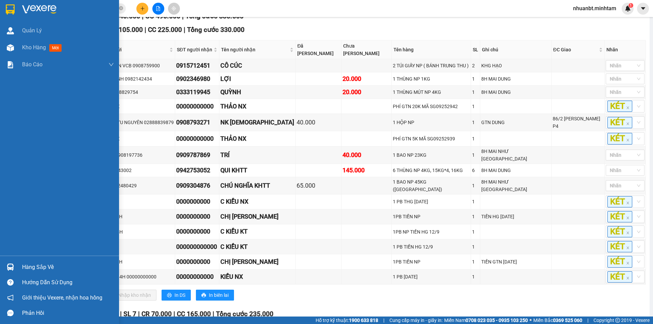
click at [37, 264] on div "Hàng sắp về" at bounding box center [68, 267] width 92 height 10
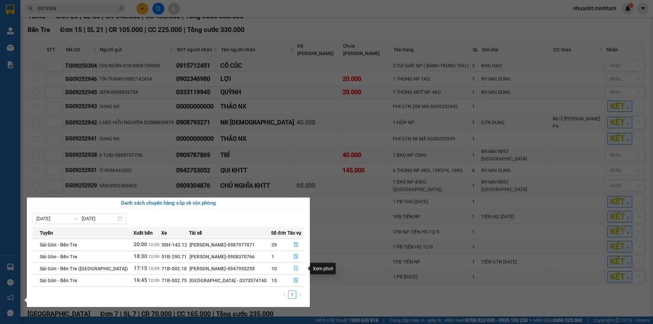
click at [294, 267] on icon "file-done" at bounding box center [296, 268] width 4 height 5
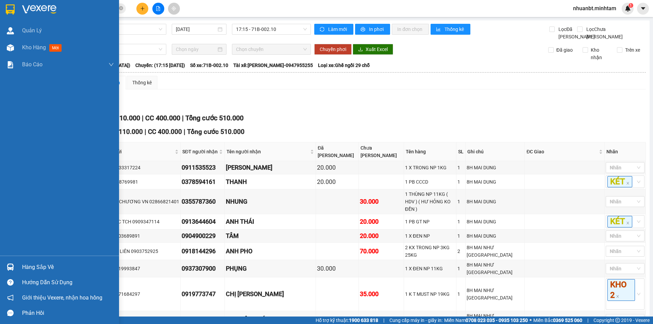
click at [10, 4] on div at bounding box center [10, 9] width 12 height 12
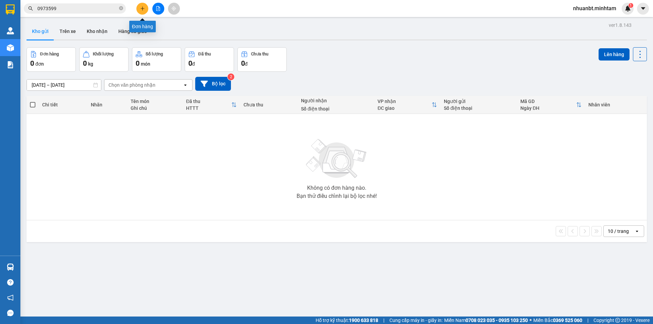
click at [142, 10] on icon "plus" at bounding box center [142, 8] width 5 height 5
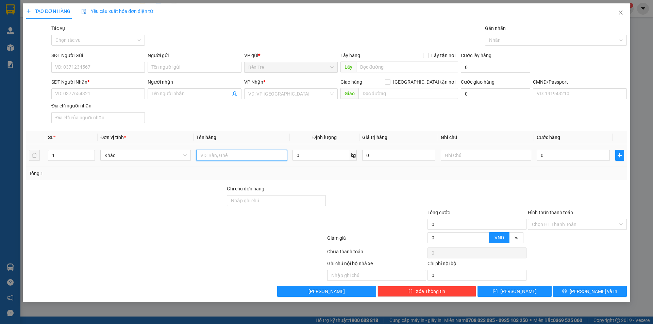
click at [248, 158] on input "text" at bounding box center [241, 155] width 90 height 11
type input "1 T MUST NP 18KG"
click at [86, 68] on input "SĐT Người Gửi" at bounding box center [97, 67] width 93 height 11
click at [76, 69] on input "442" at bounding box center [97, 67] width 93 height 11
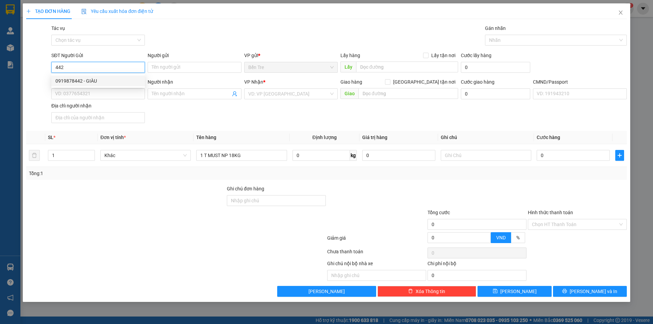
click at [95, 85] on div "0919878442 - GIÀU" at bounding box center [97, 80] width 93 height 11
type input "0919878442"
type input "GIÀU"
type input "0909940187"
type input "KIỀU"
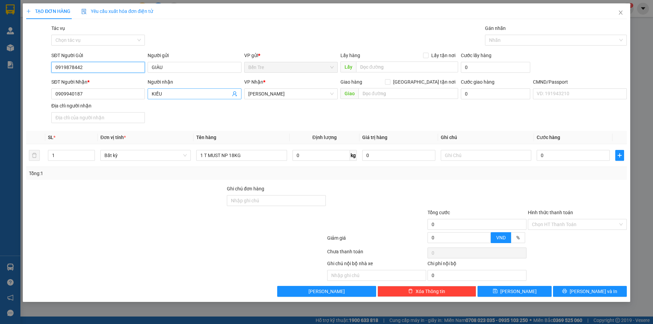
type input "0919878442"
click at [235, 92] on icon "user-add" at bounding box center [234, 93] width 4 height 5
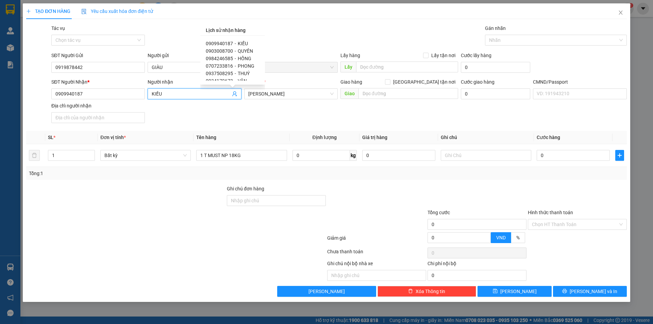
click at [240, 51] on span "QUYÊN" at bounding box center [245, 50] width 15 height 5
type input "0903008700"
type input "QUYÊN"
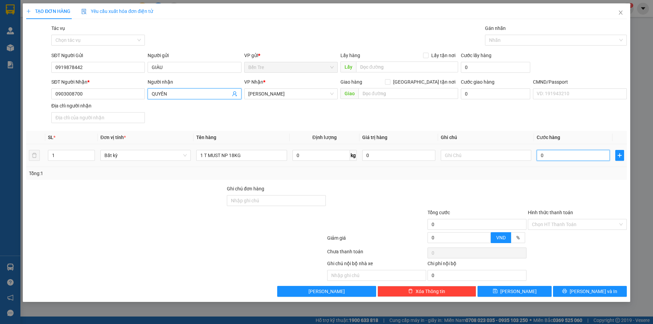
click at [557, 156] on input "0" at bounding box center [572, 155] width 73 height 11
type input "3"
type input "35"
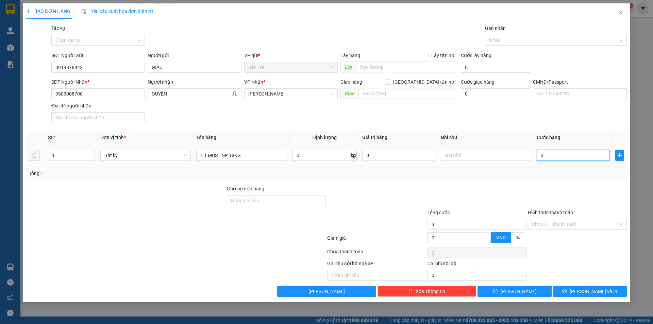
type input "35"
type input "35.000"
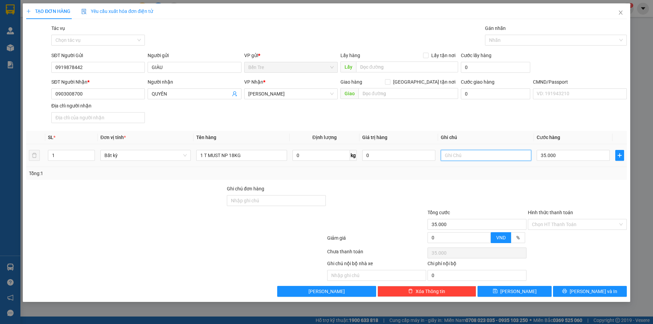
click at [525, 156] on input "text" at bounding box center [486, 155] width 90 height 11
type input "8H MAI THẢO 2"
drag, startPoint x: 561, startPoint y: 228, endPoint x: 569, endPoint y: 226, distance: 7.8
click at [564, 228] on input "Hình thức thanh toán" at bounding box center [575, 224] width 86 height 10
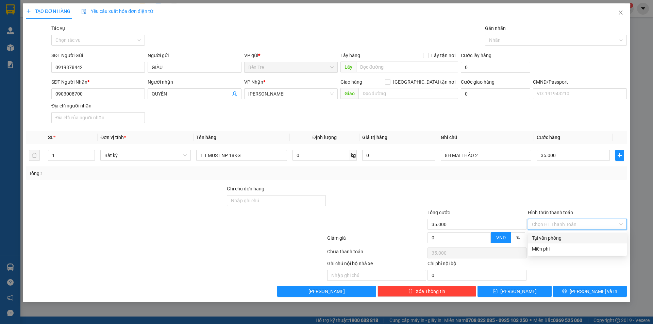
click at [573, 239] on div "Tại văn phòng" at bounding box center [577, 237] width 91 height 7
type input "0"
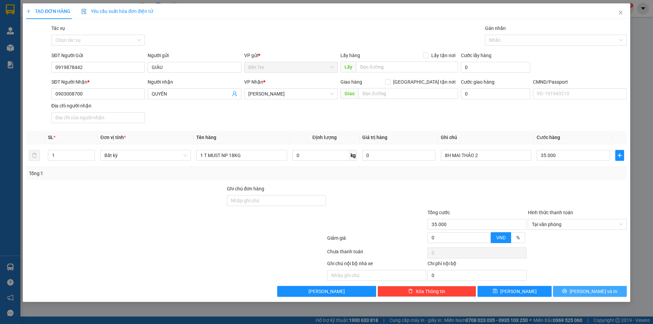
click at [591, 290] on span "Lưu và In" at bounding box center [593, 291] width 48 height 7
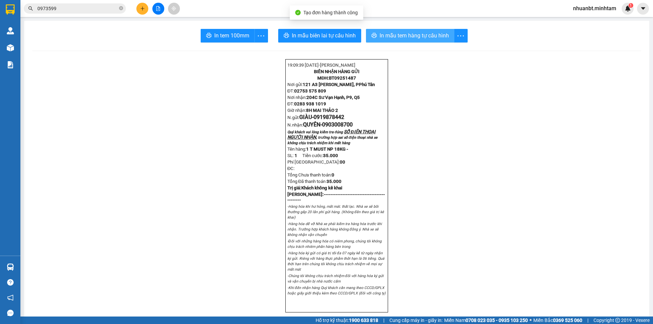
click at [401, 37] on span "In mẫu tem hàng tự cấu hình" at bounding box center [413, 35] width 69 height 8
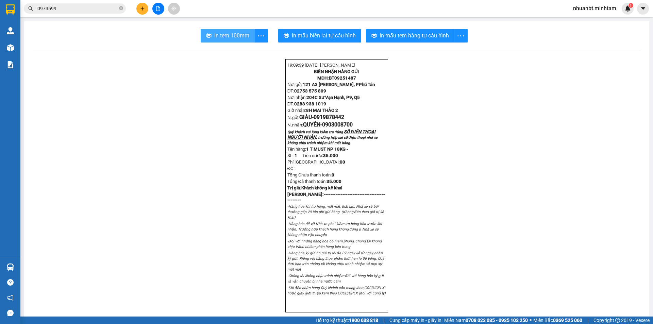
click at [214, 39] on span "In tem 100mm" at bounding box center [231, 35] width 35 height 8
click at [139, 5] on button at bounding box center [142, 9] width 12 height 12
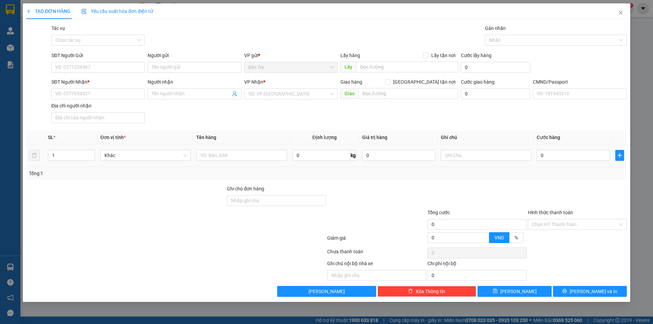
click at [249, 146] on td at bounding box center [241, 155] width 96 height 23
click at [248, 148] on td at bounding box center [241, 155] width 96 height 23
click at [248, 154] on input "text" at bounding box center [241, 155] width 90 height 11
type input "1 KT NP 7 KG-TN"
click at [117, 67] on input "SĐT Người Gửi" at bounding box center [97, 67] width 93 height 11
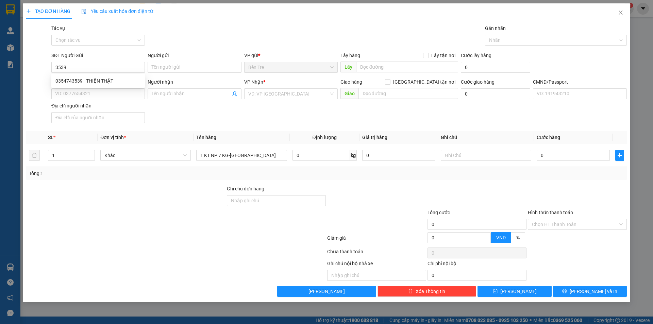
click at [97, 62] on div "SĐT Người Gửi" at bounding box center [97, 57] width 93 height 10
click at [91, 82] on div "SĐT Người Nhận *" at bounding box center [97, 81] width 93 height 7
click at [91, 88] on input "SĐT Người Nhận *" at bounding box center [97, 93] width 93 height 11
drag, startPoint x: 92, startPoint y: 64, endPoint x: 93, endPoint y: 68, distance: 3.9
click at [92, 64] on input "3539" at bounding box center [97, 67] width 93 height 11
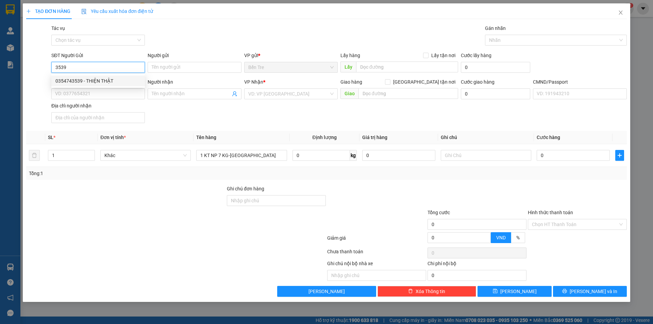
click at [95, 80] on div "0354743539 - THIỆN THẬT" at bounding box center [97, 80] width 85 height 7
type input "0354743539"
type input "THIỆN THẬT"
type input "0907323113"
type input "ANH ĐEN XO"
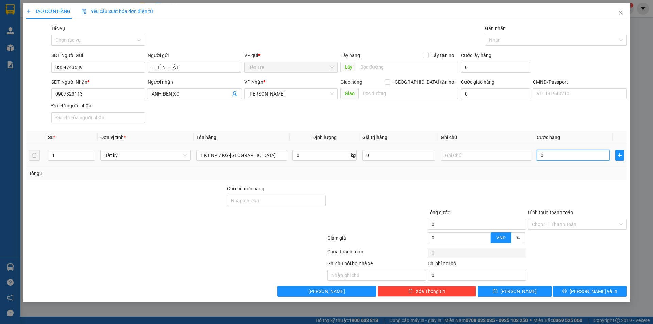
click at [572, 154] on input "0" at bounding box center [572, 155] width 73 height 11
type input "3"
type input "35"
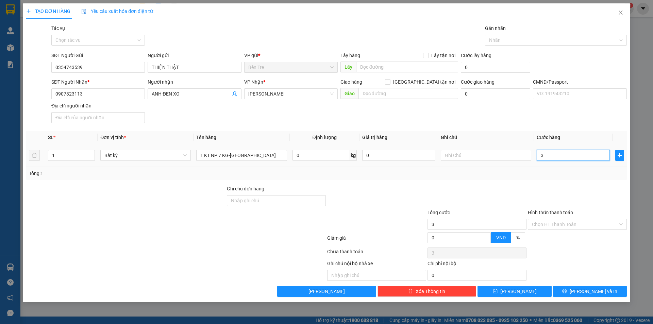
type input "35"
type input "35.000"
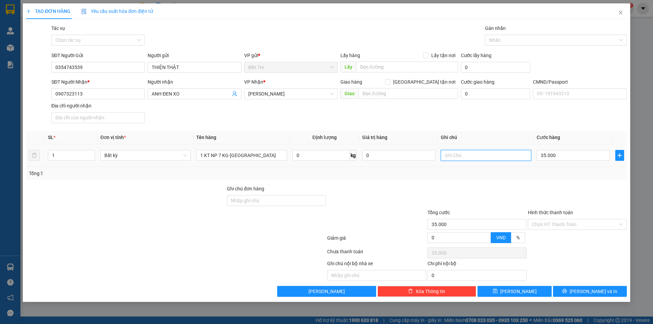
click at [463, 155] on input "text" at bounding box center [486, 155] width 90 height 11
type input "8H MAI THẢO 2"
click at [597, 288] on span "Lưu và In" at bounding box center [593, 291] width 48 height 7
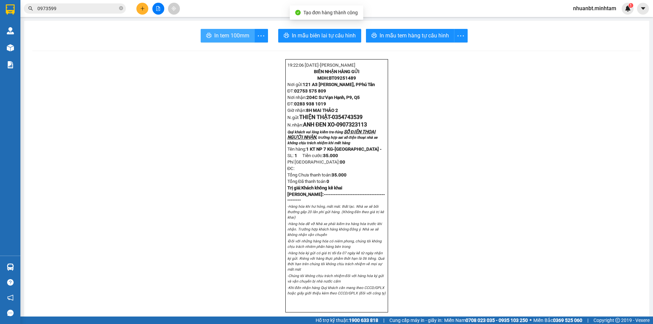
click at [220, 40] on span "In tem 100mm" at bounding box center [231, 35] width 35 height 8
click at [66, 9] on input "0973599" at bounding box center [77, 8] width 80 height 7
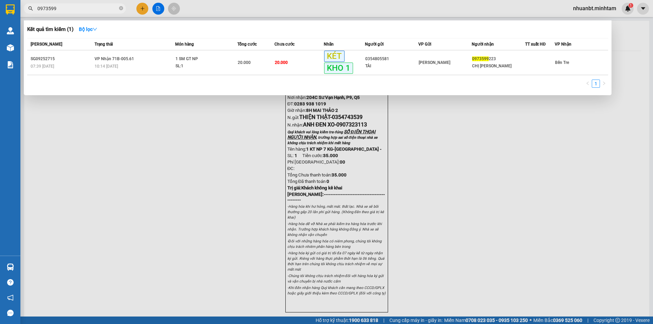
click at [66, 9] on input "0973599" at bounding box center [77, 8] width 80 height 7
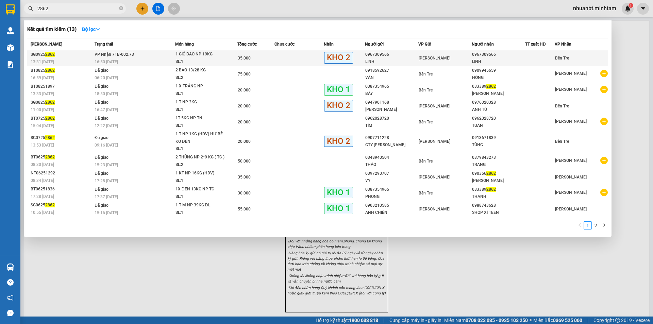
type input "2862"
click at [286, 59] on td at bounding box center [298, 58] width 49 height 16
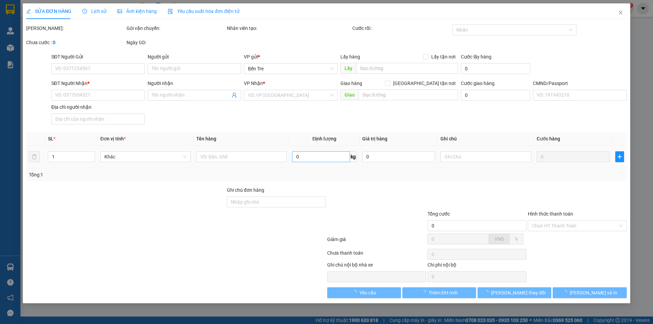
type input "0967309566"
type input "LINH"
type input "0967309566"
type input "LINH"
type input "ĐG"
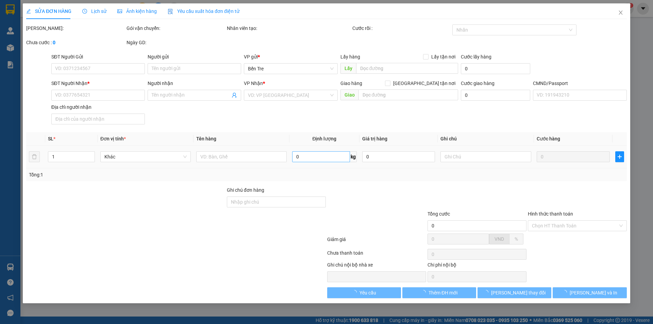
type input "35.000"
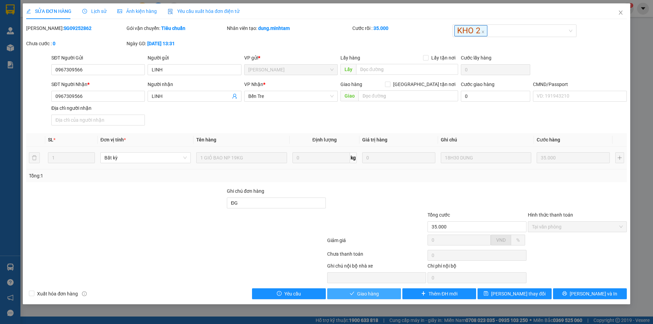
click at [376, 294] on span "Giao hàng" at bounding box center [368, 293] width 22 height 7
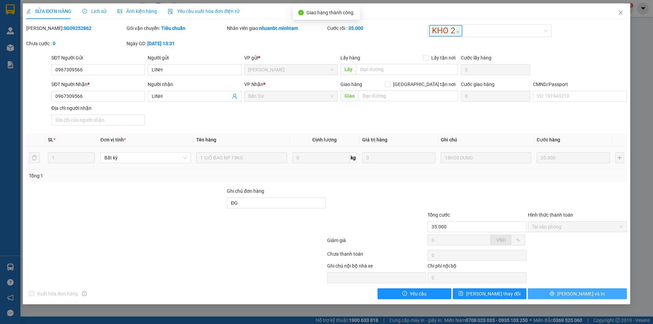
click at [594, 295] on button "Lưu và In" at bounding box center [577, 293] width 99 height 11
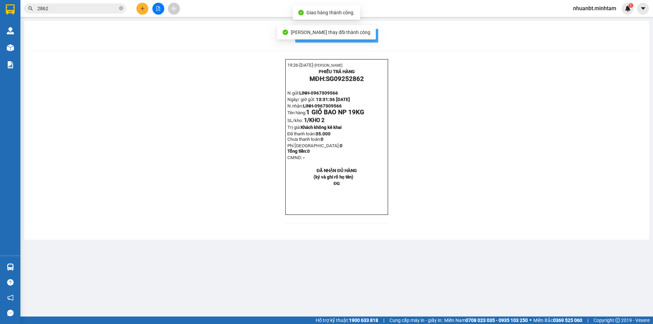
click at [368, 35] on span "In mẫu biên lai tự cấu hình" at bounding box center [341, 35] width 64 height 8
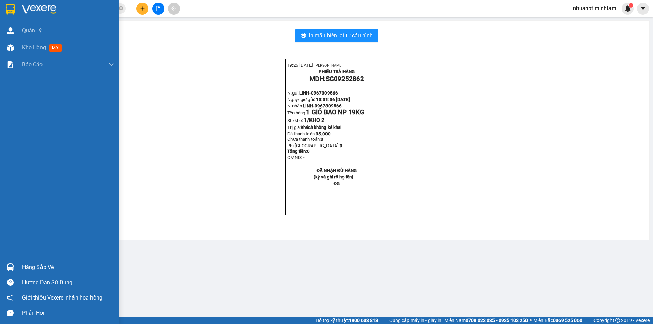
click at [12, 8] on img at bounding box center [10, 9] width 9 height 10
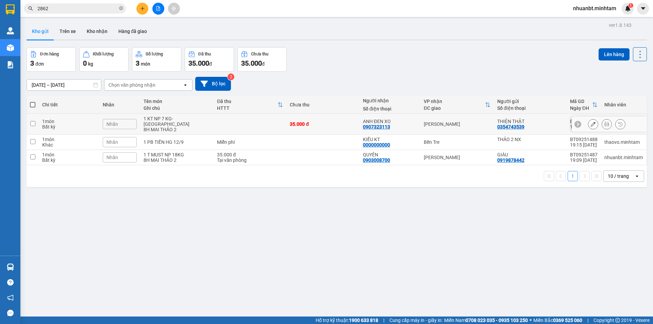
click at [182, 127] on div "8H MAI THẢO 2" at bounding box center [176, 129] width 67 height 5
checkbox input "true"
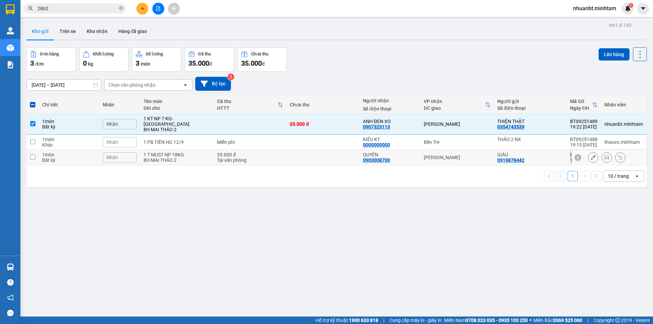
click at [188, 152] on div "1 T MUST NP 18KG" at bounding box center [176, 154] width 67 height 5
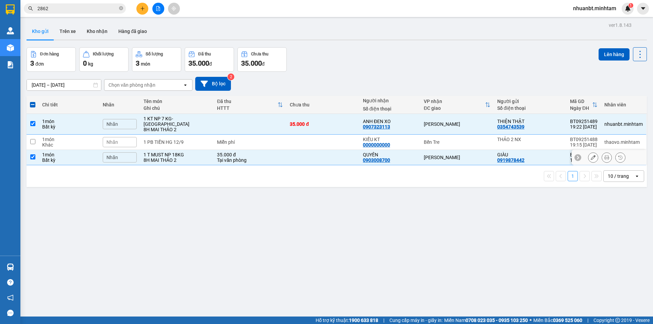
checkbox input "true"
click at [601, 55] on button "Lên hàng" at bounding box center [613, 54] width 31 height 12
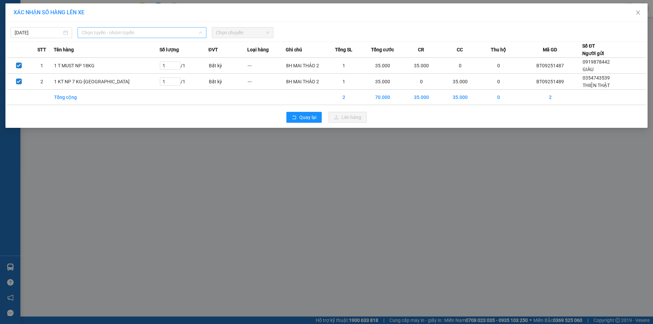
click at [117, 34] on span "Chọn tuyến - nhóm tuyến" at bounding box center [142, 33] width 121 height 10
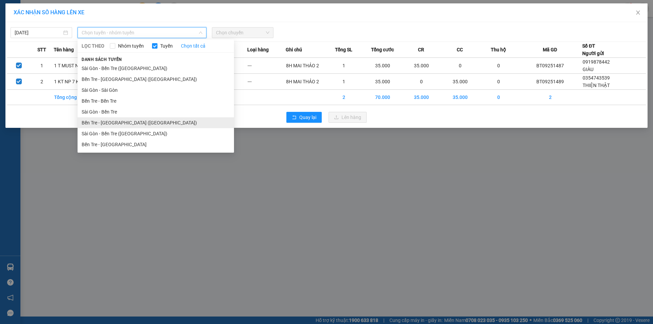
drag, startPoint x: 124, startPoint y: 125, endPoint x: 72, endPoint y: 41, distance: 98.4
click at [122, 120] on li "Bến Tre - Sài Gòn (CT)" at bounding box center [156, 122] width 156 height 11
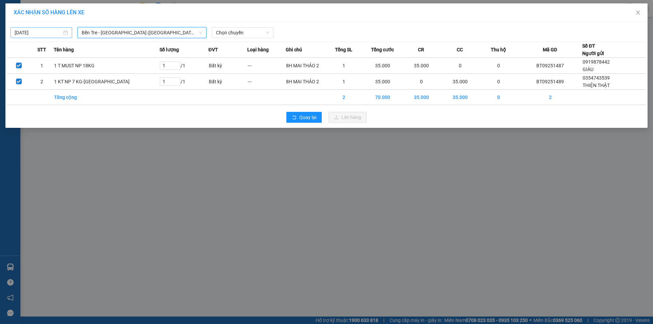
click at [55, 31] on input "12/09/2025" at bounding box center [38, 32] width 47 height 7
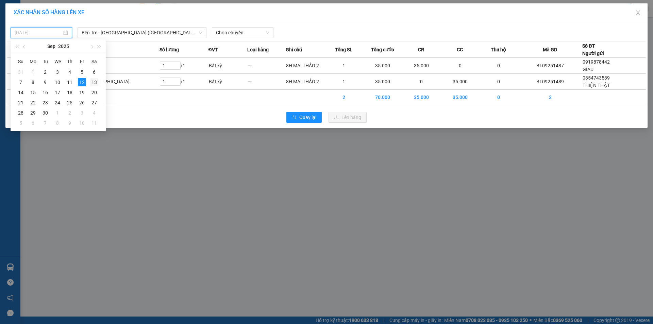
click at [97, 82] on div "13" at bounding box center [94, 82] width 8 height 8
type input "13/09/2025"
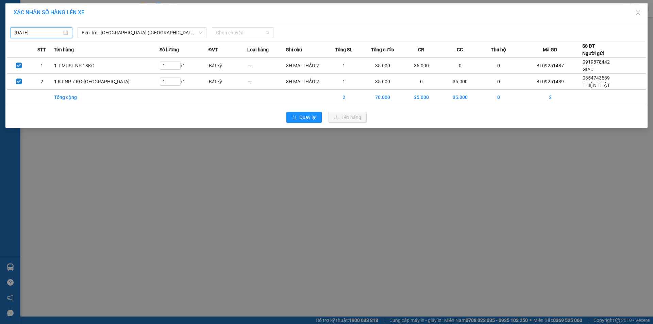
drag, startPoint x: 261, startPoint y: 34, endPoint x: 259, endPoint y: 55, distance: 20.5
click at [261, 35] on span "Chọn chuyến" at bounding box center [242, 33] width 53 height 10
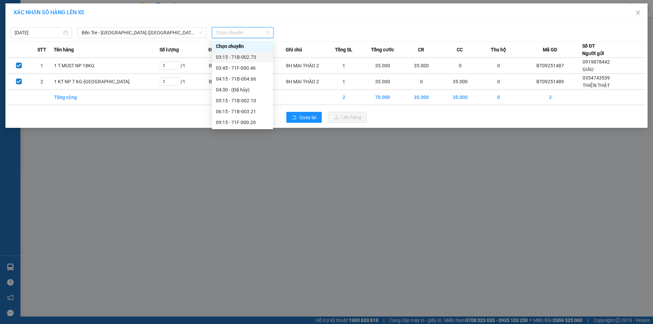
click at [252, 57] on div "03:15 - 71B-002.73" at bounding box center [242, 56] width 53 height 7
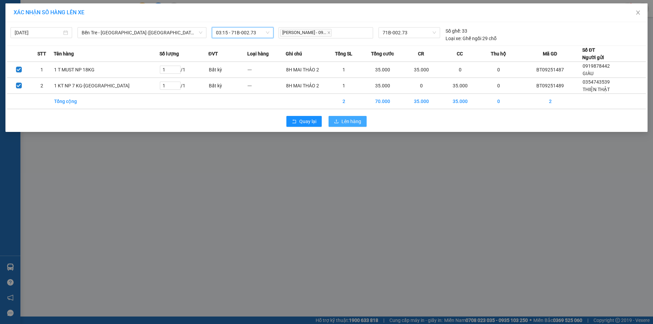
click at [341, 121] on button "Lên hàng" at bounding box center [347, 121] width 38 height 11
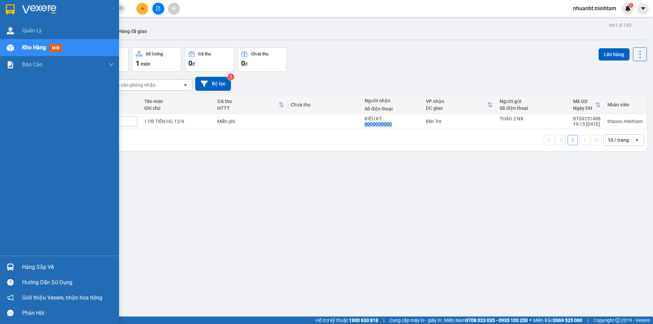
click at [13, 13] on img at bounding box center [10, 9] width 9 height 10
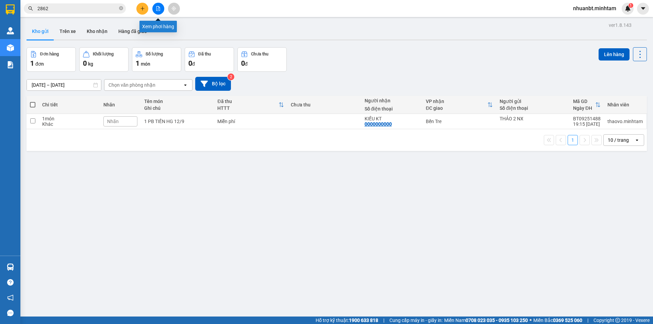
click at [158, 11] on icon "file-add" at bounding box center [158, 8] width 4 height 5
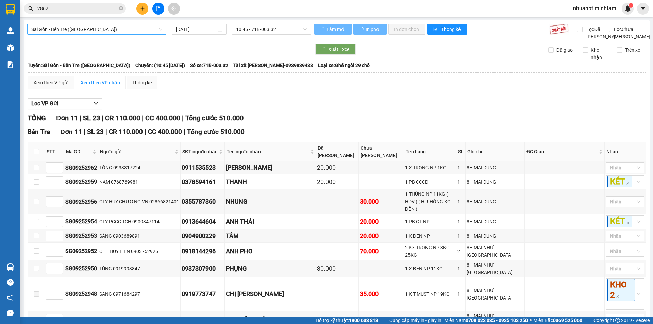
click at [99, 32] on span "Sài Gòn - Bến Tre (CN)" at bounding box center [96, 29] width 131 height 10
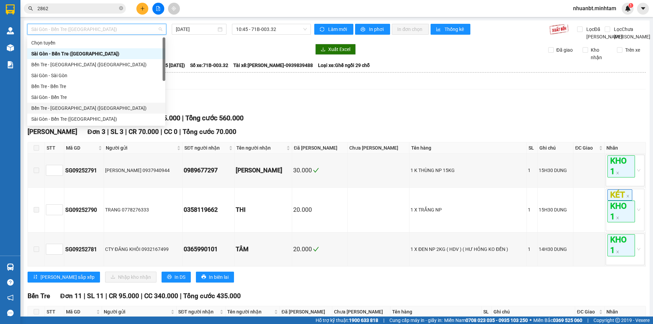
click at [99, 105] on div "Bến Tre - Sài Gòn (CT)" at bounding box center [96, 107] width 130 height 7
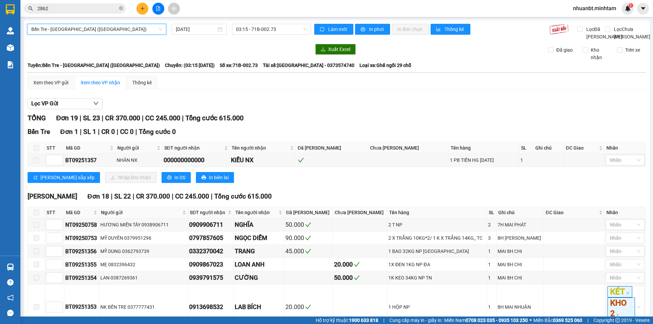
click at [202, 30] on input "12/09/2025" at bounding box center [196, 28] width 40 height 7
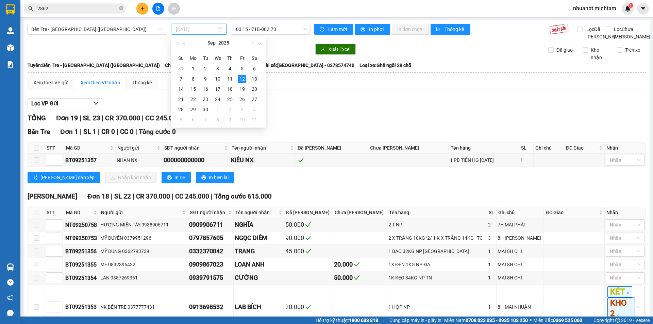
click at [253, 78] on div "13" at bounding box center [254, 79] width 8 height 8
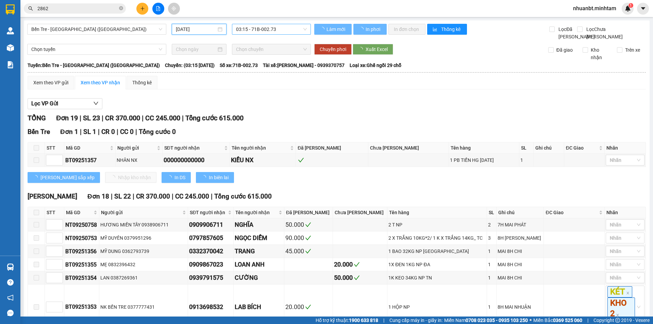
type input "13/09/2025"
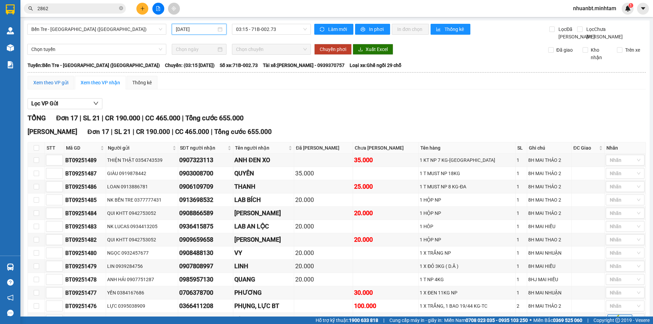
click at [52, 86] on div "Xem theo VP gửi" at bounding box center [50, 82] width 35 height 7
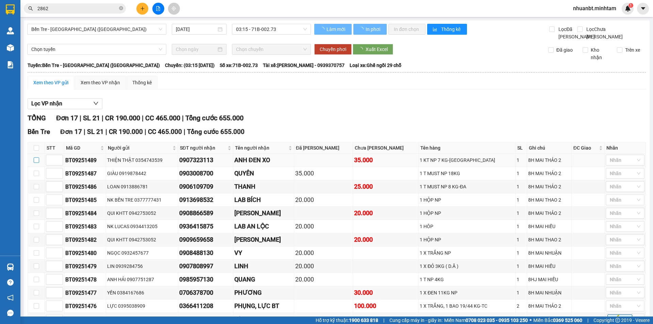
click at [35, 163] on input "checkbox" at bounding box center [36, 159] width 5 height 5
checkbox input "true"
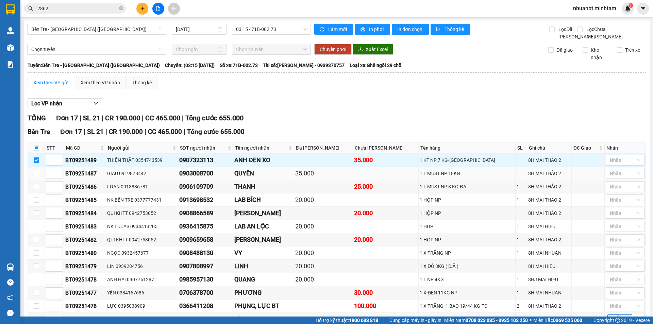
click at [36, 176] on input "checkbox" at bounding box center [36, 173] width 5 height 5
checkbox input "true"
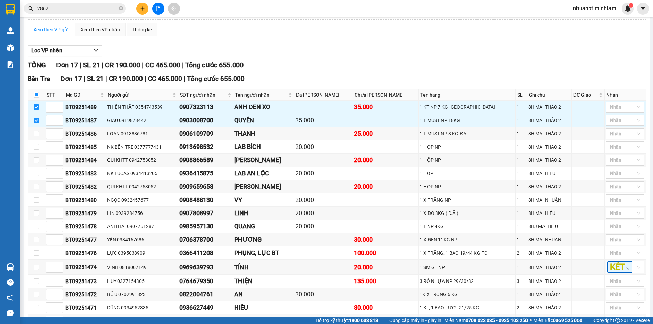
scroll to position [107, 0]
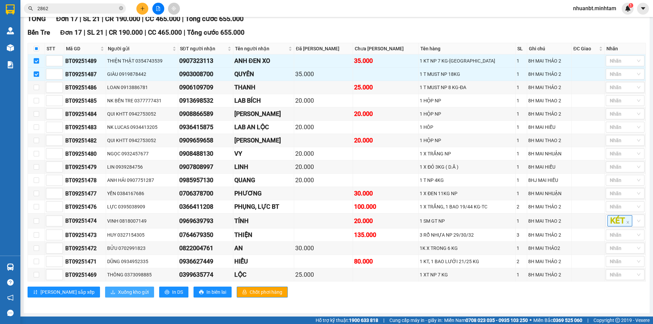
click at [118, 294] on span "Xuống kho gửi" at bounding box center [133, 291] width 31 height 7
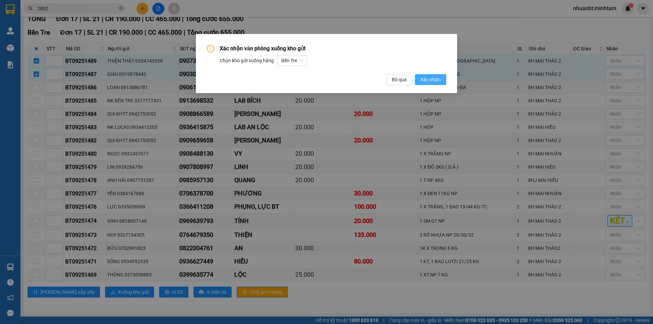
click at [432, 82] on span "Xác nhận" at bounding box center [430, 79] width 20 height 7
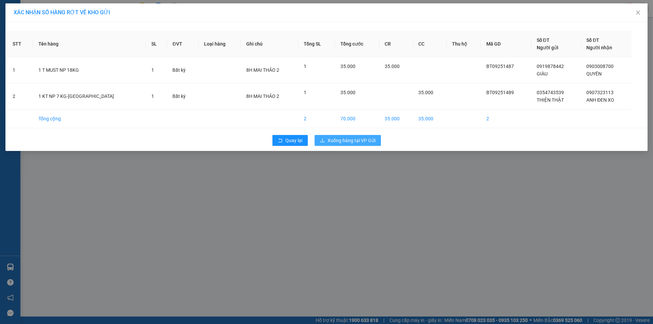
click at [357, 139] on span "Xuống hàng tại VP Gửi" at bounding box center [351, 140] width 48 height 7
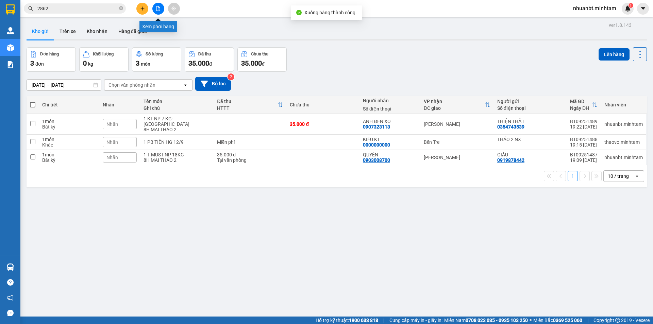
click at [160, 8] on icon "file-add" at bounding box center [158, 8] width 5 height 5
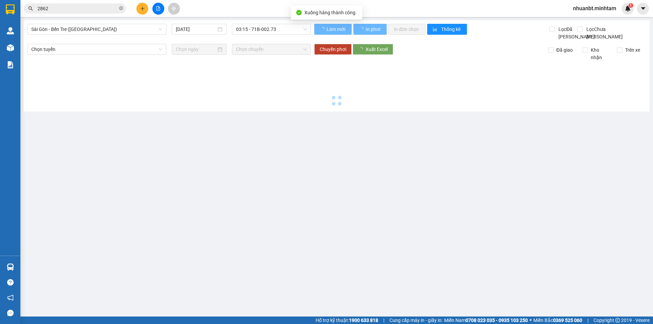
type input "12/09/2025"
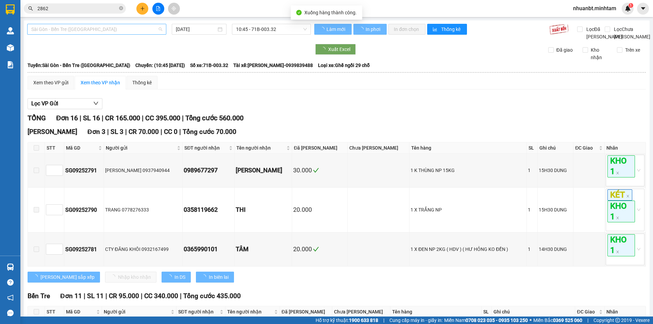
click at [100, 32] on span "Sài Gòn - Bến Tre (CN)" at bounding box center [96, 29] width 131 height 10
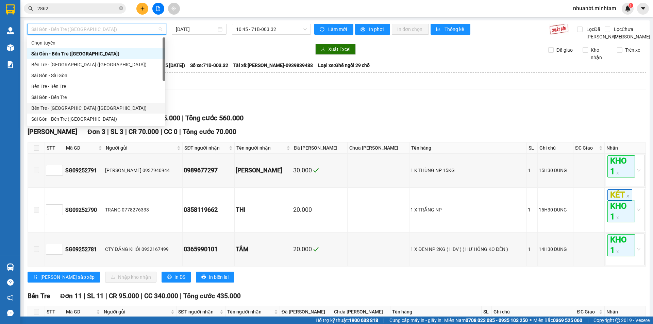
click at [77, 104] on div "Bến Tre - Sài Gòn (CT)" at bounding box center [96, 108] width 138 height 11
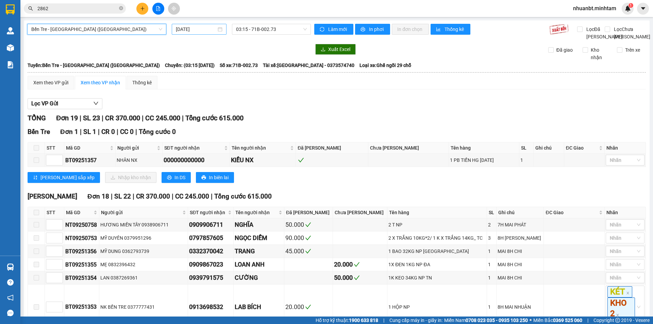
click at [206, 30] on input "12/09/2025" at bounding box center [196, 28] width 40 height 7
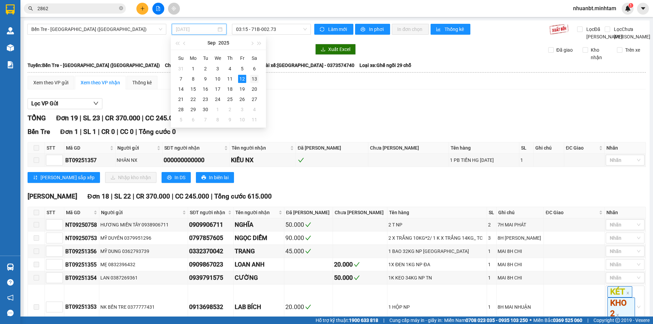
click at [251, 78] on div "13" at bounding box center [254, 79] width 8 height 8
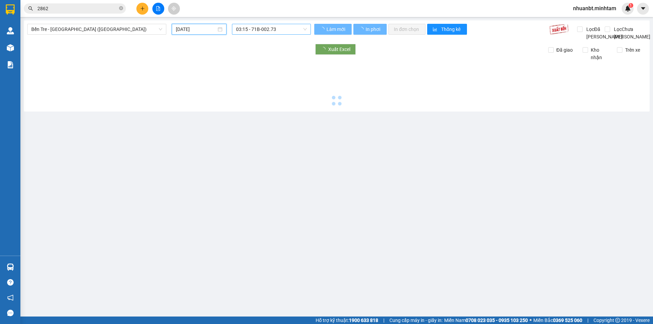
type input "13/09/2025"
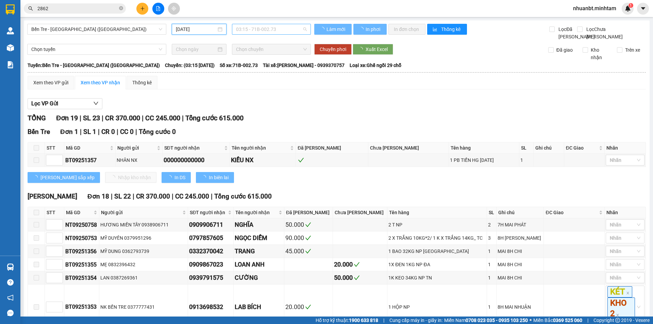
click at [265, 25] on span "03:15 - 71B-002.73" at bounding box center [271, 29] width 71 height 10
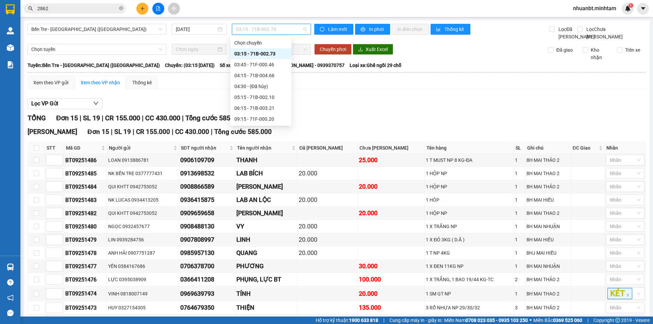
click at [265, 53] on div "03:15 - 71B-002.73" at bounding box center [260, 53] width 53 height 7
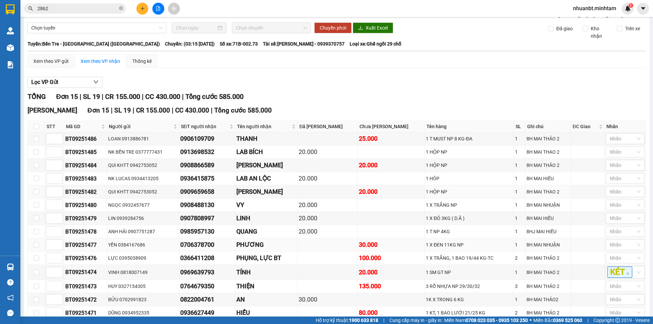
scroll to position [68, 0]
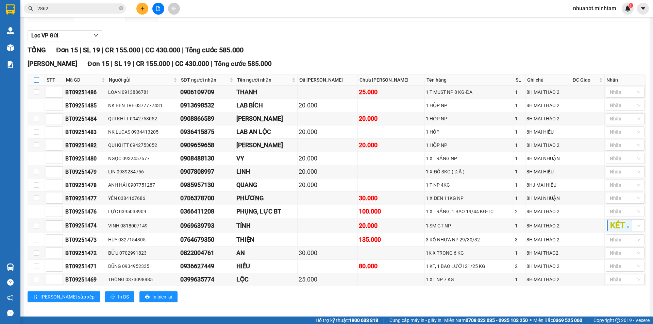
click at [36, 84] on label at bounding box center [36, 79] width 5 height 7
click at [36, 83] on input "checkbox" at bounding box center [36, 79] width 5 height 5
checkbox input "true"
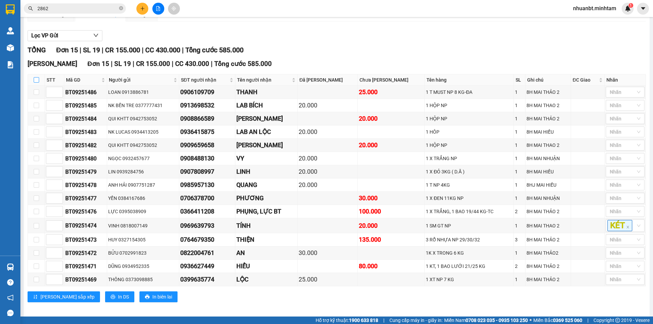
checkbox input "true"
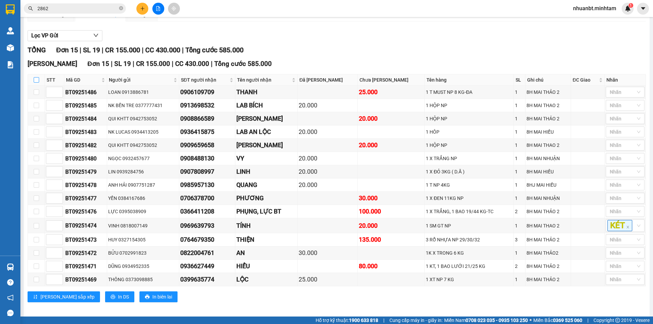
checkbox input "true"
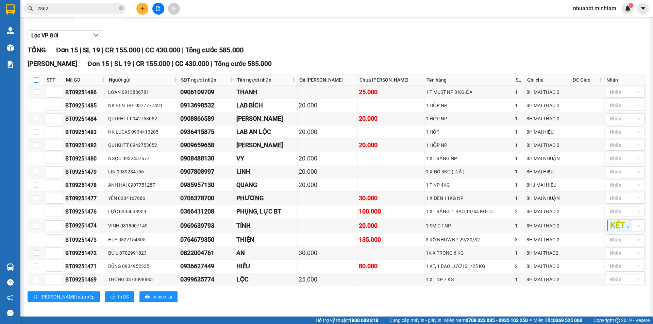
checkbox input "true"
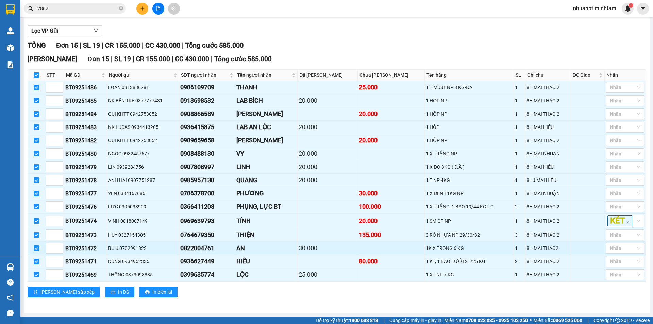
scroll to position [80, 0]
click at [118, 294] on span "In DS" at bounding box center [123, 291] width 11 height 7
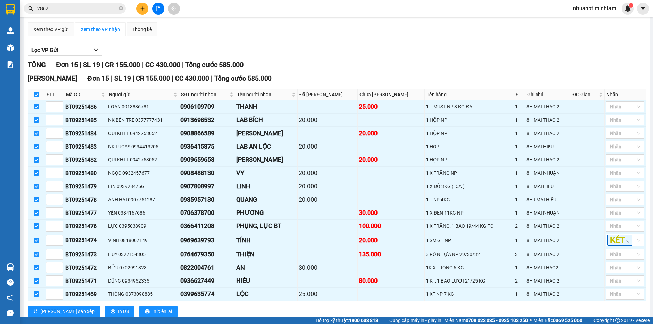
scroll to position [0, 0]
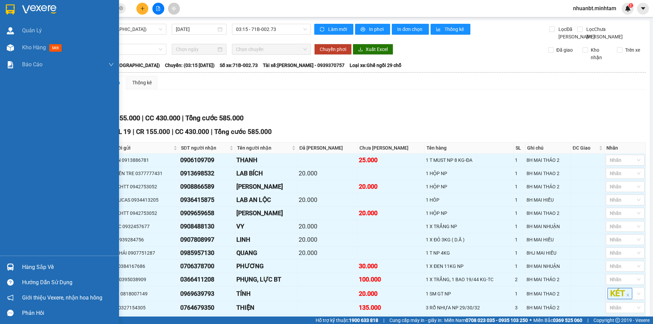
click at [8, 8] on img at bounding box center [10, 9] width 9 height 10
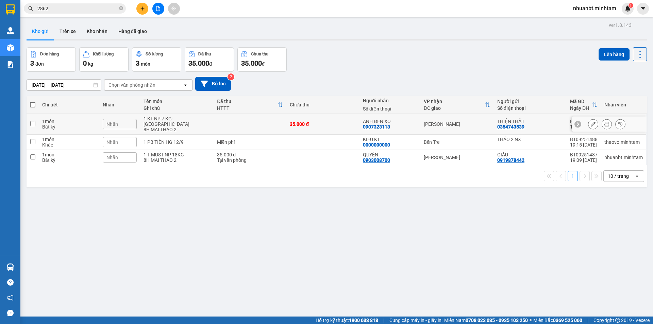
click at [164, 127] on div "8H MAI THẢO 2" at bounding box center [176, 129] width 67 height 5
checkbox input "true"
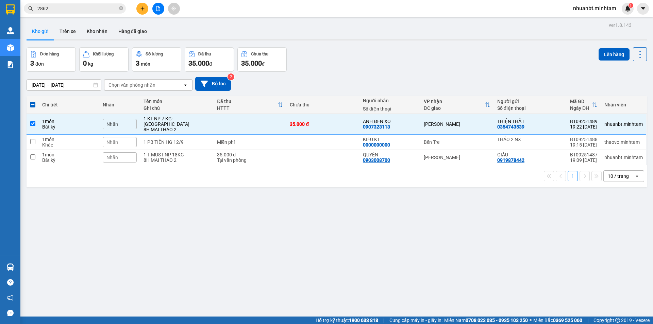
drag, startPoint x: 224, startPoint y: 238, endPoint x: 208, endPoint y: 199, distance: 42.3
click at [222, 239] on div "ver 1.8.143 Kho gửi Trên xe Kho nhận Hàng đã giao Đơn hàng 3 đơn Khối lượng 0 k…" at bounding box center [337, 182] width 626 height 324
click at [171, 152] on div "1 T MUST NP 18KG" at bounding box center [176, 154] width 67 height 5
checkbox input "true"
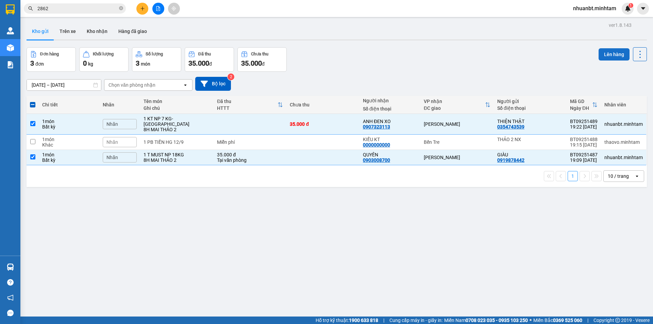
click at [598, 55] on button "Lên hàng" at bounding box center [613, 54] width 31 height 12
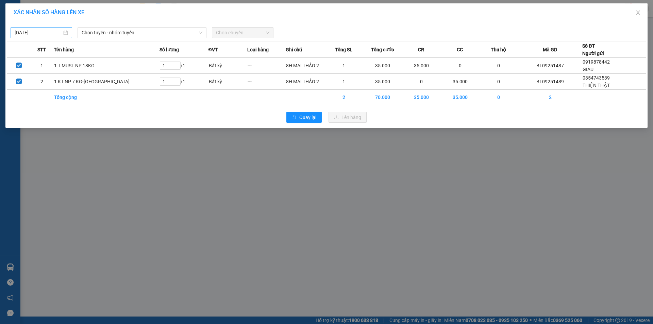
click at [37, 33] on input "12/09/2025" at bounding box center [38, 32] width 47 height 7
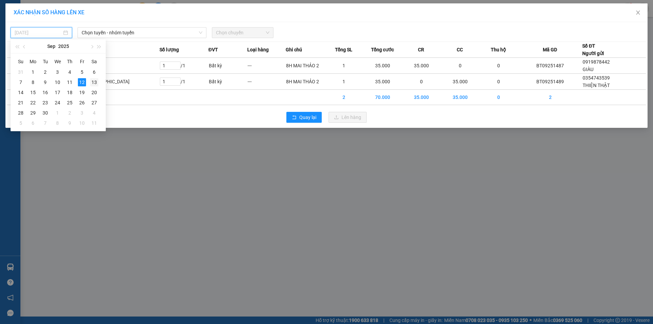
click at [94, 81] on div "13" at bounding box center [94, 82] width 8 height 8
type input "13/09/2025"
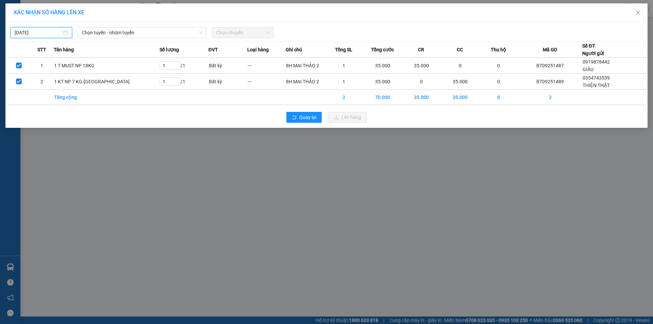
drag, startPoint x: 112, startPoint y: 30, endPoint x: 116, endPoint y: 38, distance: 9.6
click at [114, 35] on span "Chọn tuyến - nhóm tuyến" at bounding box center [142, 33] width 121 height 10
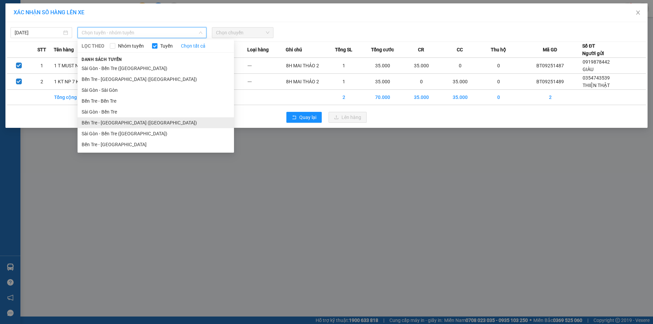
click at [141, 124] on li "Bến Tre - Sài Gòn (CT)" at bounding box center [156, 122] width 156 height 11
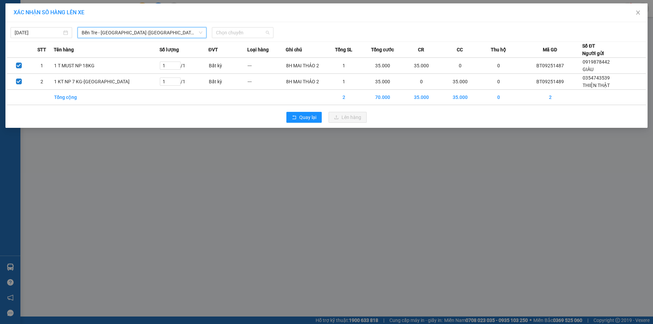
drag, startPoint x: 225, startPoint y: 35, endPoint x: 242, endPoint y: 69, distance: 38.3
click at [227, 36] on span "Chọn chuyến" at bounding box center [242, 33] width 53 height 10
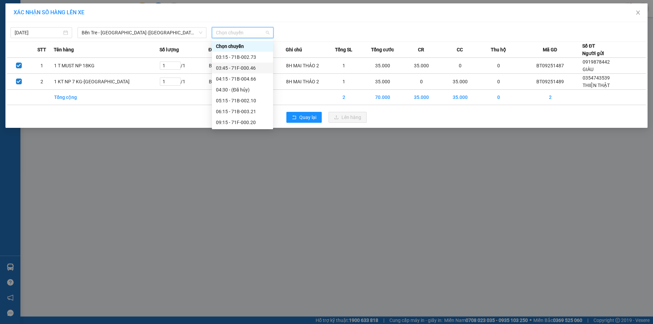
click at [242, 71] on div "03:45 - 71F-000.46" at bounding box center [242, 67] width 53 height 7
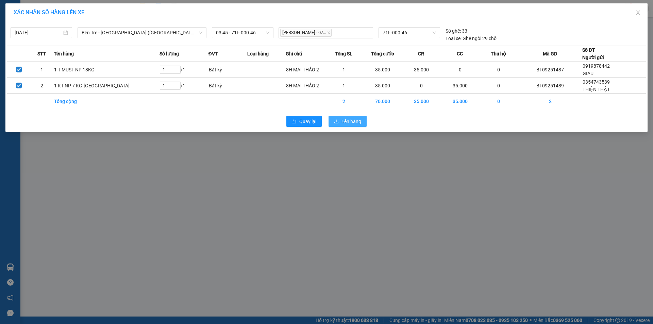
click at [356, 119] on span "Lên hàng" at bounding box center [351, 121] width 20 height 7
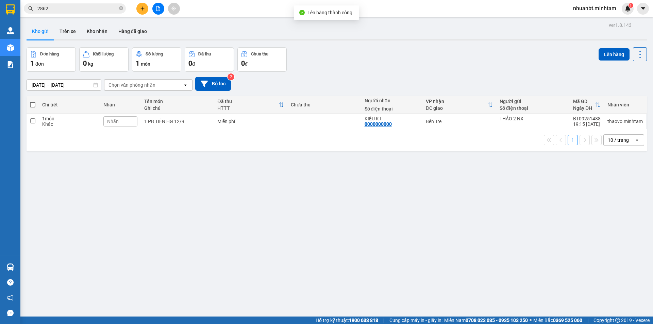
click at [153, 7] on button at bounding box center [158, 9] width 12 height 12
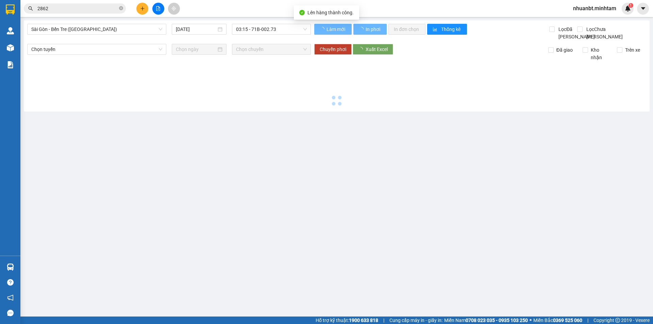
type input "12/09/2025"
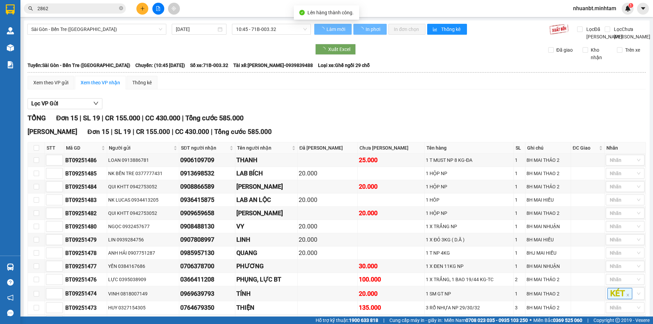
click at [75, 34] on span "Sài Gòn - Bến Tre (CN)" at bounding box center [96, 29] width 131 height 10
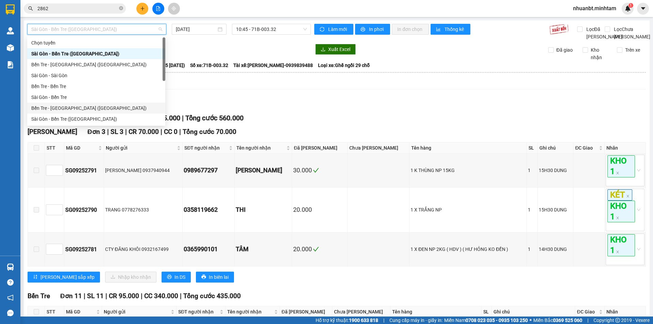
click at [88, 108] on div "Bến Tre - Sài Gòn (CT)" at bounding box center [96, 107] width 130 height 7
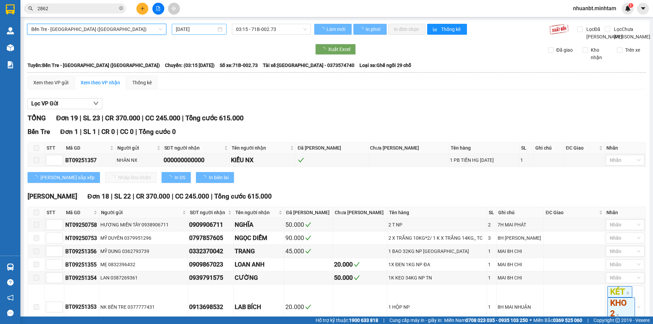
click at [192, 30] on input "12/09/2025" at bounding box center [196, 28] width 40 height 7
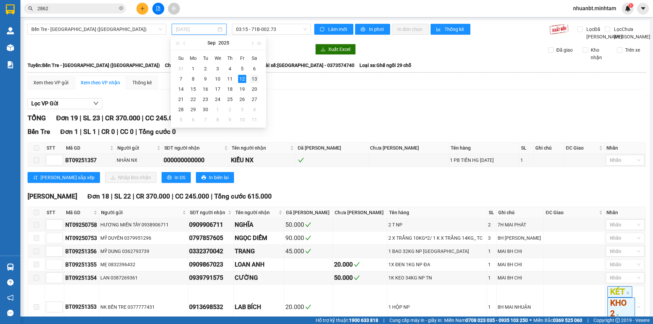
drag, startPoint x: 253, startPoint y: 79, endPoint x: 260, endPoint y: 59, distance: 20.4
click at [254, 79] on div "13" at bounding box center [254, 79] width 8 height 8
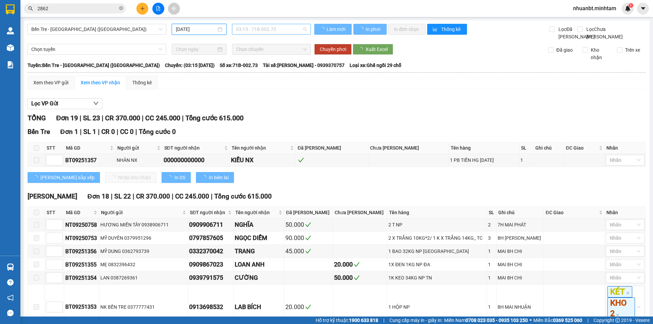
drag, startPoint x: 264, startPoint y: 28, endPoint x: 270, endPoint y: 48, distance: 20.3
click at [265, 34] on div "03:15 - 71B-002.73" at bounding box center [271, 29] width 79 height 11
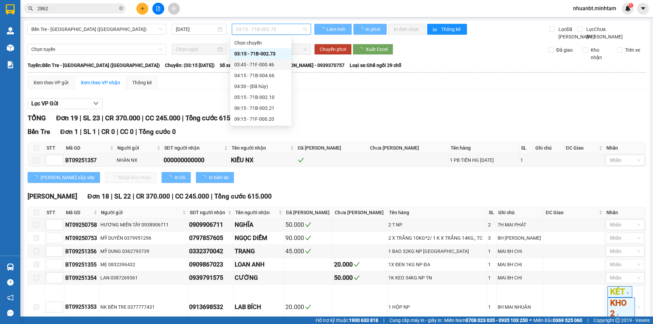
click at [273, 61] on div "03:45 - 71F-000.46" at bounding box center [260, 64] width 53 height 7
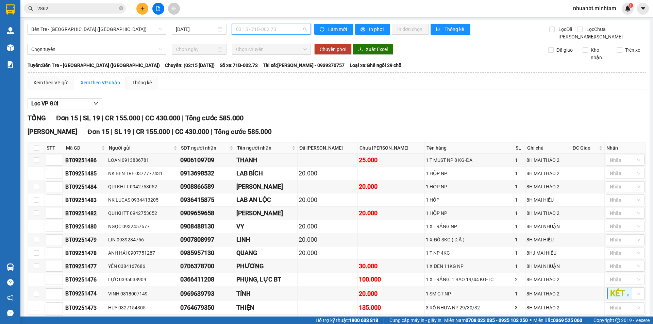
click at [250, 30] on span "03:15 - 71B-002.73" at bounding box center [271, 29] width 71 height 10
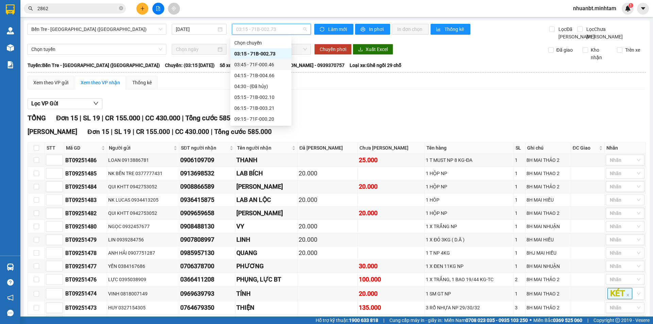
click at [259, 62] on div "03:45 - 71F-000.46" at bounding box center [260, 64] width 53 height 7
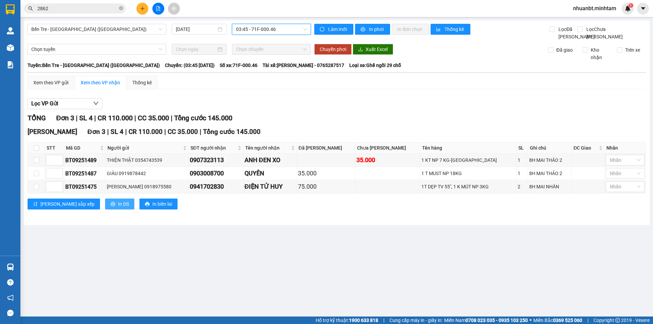
drag, startPoint x: 91, startPoint y: 216, endPoint x: 85, endPoint y: 215, distance: 6.9
click at [105, 209] on button "In DS" at bounding box center [119, 204] width 29 height 11
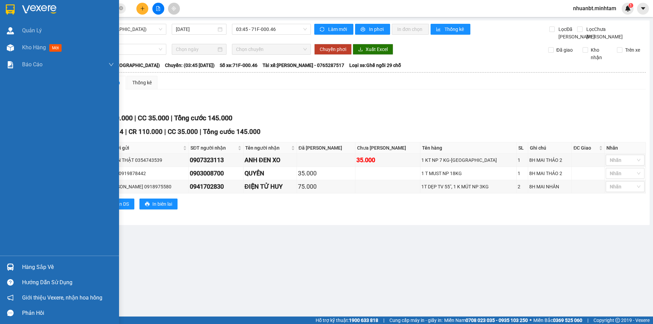
click at [8, 260] on div "Hàng sắp về" at bounding box center [59, 266] width 119 height 15
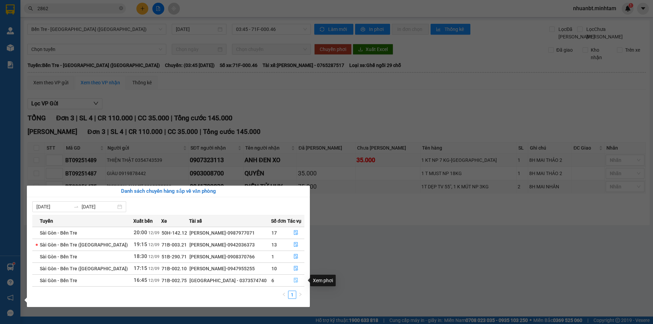
click at [293, 280] on icon "file-done" at bounding box center [295, 280] width 5 height 5
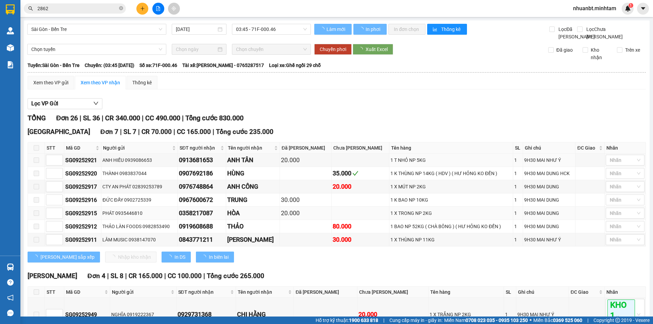
type input "12/09/2025"
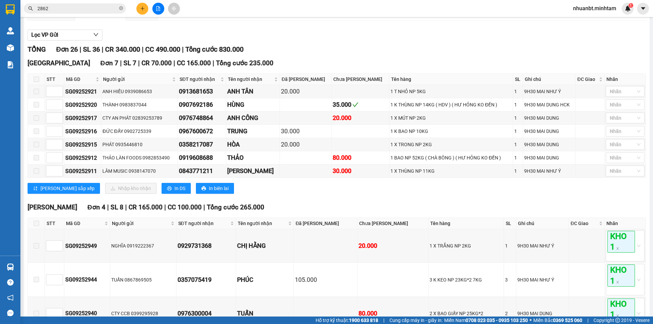
scroll to position [204, 0]
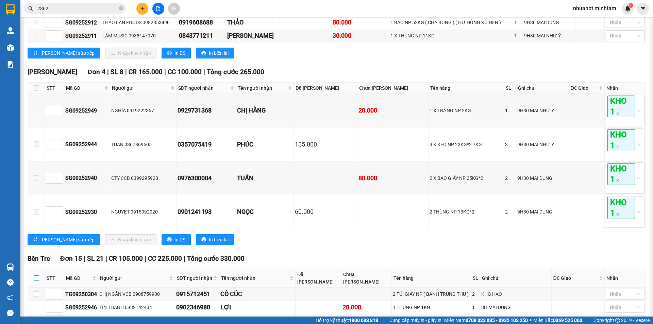
click at [37, 281] on input "checkbox" at bounding box center [36, 277] width 5 height 5
checkbox input "true"
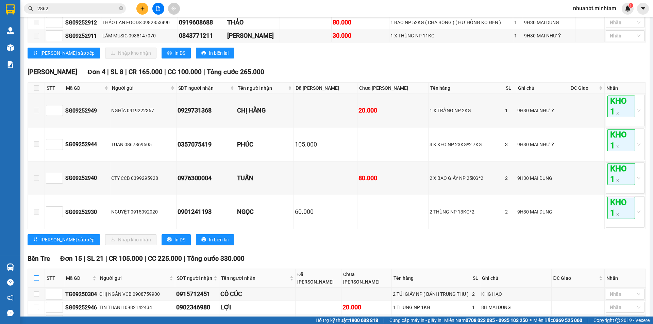
checkbox input "true"
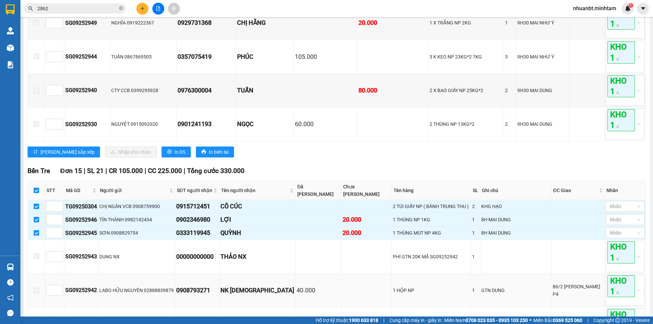
scroll to position [306, 0]
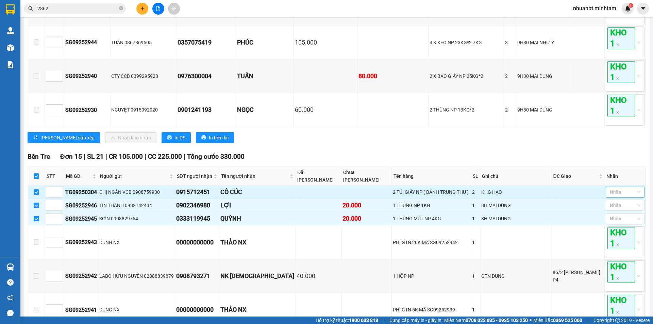
click at [621, 194] on div at bounding box center [621, 192] width 29 height 8
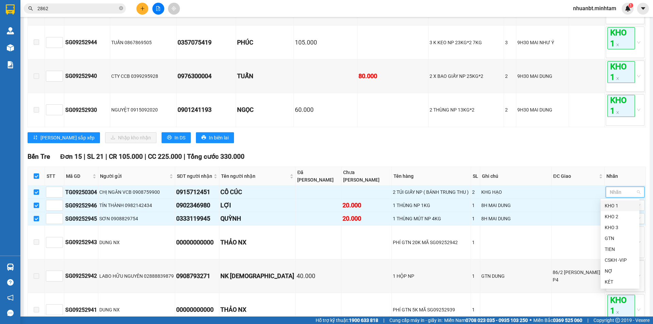
drag, startPoint x: 621, startPoint y: 204, endPoint x: 540, endPoint y: 161, distance: 91.7
click at [618, 204] on div "KHO 1" at bounding box center [619, 205] width 31 height 7
click at [540, 160] on div "Bến Tre Đơn 15 | SL 21 | CR 105.000 | CC 225.000 | Tổng cước 330.000" at bounding box center [337, 157] width 618 height 10
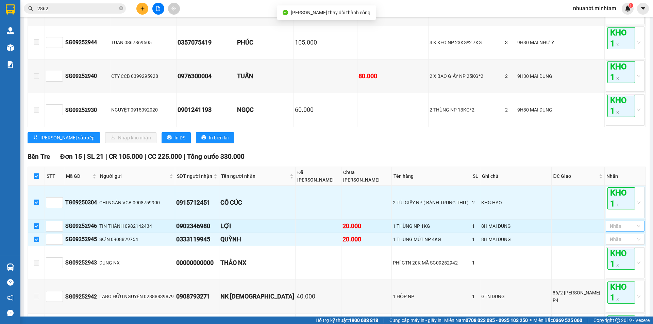
click at [621, 226] on div at bounding box center [621, 226] width 29 height 8
drag, startPoint x: 614, startPoint y: 251, endPoint x: 577, endPoint y: 243, distance: 38.5
click at [614, 251] on div "KHO 2" at bounding box center [619, 250] width 31 height 7
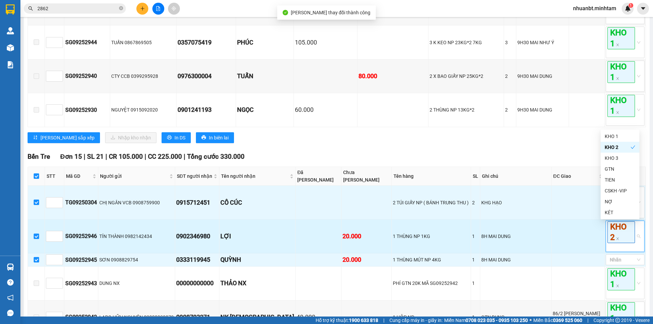
click at [551, 234] on td at bounding box center [577, 237] width 53 height 34
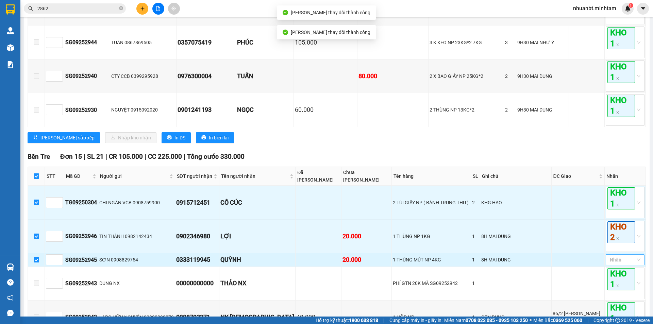
drag, startPoint x: 613, startPoint y: 259, endPoint x: 609, endPoint y: 254, distance: 5.6
click at [612, 259] on div at bounding box center [621, 260] width 29 height 8
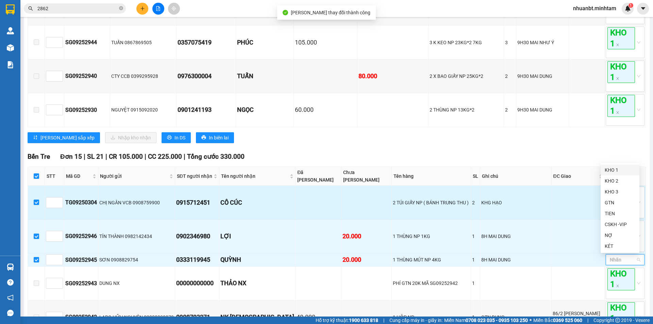
drag, startPoint x: 609, startPoint y: 168, endPoint x: 522, endPoint y: 204, distance: 95.0
click at [609, 169] on div "KHO 1" at bounding box center [619, 169] width 31 height 7
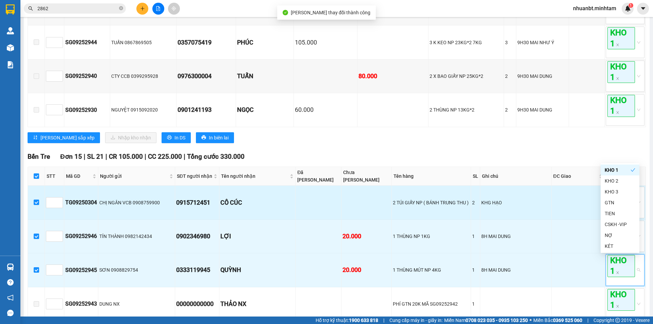
click at [519, 207] on td "KHG HẠO" at bounding box center [515, 203] width 71 height 34
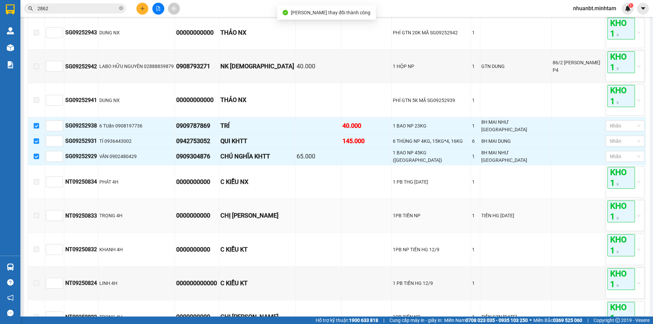
scroll to position [578, 0]
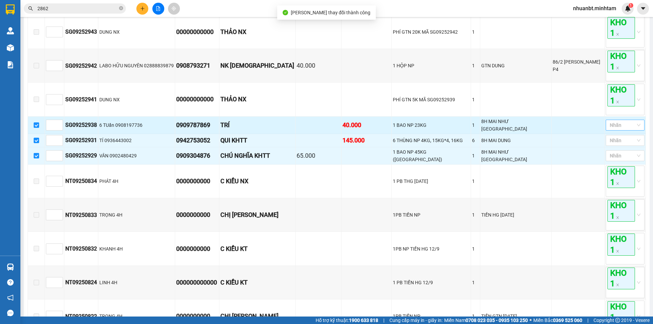
click at [621, 122] on div at bounding box center [621, 125] width 29 height 8
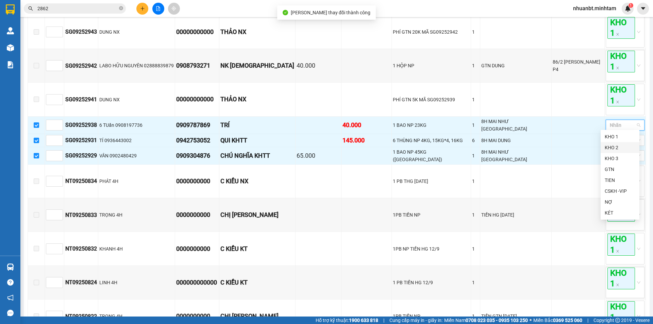
click at [622, 144] on div "KHO 2" at bounding box center [619, 147] width 31 height 7
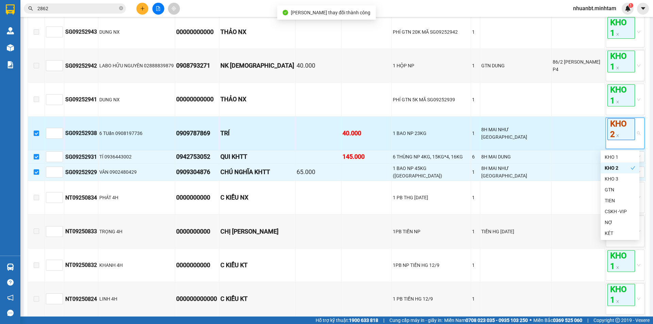
click at [511, 139] on td "8H MAI NHƯ Ý" at bounding box center [515, 134] width 71 height 34
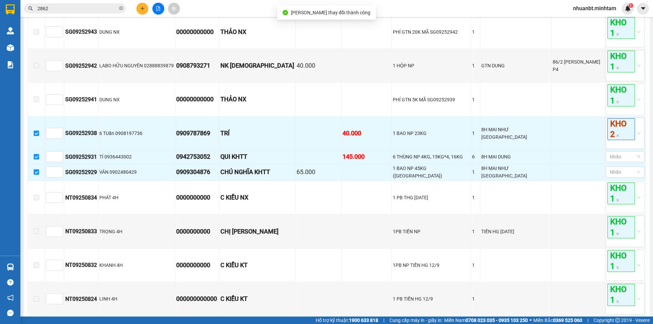
drag, startPoint x: 608, startPoint y: 157, endPoint x: 611, endPoint y: 166, distance: 9.4
click at [609, 157] on div at bounding box center [621, 157] width 29 height 8
click at [611, 184] on div "KHO 2" at bounding box center [619, 180] width 31 height 7
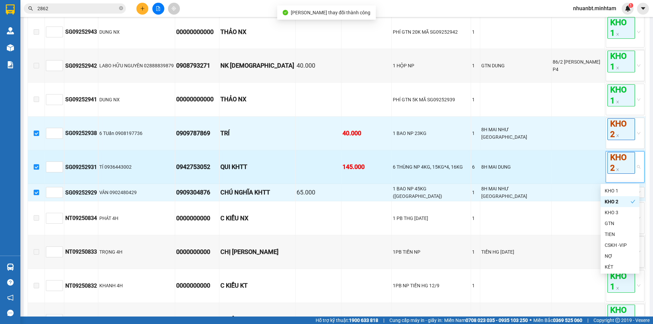
click at [567, 180] on td at bounding box center [577, 167] width 53 height 34
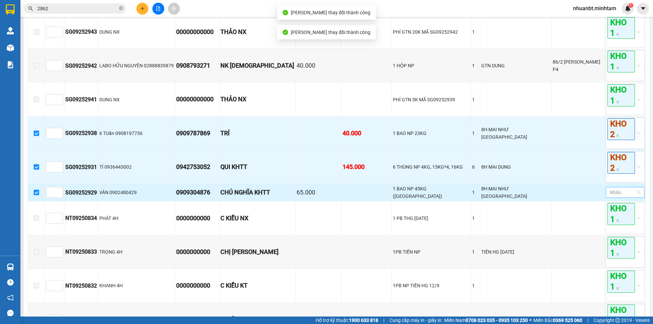
click at [618, 191] on div at bounding box center [621, 192] width 29 height 8
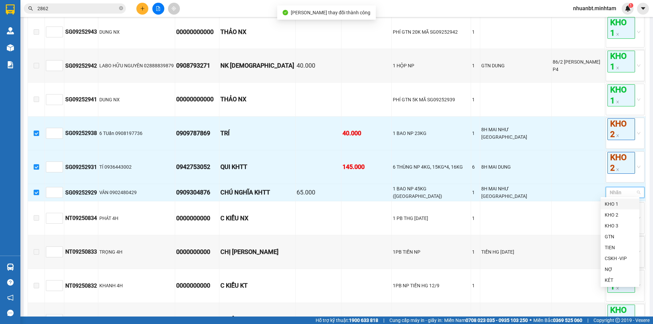
click at [615, 203] on div "KHO 1" at bounding box center [619, 203] width 31 height 7
click at [506, 191] on td "8H MAI NHƯ Ý" at bounding box center [515, 192] width 71 height 17
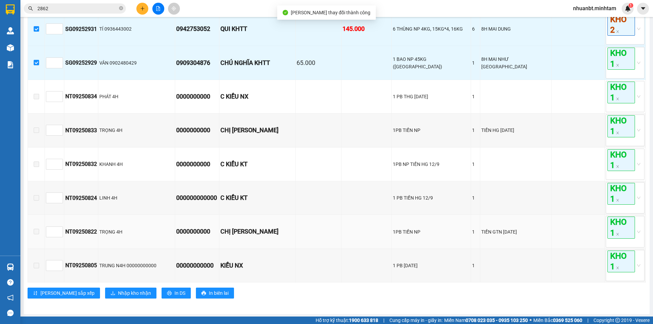
scroll to position [717, 0]
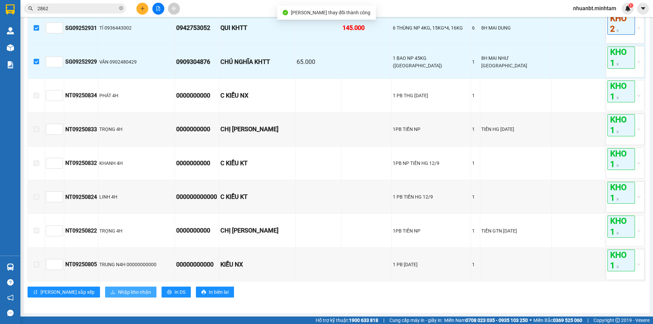
click at [118, 291] on span "Nhập kho nhận" at bounding box center [134, 291] width 33 height 7
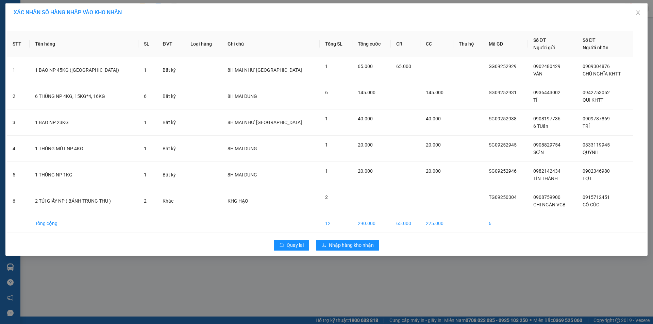
click at [360, 253] on div "Quay lại Nhập hàng kho nhận" at bounding box center [326, 245] width 638 height 18
click at [361, 249] on span "Nhập hàng kho nhận" at bounding box center [351, 244] width 45 height 7
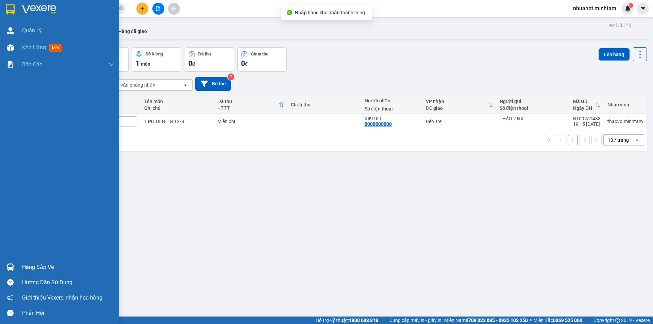
click at [15, 270] on div at bounding box center [10, 267] width 12 height 12
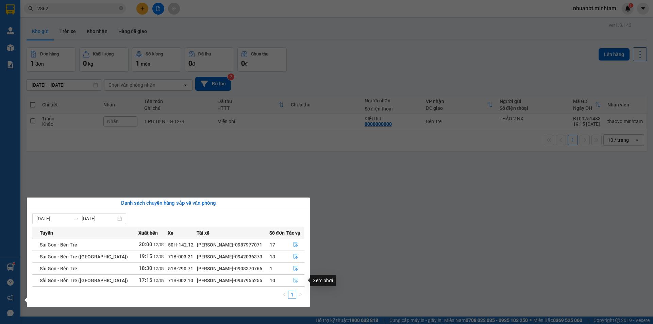
click at [295, 278] on icon "file-done" at bounding box center [295, 280] width 5 height 5
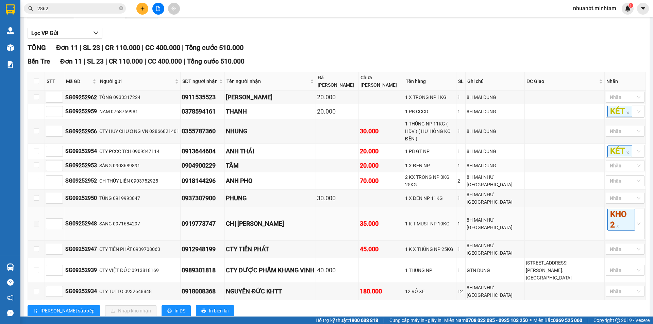
scroll to position [95, 0]
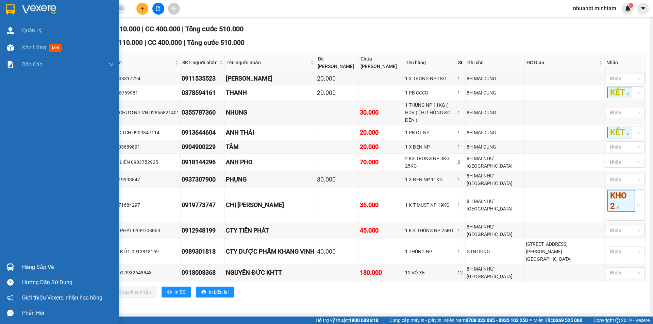
click at [39, 267] on div "Hàng sắp về" at bounding box center [68, 267] width 92 height 10
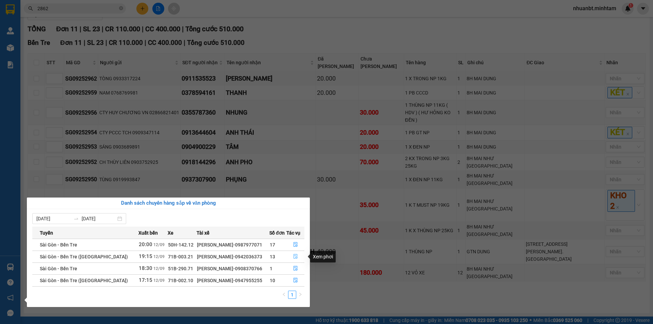
click at [293, 255] on icon "file-done" at bounding box center [295, 256] width 4 height 5
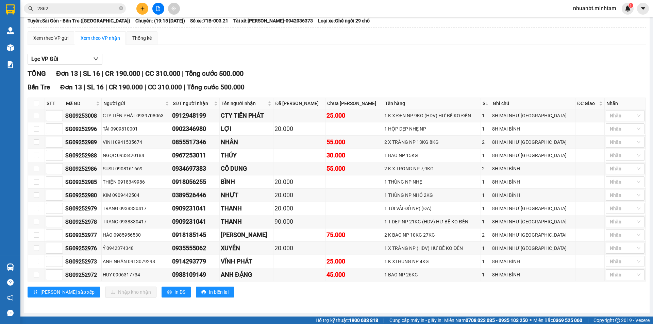
scroll to position [52, 0]
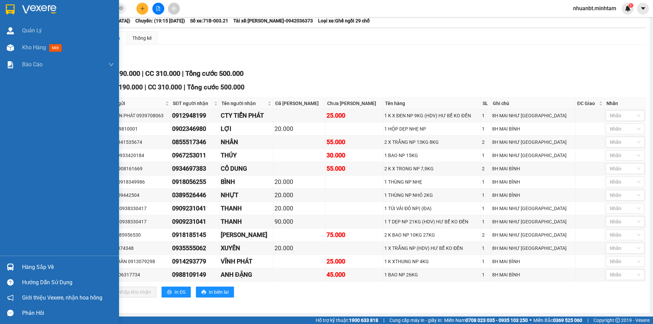
click at [13, 262] on div at bounding box center [10, 267] width 12 height 12
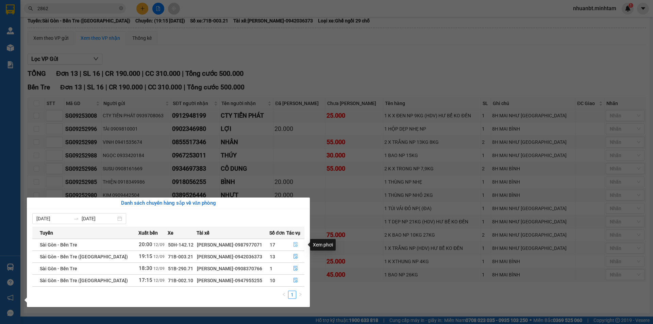
click at [297, 244] on button "button" at bounding box center [295, 244] width 17 height 11
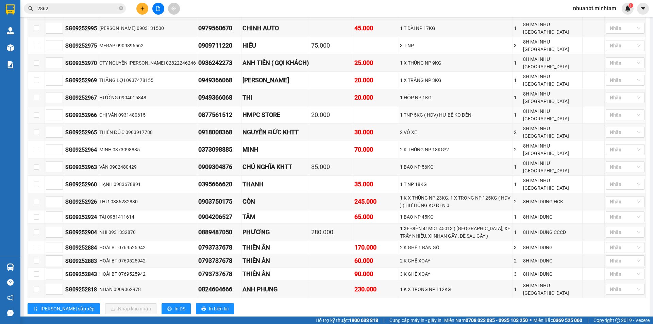
scroll to position [265, 0]
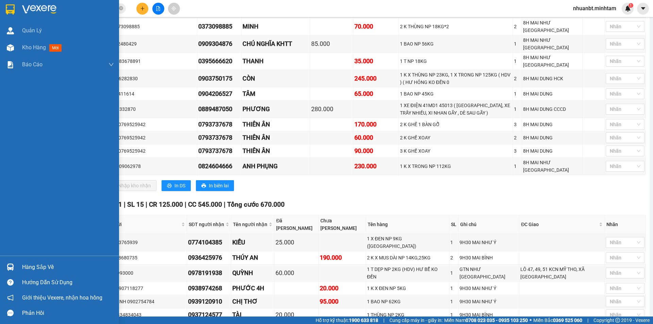
click at [4, 273] on div at bounding box center [10, 267] width 12 height 12
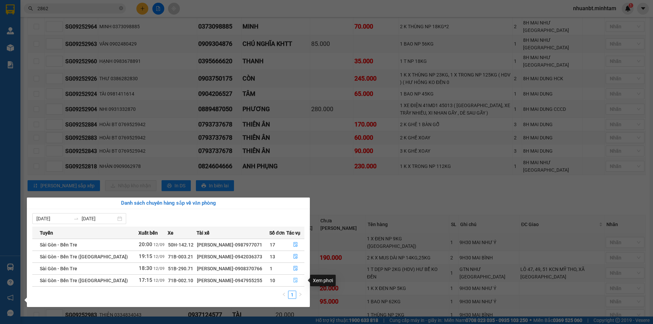
click at [294, 280] on icon "file-done" at bounding box center [295, 280] width 5 height 5
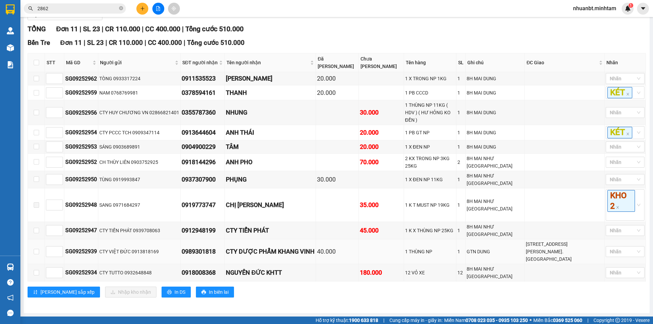
scroll to position [95, 0]
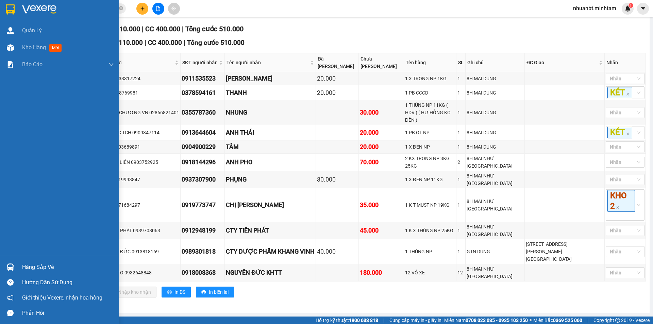
click at [7, 12] on img at bounding box center [10, 9] width 9 height 10
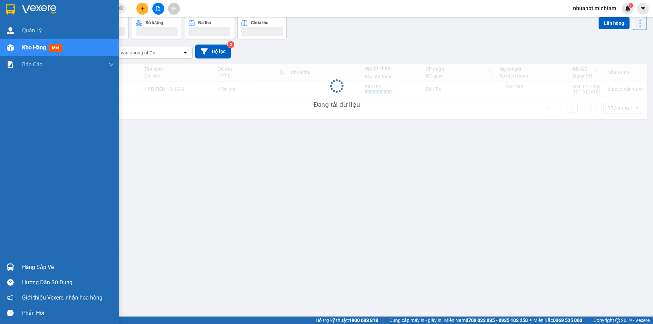
scroll to position [31, 0]
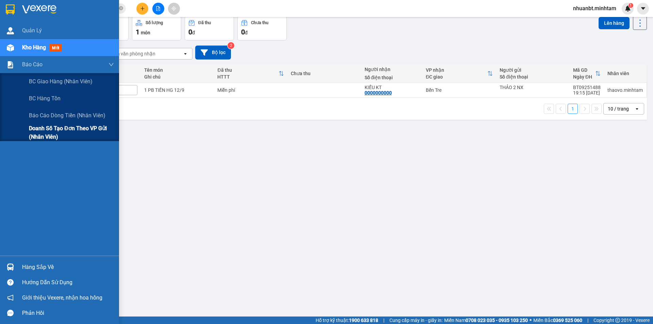
click at [57, 124] on span "Doanh số tạo đơn theo VP gửi (nhân viên)" at bounding box center [71, 132] width 85 height 17
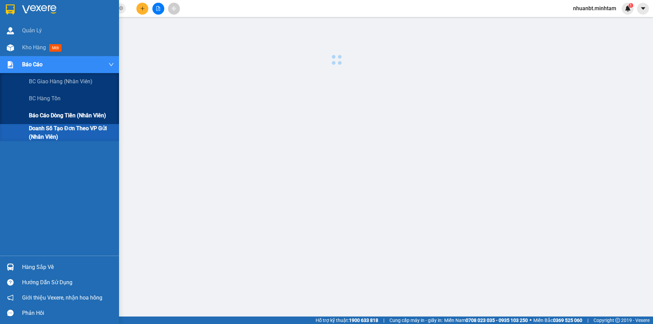
click at [54, 117] on span "Báo cáo dòng tiền (nhân viên)" at bounding box center [67, 115] width 77 height 8
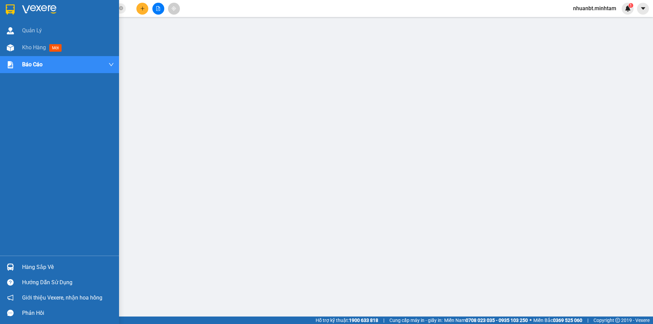
click at [16, 264] on div at bounding box center [10, 267] width 12 height 12
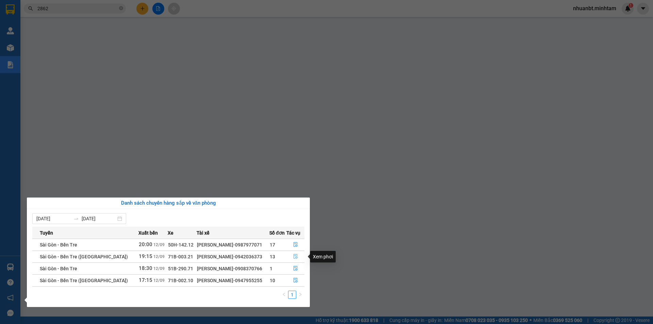
click at [293, 258] on icon "file-done" at bounding box center [295, 256] width 5 height 5
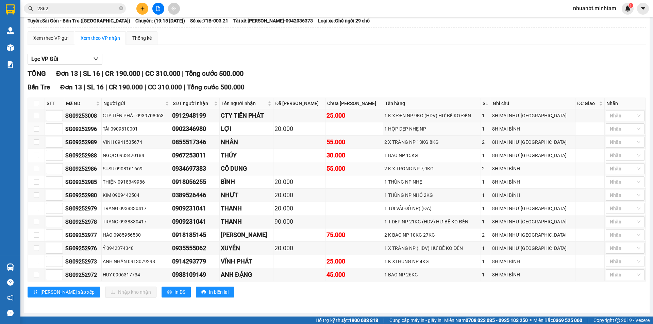
scroll to position [52, 0]
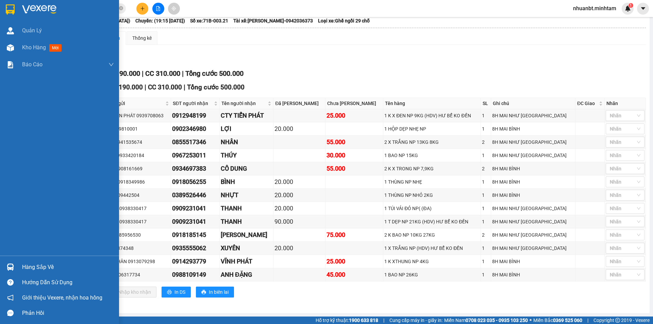
click at [27, 263] on div "Hàng sắp về" at bounding box center [68, 267] width 92 height 10
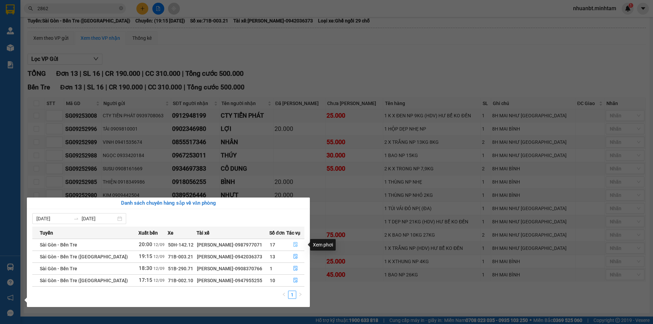
click at [293, 243] on icon "file-done" at bounding box center [295, 244] width 5 height 5
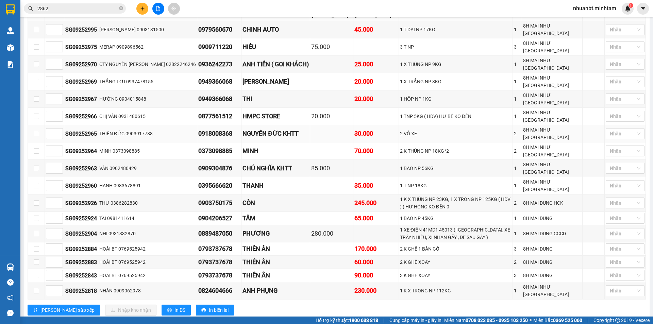
scroll to position [120, 0]
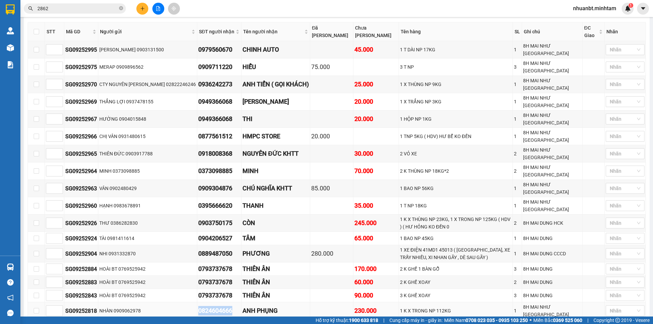
drag, startPoint x: 206, startPoint y: 273, endPoint x: 166, endPoint y: 281, distance: 40.5
click at [166, 302] on tr "SG09252818 NHÀN 0909062978 0824604666 ANH PHỤNG 230.000 1 K X TRONG NP 112KG 1 …" at bounding box center [337, 310] width 618 height 17
copy tr "NHÀN 0909062978 0824604666"
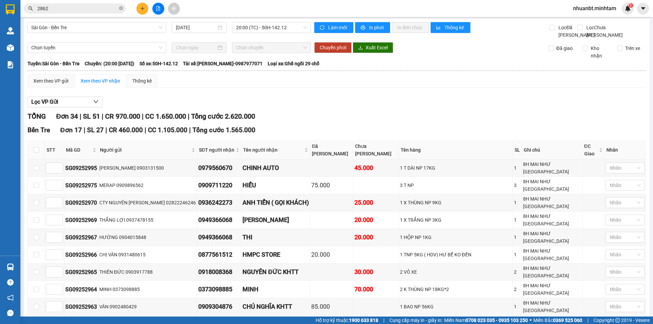
scroll to position [0, 0]
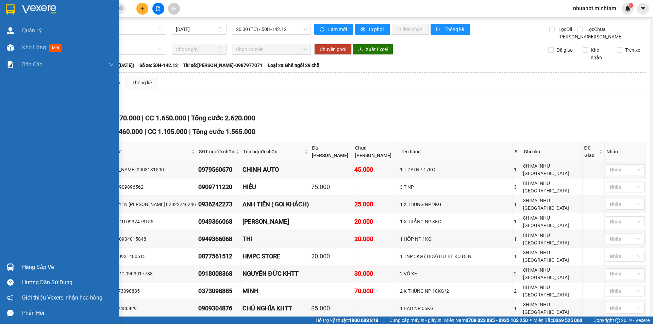
click at [5, 7] on div at bounding box center [10, 9] width 12 height 12
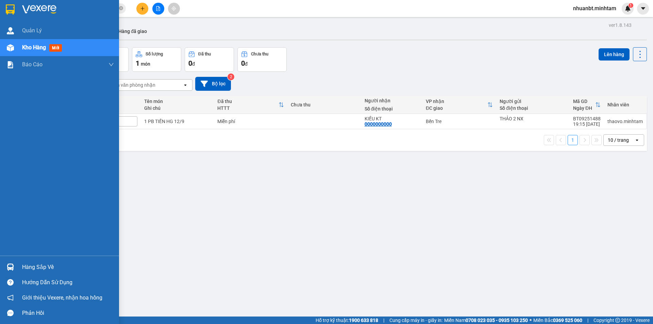
click at [6, 264] on div at bounding box center [10, 267] width 12 height 12
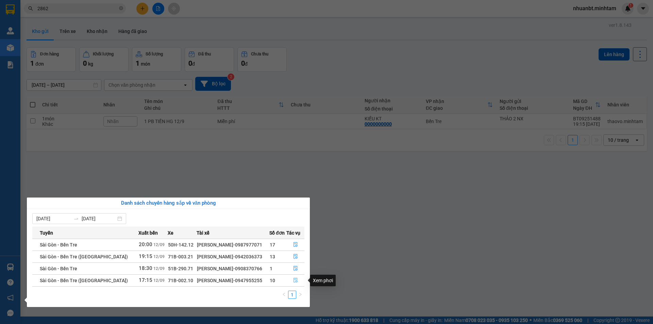
click at [293, 278] on icon "file-done" at bounding box center [295, 280] width 5 height 5
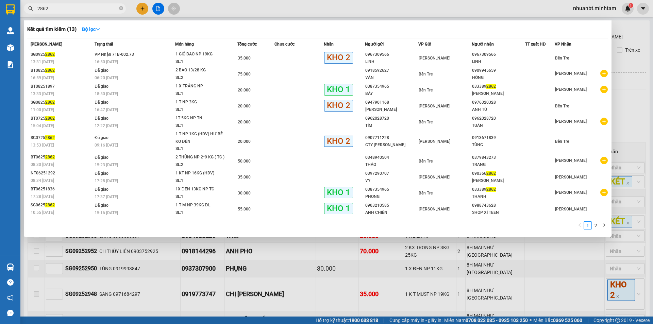
click at [89, 7] on input "2862" at bounding box center [77, 8] width 80 height 7
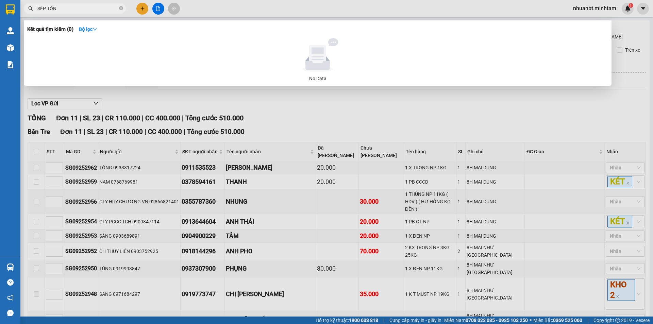
type input "SẾP TỔNG"
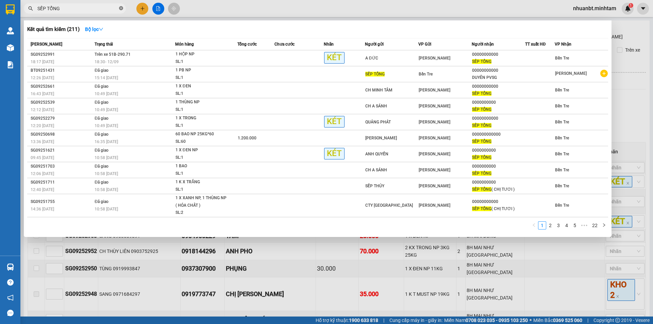
click at [119, 9] on icon "close-circle" at bounding box center [121, 8] width 4 height 4
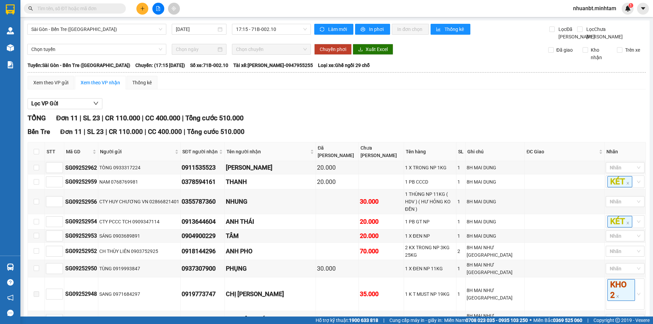
click at [116, 10] on input "text" at bounding box center [77, 8] width 80 height 7
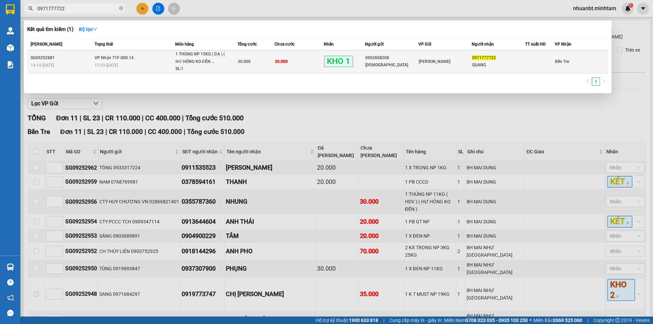
type input "0971777722"
click at [234, 59] on span "1 THÙNG NP 15KG ( ĐA ) ( HƯ HỎNG KO ĐỀN ... SL: 1" at bounding box center [206, 62] width 62 height 22
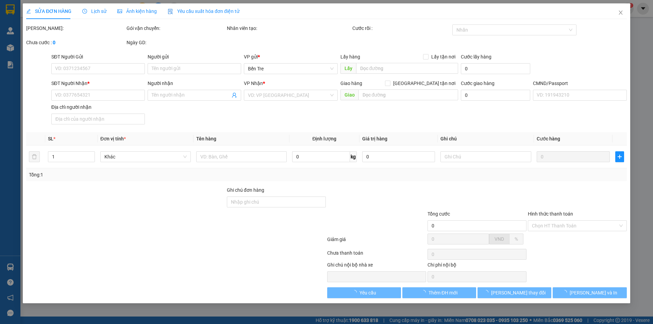
type input "0902858208"
type input "[DEMOGRAPHIC_DATA]"
type input "0971777722"
type input "QUANG"
type input "ĐG"
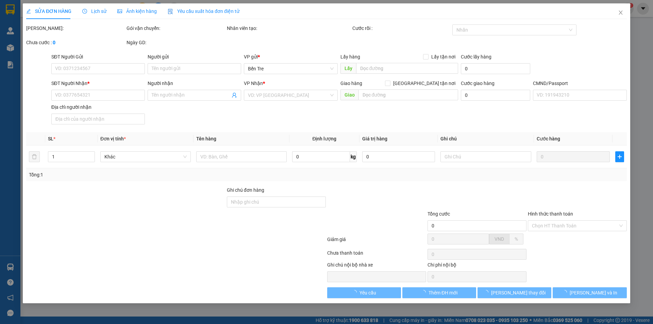
type input "30.000"
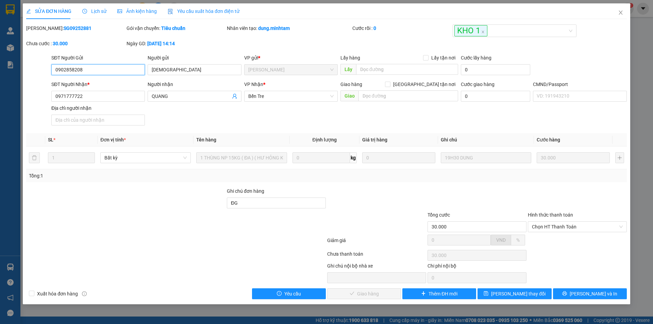
drag, startPoint x: 563, startPoint y: 223, endPoint x: 563, endPoint y: 234, distance: 10.9
click at [563, 225] on span "Chọn HT Thanh Toán" at bounding box center [577, 227] width 91 height 10
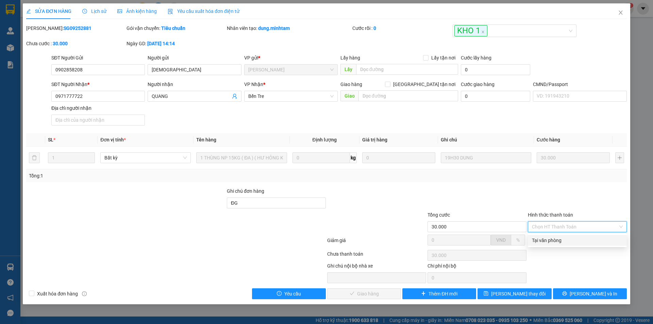
drag, startPoint x: 557, startPoint y: 243, endPoint x: 429, endPoint y: 264, distance: 129.6
click at [557, 243] on div "Tại văn phòng" at bounding box center [577, 240] width 91 height 7
type input "0"
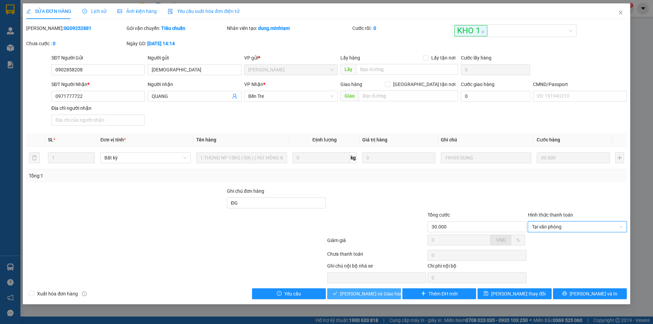
click at [380, 297] on span "[PERSON_NAME] và Giao hàng" at bounding box center [372, 293] width 65 height 7
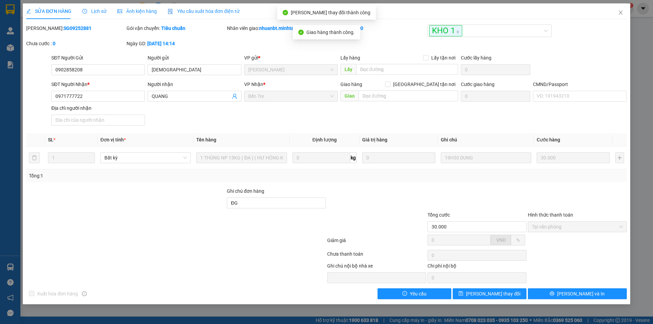
click at [619, 288] on div "Total Paid Fee 30.000 Total UnPaid Fee 0 Cash Collection Total Fee Mã ĐH: SG092…" at bounding box center [326, 161] width 600 height 275
click at [617, 292] on button "[PERSON_NAME] và In" at bounding box center [577, 293] width 99 height 11
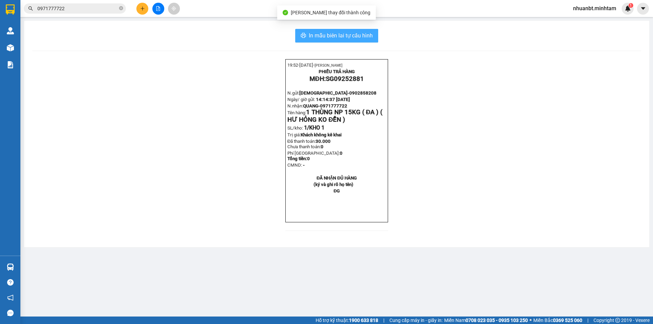
click at [370, 36] on span "In mẫu biên lai tự cấu hình" at bounding box center [341, 35] width 64 height 8
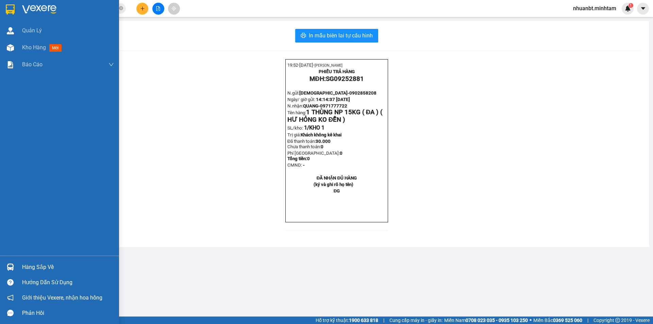
click at [11, 6] on img at bounding box center [10, 9] width 9 height 10
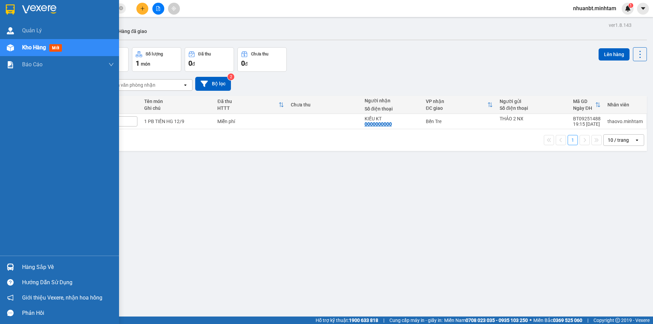
click at [45, 263] on div "Hàng sắp về" at bounding box center [68, 267] width 92 height 10
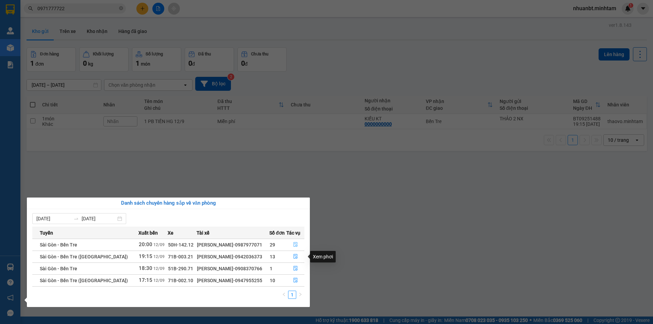
click at [293, 243] on icon "file-done" at bounding box center [295, 244] width 5 height 5
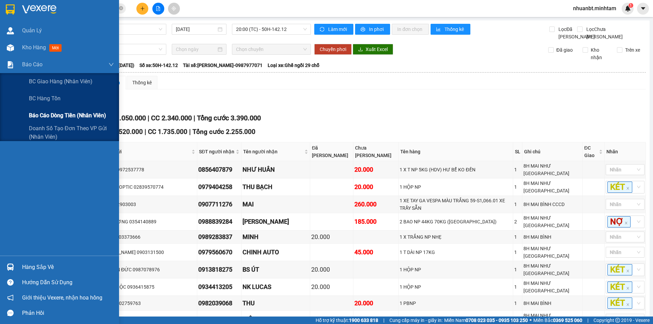
click at [56, 114] on span "Báo cáo dòng tiền (nhân viên)" at bounding box center [67, 115] width 77 height 8
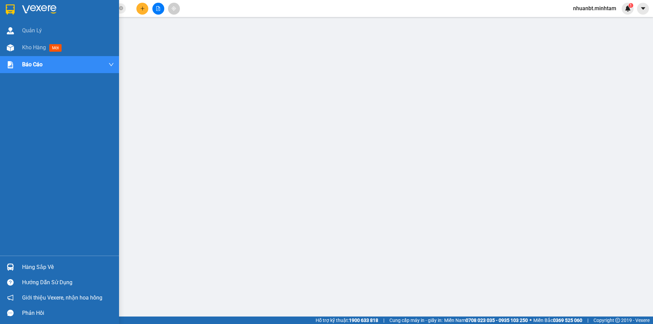
click at [2, 3] on div at bounding box center [59, 11] width 119 height 22
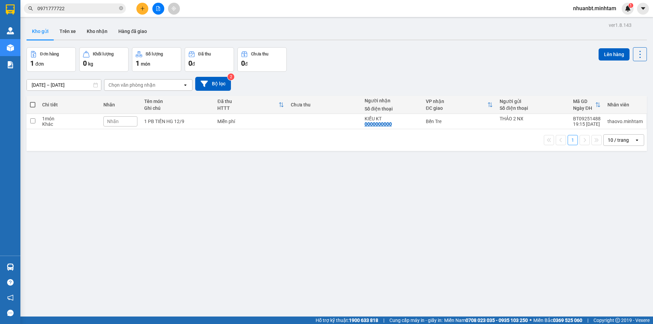
click at [144, 10] on icon "plus" at bounding box center [142, 8] width 5 height 5
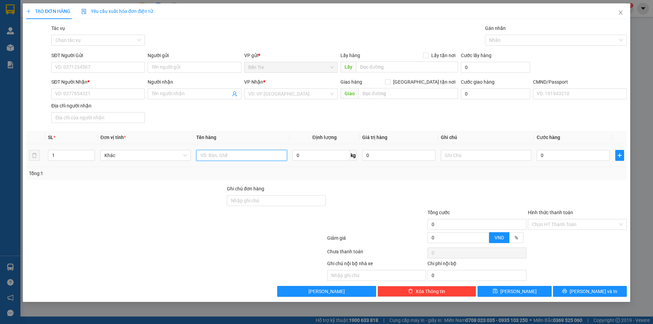
click at [229, 156] on input "text" at bounding box center [241, 155] width 90 height 11
type input "1 BAO 3KG NP"
click at [85, 70] on input "SĐT Người Gửi" at bounding box center [97, 67] width 93 height 11
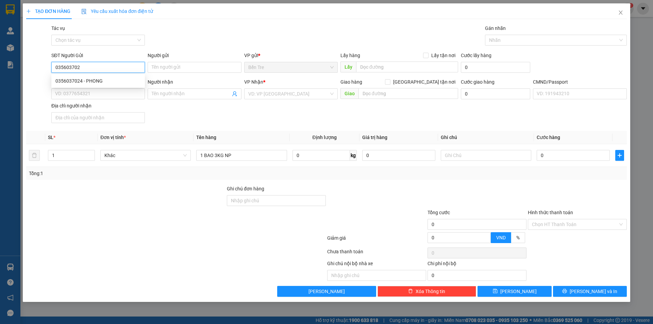
type input "0356037024"
click at [106, 81] on div "0356037024 - PHONG" at bounding box center [97, 80] width 85 height 7
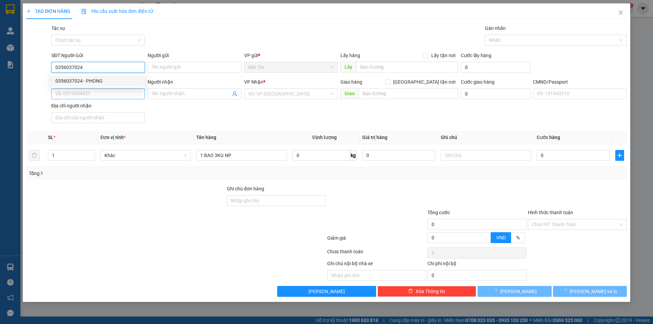
type input "PHONG"
type input "0913772707"
type input "ANH NHƠN"
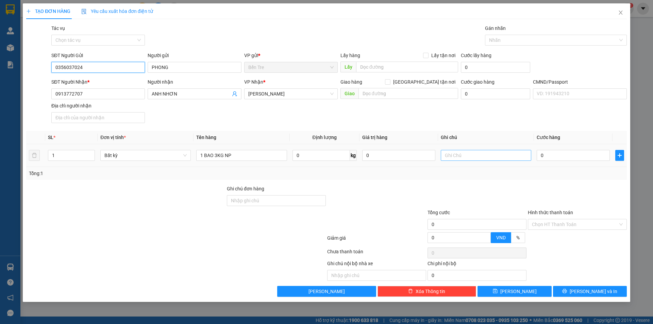
type input "0356037024"
click at [491, 156] on input "text" at bounding box center [486, 155] width 90 height 11
type input "8H MAI NHUẬN"
click at [562, 161] on div "0" at bounding box center [572, 156] width 73 height 14
click at [560, 155] on input "0" at bounding box center [572, 155] width 73 height 11
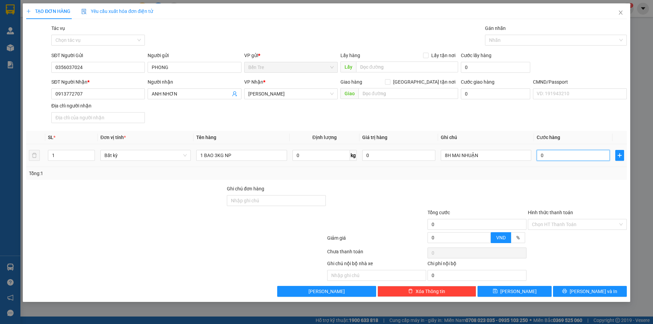
type input "2"
type input "20"
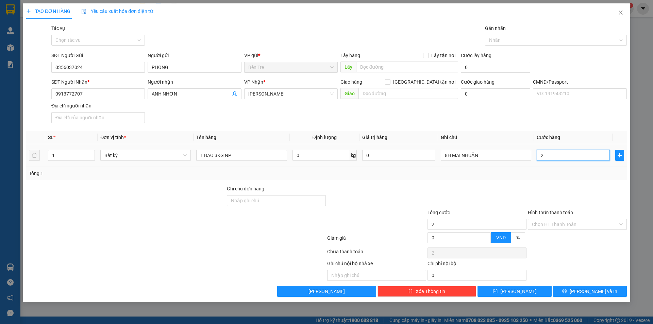
type input "20"
type input "20.000"
click at [562, 189] on div at bounding box center [577, 197] width 100 height 24
click at [561, 224] on input "Hình thức thanh toán" at bounding box center [575, 224] width 86 height 10
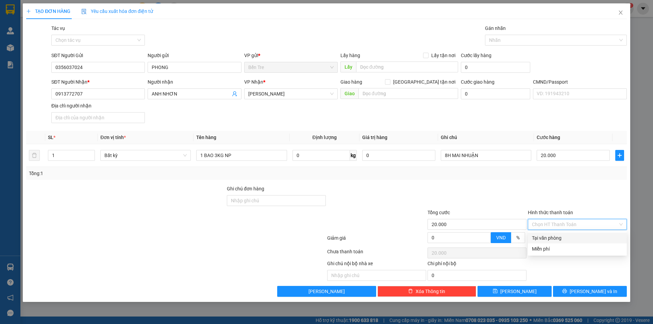
drag, startPoint x: 562, startPoint y: 239, endPoint x: 567, endPoint y: 256, distance: 18.4
click at [562, 241] on div "Tại văn phòng" at bounding box center [577, 237] width 91 height 7
type input "0"
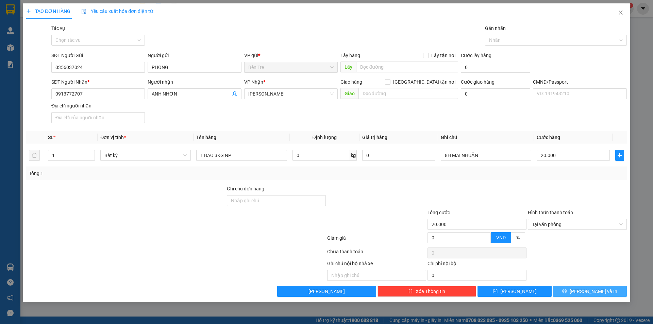
drag, startPoint x: 593, startPoint y: 286, endPoint x: 594, endPoint y: 291, distance: 5.1
click at [593, 287] on div "Transit Pickup Surcharge Ids Transit Deliver Surcharge Ids Transit Deliver Surc…" at bounding box center [326, 160] width 600 height 272
click at [594, 291] on span "[PERSON_NAME] và In" at bounding box center [593, 291] width 48 height 7
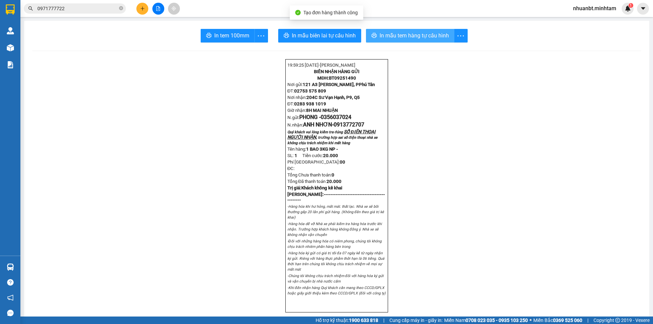
click at [416, 40] on span "In mẫu tem hàng tự cấu hình" at bounding box center [413, 35] width 69 height 8
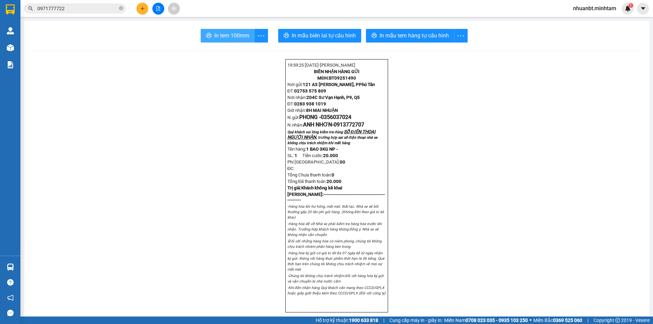
click at [235, 37] on span "In tem 100mm" at bounding box center [231, 35] width 35 height 8
click at [586, 8] on span "nhuanbt.minhtam" at bounding box center [594, 8] width 54 height 8
click at [582, 19] on span "Đăng xuất" at bounding box center [597, 20] width 40 height 7
